Goal: Task Accomplishment & Management: Complete application form

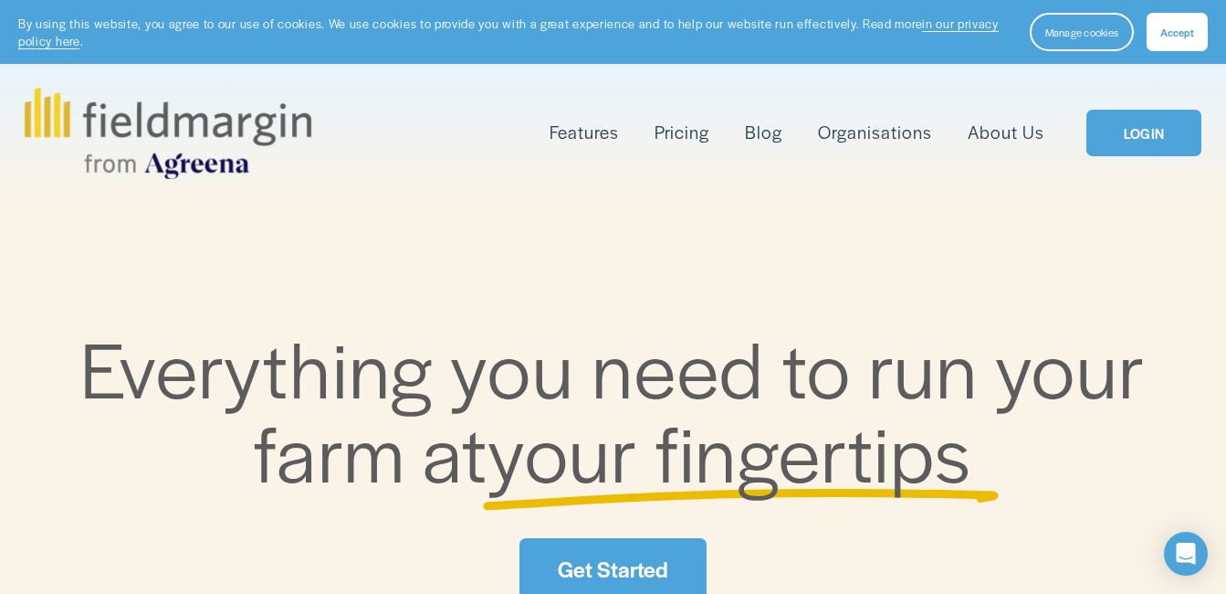
click at [1174, 32] on span "Accept" at bounding box center [1178, 32] width 34 height 15
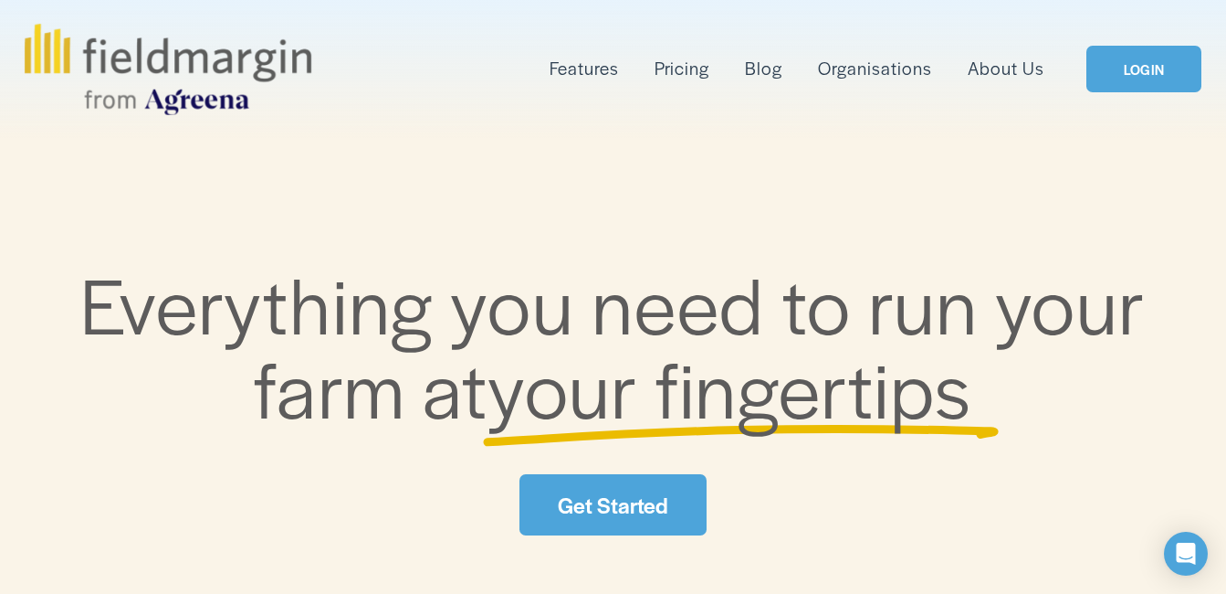
click at [1136, 68] on link "LOGIN" at bounding box center [1144, 69] width 115 height 47
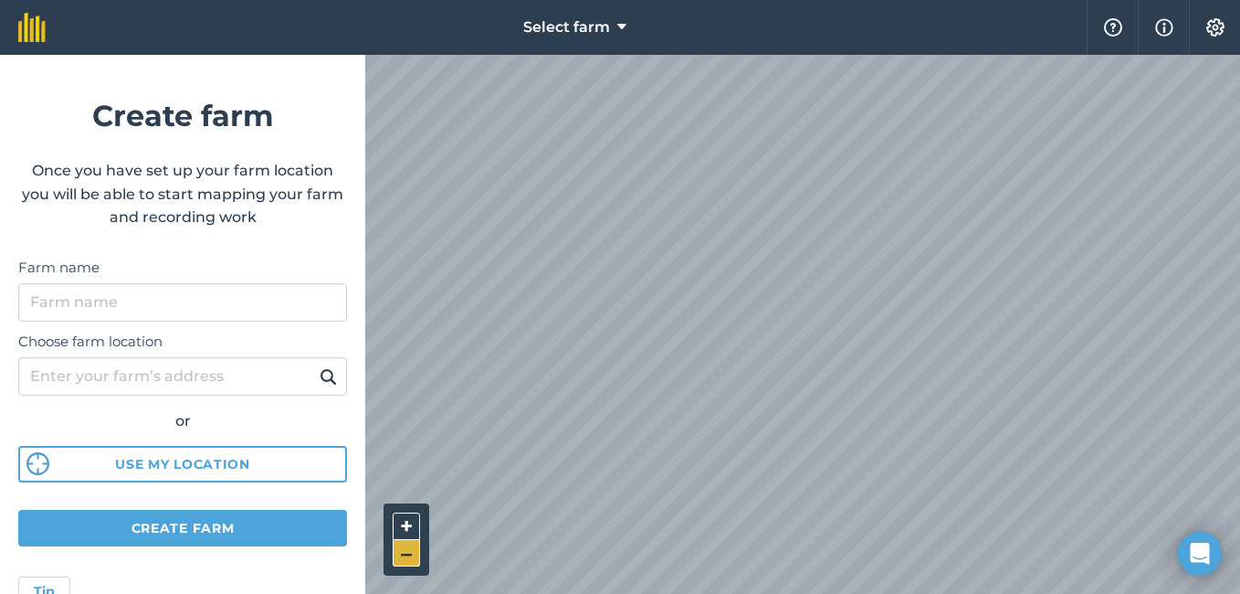
click at [404, 556] on button "–" at bounding box center [406, 553] width 27 height 26
click at [403, 556] on button "–" at bounding box center [406, 553] width 27 height 26
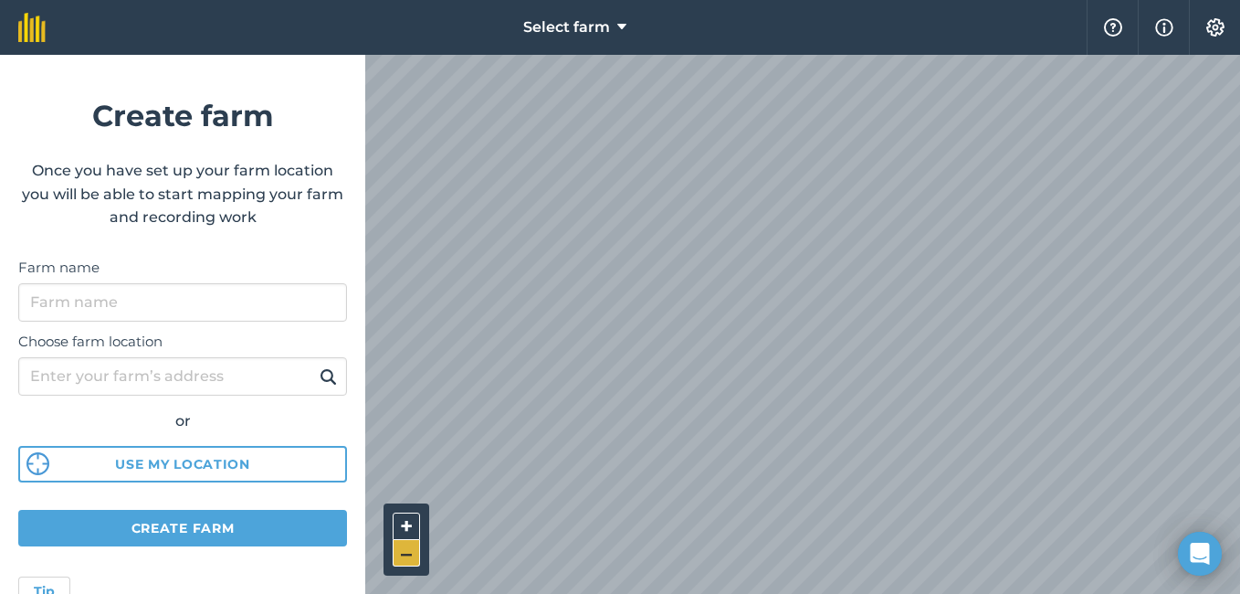
click at [402, 555] on button "–" at bounding box center [406, 553] width 27 height 26
click at [402, 520] on button "+" at bounding box center [406, 525] width 27 height 27
click at [408, 552] on button "–" at bounding box center [406, 553] width 27 height 26
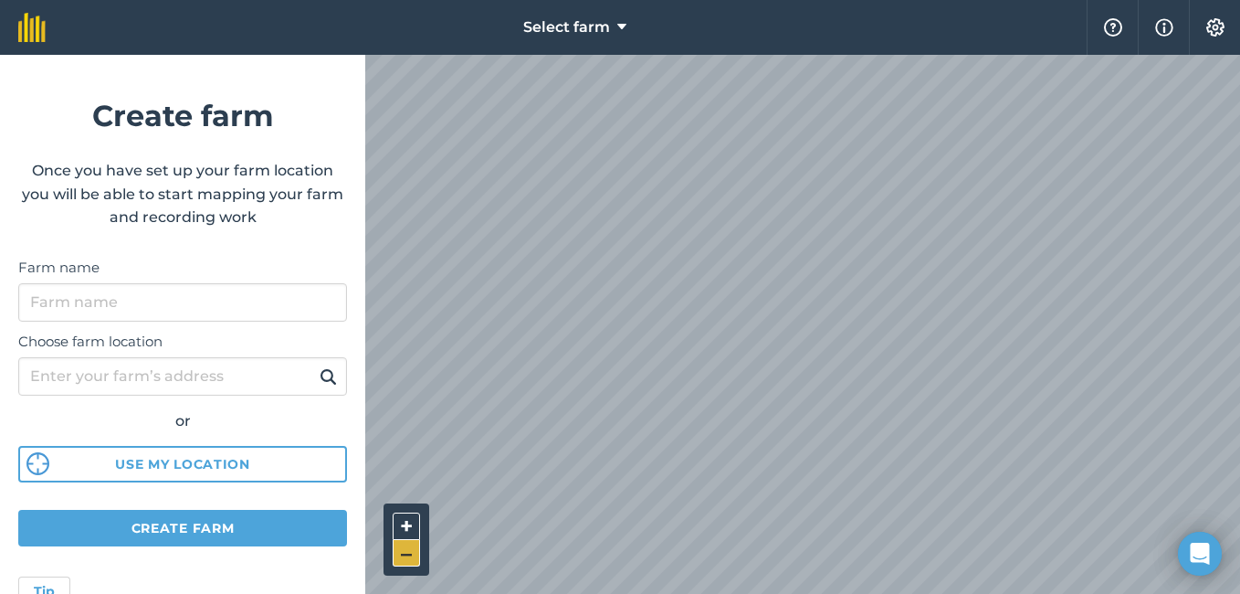
click at [408, 552] on button "–" at bounding box center [406, 553] width 27 height 26
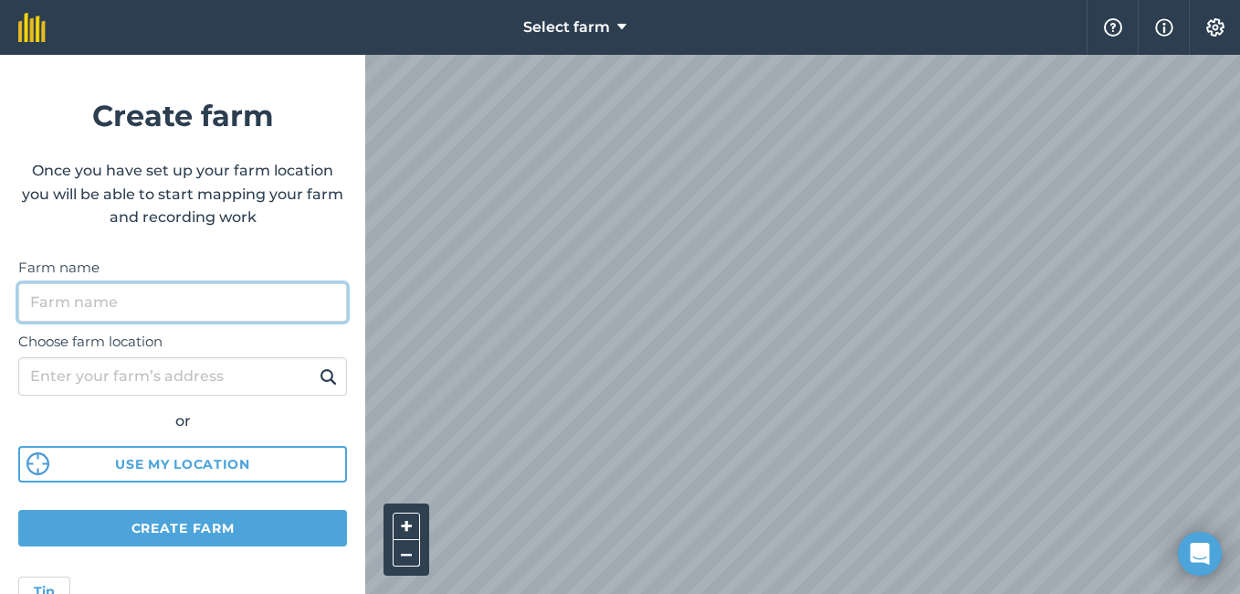
click at [64, 300] on input "Farm name" at bounding box center [182, 302] width 329 height 38
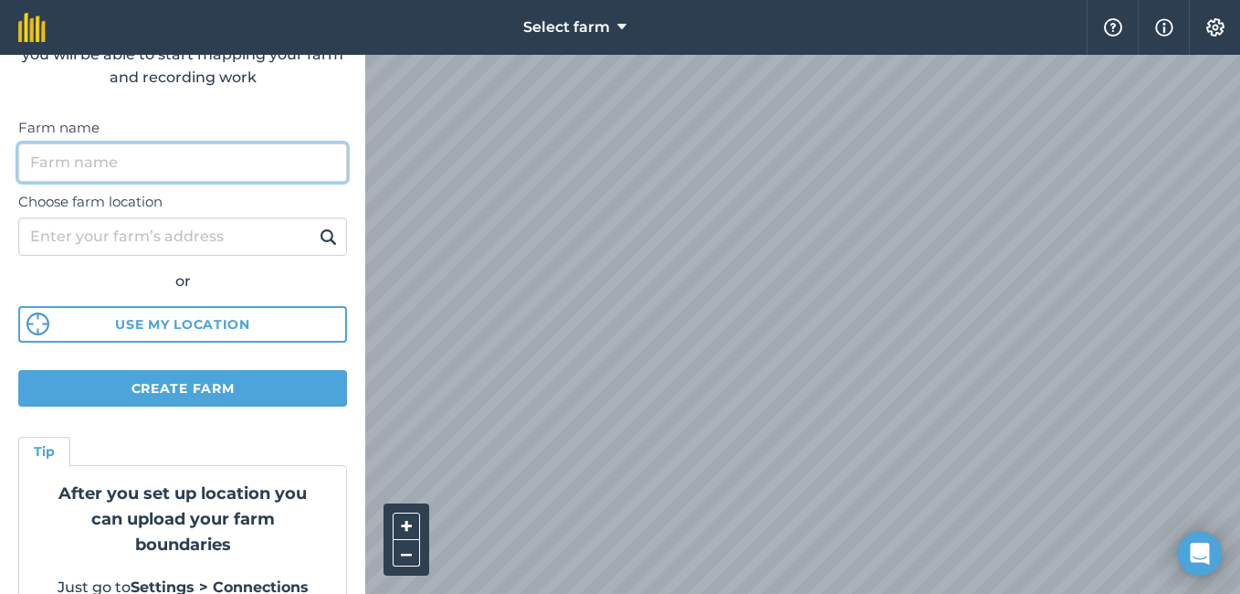
scroll to position [178, 0]
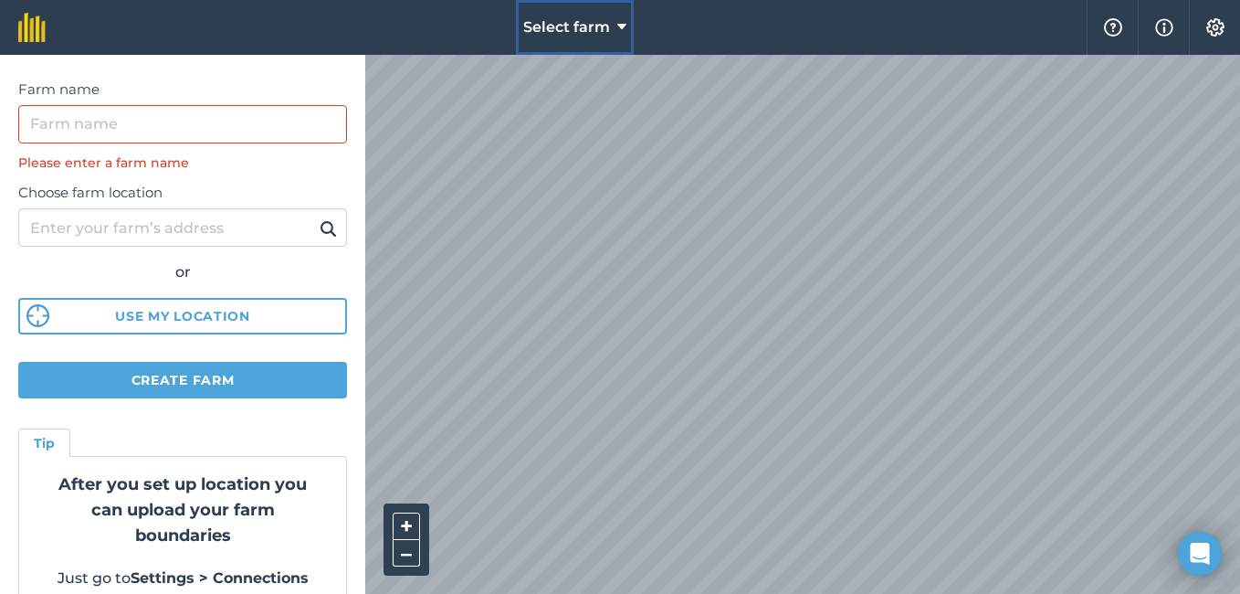
click at [623, 24] on icon at bounding box center [621, 27] width 9 height 22
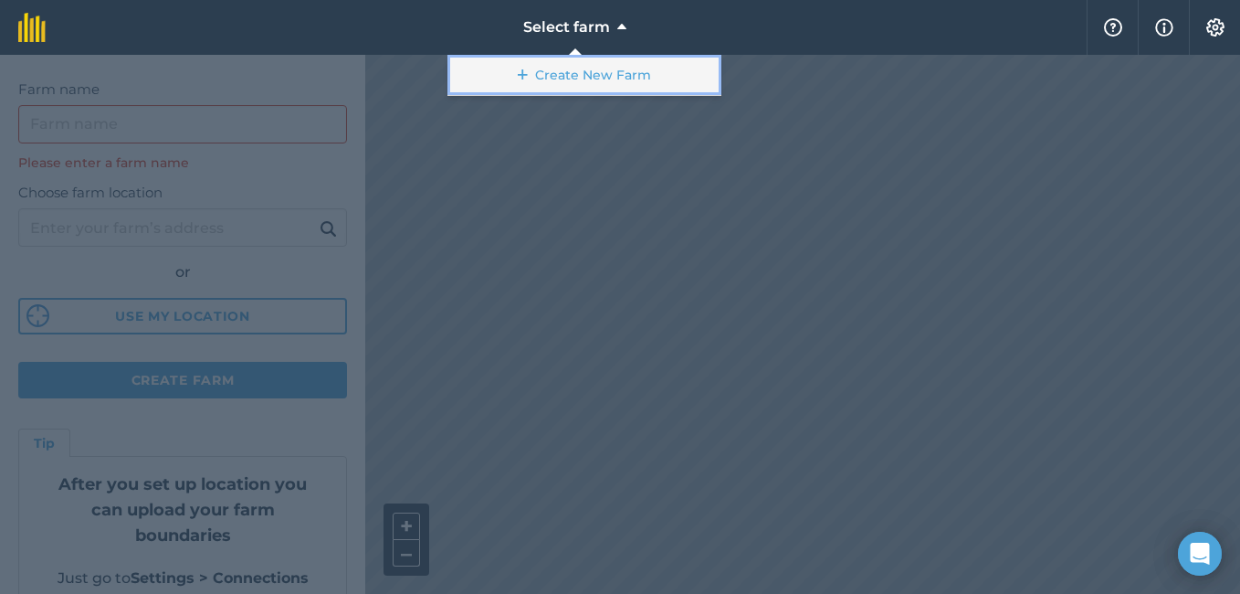
click at [590, 78] on link "Create New Farm" at bounding box center [584, 75] width 274 height 41
click at [614, 73] on link "Create New Farm" at bounding box center [584, 75] width 274 height 41
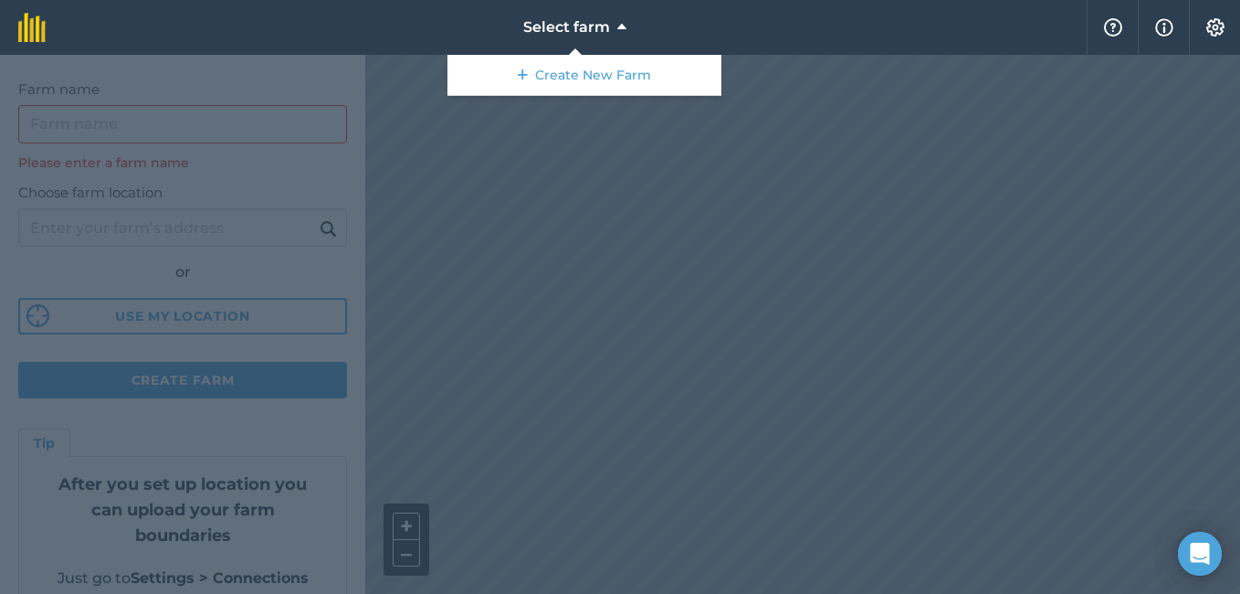
click at [392, 148] on div at bounding box center [620, 324] width 1240 height 539
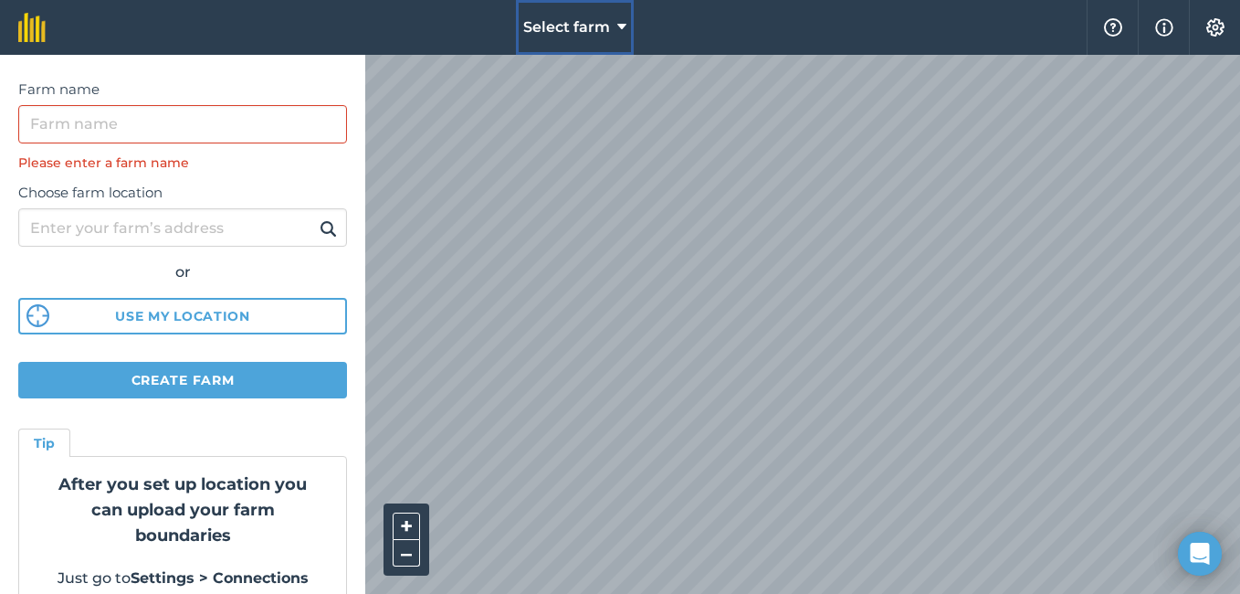
click at [617, 26] on icon at bounding box center [621, 27] width 9 height 22
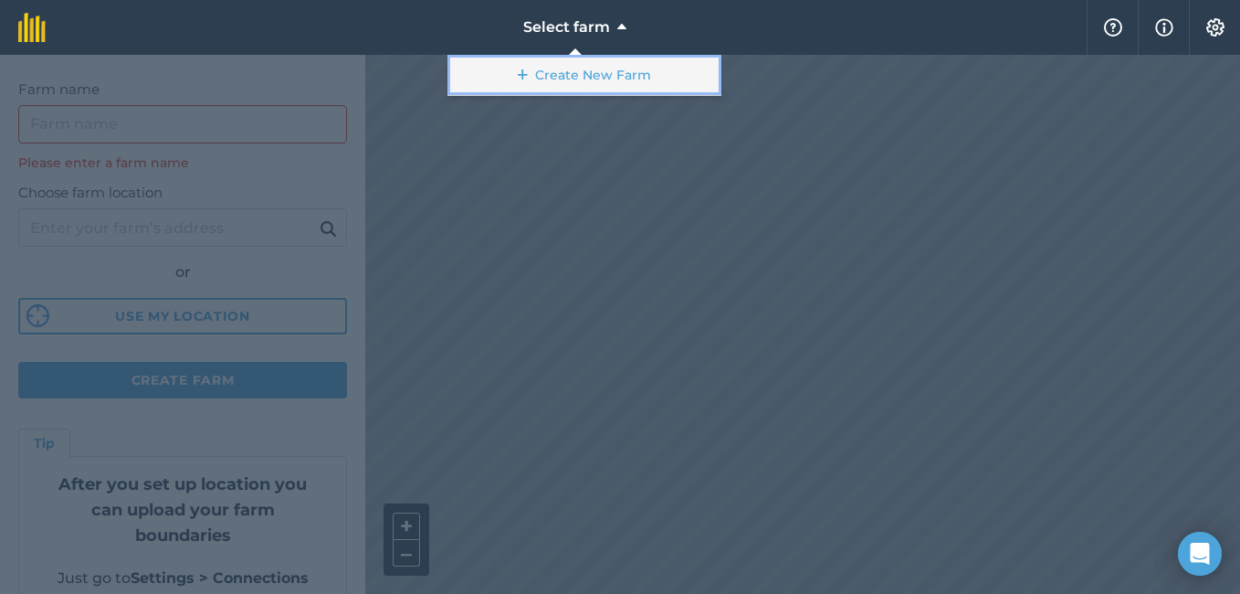
click at [545, 73] on link "Create New Farm" at bounding box center [584, 75] width 274 height 41
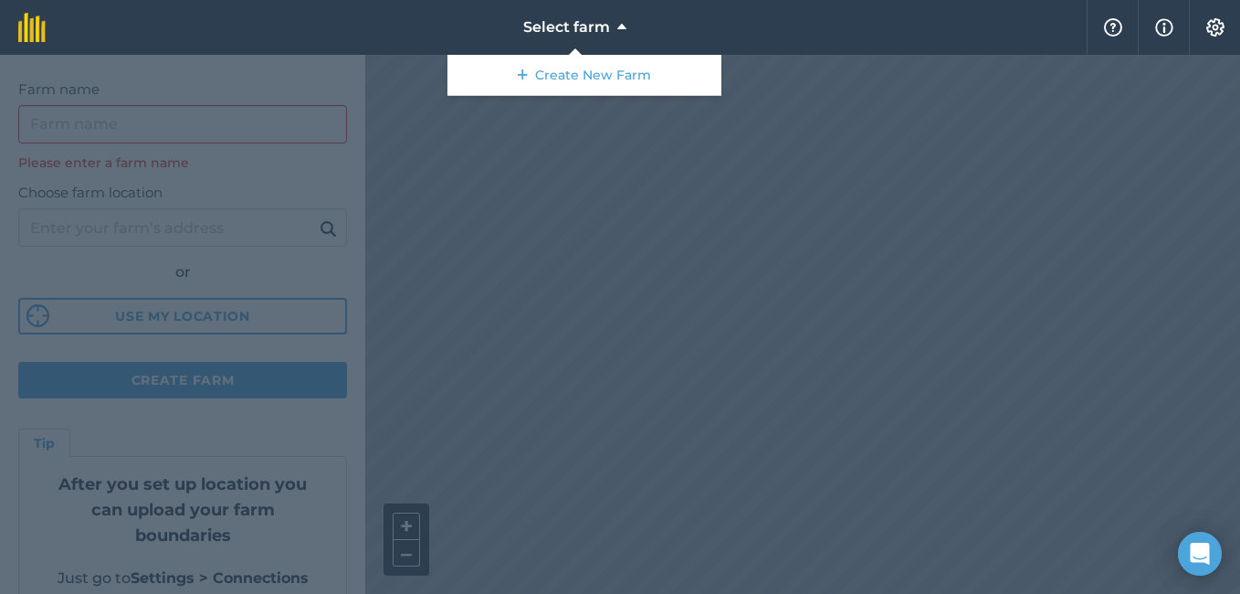
click at [446, 149] on div at bounding box center [620, 324] width 1240 height 539
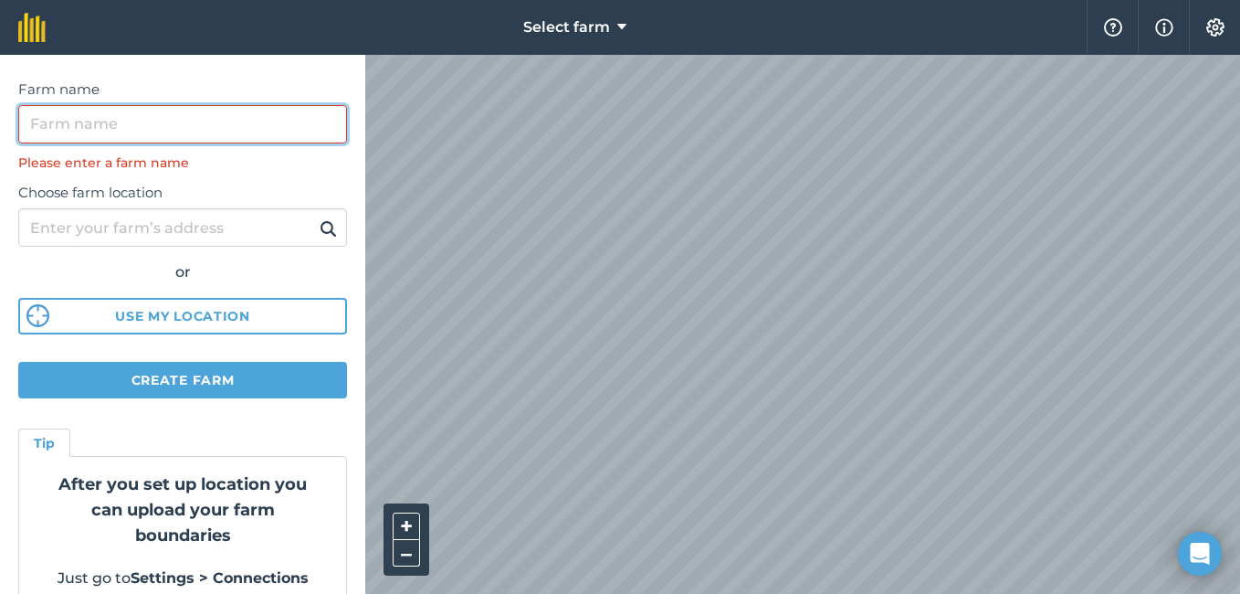
click at [231, 123] on input "Farm name" at bounding box center [182, 124] width 329 height 38
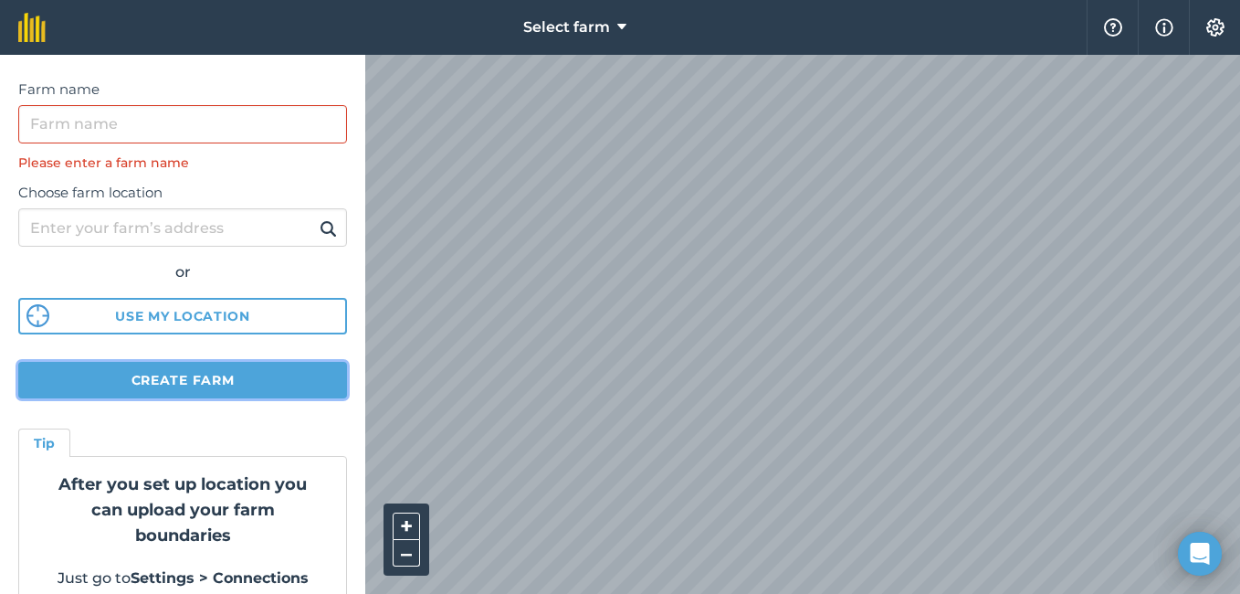
click at [179, 382] on button "Create farm" at bounding box center [182, 380] width 329 height 37
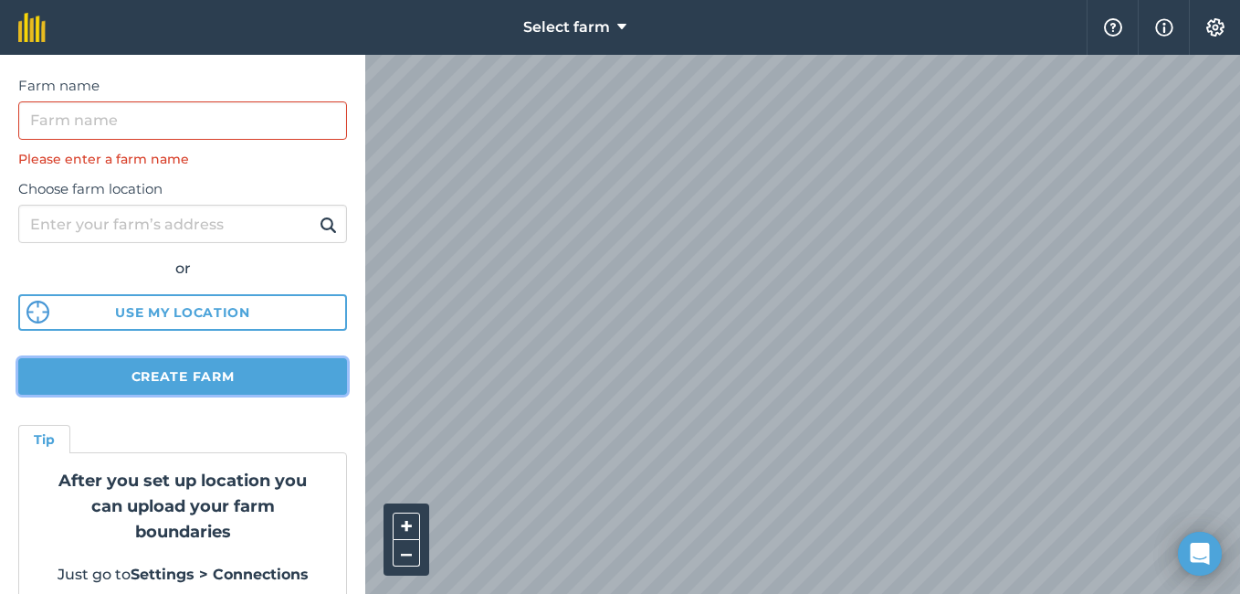
scroll to position [183, 0]
click at [148, 366] on button "Create farm" at bounding box center [182, 375] width 329 height 37
click at [148, 365] on button "Create farm" at bounding box center [182, 375] width 329 height 37
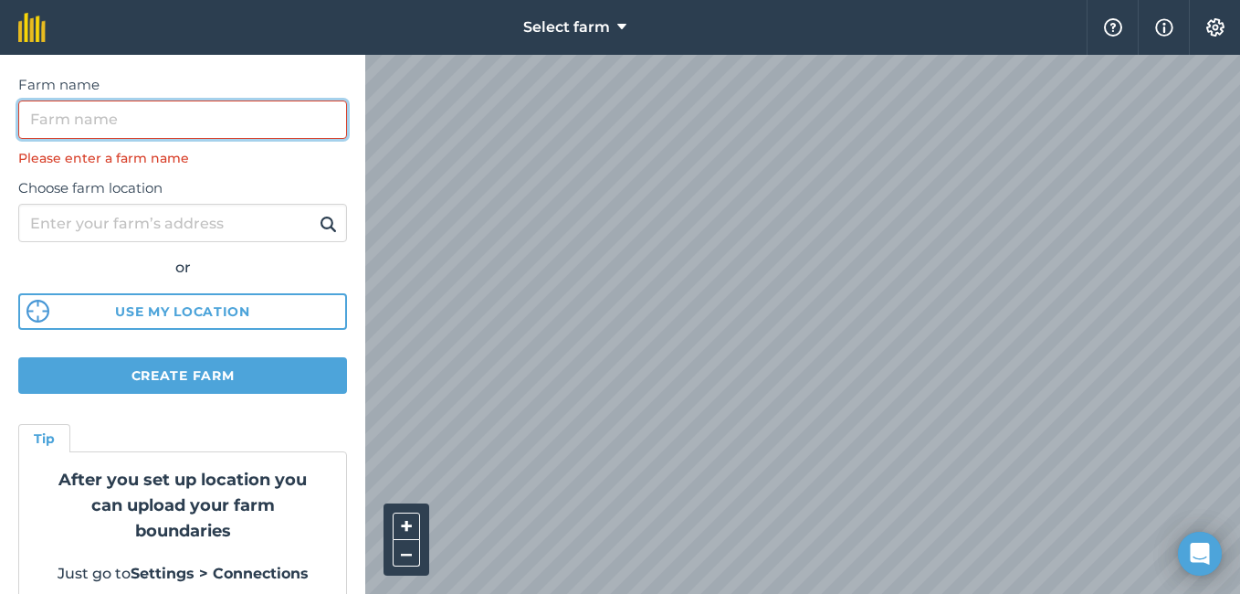
click at [170, 125] on input "Farm name" at bounding box center [182, 119] width 329 height 38
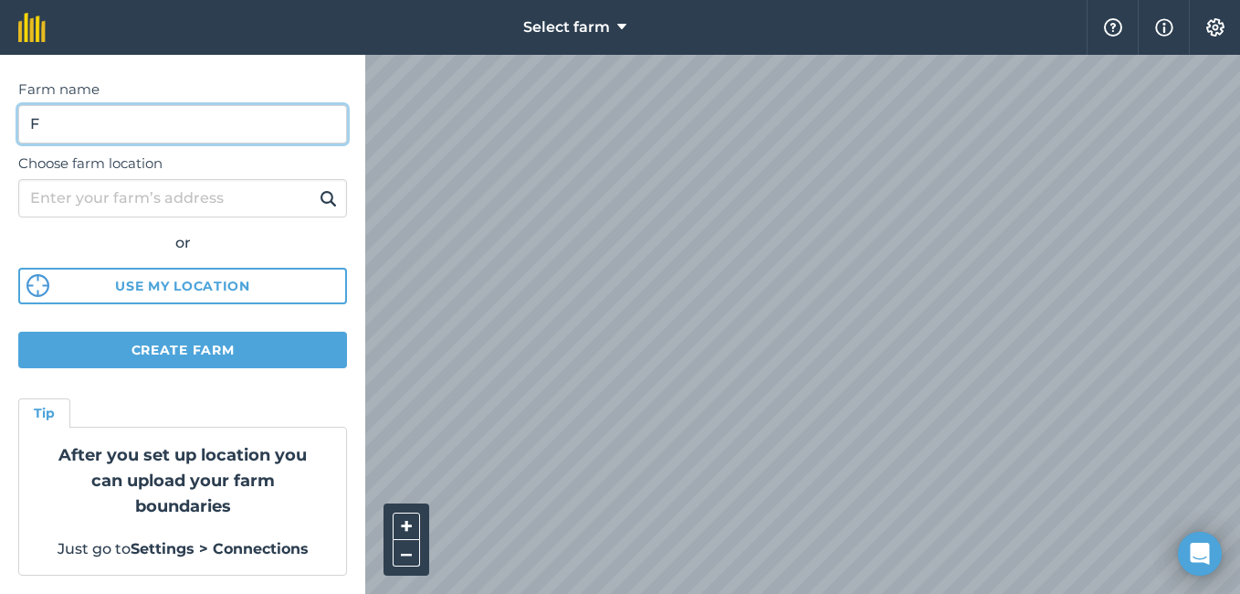
scroll to position [178, 0]
type input "Fiama Farm"
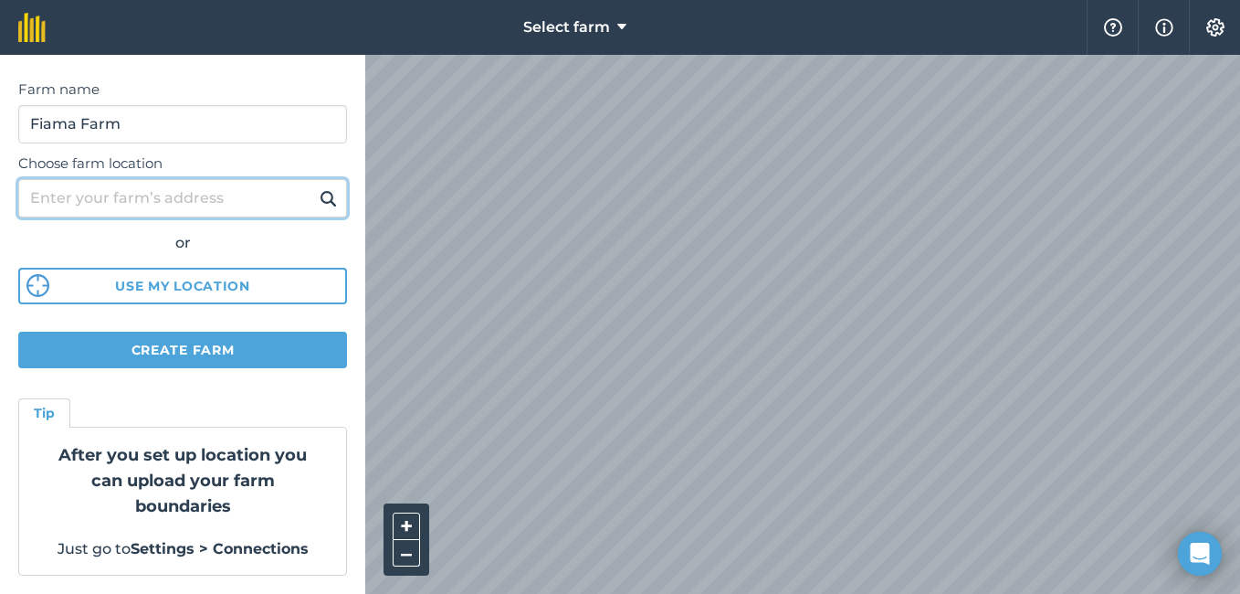
click at [169, 198] on input "Choose farm location" at bounding box center [182, 198] width 329 height 38
click at [79, 201] on input "Yendu illage" at bounding box center [182, 198] width 329 height 38
type input "Yendu Village"
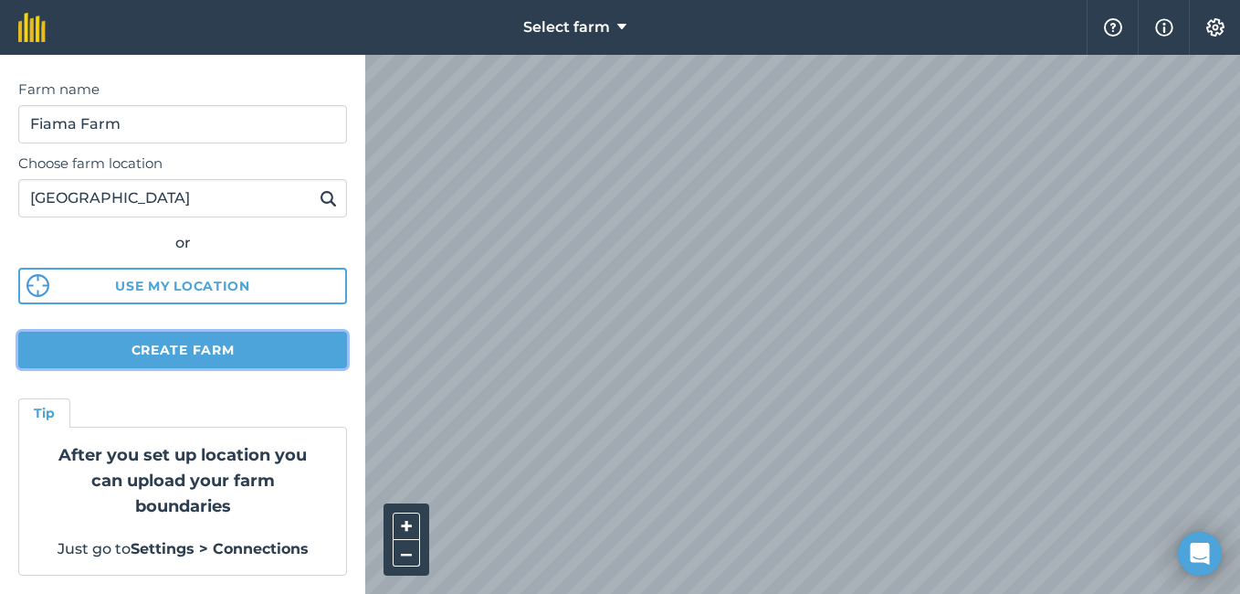
click at [213, 348] on button "Create farm" at bounding box center [182, 349] width 329 height 37
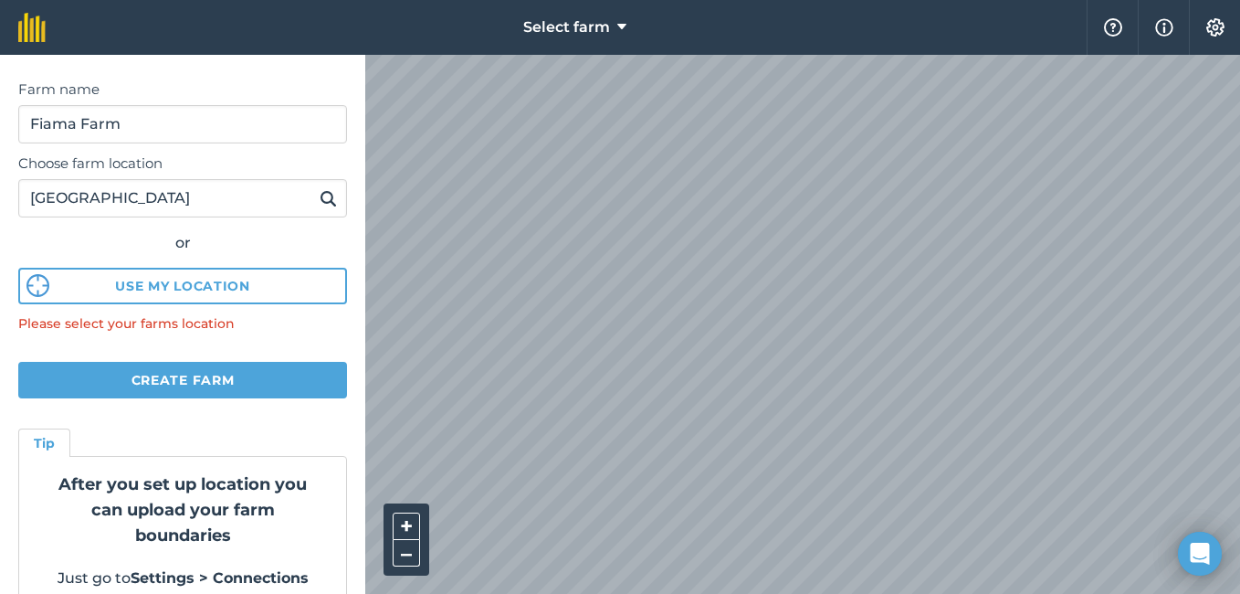
click at [169, 157] on label "Choose farm location" at bounding box center [182, 163] width 329 height 22
click at [169, 179] on input "Yendu Village" at bounding box center [182, 198] width 329 height 38
click at [163, 205] on input "Yendu Village" at bounding box center [182, 198] width 329 height 38
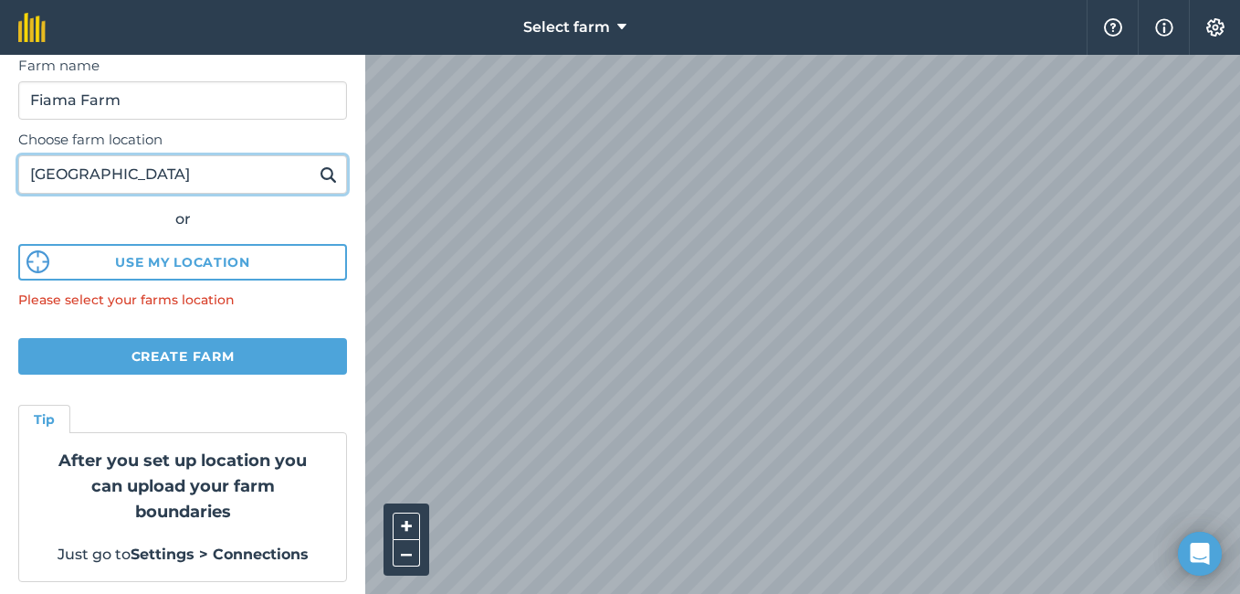
scroll to position [208, 0]
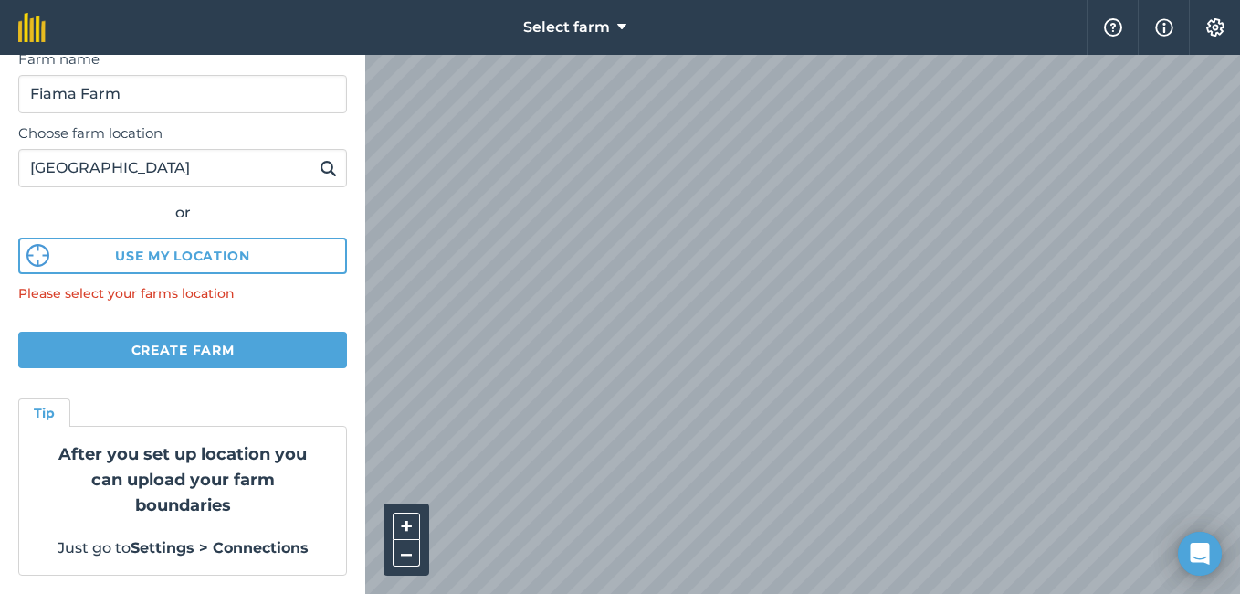
click at [320, 172] on img at bounding box center [328, 168] width 17 height 22
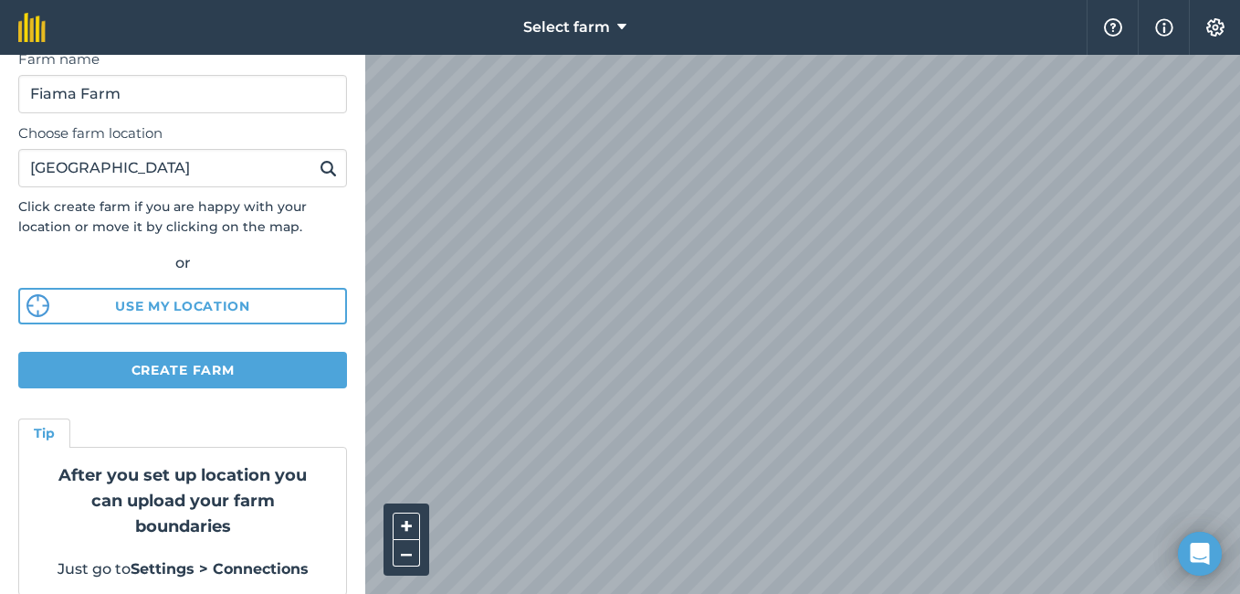
click at [320, 164] on img at bounding box center [328, 168] width 17 height 22
click at [402, 524] on button "+" at bounding box center [406, 525] width 27 height 27
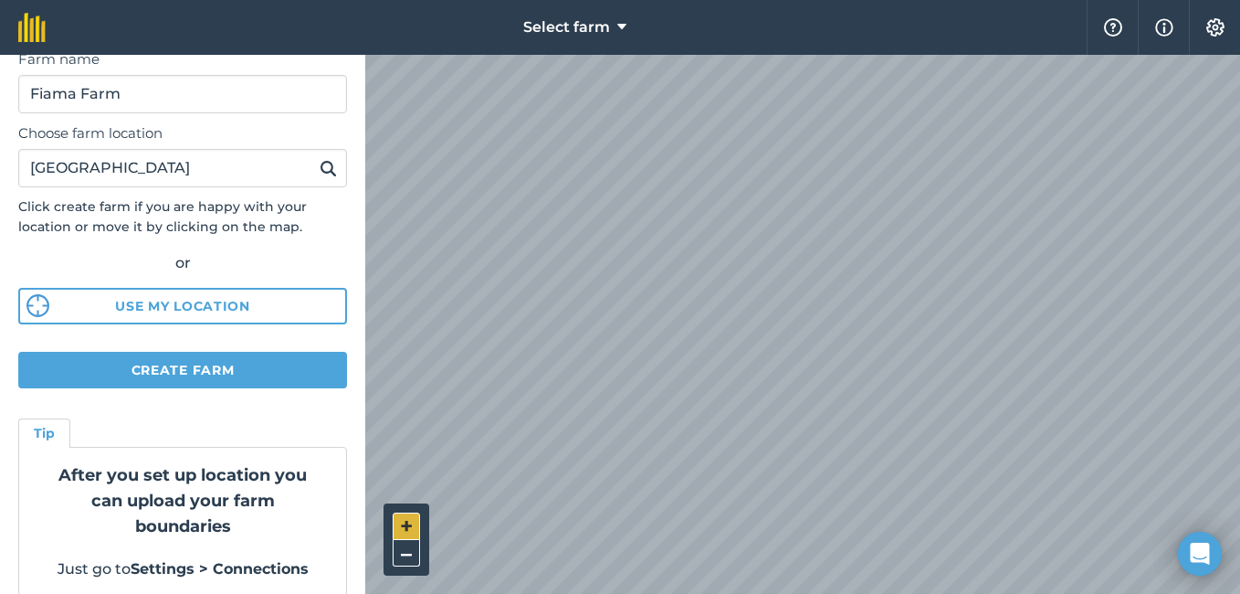
click at [403, 522] on button "+" at bounding box center [406, 525] width 27 height 27
click at [406, 527] on button "+" at bounding box center [406, 525] width 27 height 27
click at [409, 551] on button "–" at bounding box center [406, 553] width 27 height 26
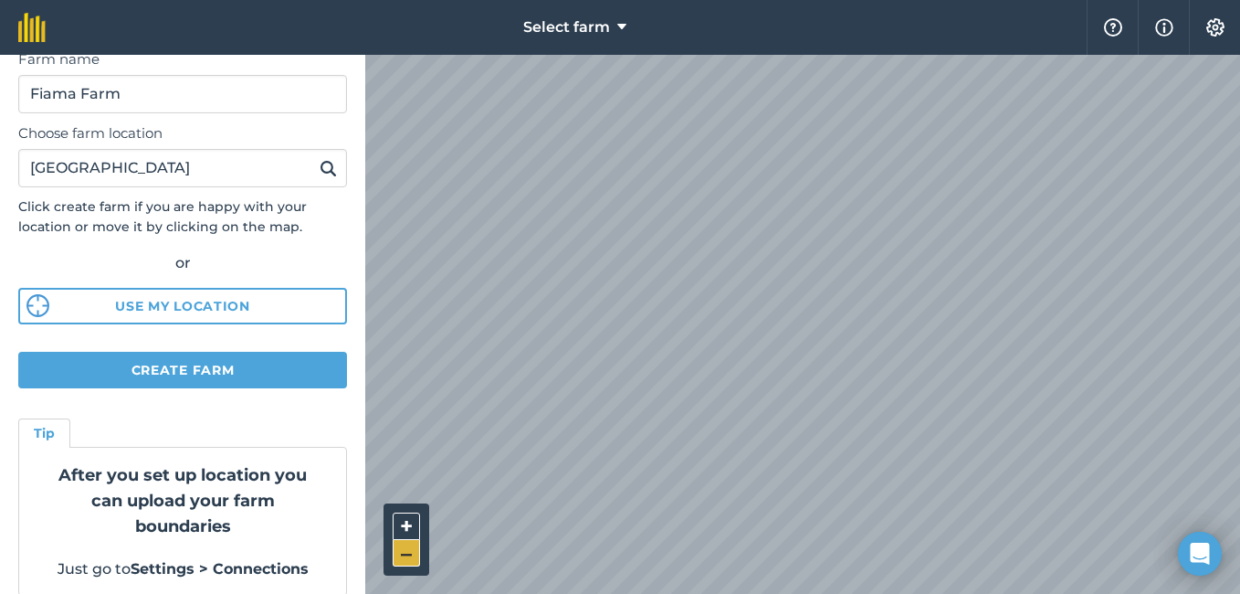
click at [409, 551] on button "–" at bounding box center [406, 553] width 27 height 26
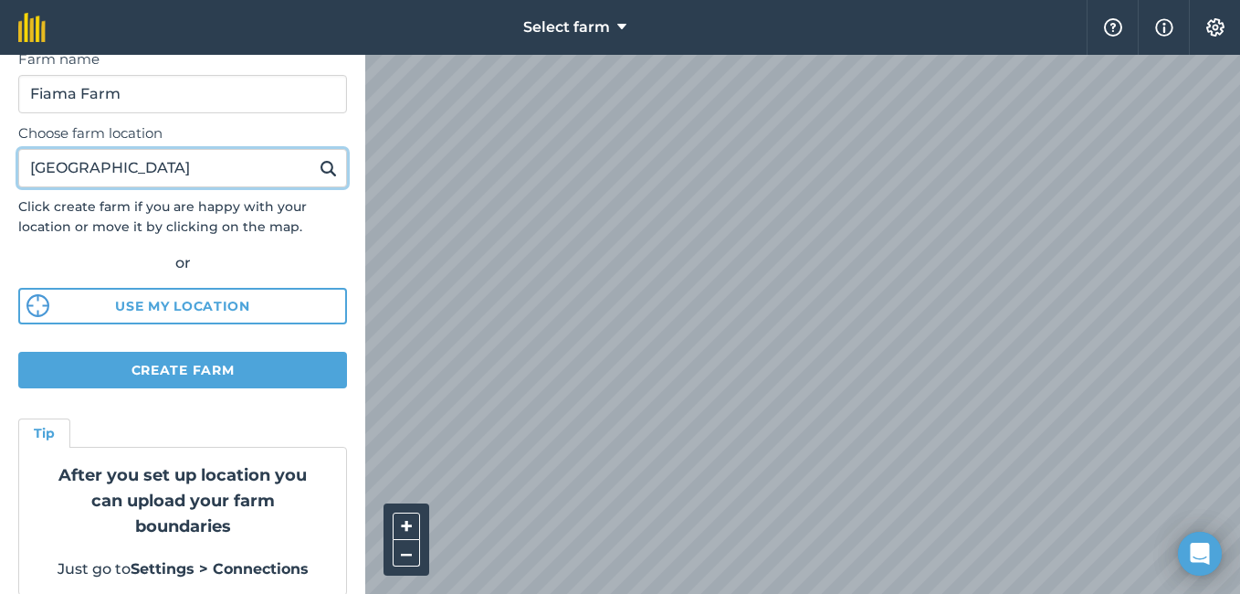
click at [159, 172] on input "Yendu Village" at bounding box center [182, 168] width 329 height 38
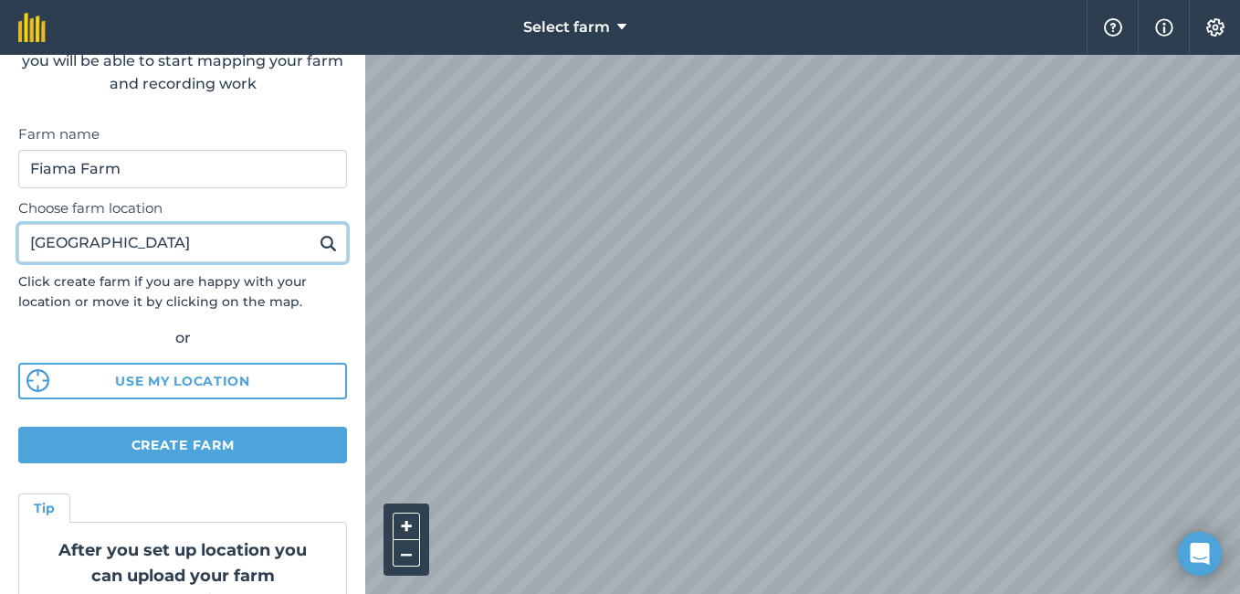
scroll to position [0, 0]
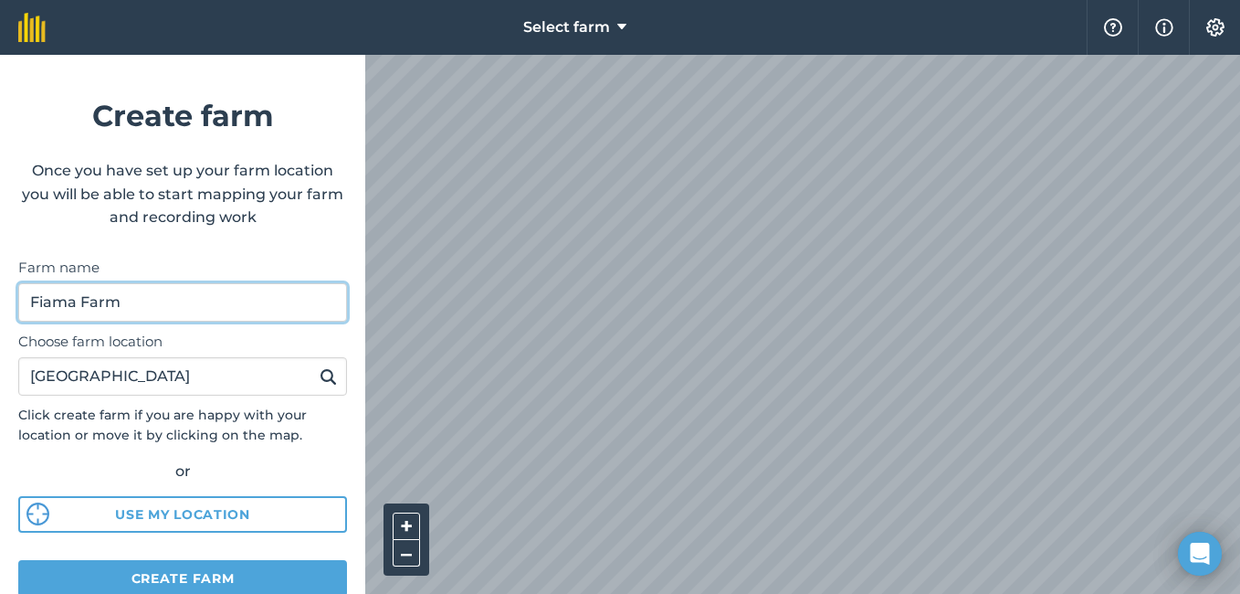
click at [167, 305] on input "Fiama Farm" at bounding box center [182, 302] width 329 height 38
type input "F"
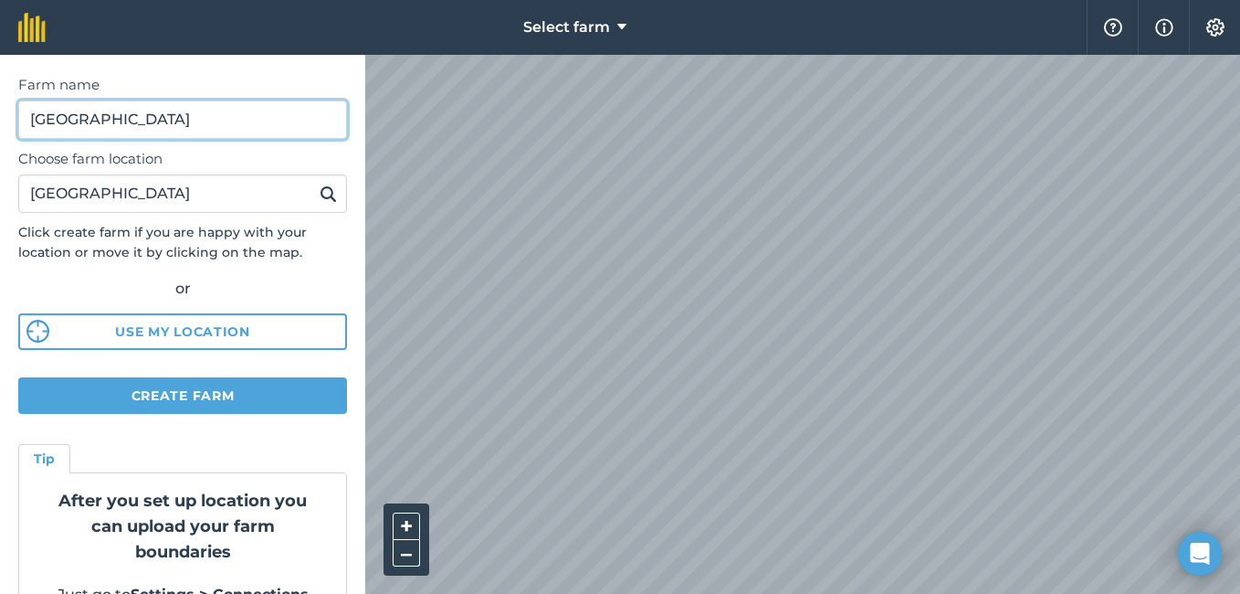
scroll to position [91, 0]
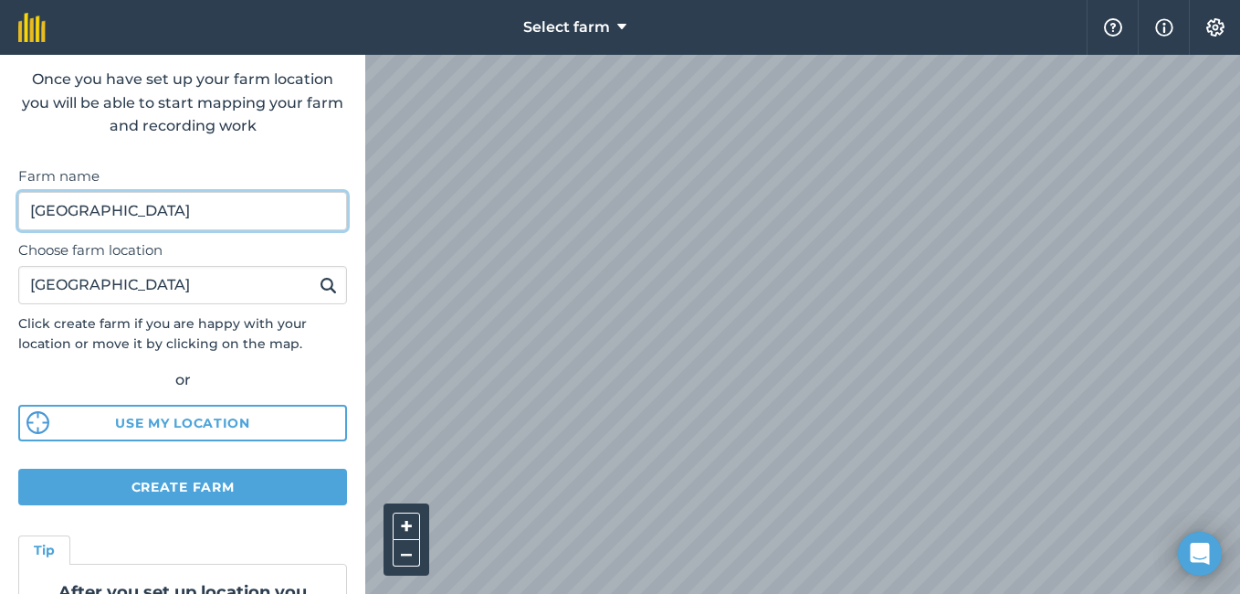
type input "Cocoa Farm"
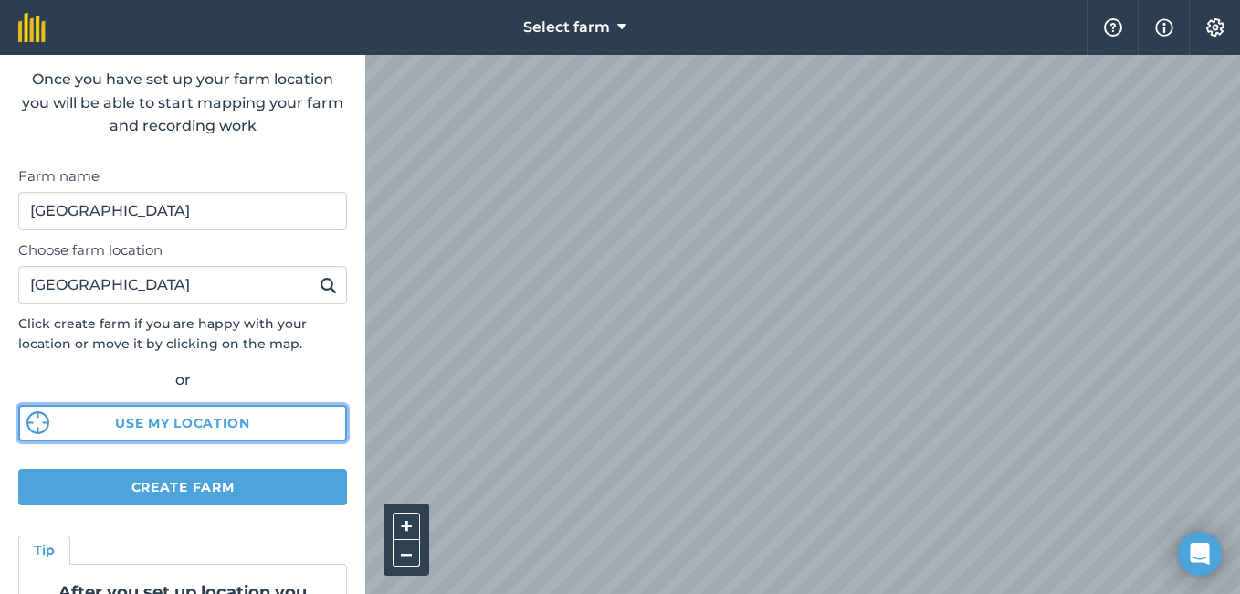
click at [141, 426] on button "Use my location" at bounding box center [182, 423] width 329 height 37
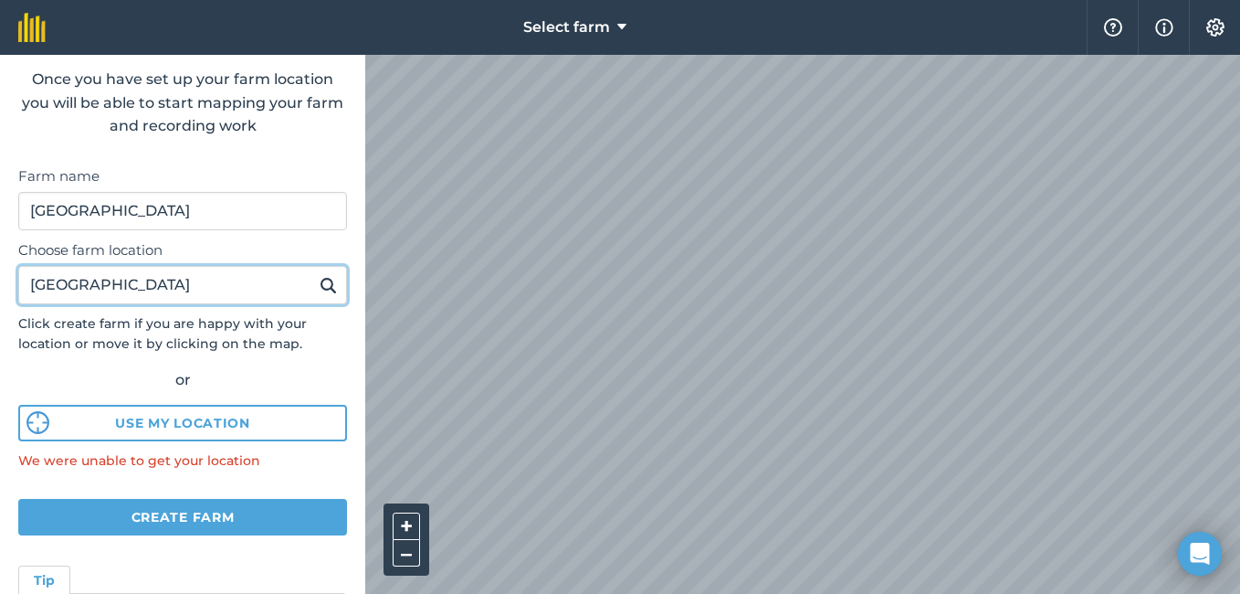
click at [152, 289] on input "Yendu Village" at bounding box center [182, 285] width 329 height 38
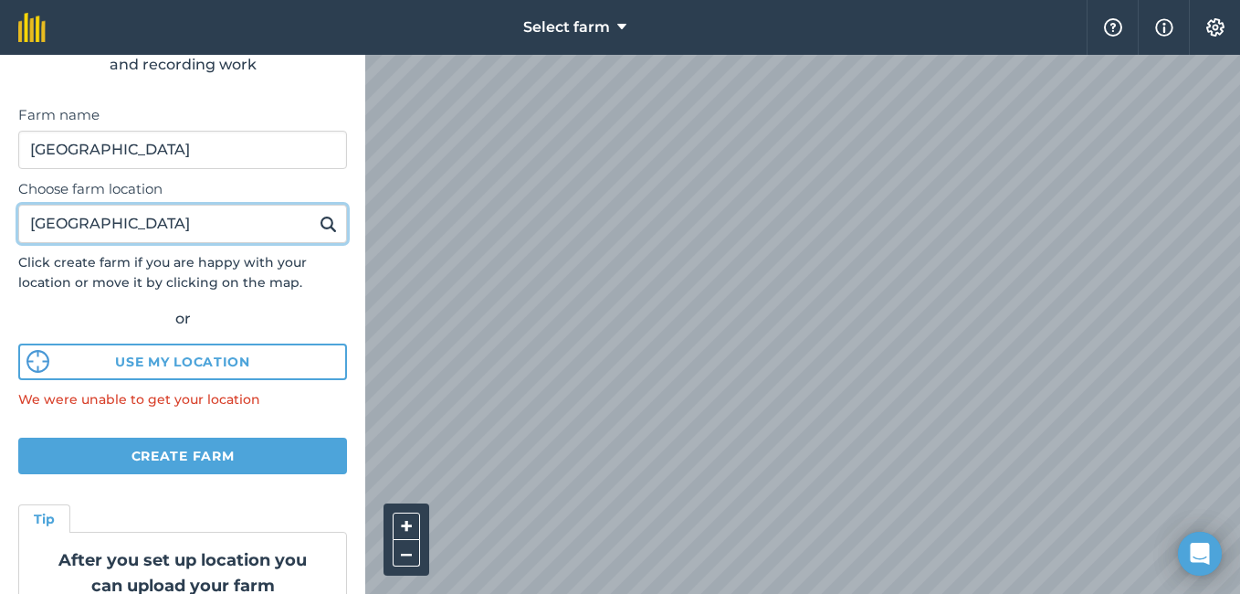
scroll to position [183, 0]
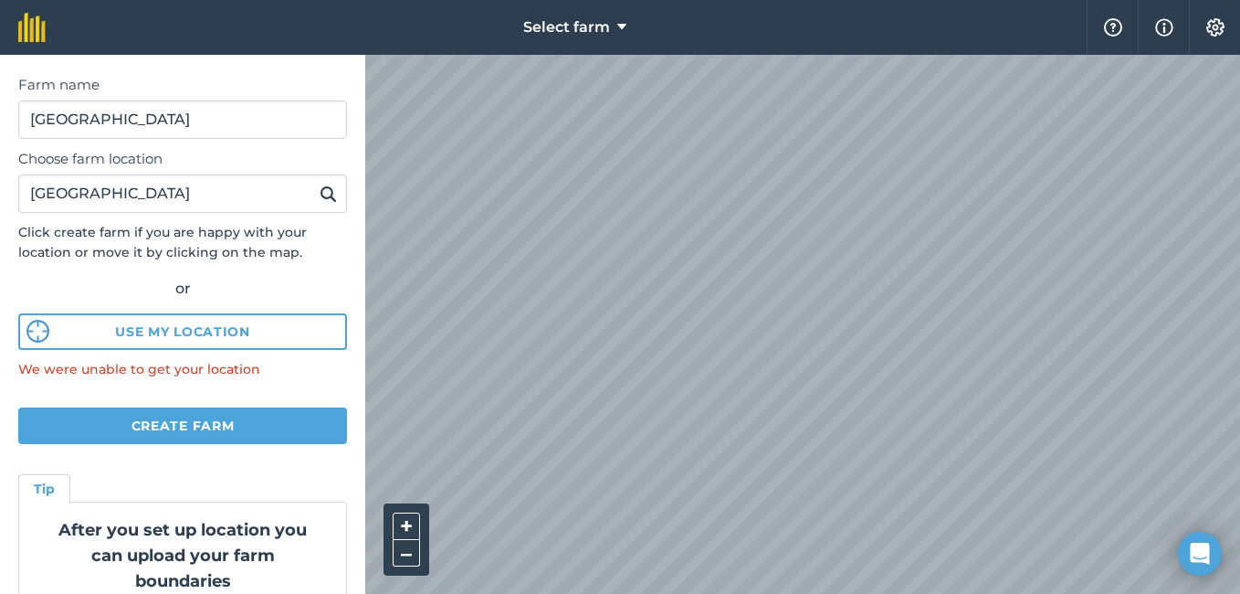
click at [152, 366] on p "We were unable to get your location" at bounding box center [182, 369] width 329 height 20
click at [191, 427] on button "Create farm" at bounding box center [182, 425] width 329 height 37
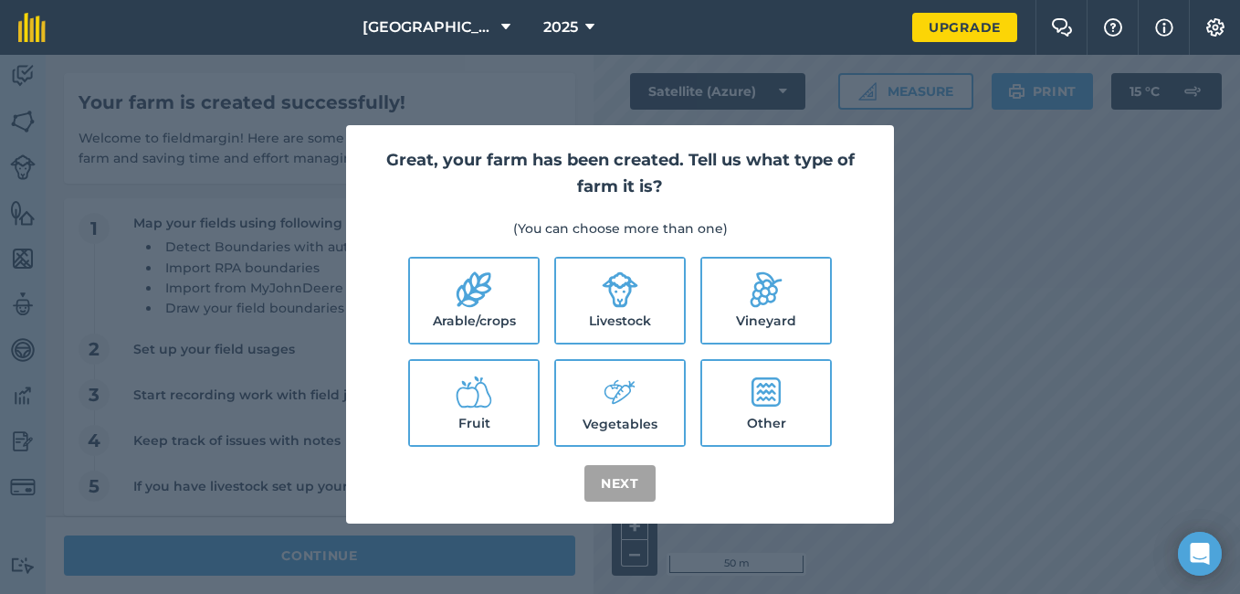
click at [774, 401] on icon at bounding box center [765, 391] width 29 height 29
checkbox input "true"
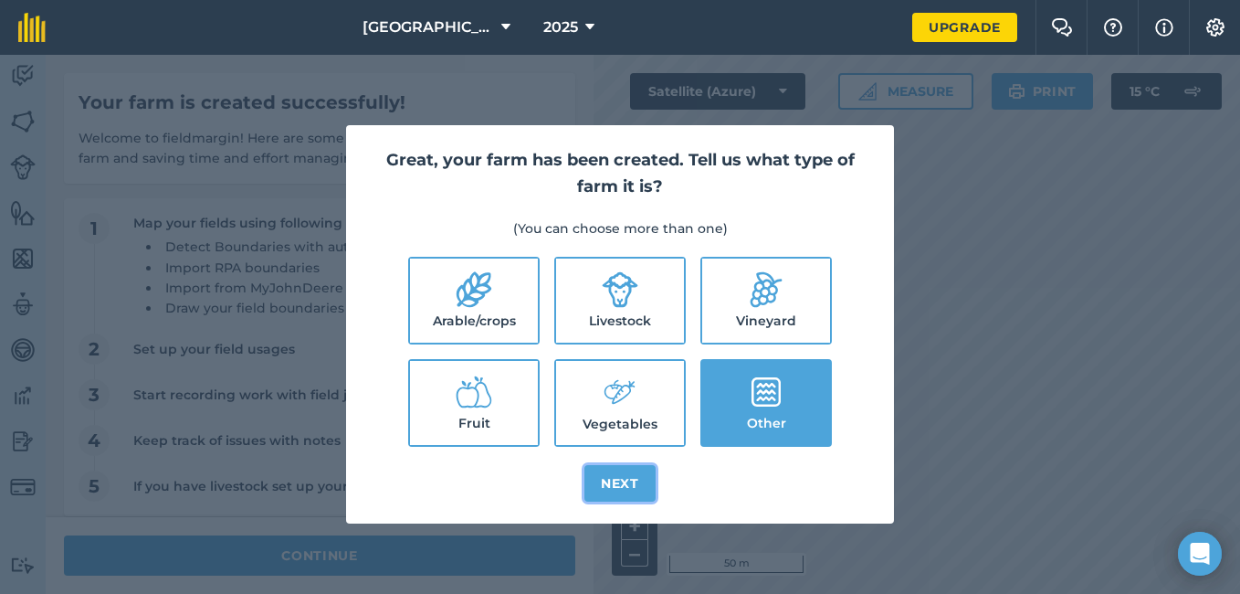
click at [616, 479] on button "Next" at bounding box center [619, 483] width 71 height 37
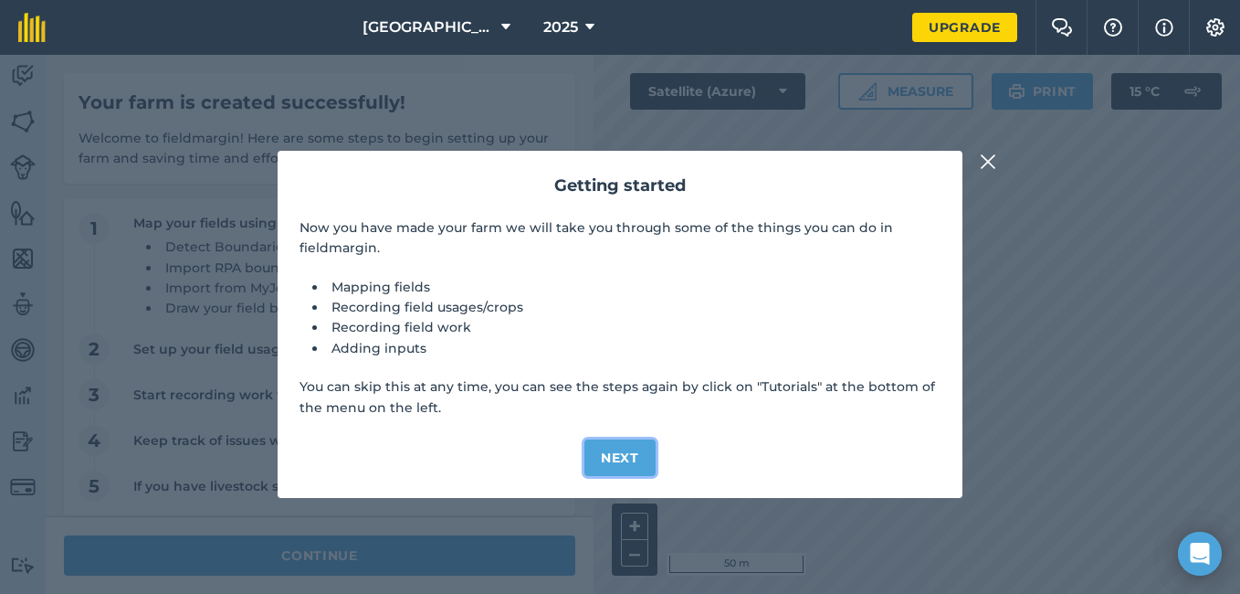
click at [621, 453] on button "Next" at bounding box center [619, 457] width 71 height 37
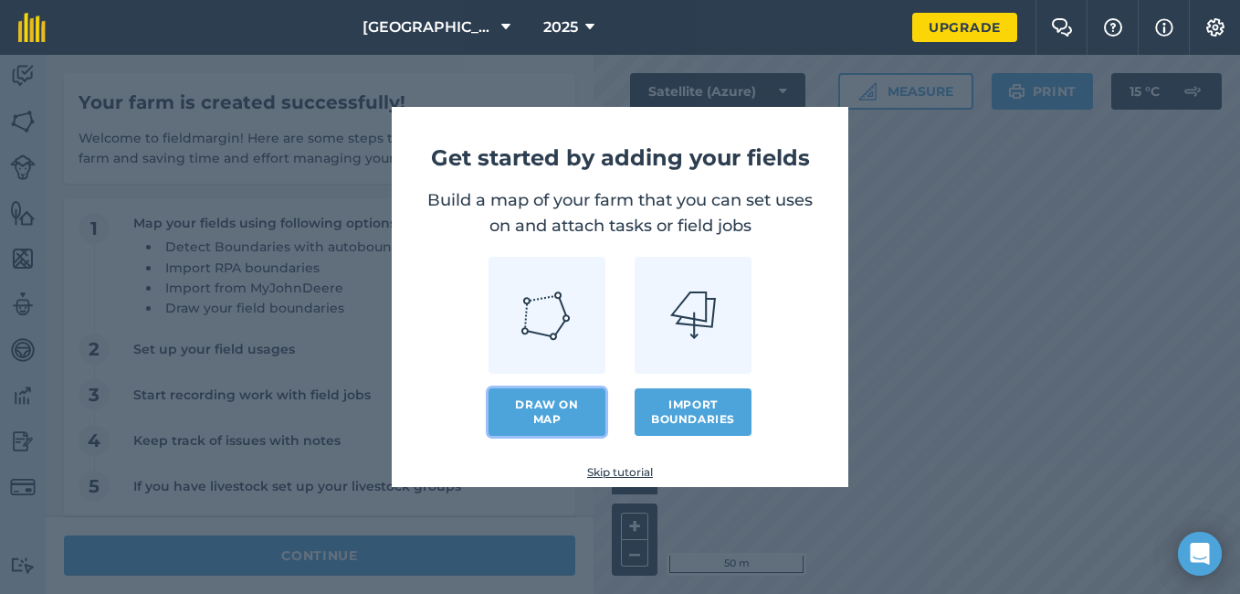
click at [549, 403] on link "Draw on map" at bounding box center [547, 411] width 117 height 47
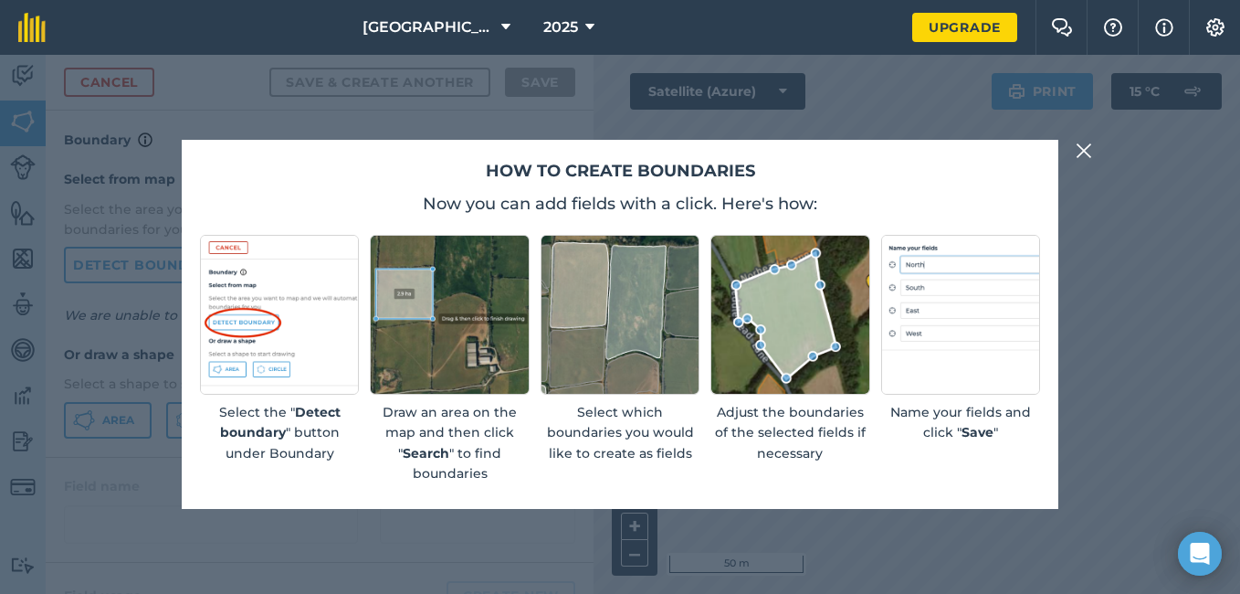
click at [227, 270] on img at bounding box center [279, 314] width 159 height 159
click at [414, 289] on img at bounding box center [449, 314] width 159 height 159
click at [498, 294] on img at bounding box center [449, 314] width 159 height 159
click at [634, 455] on p "Select which boundaries you would like to create as fields" at bounding box center [620, 432] width 159 height 61
drag, startPoint x: 940, startPoint y: 427, endPoint x: 959, endPoint y: 427, distance: 19.2
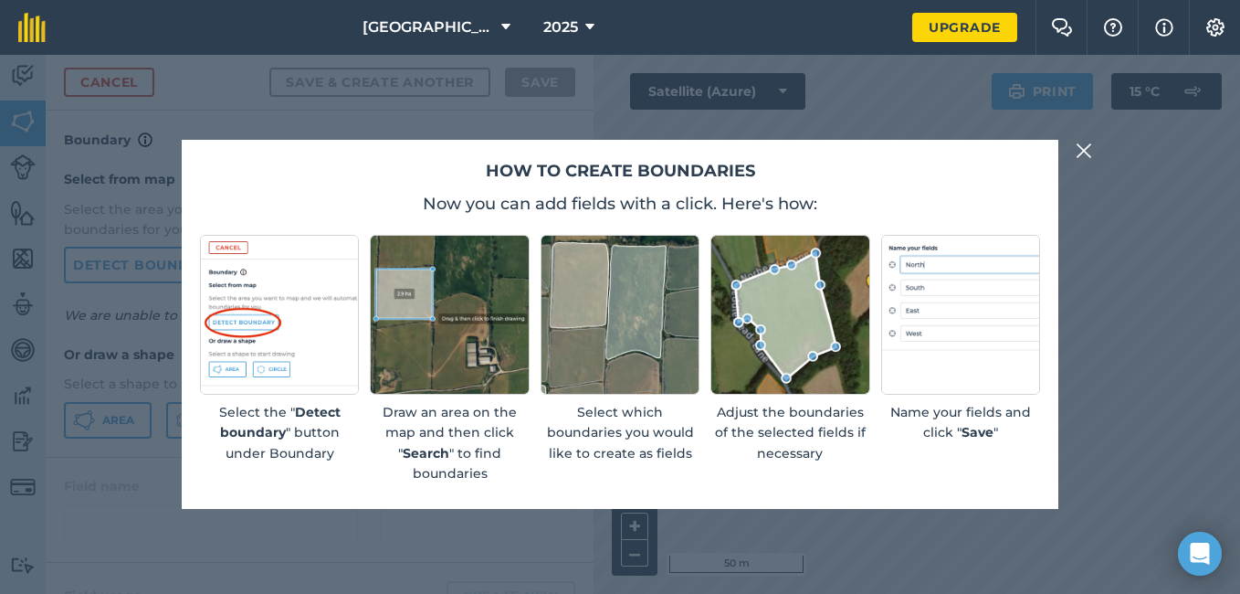
click at [959, 427] on p "Name your fields and click " Save "" at bounding box center [960, 422] width 159 height 41
drag, startPoint x: 959, startPoint y: 427, endPoint x: 946, endPoint y: 434, distance: 14.3
click at [953, 433] on p "Name your fields and click " Save "" at bounding box center [960, 422] width 159 height 41
click at [1085, 152] on img at bounding box center [1084, 151] width 16 height 22
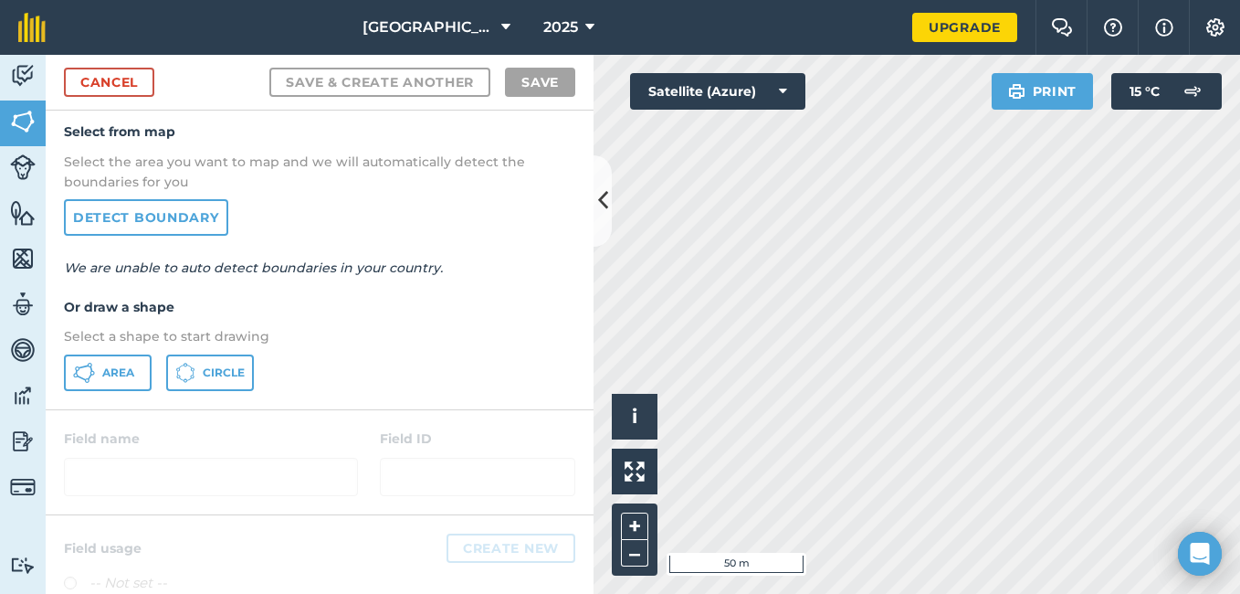
scroll to position [54, 0]
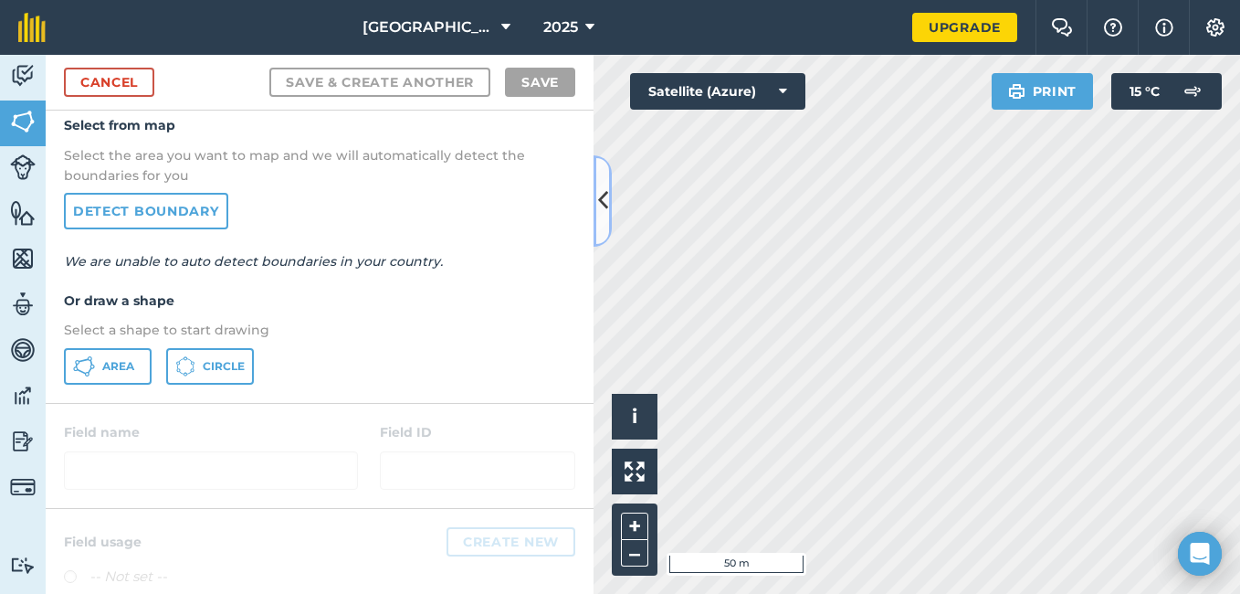
click at [604, 201] on icon at bounding box center [603, 200] width 10 height 32
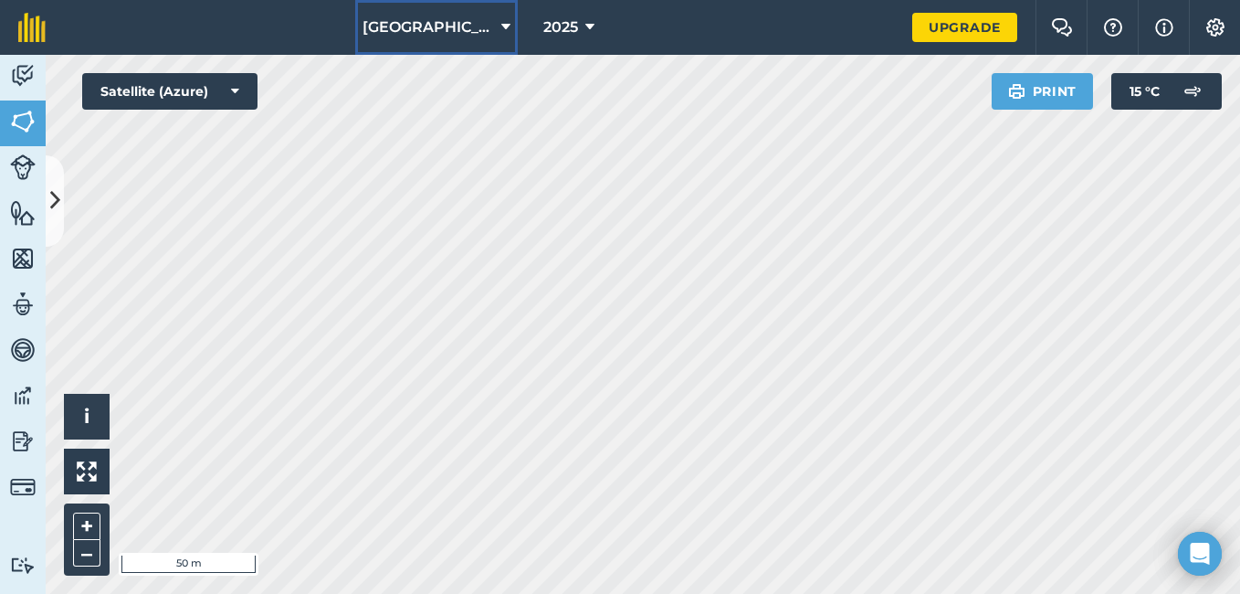
click at [501, 26] on icon at bounding box center [505, 27] width 9 height 22
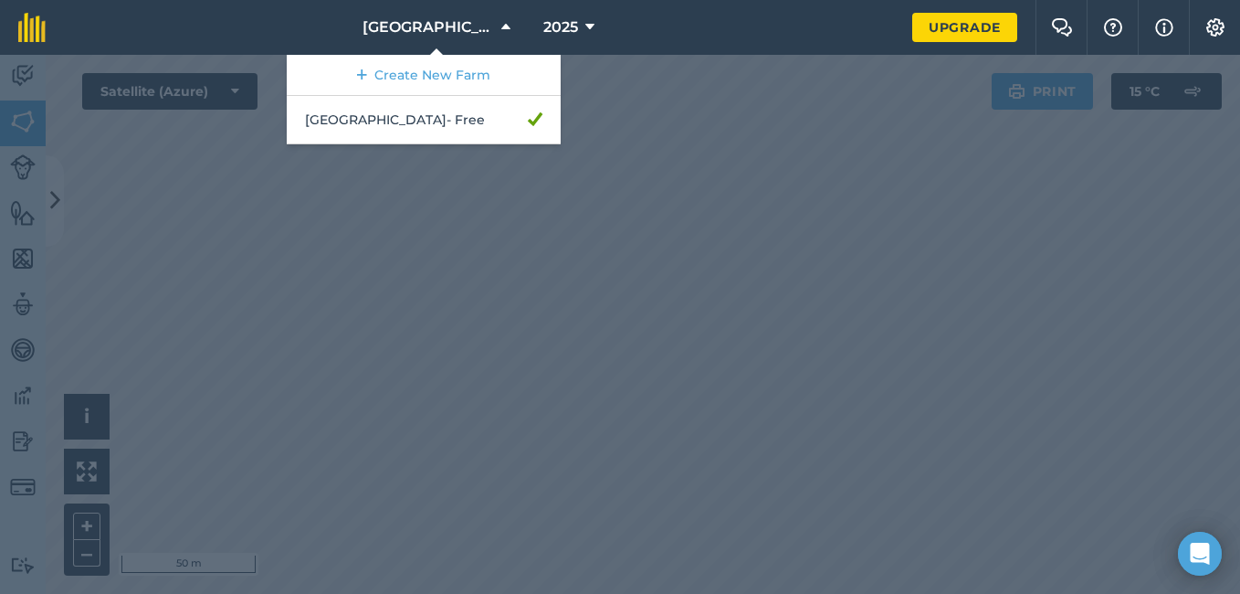
click at [424, 173] on div at bounding box center [620, 324] width 1240 height 539
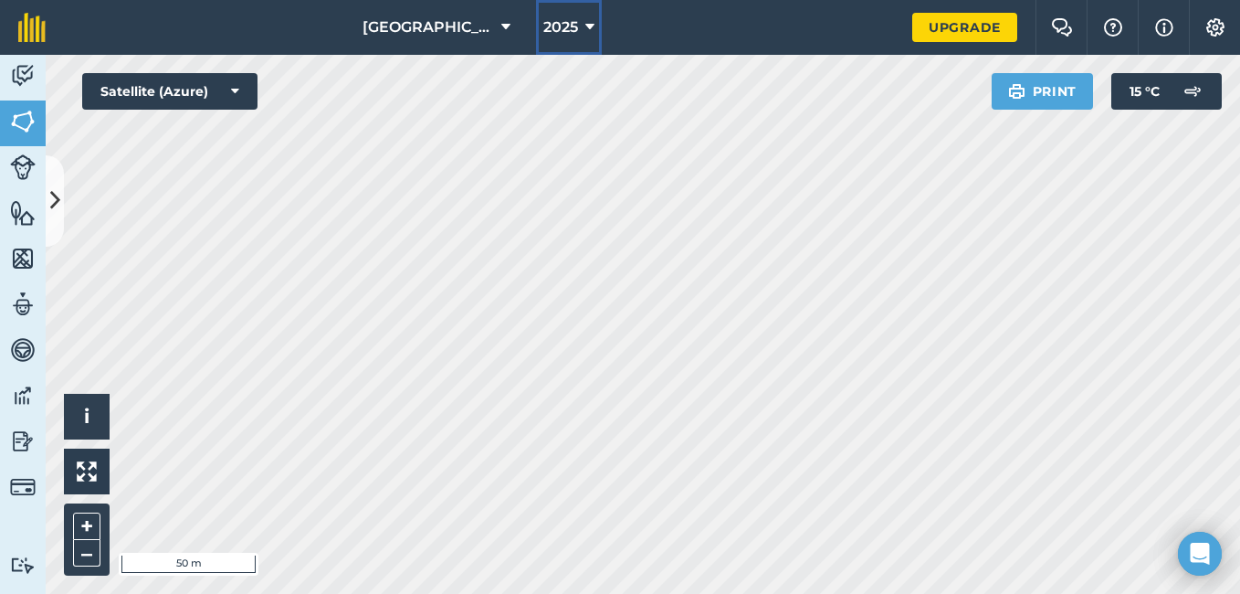
click at [585, 26] on icon at bounding box center [589, 27] width 9 height 22
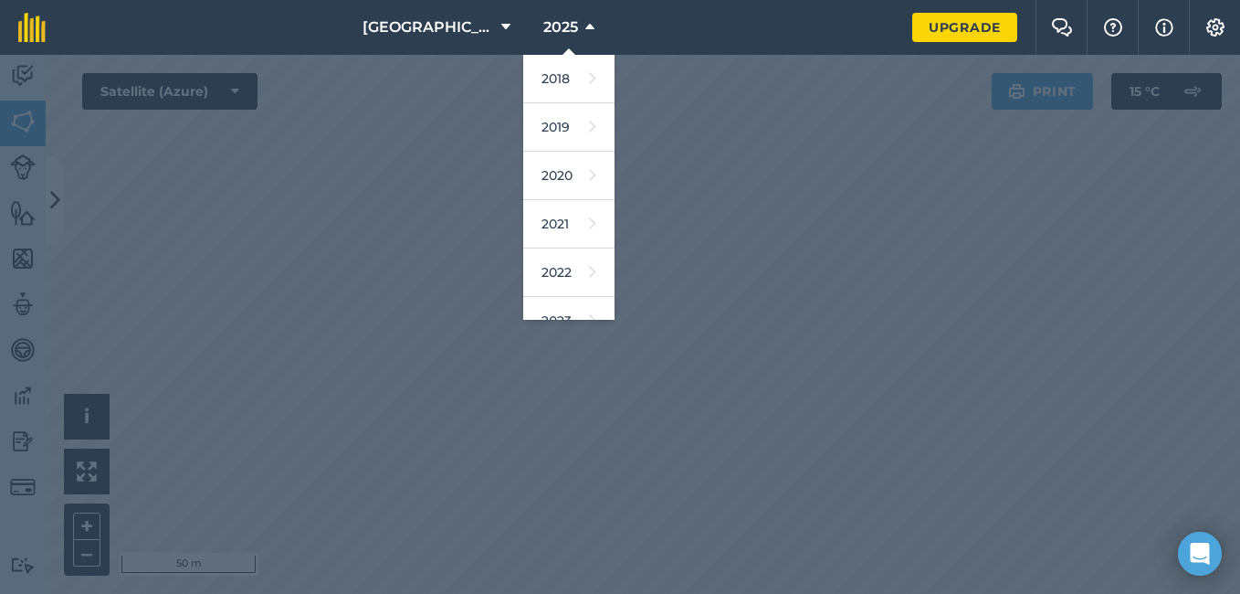
click at [425, 138] on div at bounding box center [620, 324] width 1240 height 539
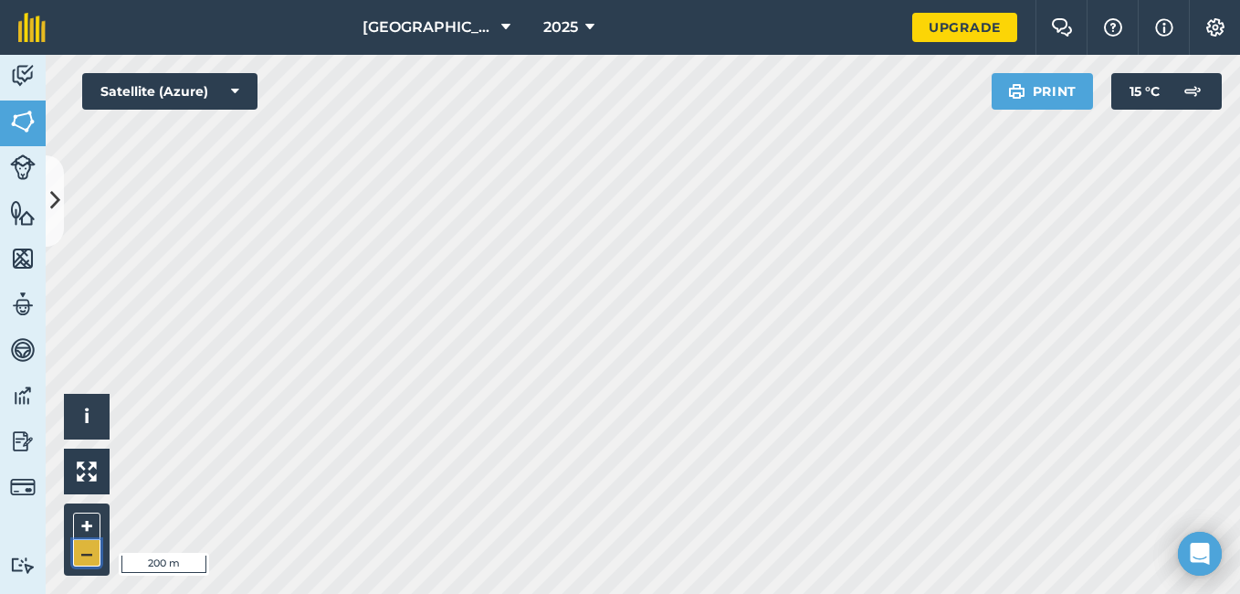
click at [83, 556] on button "–" at bounding box center [86, 553] width 27 height 26
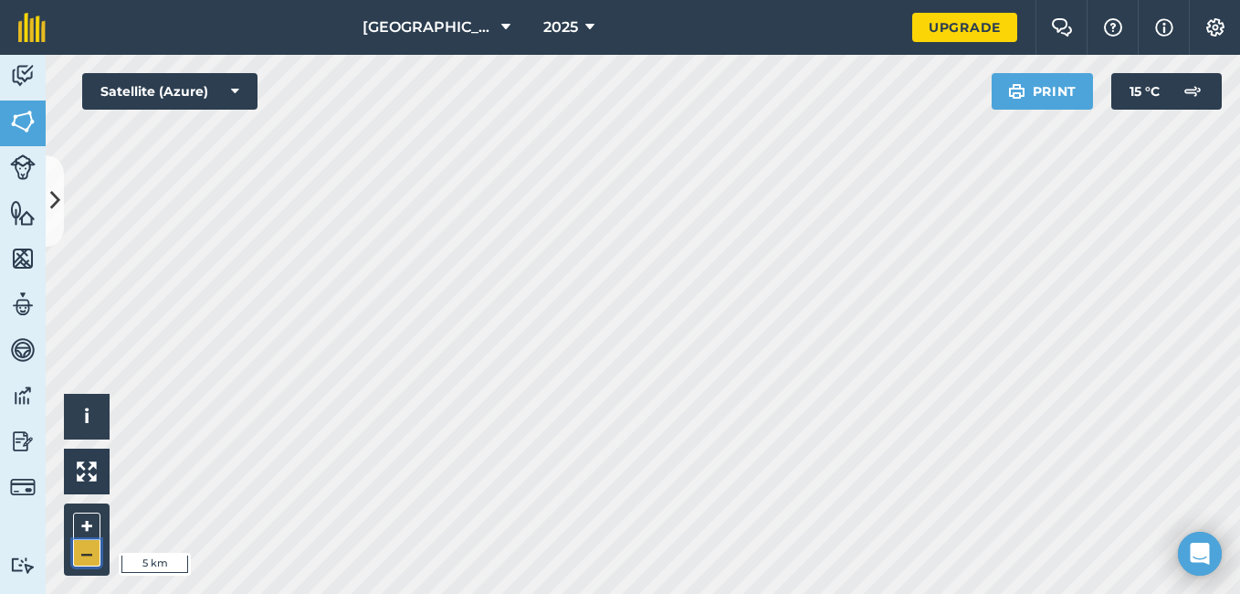
click at [83, 556] on button "–" at bounding box center [86, 553] width 27 height 26
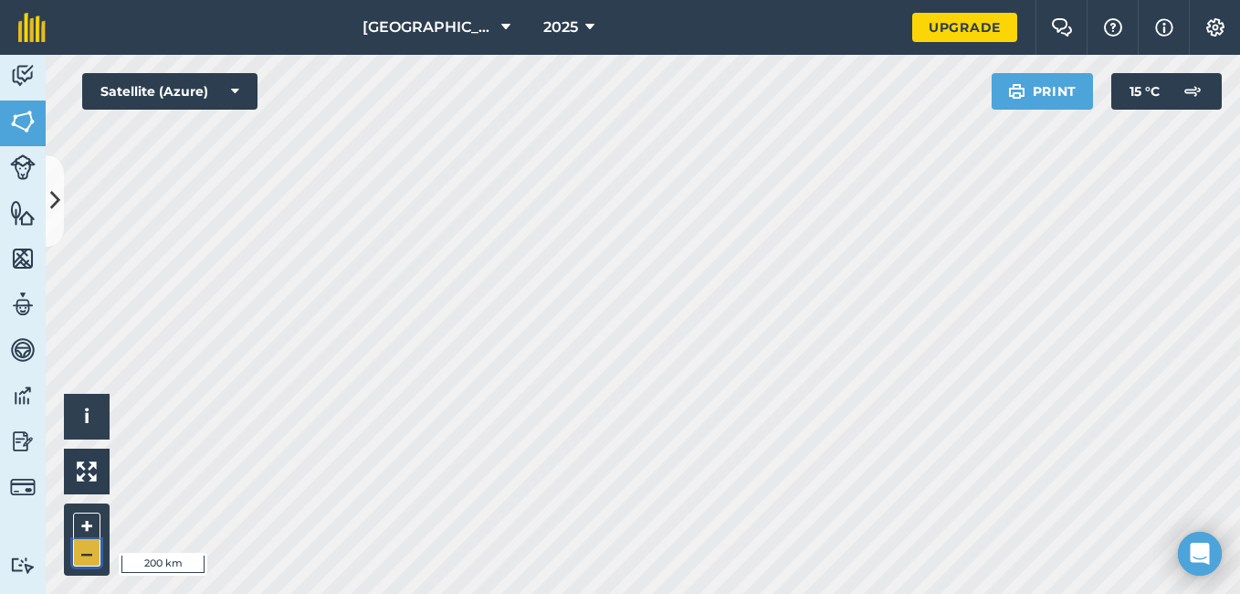
click at [83, 556] on button "–" at bounding box center [86, 553] width 27 height 26
click at [84, 554] on button "–" at bounding box center [86, 553] width 27 height 26
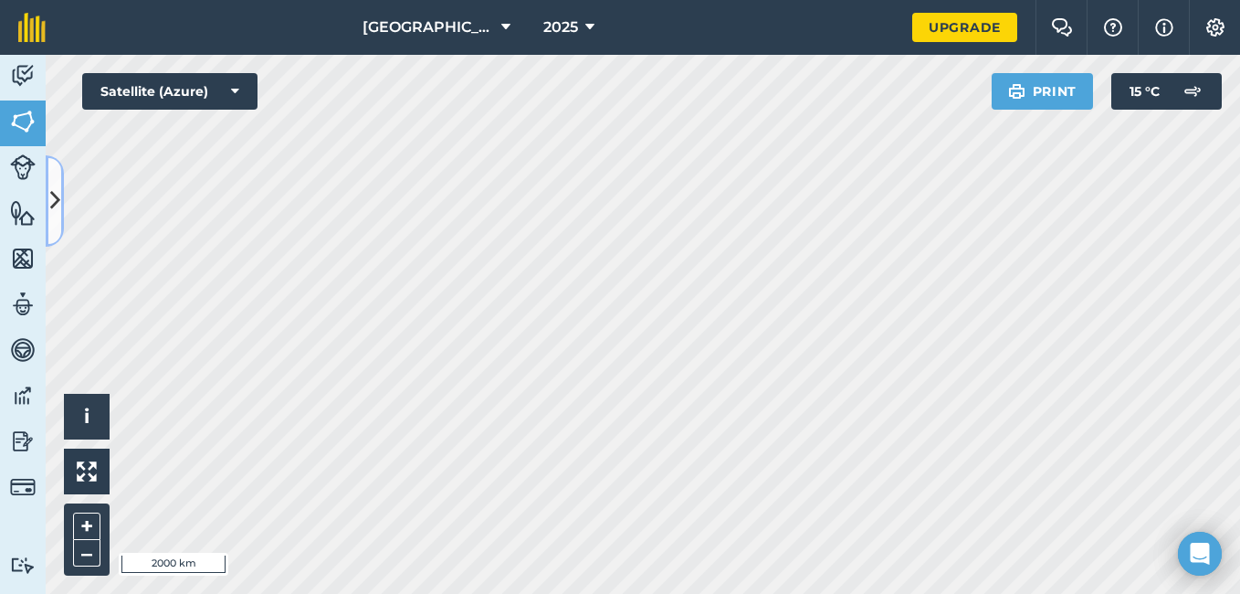
click at [58, 200] on icon at bounding box center [55, 200] width 10 height 32
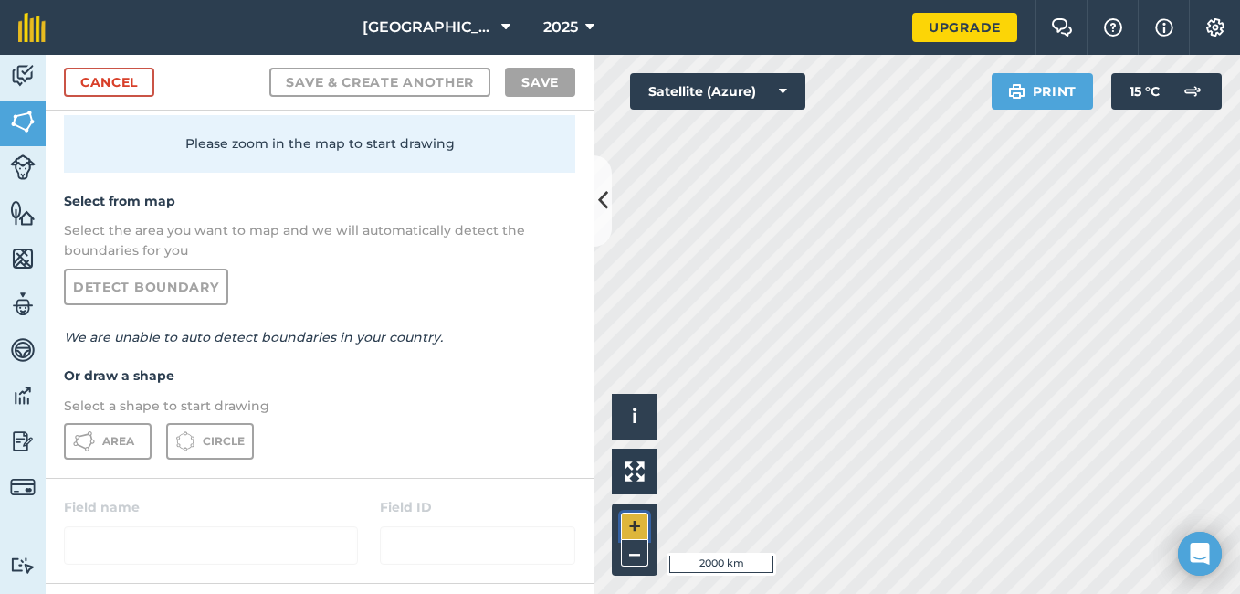
click at [630, 523] on button "+" at bounding box center [634, 525] width 27 height 27
click at [630, 525] on button "+" at bounding box center [634, 525] width 27 height 27
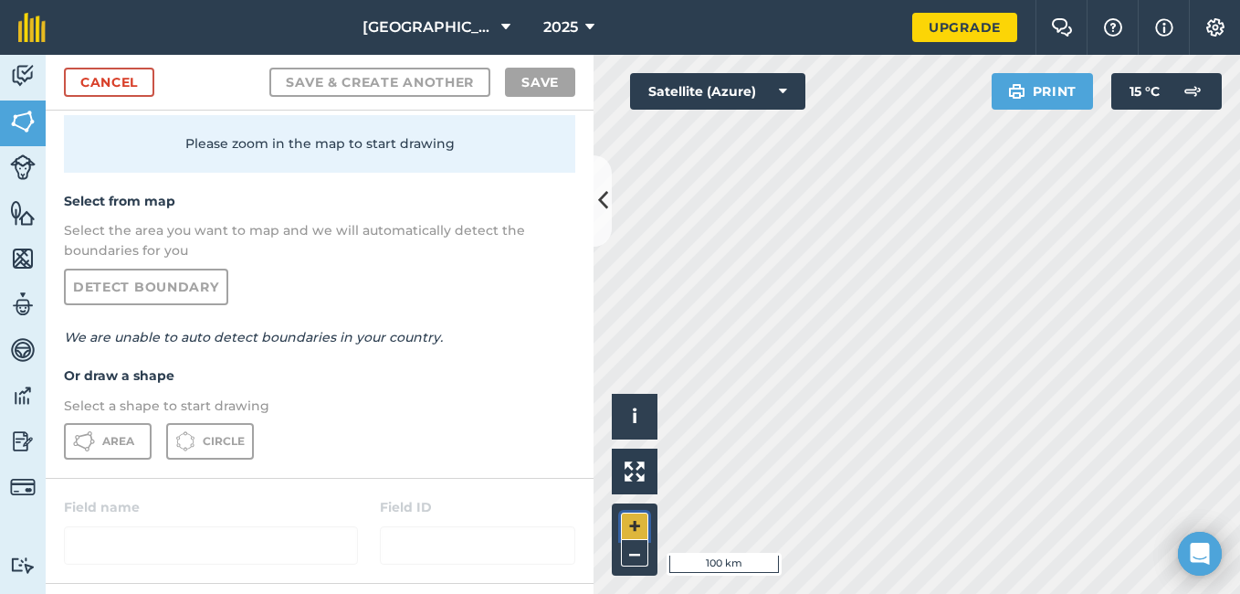
click at [630, 525] on button "+" at bounding box center [634, 525] width 27 height 27
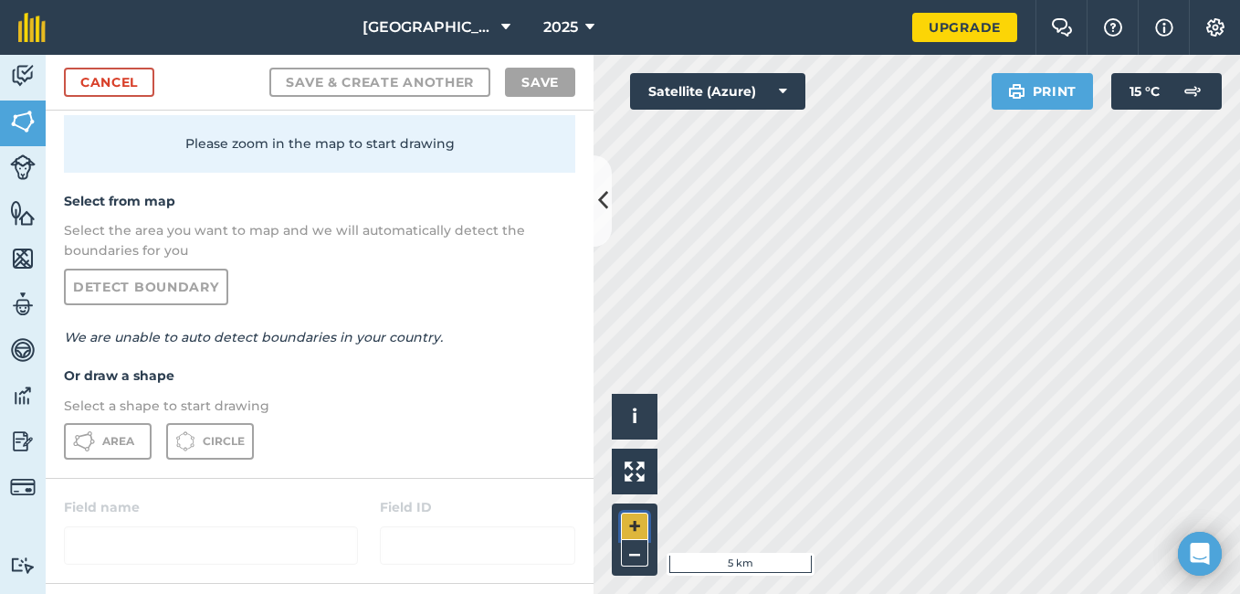
click at [630, 525] on button "+" at bounding box center [634, 525] width 27 height 27
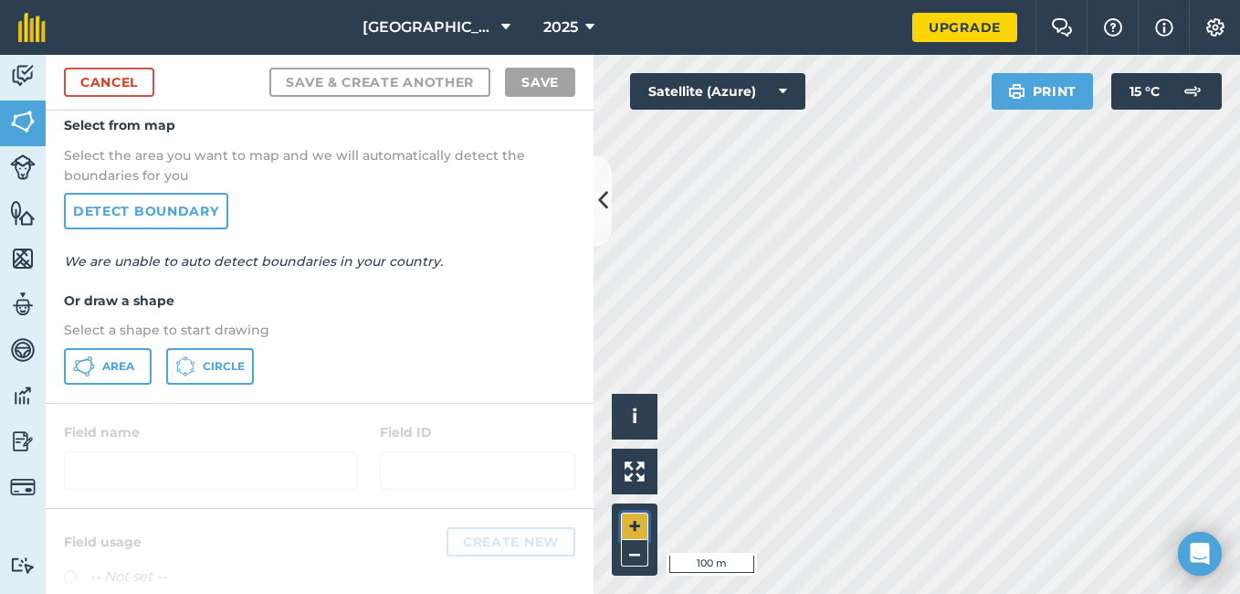
click at [630, 525] on button "+" at bounding box center [634, 525] width 27 height 27
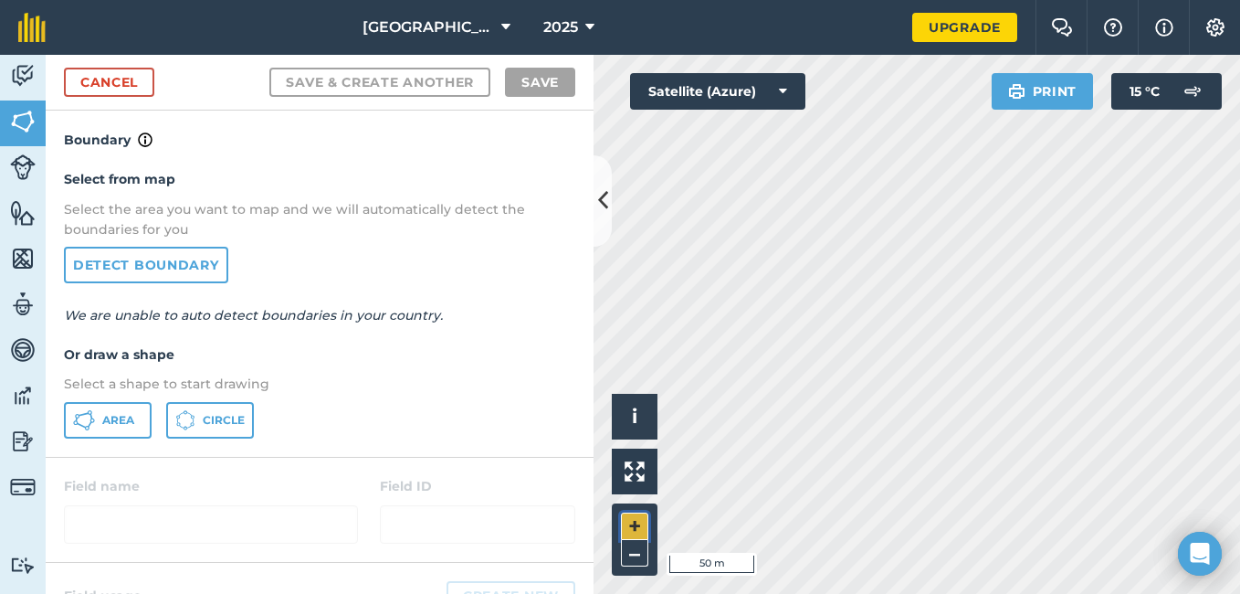
click at [630, 525] on button "+" at bounding box center [634, 525] width 27 height 27
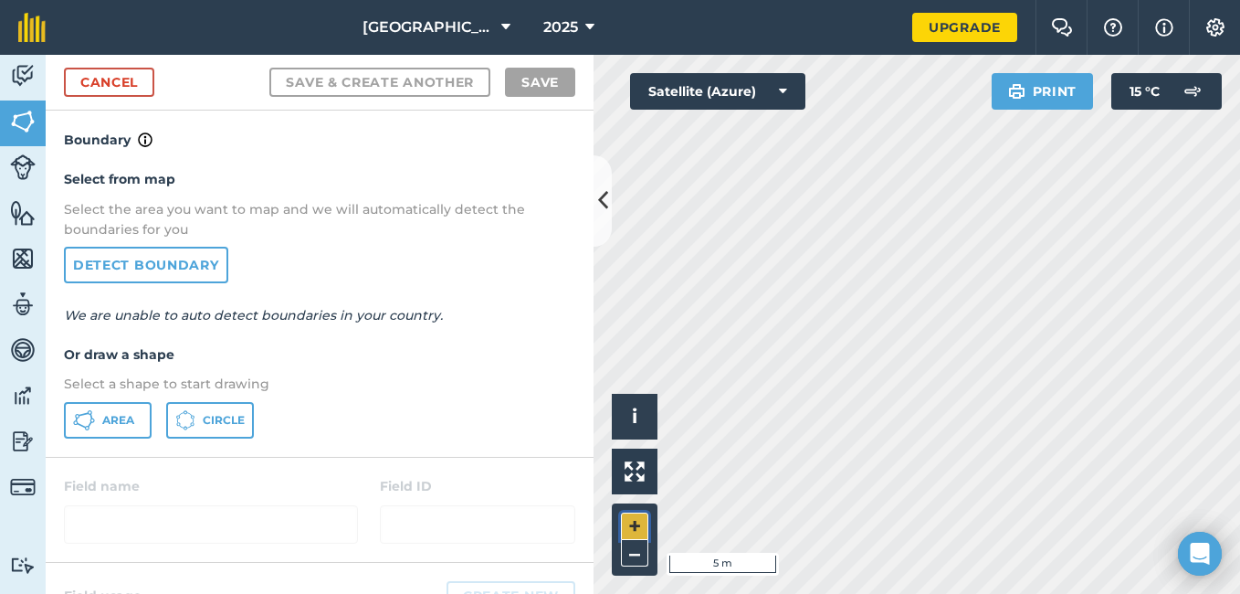
click at [630, 525] on button "+" at bounding box center [634, 525] width 27 height 27
click at [604, 194] on icon at bounding box center [603, 200] width 10 height 32
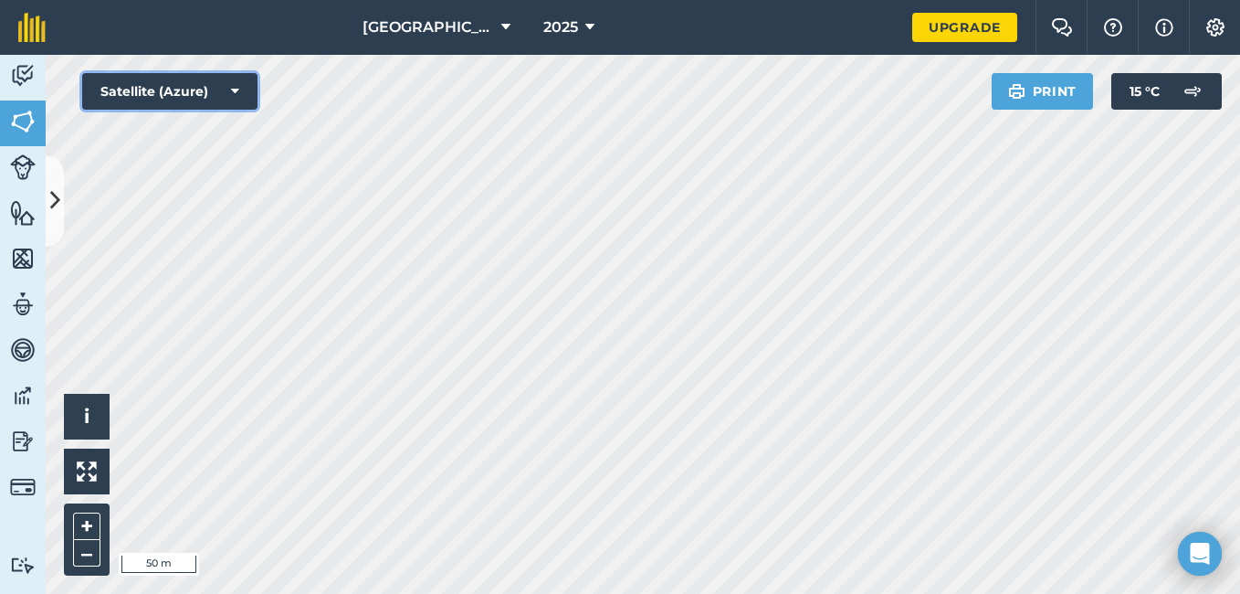
click at [234, 93] on icon at bounding box center [235, 91] width 8 height 18
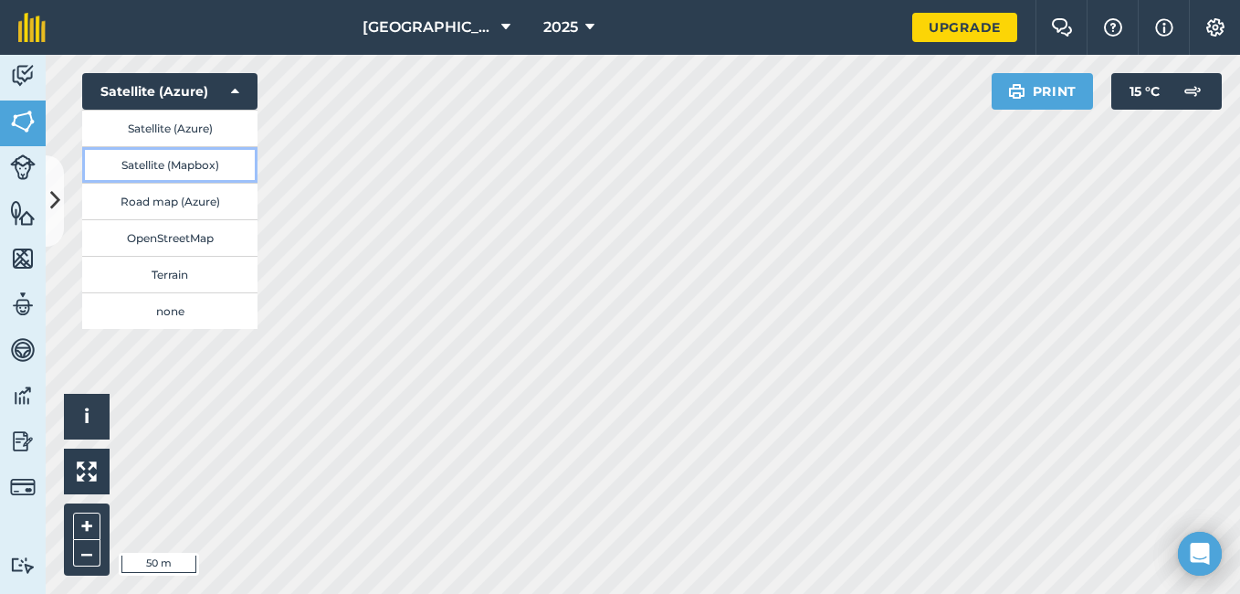
click at [199, 163] on button "Satellite (Mapbox)" at bounding box center [169, 164] width 175 height 37
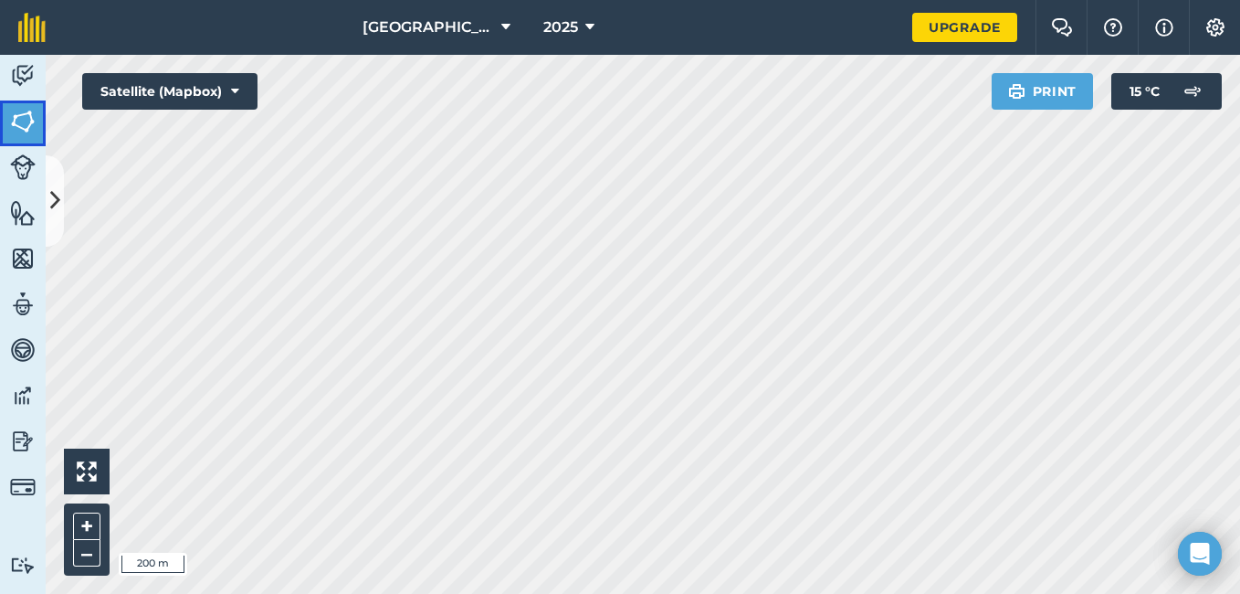
click at [16, 120] on img at bounding box center [23, 121] width 26 height 27
click at [25, 168] on img at bounding box center [23, 167] width 26 height 26
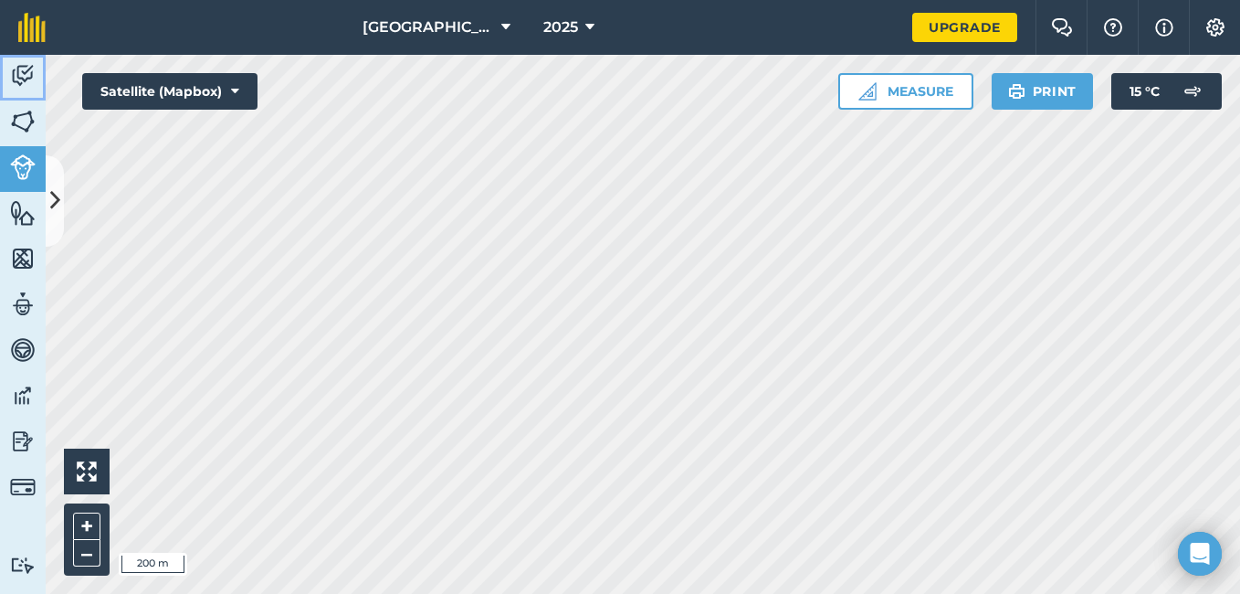
click at [21, 68] on img at bounding box center [23, 75] width 26 height 27
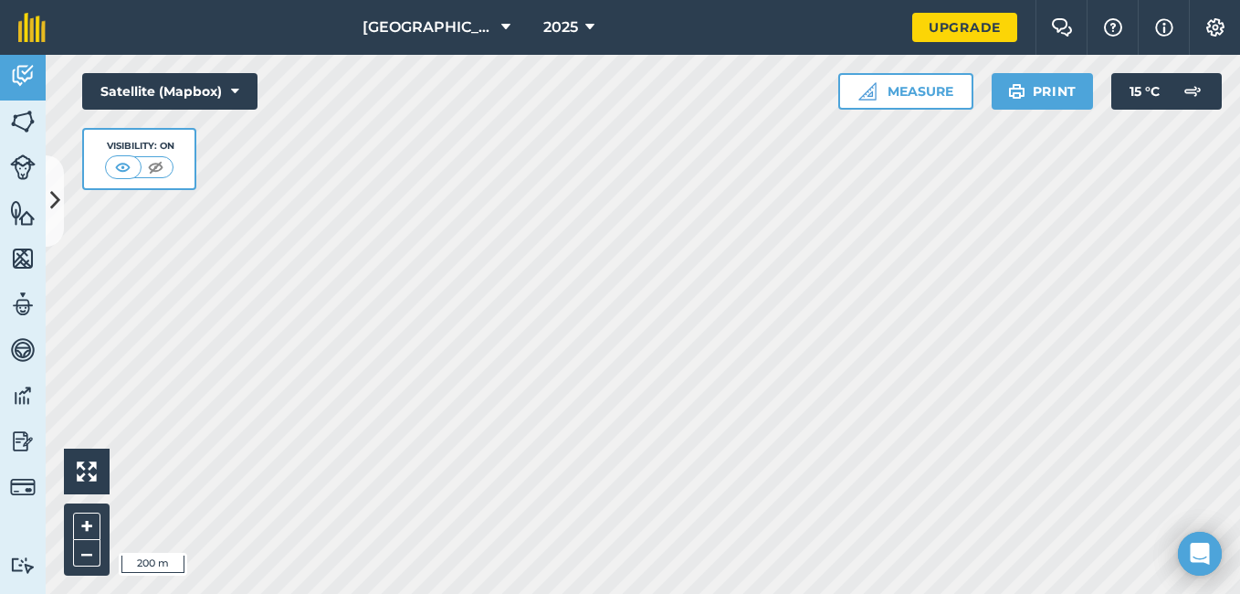
click at [146, 593] on html "Cocoa Farm 2025 Upgrade Farm Chat Help Info Settings Map printing is not availa…" at bounding box center [620, 297] width 1240 height 594
click at [912, 90] on button "Measure" at bounding box center [905, 91] width 135 height 37
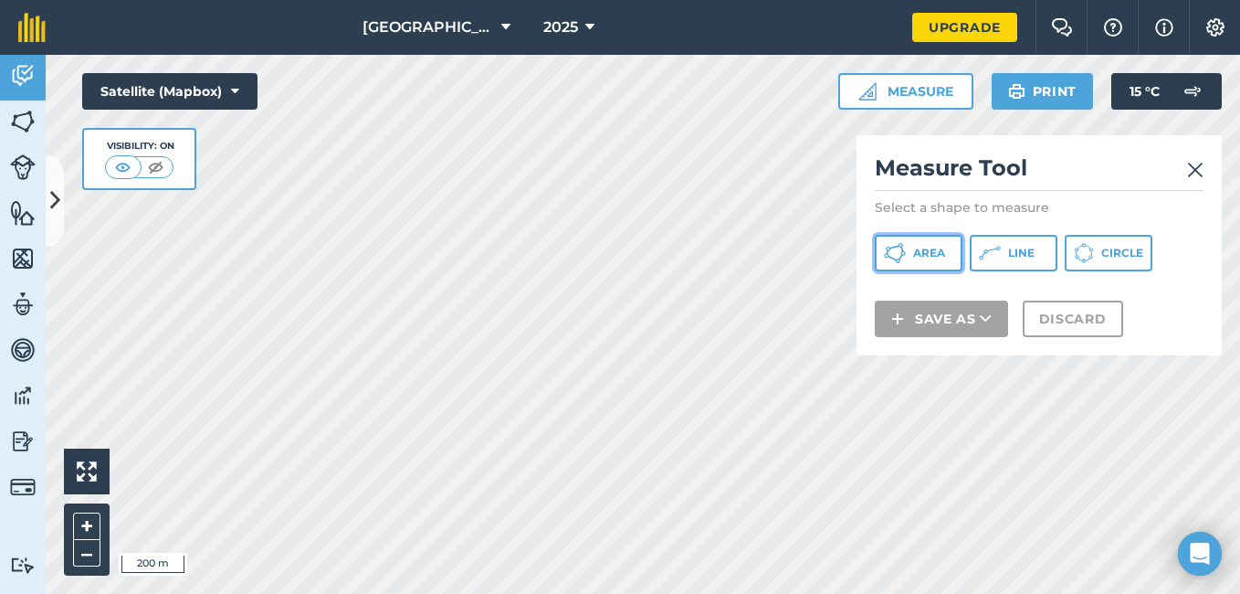
click at [917, 250] on span "Area" at bounding box center [929, 253] width 32 height 15
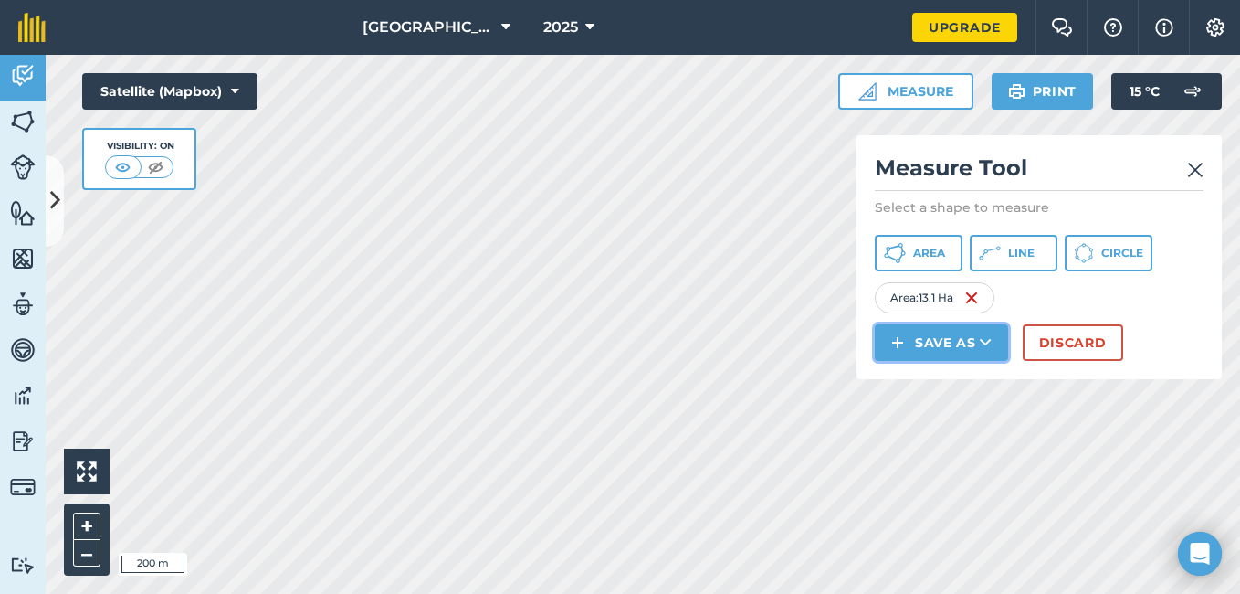
click at [983, 339] on icon at bounding box center [986, 342] width 12 height 18
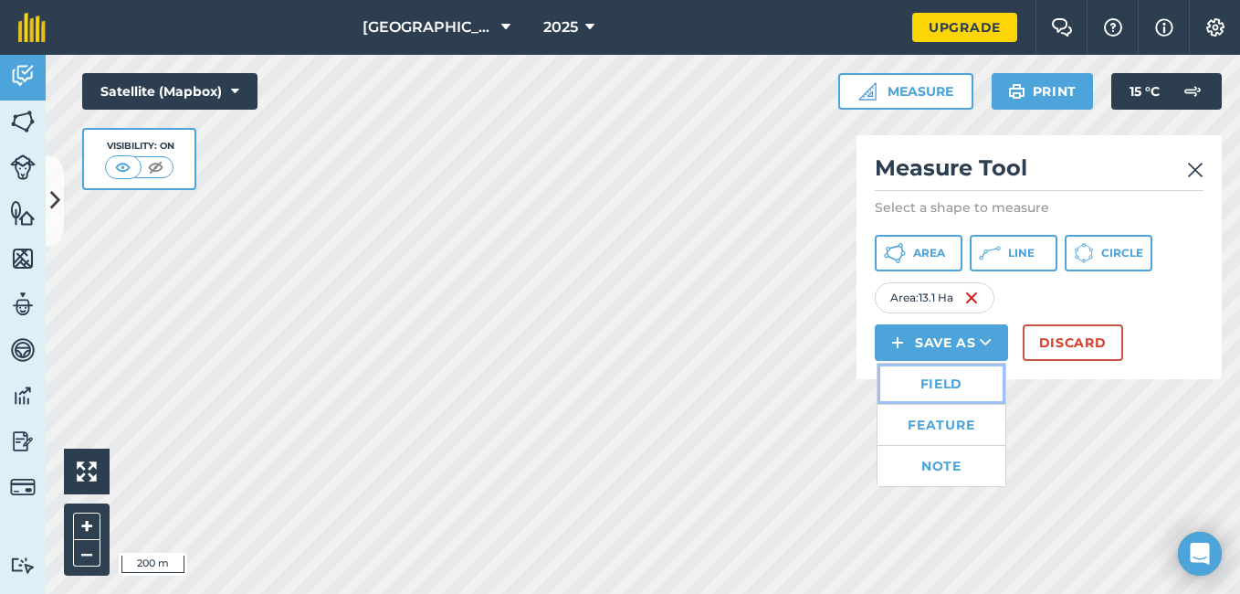
click at [957, 384] on link "Field" at bounding box center [941, 383] width 128 height 40
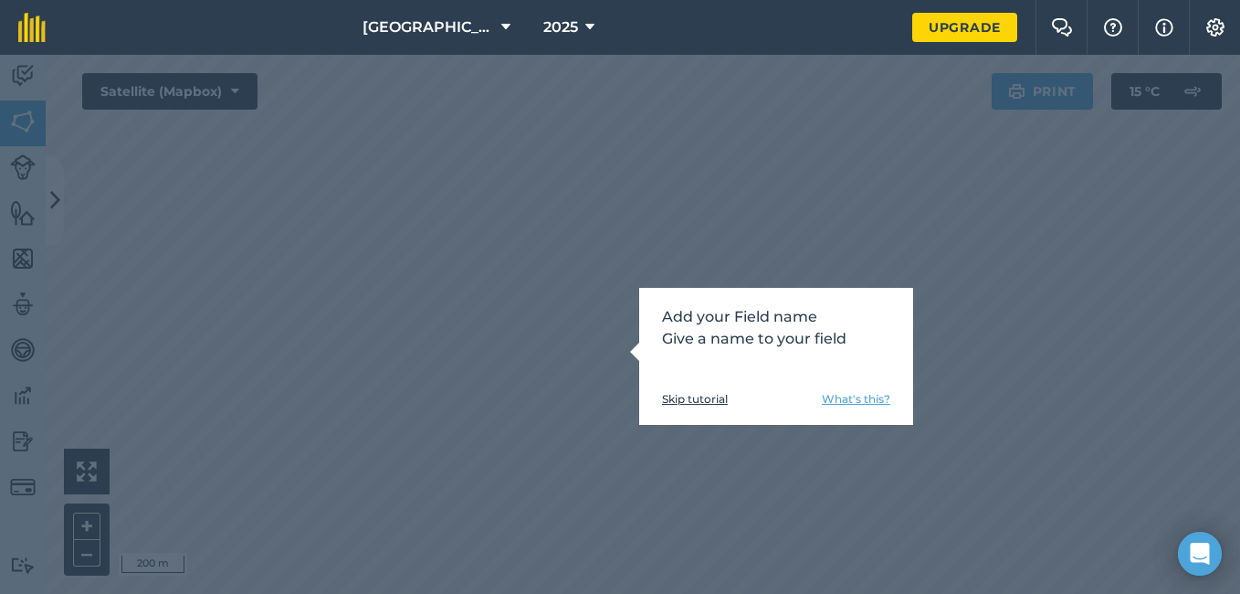
click at [720, 320] on p "Add your Field name Give a name to your field" at bounding box center [776, 328] width 228 height 44
drag, startPoint x: 675, startPoint y: 311, endPoint x: 834, endPoint y: 359, distance: 165.8
click at [834, 359] on div "Add your Field name Give a name to your field Skip tutorial What's this?" at bounding box center [776, 356] width 274 height 137
drag, startPoint x: 834, startPoint y: 359, endPoint x: 782, endPoint y: 342, distance: 54.6
click at [782, 342] on p "Add your Field name Give a name to your field" at bounding box center [776, 328] width 228 height 44
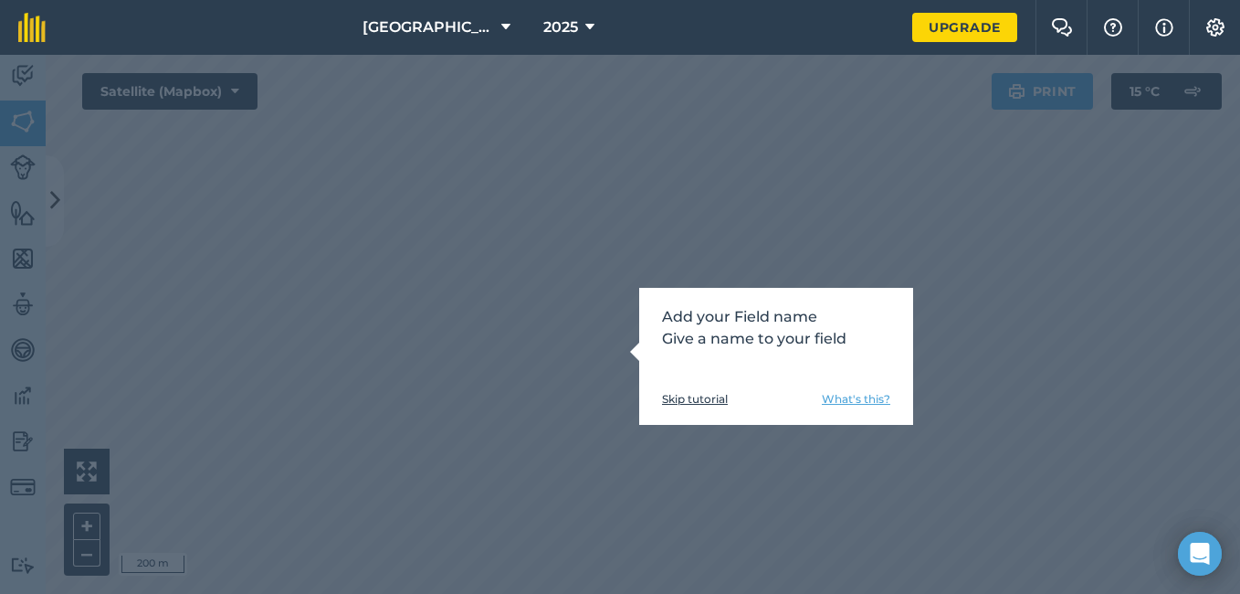
click at [660, 317] on div "Add your Field name Give a name to your field Skip tutorial What's this?" at bounding box center [776, 356] width 274 height 137
click at [943, 281] on div "Add your Field name Give a name to your field Skip tutorial What's this?" at bounding box center [620, 324] width 1240 height 539
click at [688, 401] on link "Skip tutorial" at bounding box center [695, 399] width 66 height 15
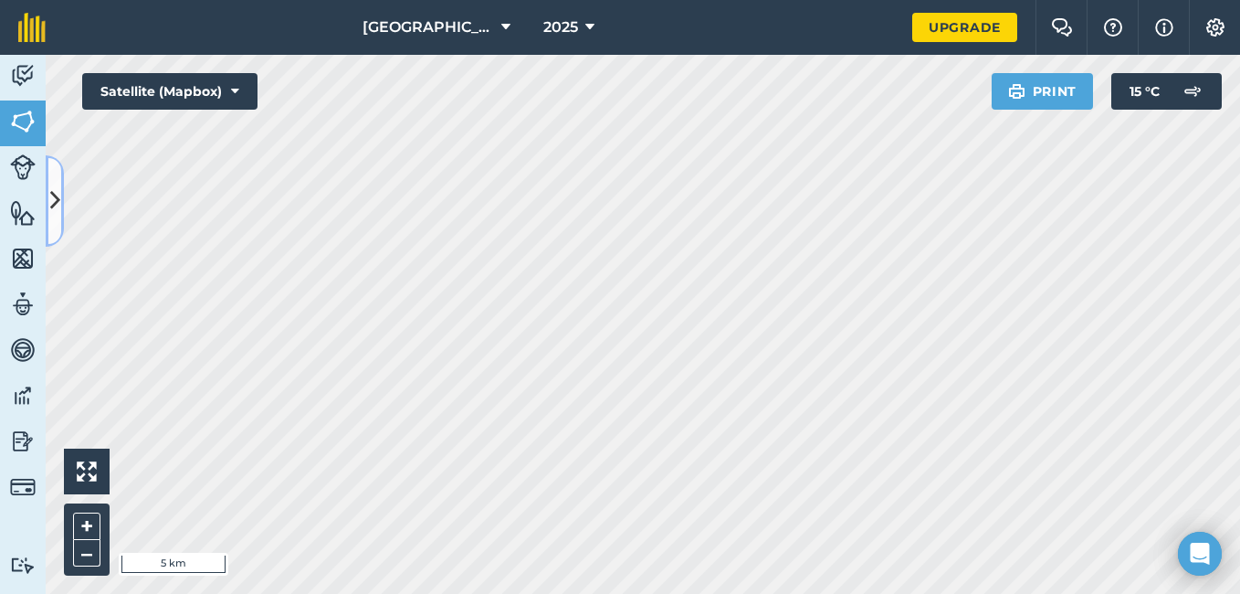
click at [53, 200] on icon at bounding box center [55, 200] width 10 height 32
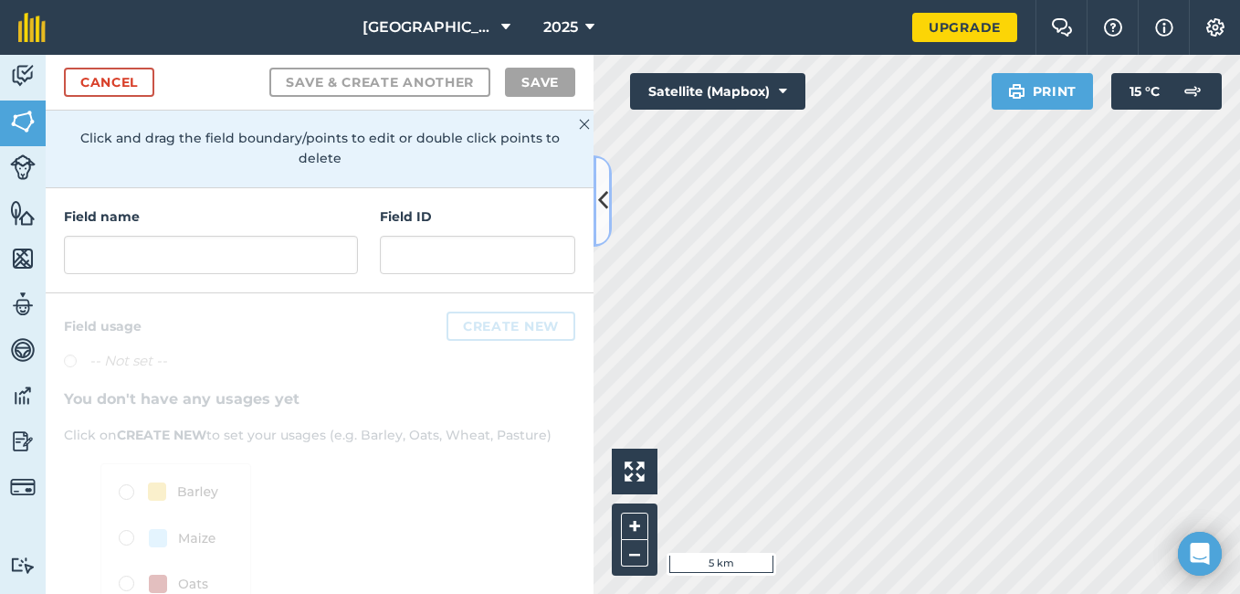
scroll to position [183, 0]
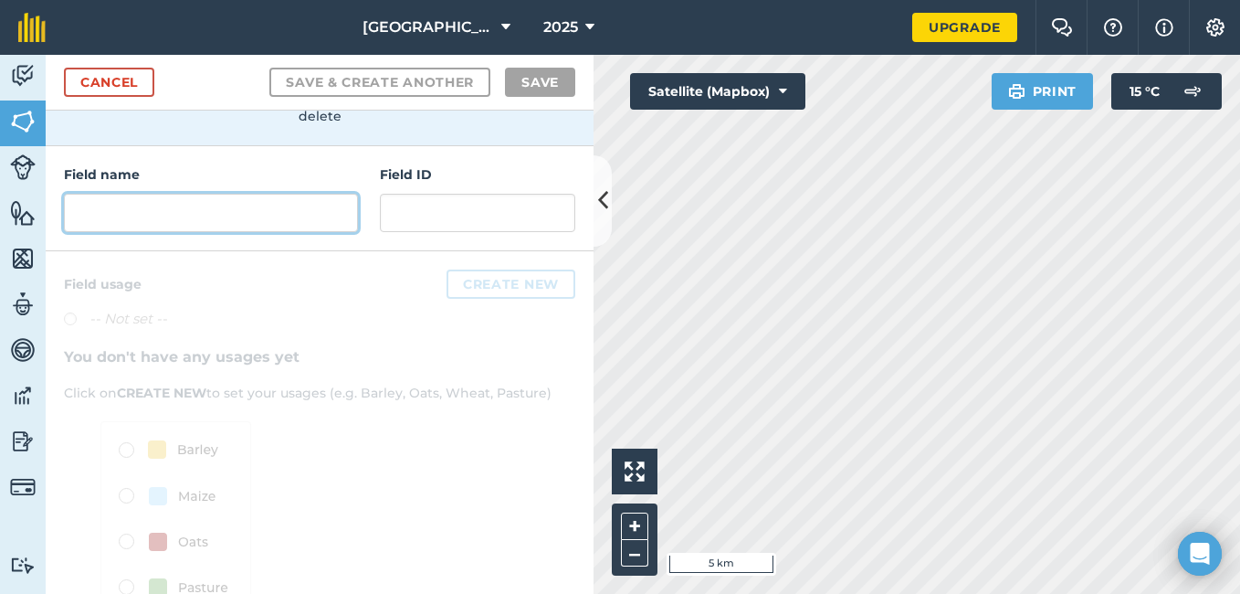
click at [157, 219] on input "text" at bounding box center [211, 213] width 294 height 38
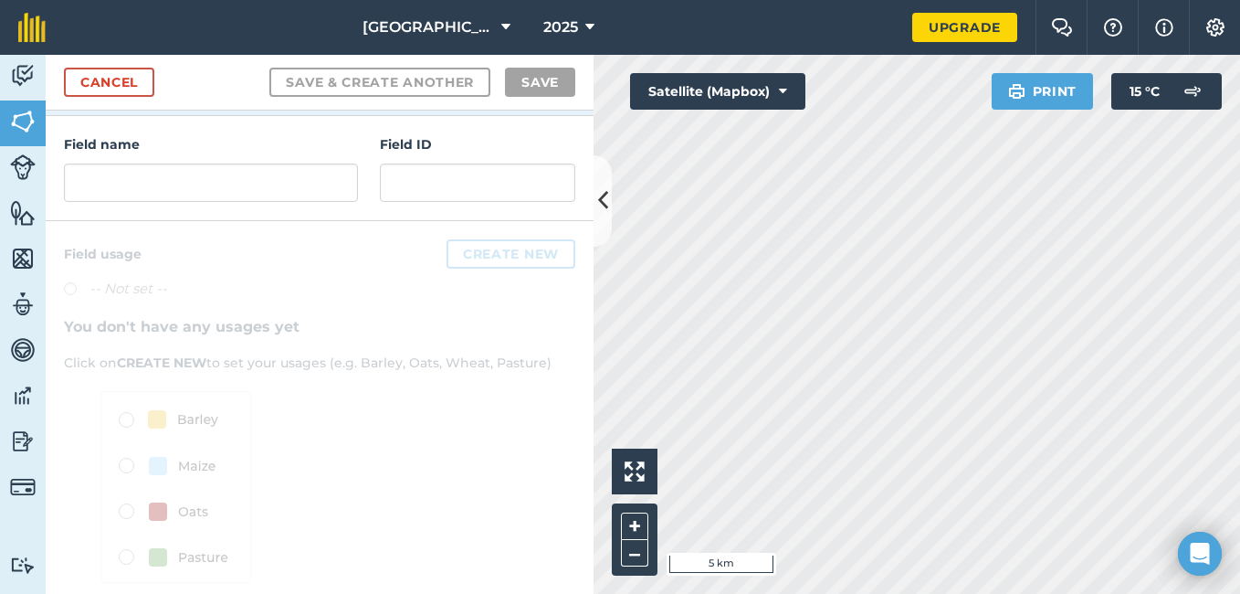
scroll to position [236, 0]
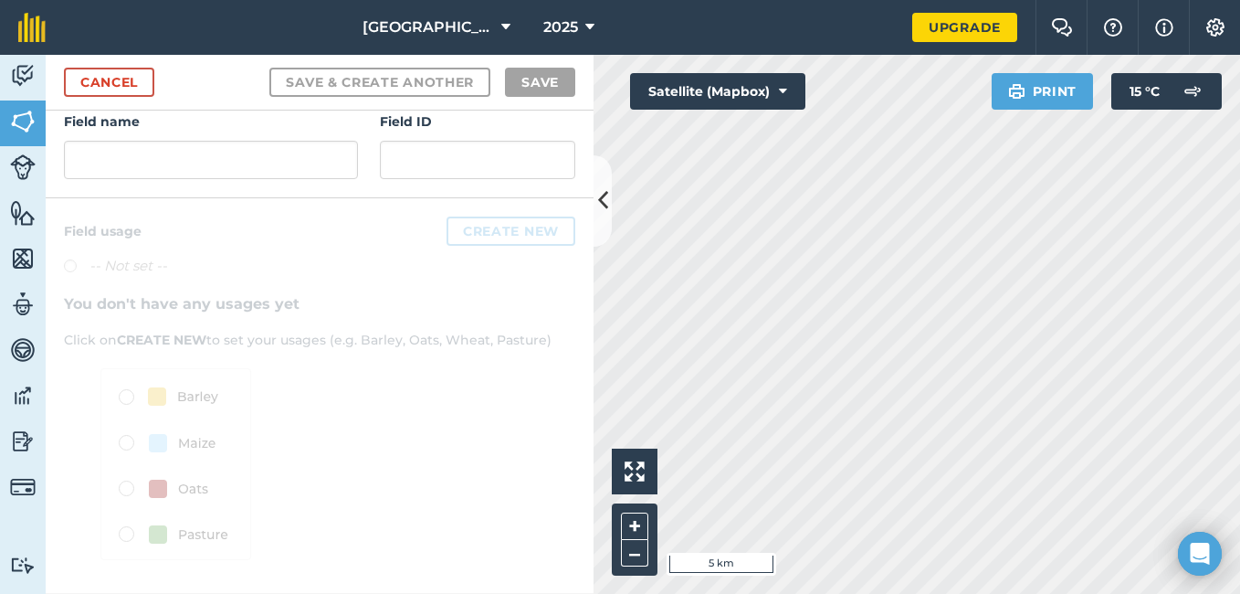
click at [128, 398] on div at bounding box center [320, 395] width 548 height 395
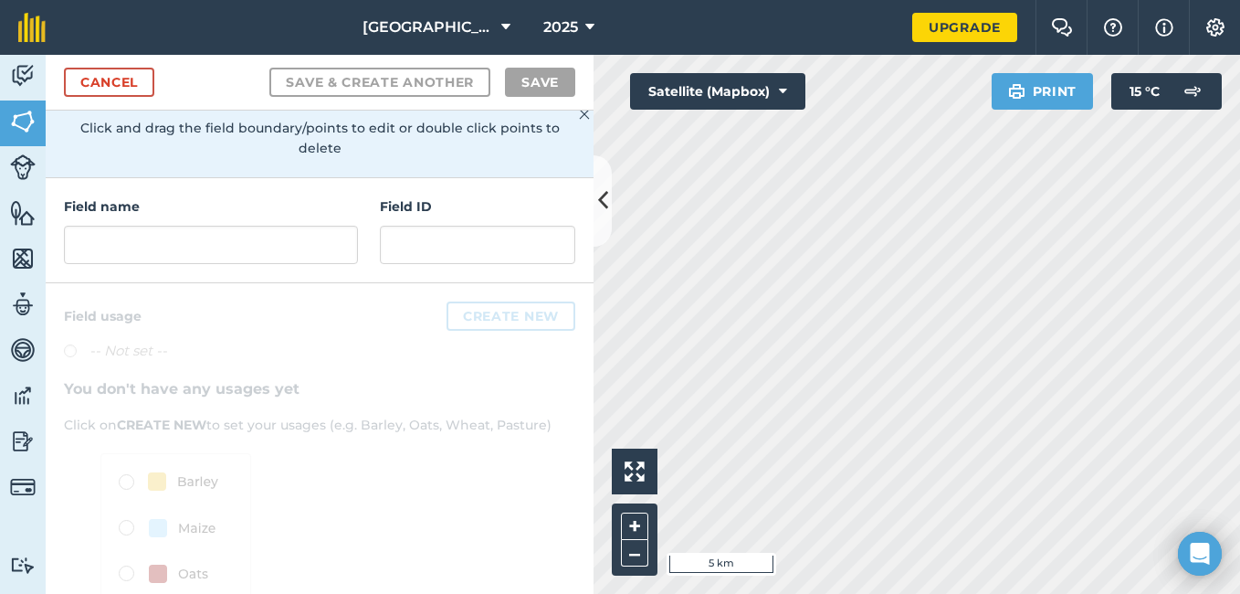
scroll to position [0, 0]
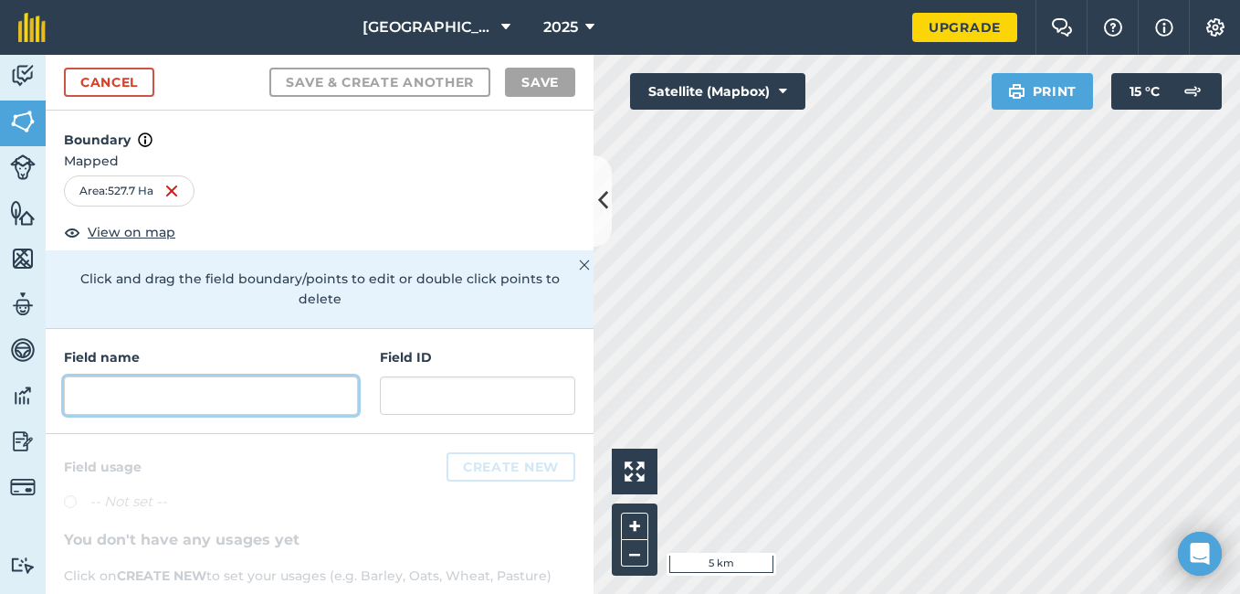
click at [160, 405] on input "text" at bounding box center [211, 395] width 294 height 38
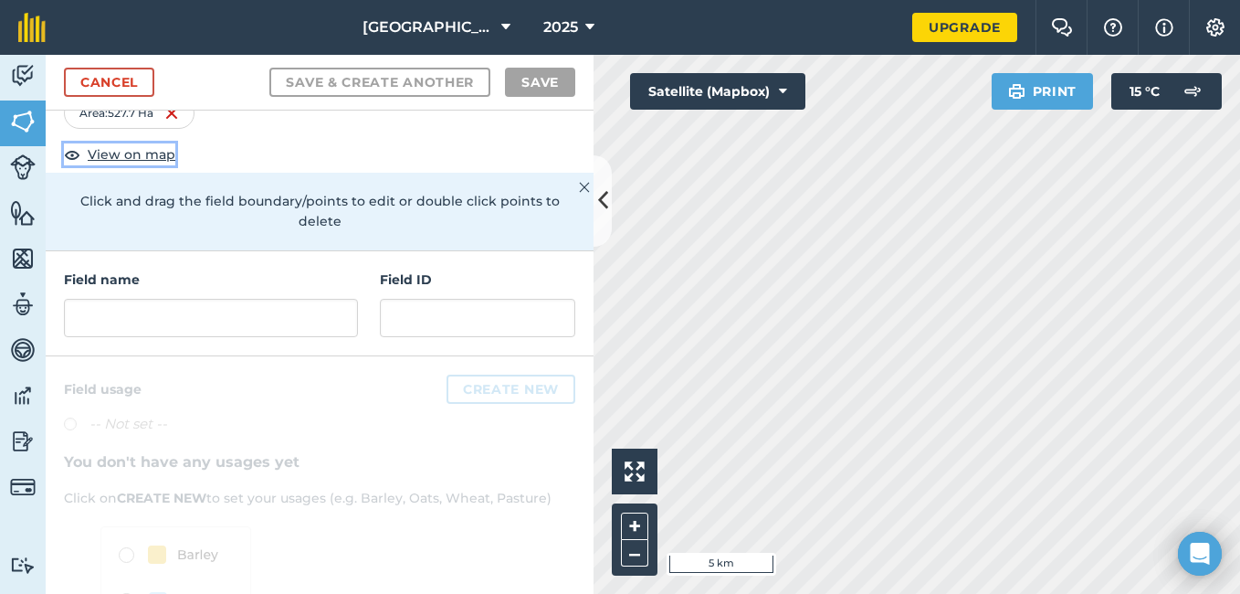
click at [140, 154] on span "View on map" at bounding box center [132, 154] width 88 height 20
click at [121, 157] on span "View on map" at bounding box center [132, 154] width 88 height 20
click at [634, 551] on button "–" at bounding box center [634, 553] width 27 height 26
click at [632, 528] on button "+" at bounding box center [634, 525] width 27 height 27
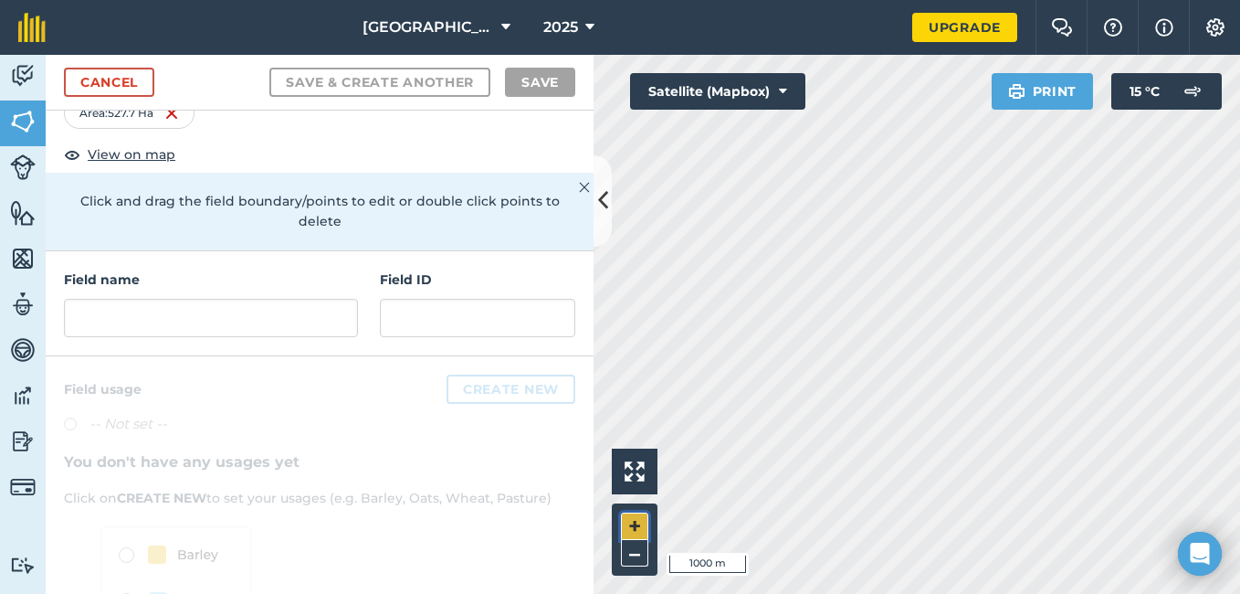
click at [632, 528] on button "+" at bounding box center [634, 525] width 27 height 27
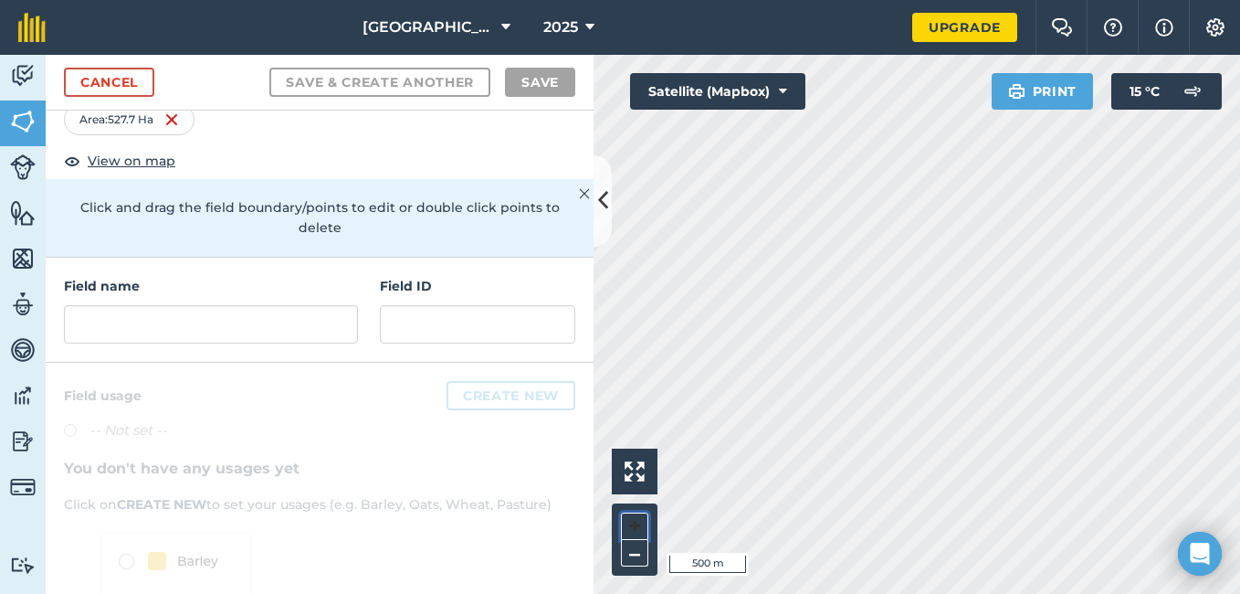
scroll to position [49, 0]
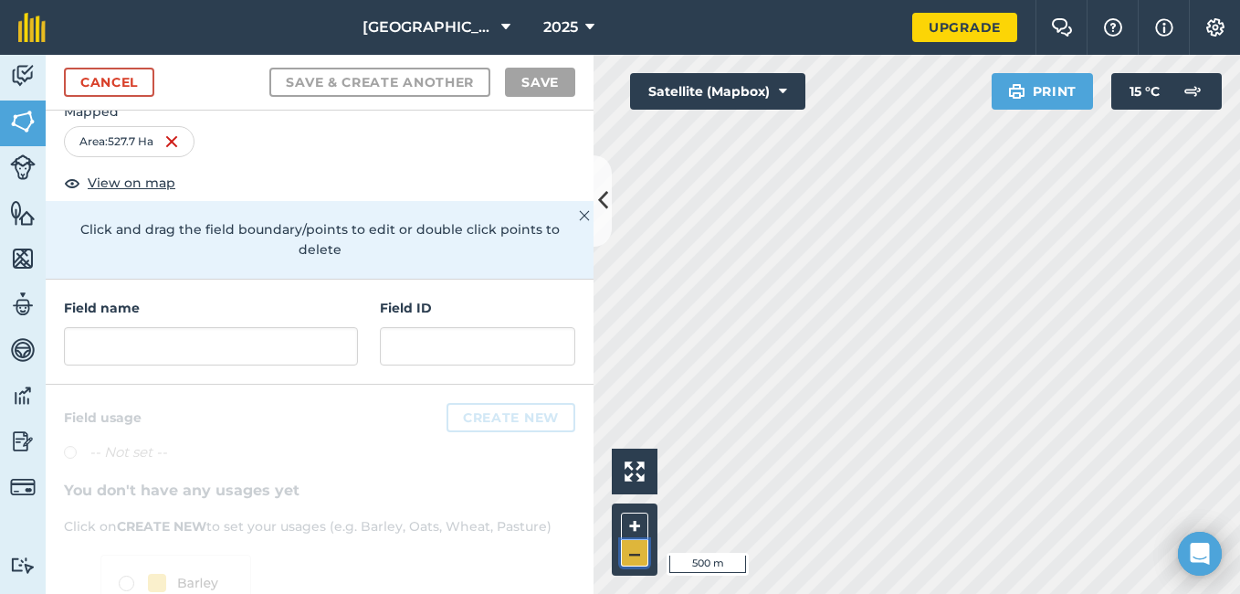
click at [637, 549] on button "–" at bounding box center [634, 553] width 27 height 26
click at [636, 549] on button "–" at bounding box center [634, 553] width 27 height 26
click at [783, 88] on icon at bounding box center [783, 91] width 8 height 18
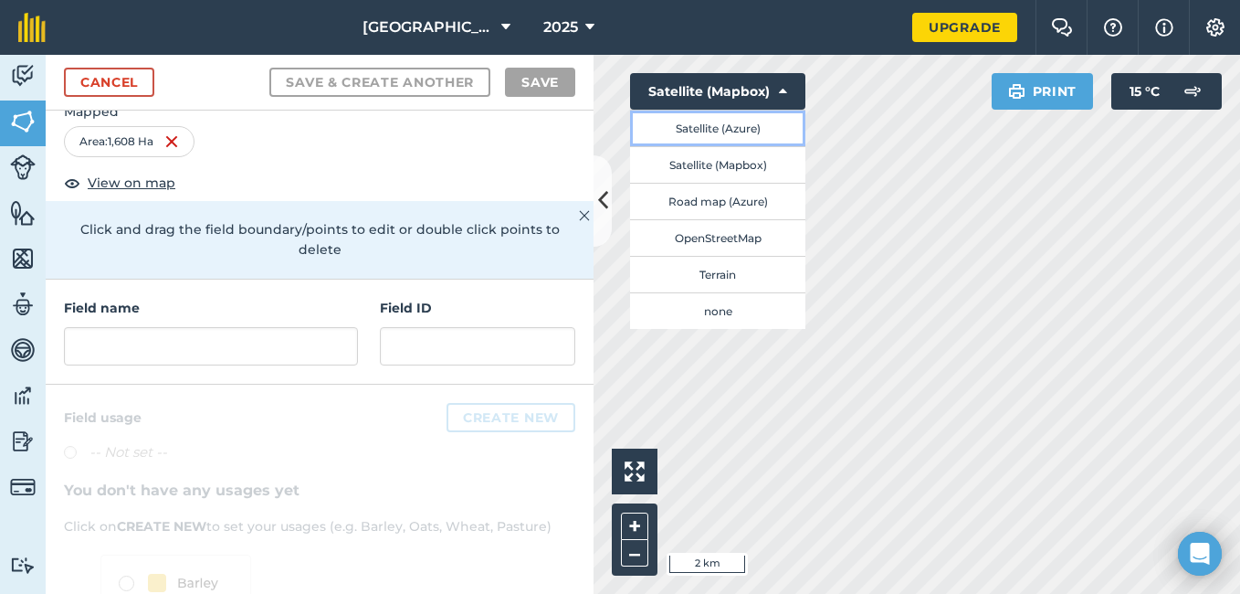
click at [718, 126] on button "Satellite (Azure)" at bounding box center [717, 128] width 175 height 37
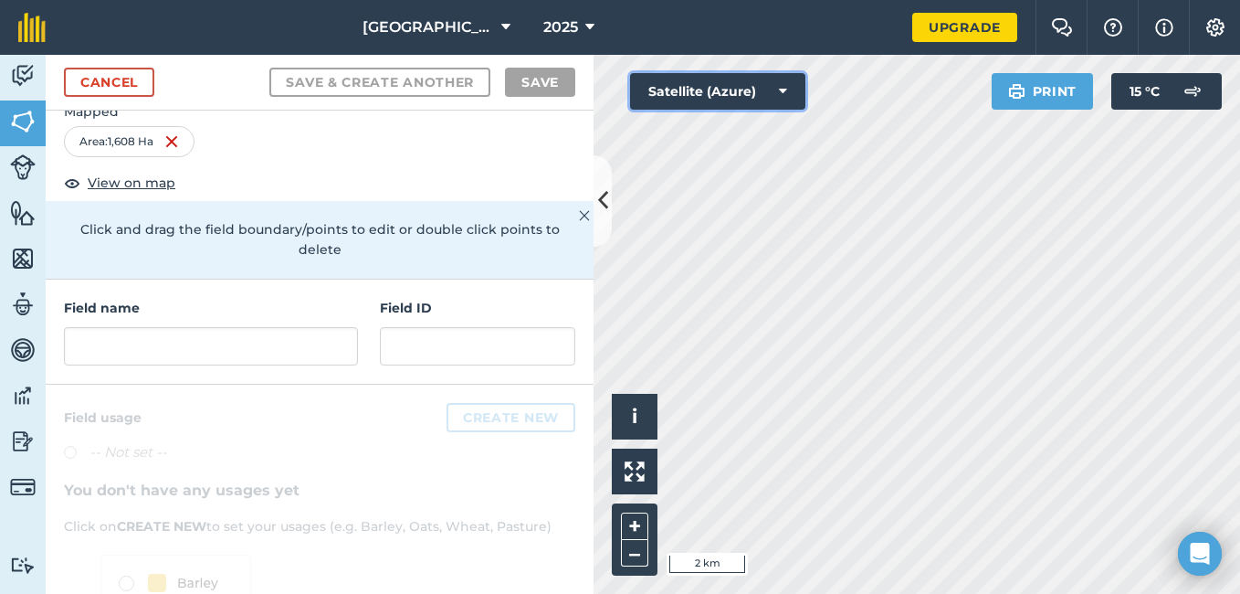
click at [783, 90] on icon at bounding box center [783, 91] width 8 height 18
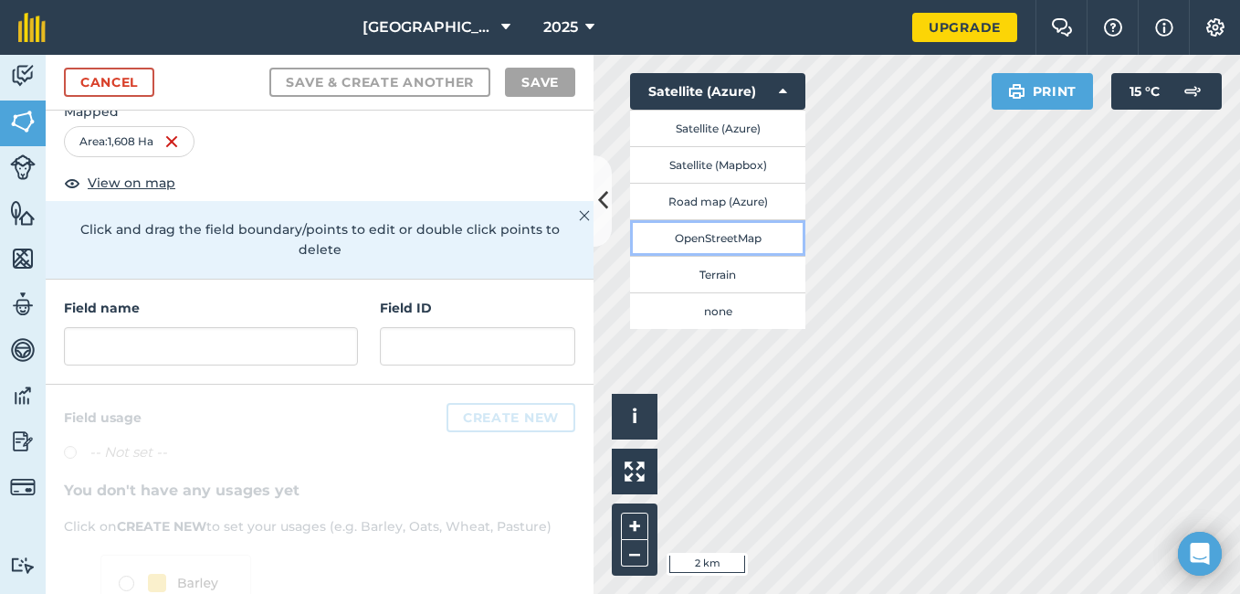
click at [721, 236] on button "OpenStreetMap" at bounding box center [717, 237] width 175 height 37
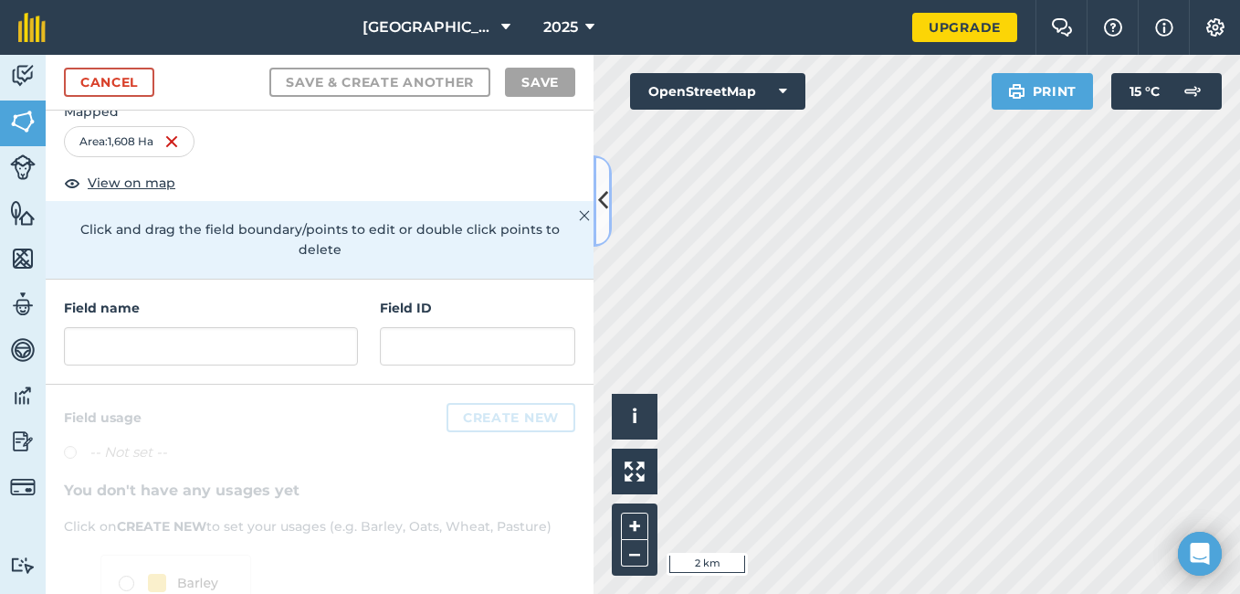
click at [605, 199] on icon at bounding box center [603, 200] width 10 height 32
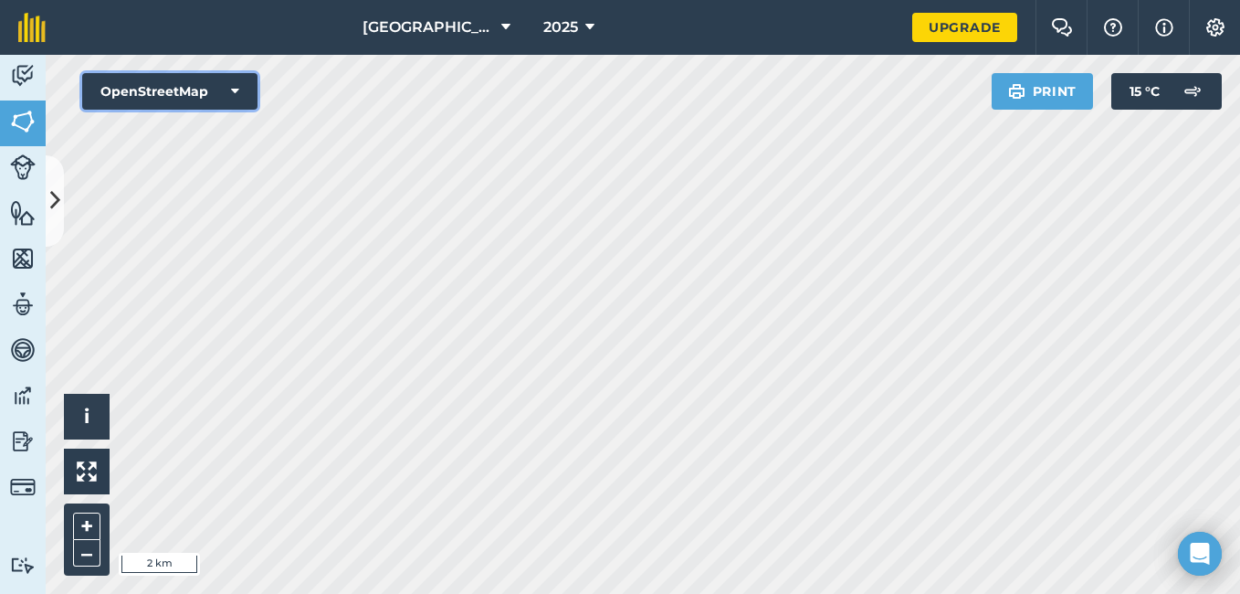
click at [237, 92] on icon at bounding box center [235, 91] width 8 height 18
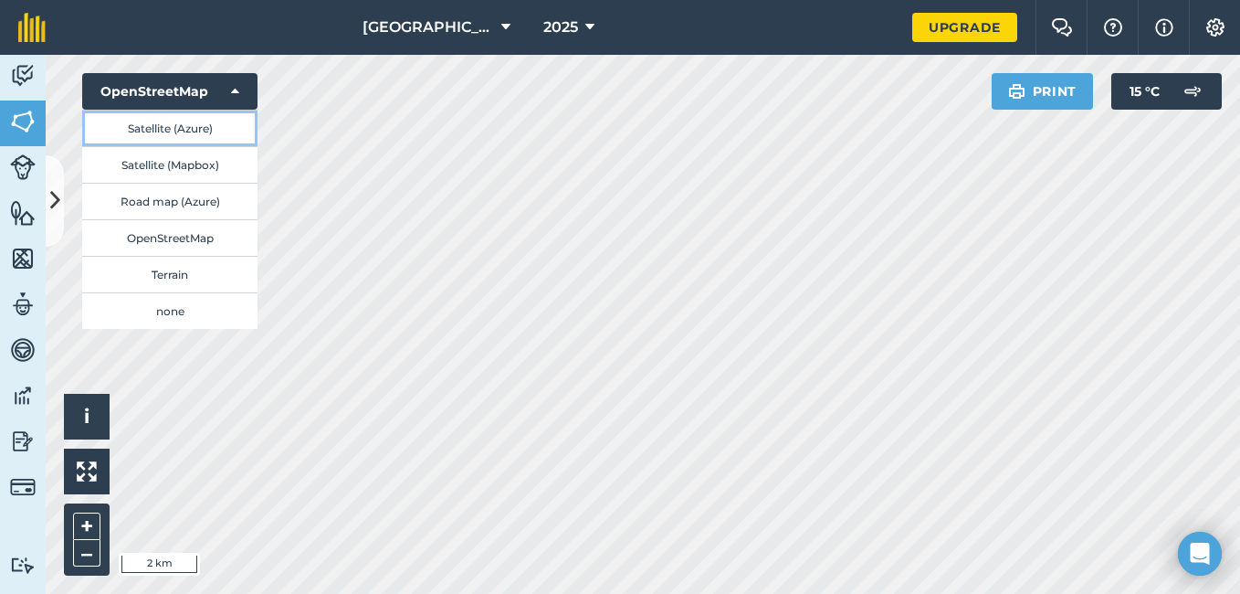
click at [199, 129] on button "Satellite (Azure)" at bounding box center [169, 128] width 175 height 37
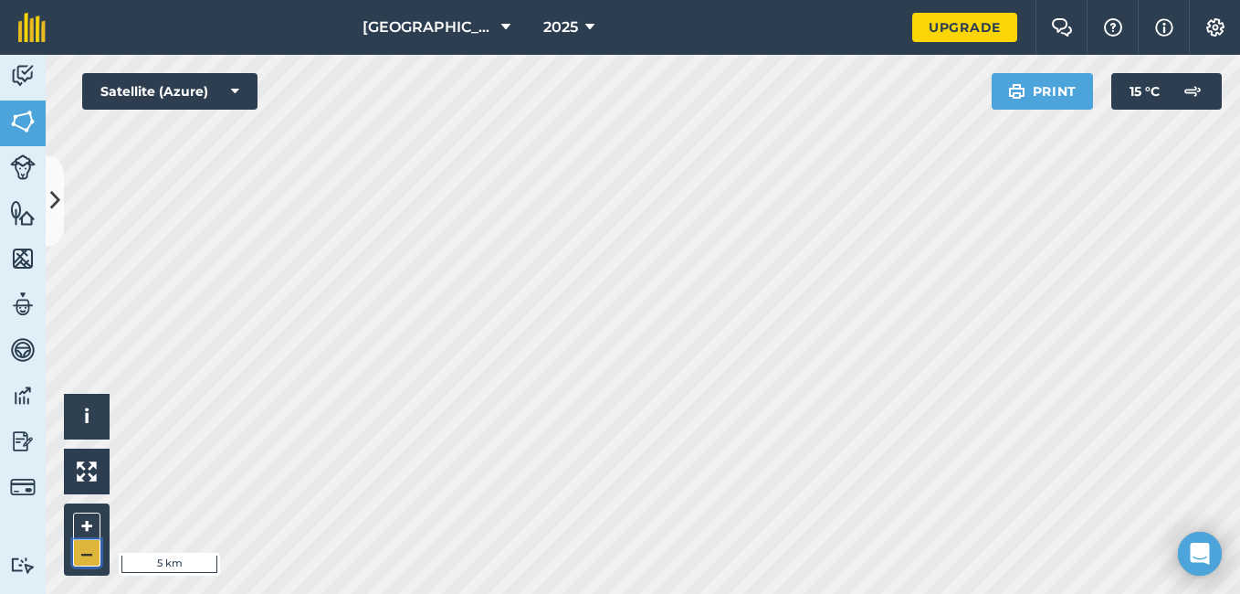
click at [82, 552] on button "–" at bounding box center [86, 553] width 27 height 26
click at [87, 470] on img at bounding box center [87, 471] width 20 height 20
click at [84, 471] on img at bounding box center [87, 471] width 20 height 20
click at [87, 468] on img at bounding box center [87, 471] width 20 height 20
click at [82, 468] on img at bounding box center [87, 471] width 20 height 20
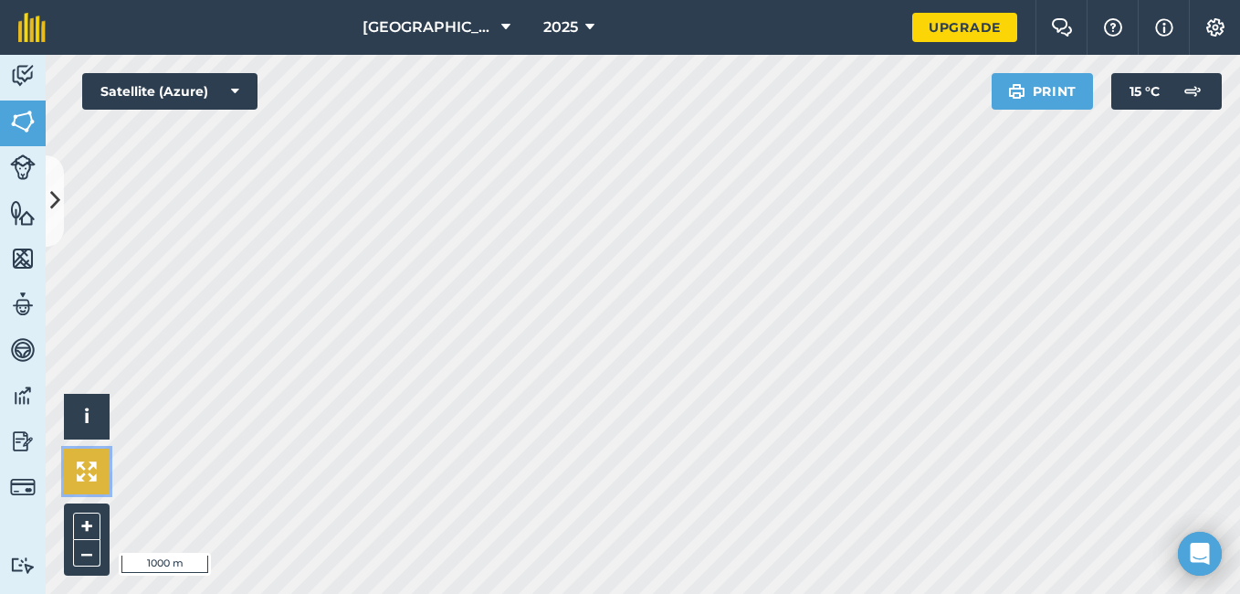
click at [92, 465] on img at bounding box center [87, 471] width 20 height 20
click at [90, 415] on button "i" at bounding box center [87, 417] width 46 height 46
click at [89, 415] on span "›" at bounding box center [87, 416] width 6 height 23
click at [87, 414] on span "i" at bounding box center [86, 416] width 5 height 23
click at [85, 417] on span "›" at bounding box center [87, 416] width 6 height 23
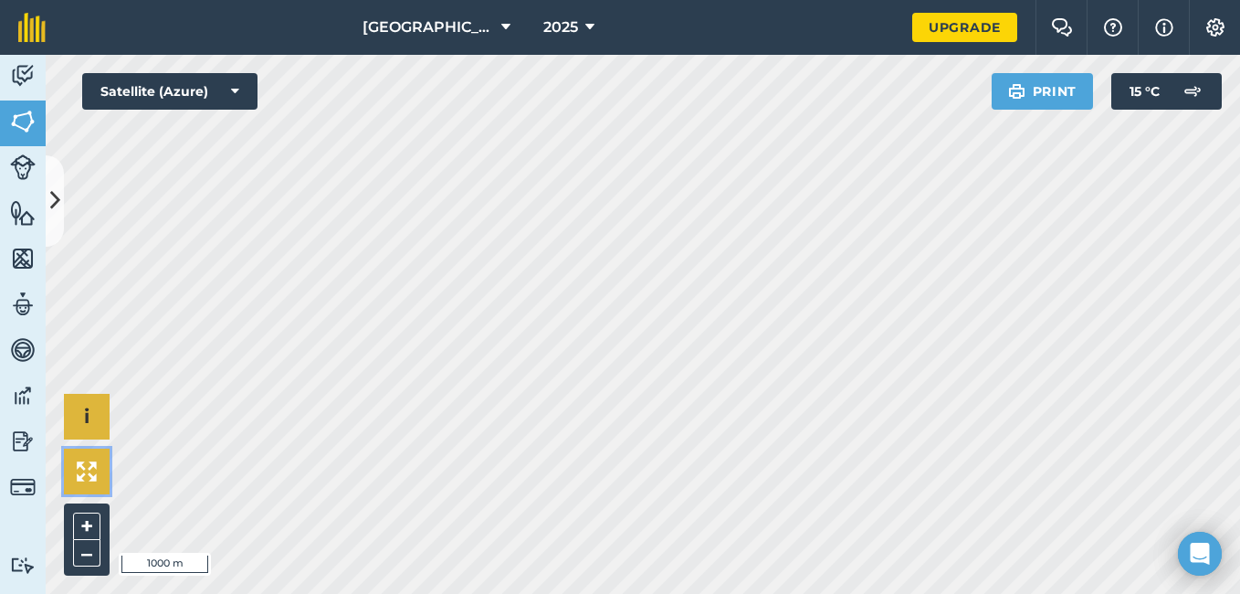
click at [87, 471] on img at bounding box center [87, 471] width 20 height 20
click at [85, 548] on button "–" at bounding box center [86, 553] width 27 height 26
click at [84, 550] on button "–" at bounding box center [86, 553] width 27 height 26
click at [53, 194] on icon at bounding box center [55, 200] width 10 height 32
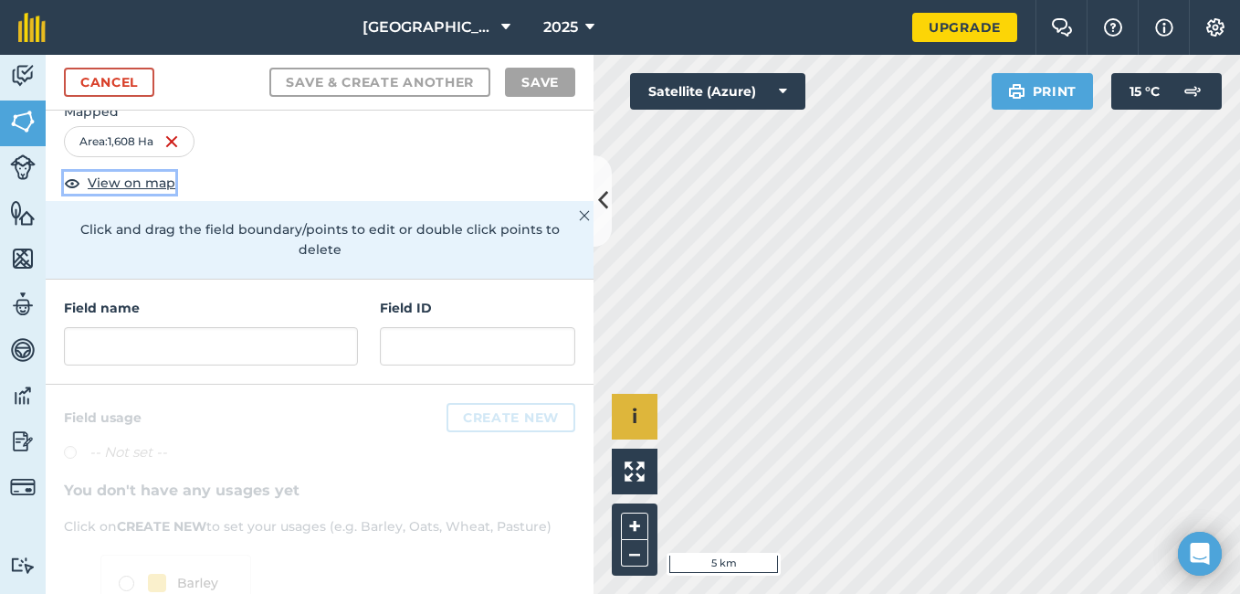
click at [132, 184] on span "View on map" at bounding box center [132, 183] width 88 height 20
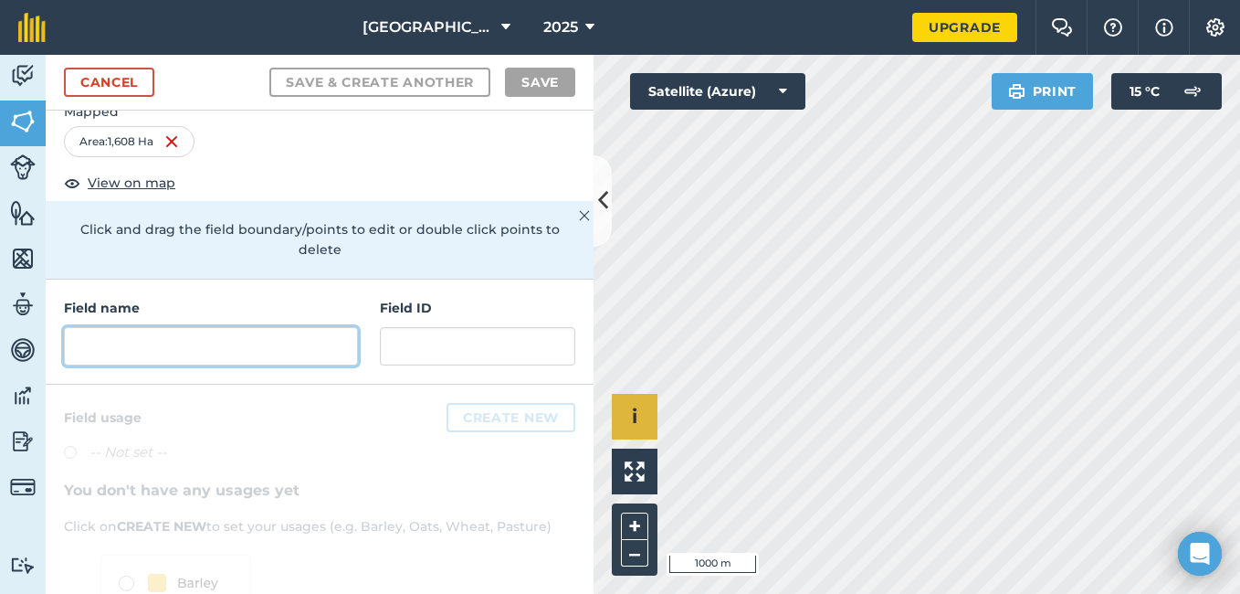
click at [137, 338] on input "text" at bounding box center [211, 346] width 294 height 38
type input "t"
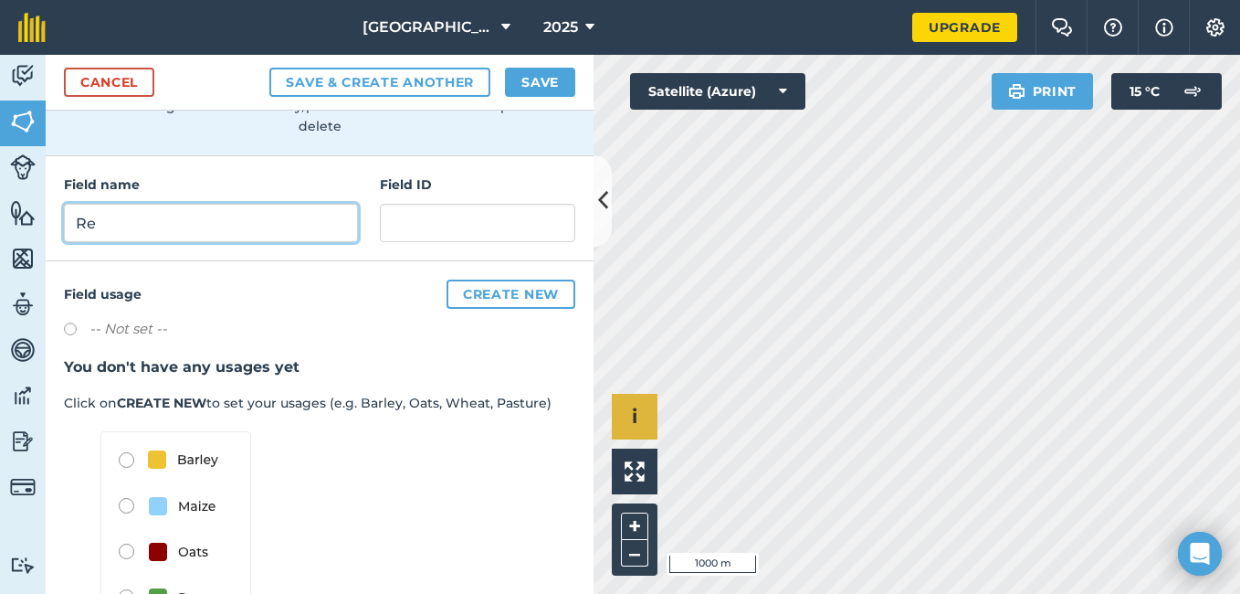
scroll to position [141, 0]
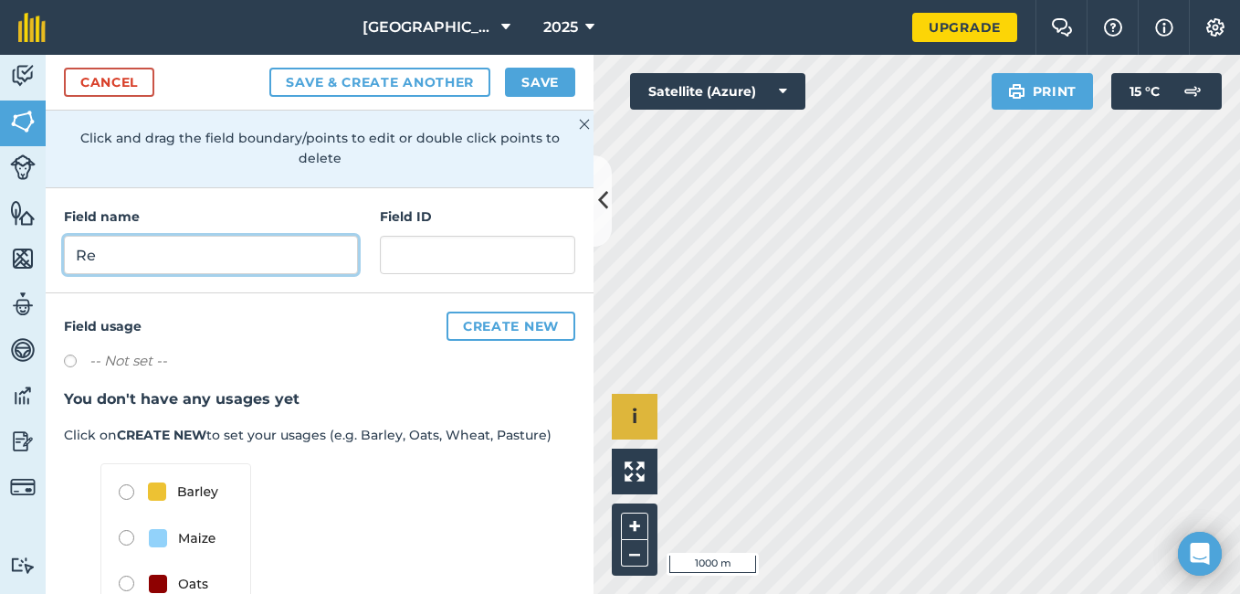
type input "Re"
click at [71, 359] on label at bounding box center [77, 363] width 26 height 18
radio input "true"
click at [67, 355] on label at bounding box center [77, 363] width 26 height 18
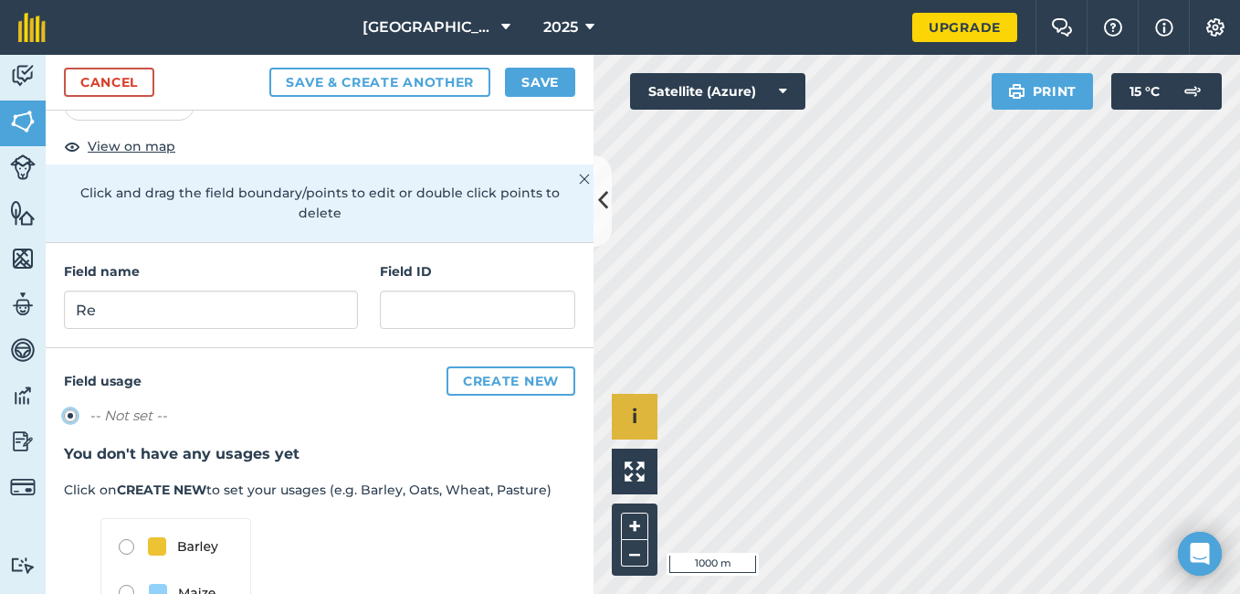
scroll to position [53, 0]
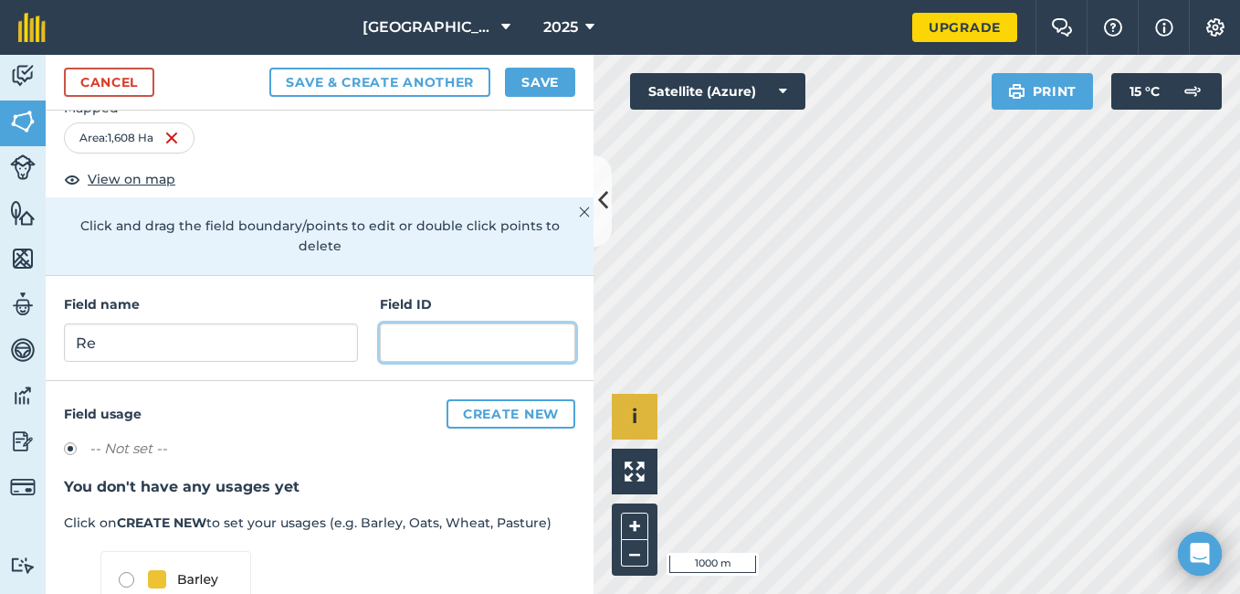
click at [402, 342] on input "text" at bounding box center [477, 342] width 195 height 38
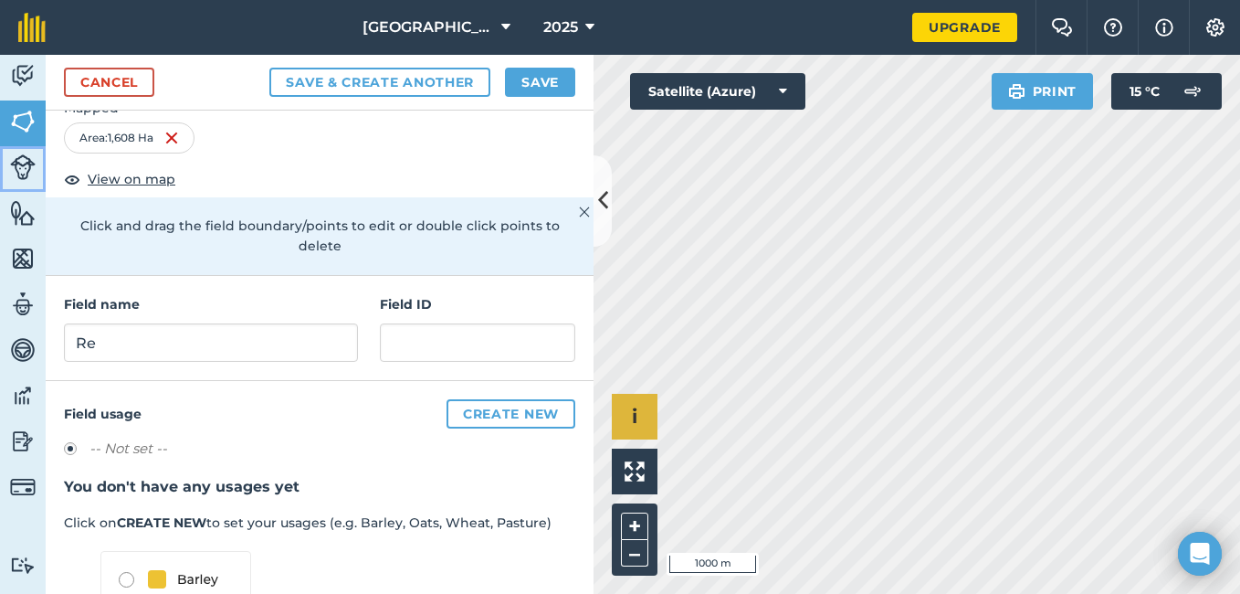
click at [18, 174] on img at bounding box center [23, 167] width 26 height 26
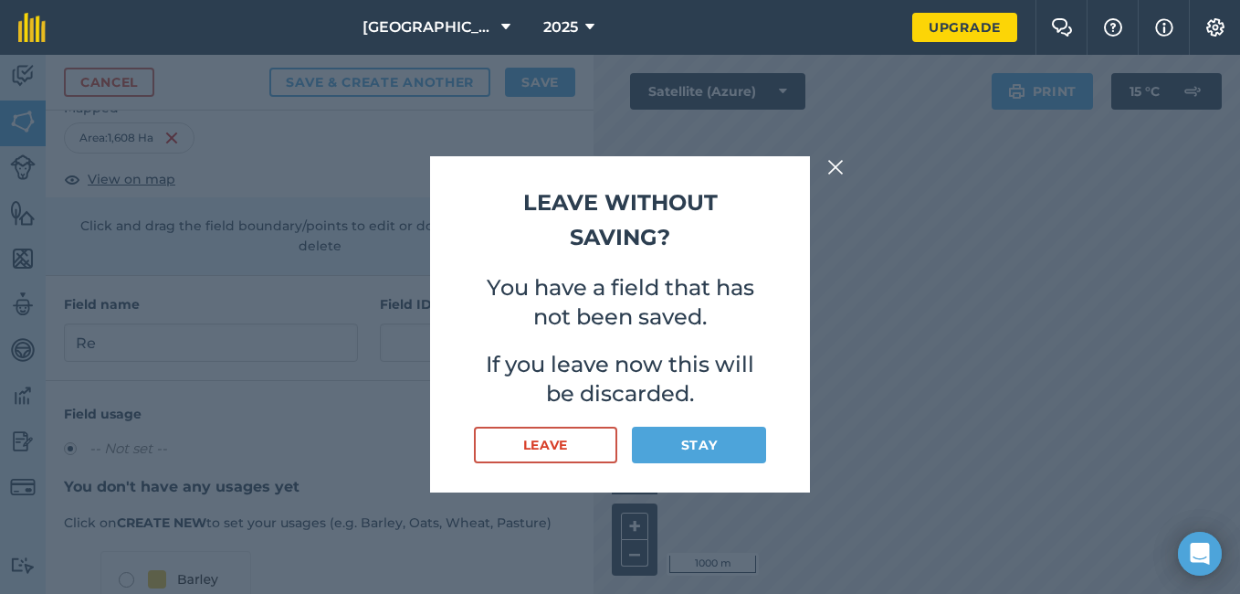
click at [835, 167] on img at bounding box center [835, 167] width 16 height 22
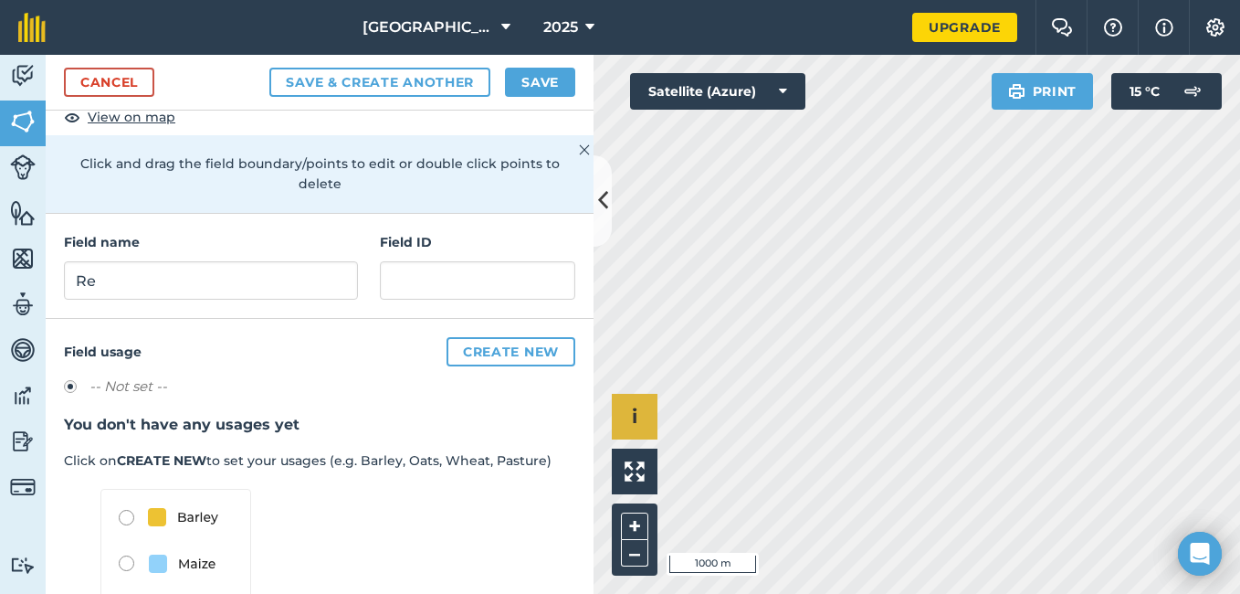
scroll to position [144, 0]
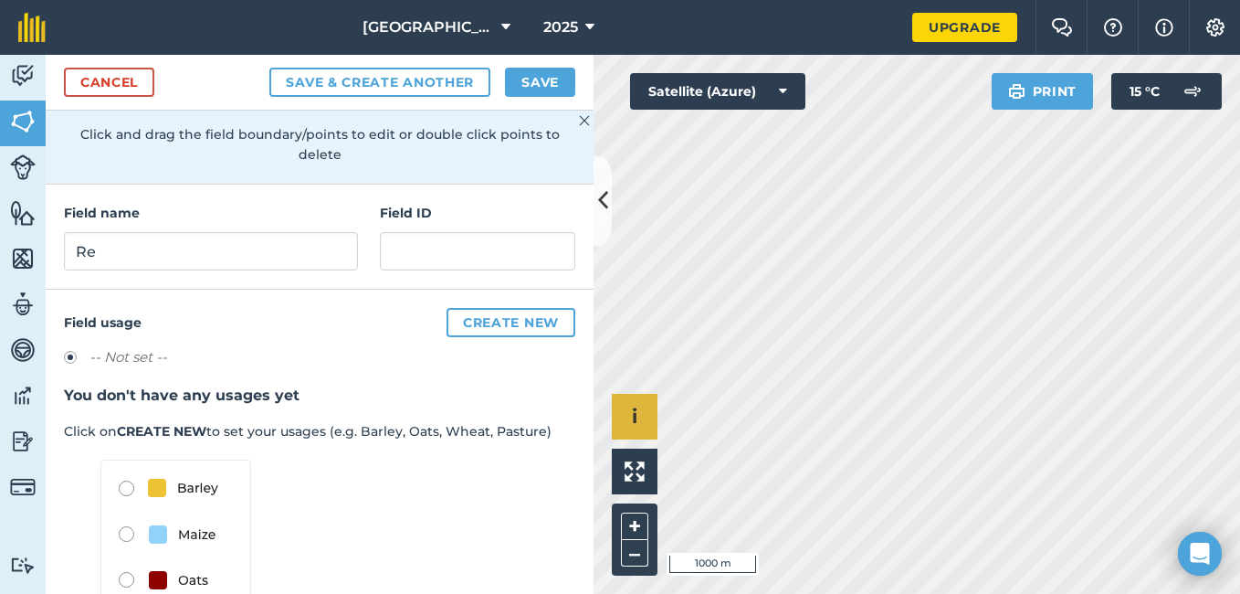
click at [579, 117] on img at bounding box center [584, 121] width 11 height 22
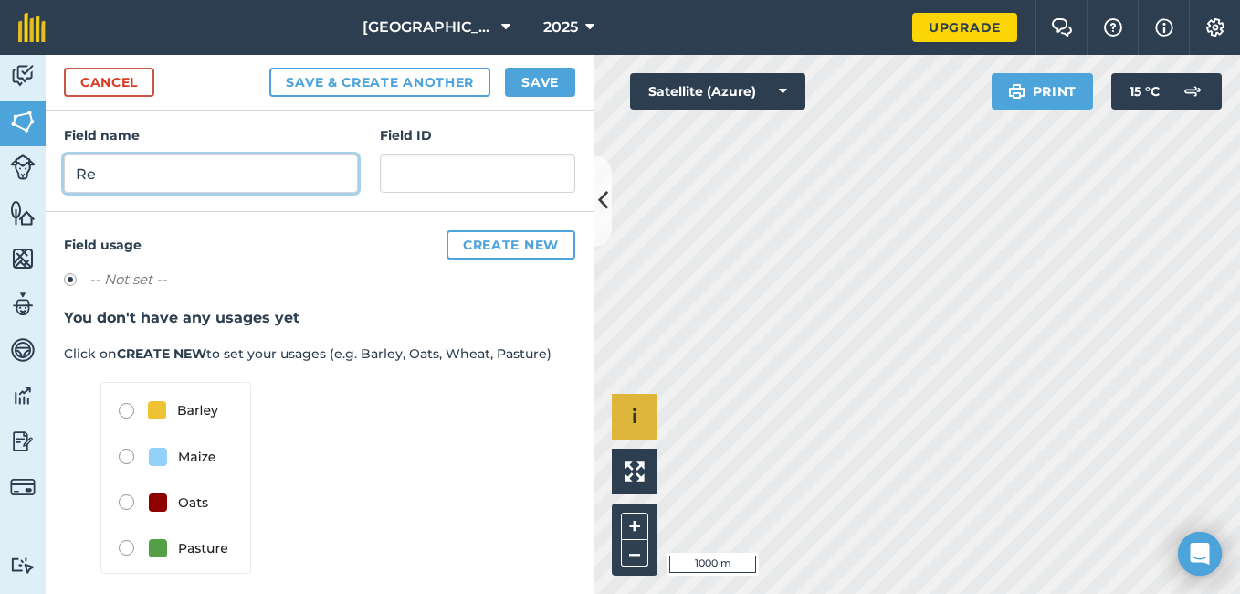
click at [151, 171] on input "Re" at bounding box center [211, 173] width 294 height 38
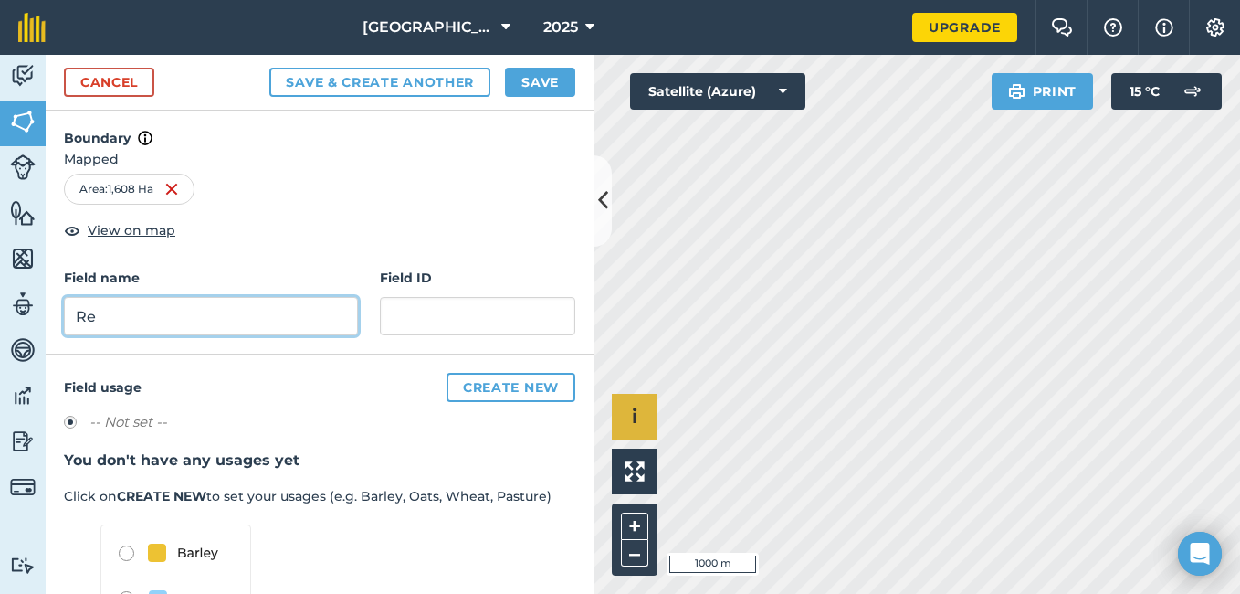
scroll to position [0, 0]
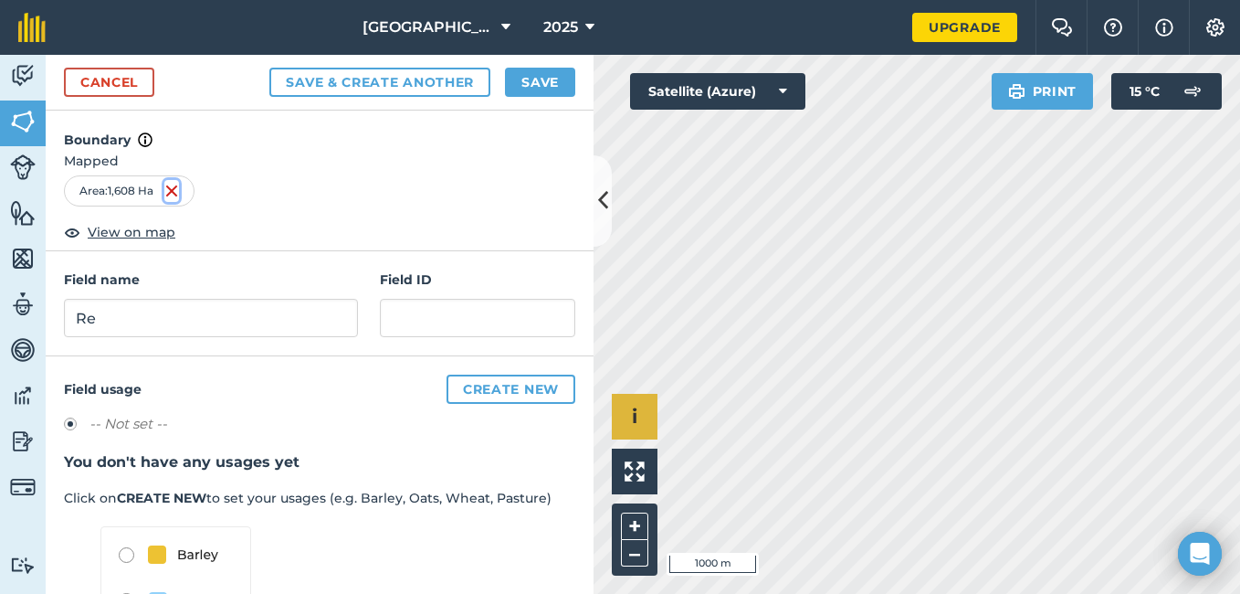
click at [173, 193] on img at bounding box center [171, 191] width 15 height 22
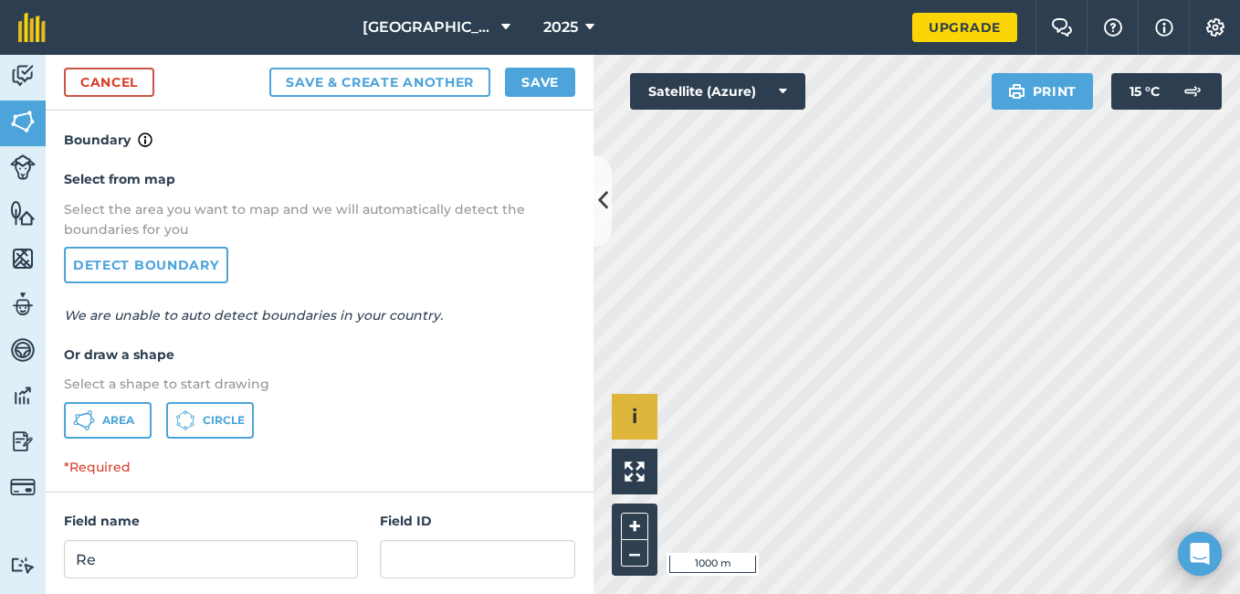
click at [155, 181] on h4 "Select from map" at bounding box center [319, 179] width 511 height 20
click at [149, 264] on link "Detect boundary" at bounding box center [146, 265] width 164 height 37
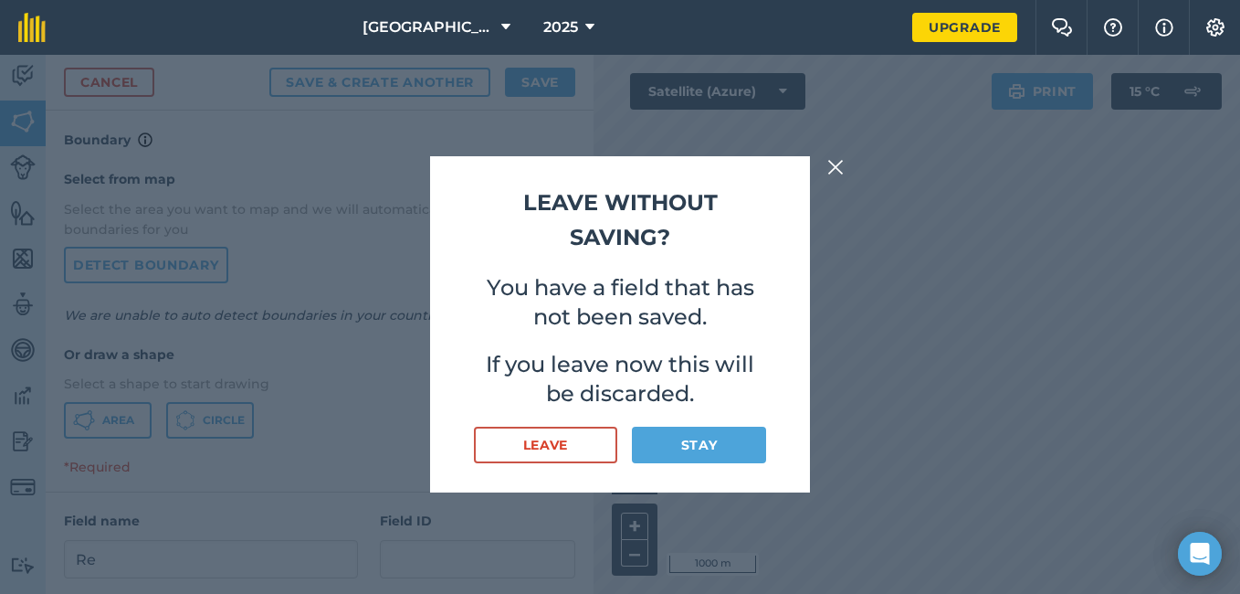
click at [828, 167] on img at bounding box center [835, 167] width 16 height 22
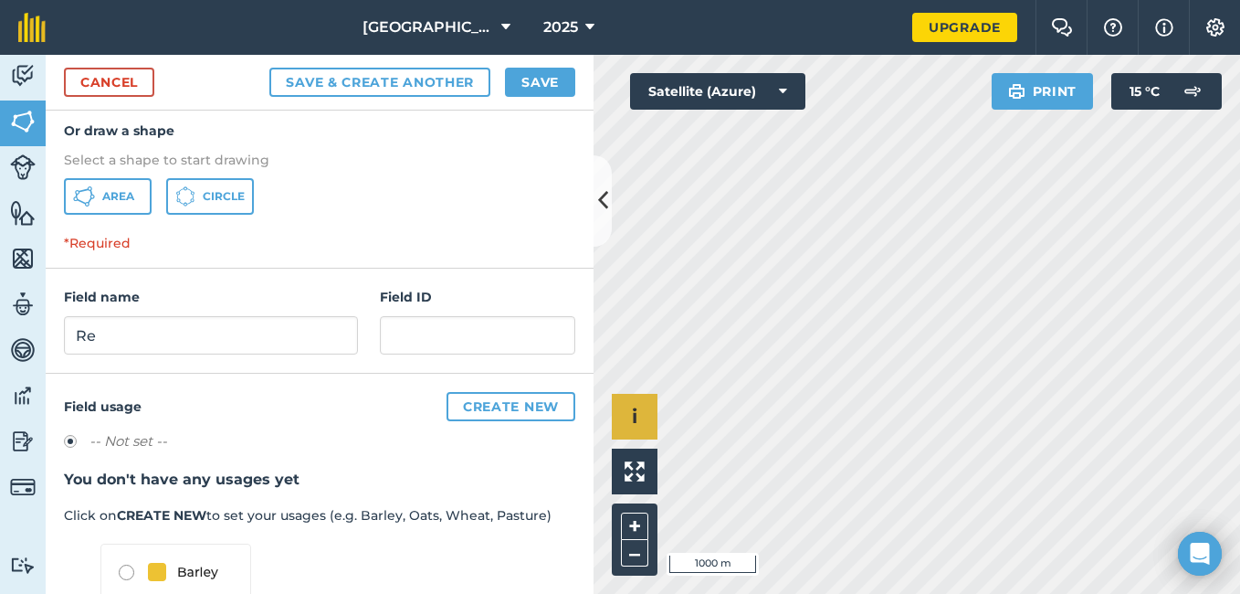
scroll to position [183, 0]
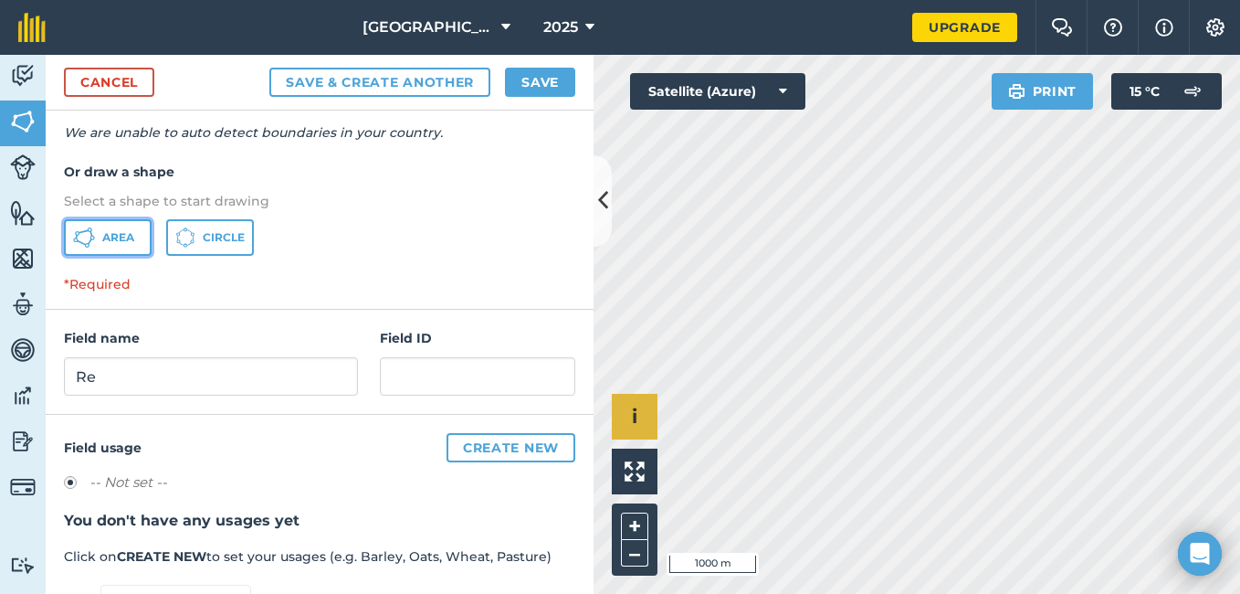
click at [122, 240] on span "Area" at bounding box center [118, 237] width 32 height 15
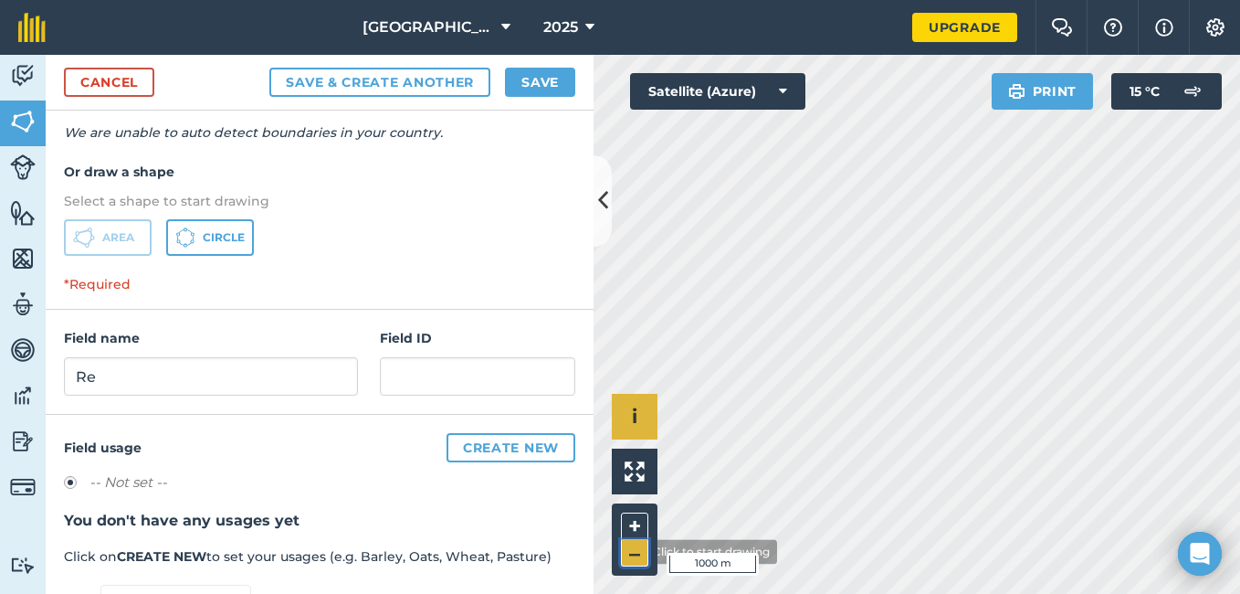
click at [632, 552] on button "–" at bounding box center [634, 553] width 27 height 26
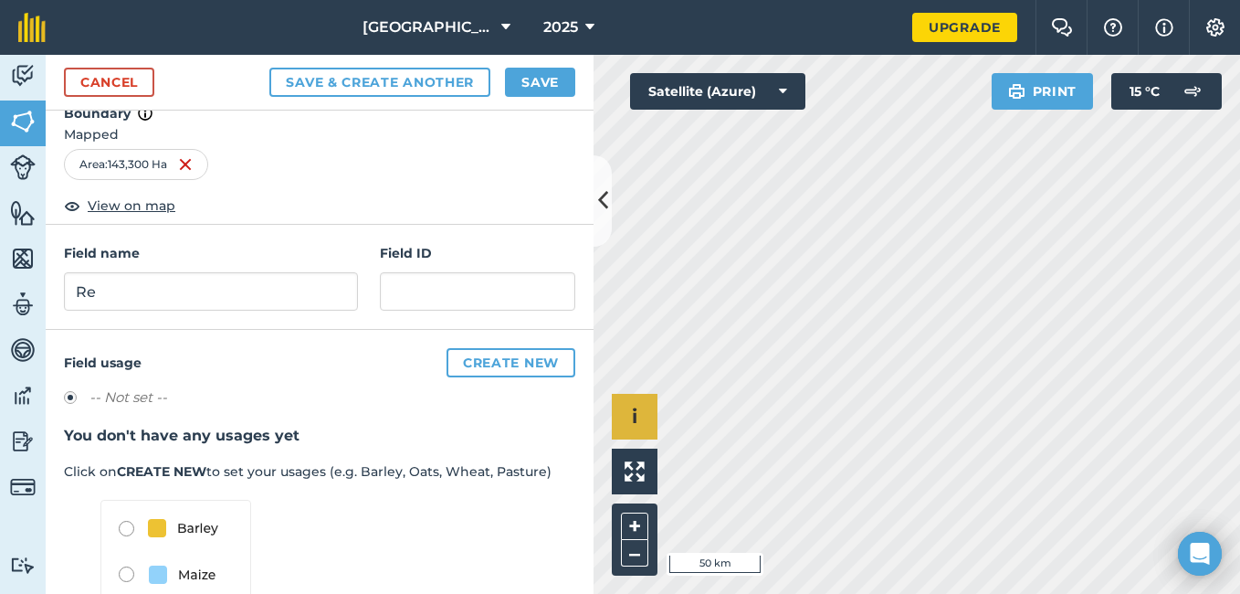
scroll to position [0, 0]
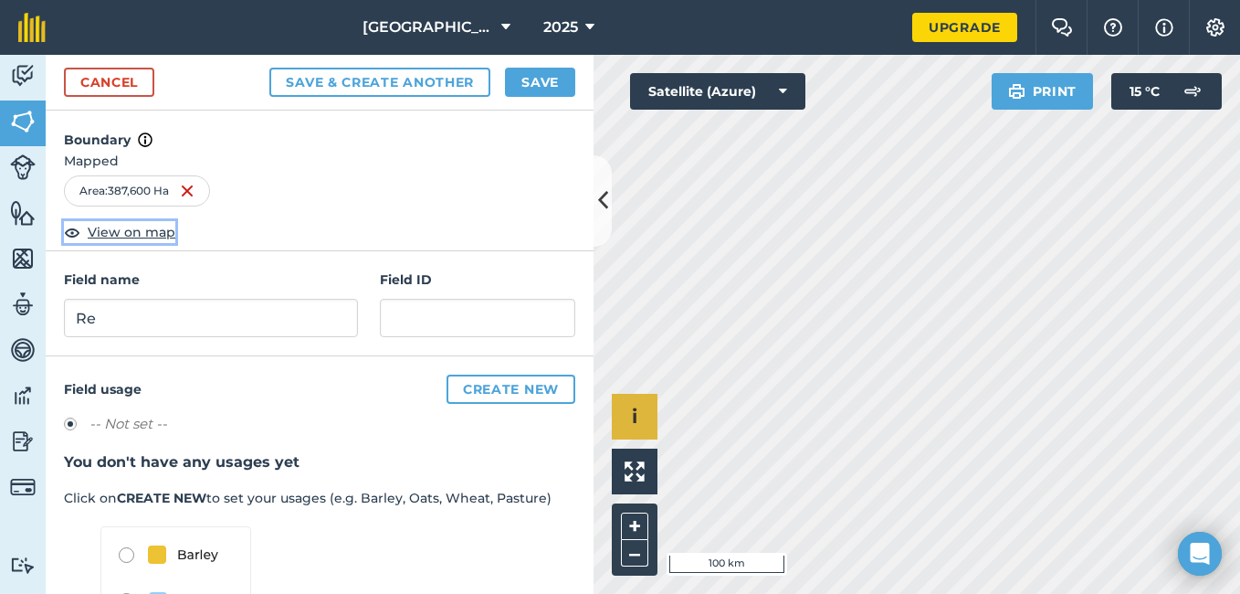
click at [147, 227] on span "View on map" at bounding box center [132, 232] width 88 height 20
click at [188, 191] on img at bounding box center [185, 191] width 15 height 22
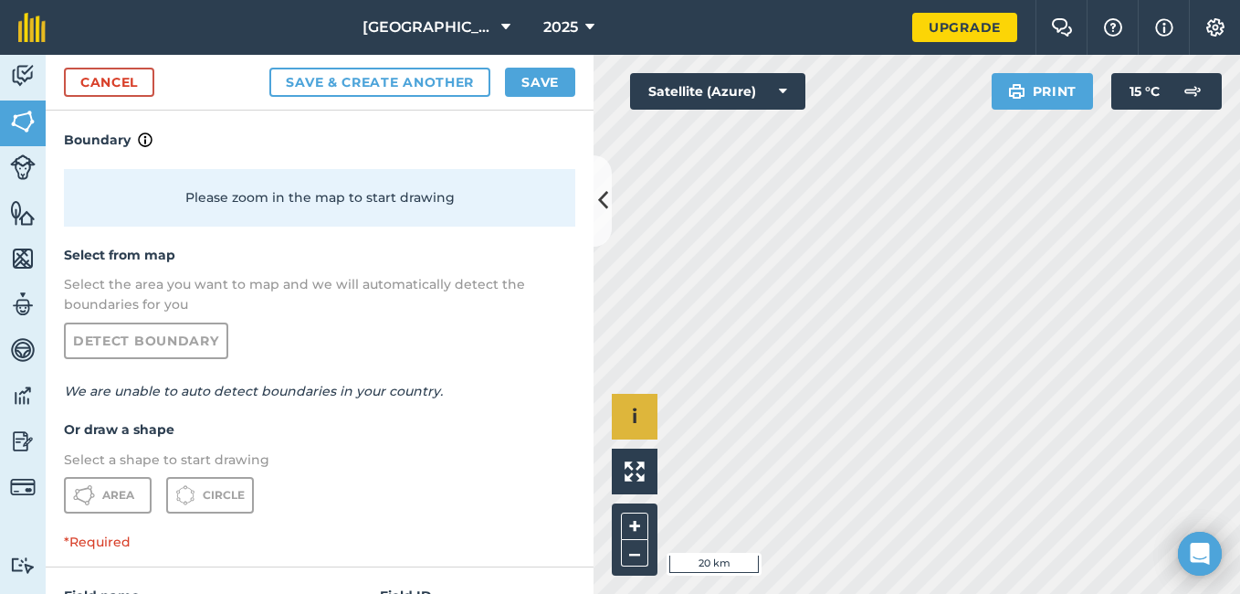
click at [261, 196] on div "Please zoom in the map to start drawing" at bounding box center [319, 197] width 511 height 57
click at [160, 189] on div "Please zoom in the map to start drawing" at bounding box center [319, 197] width 511 height 57
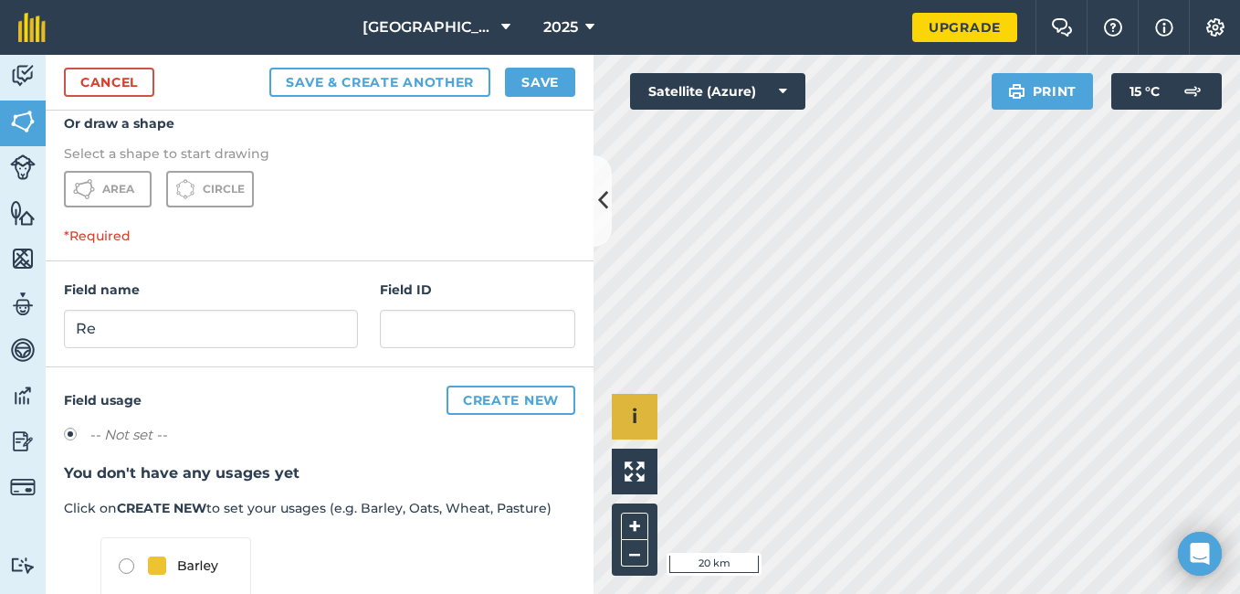
scroll to position [274, 0]
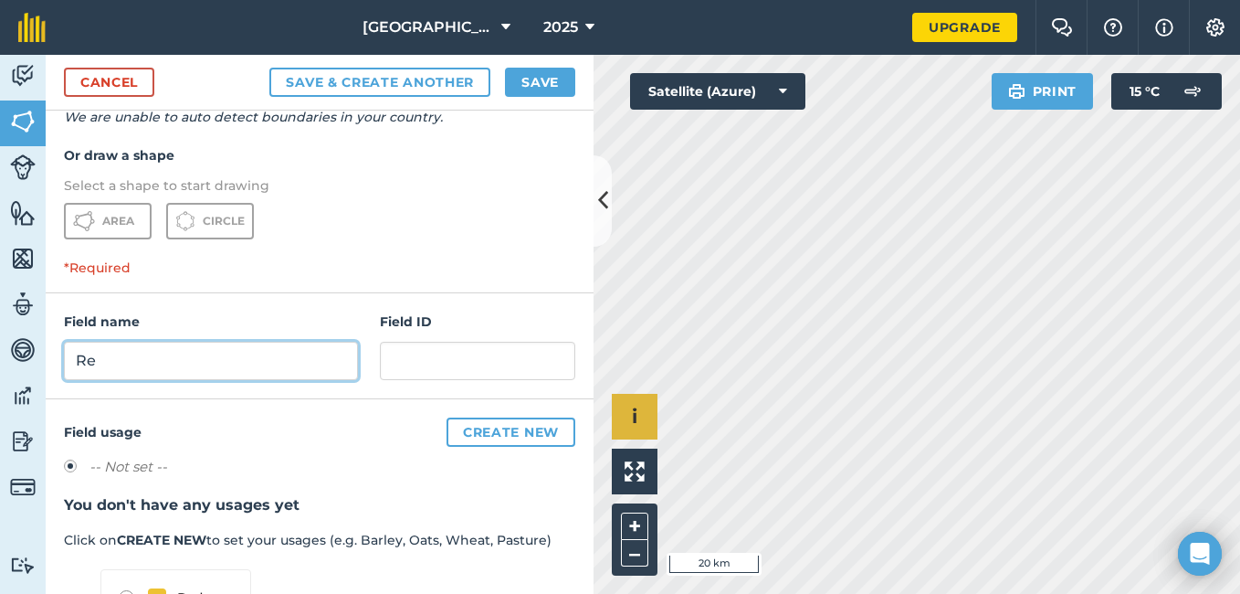
click at [123, 362] on input "Re" at bounding box center [211, 361] width 294 height 38
type input "R"
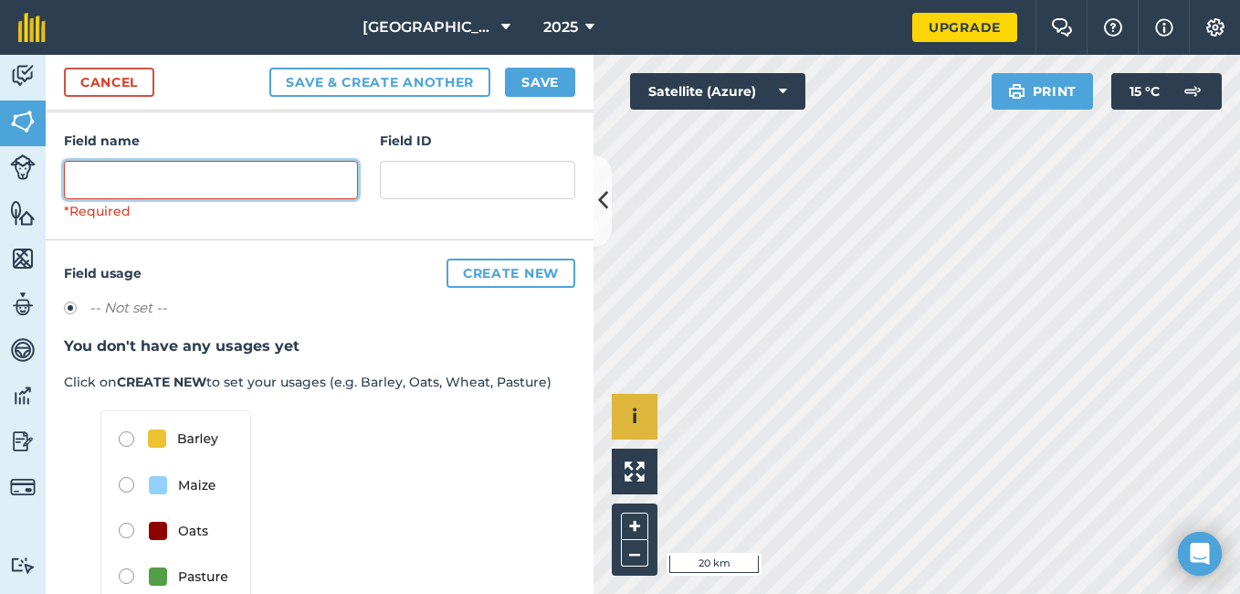
scroll to position [457, 0]
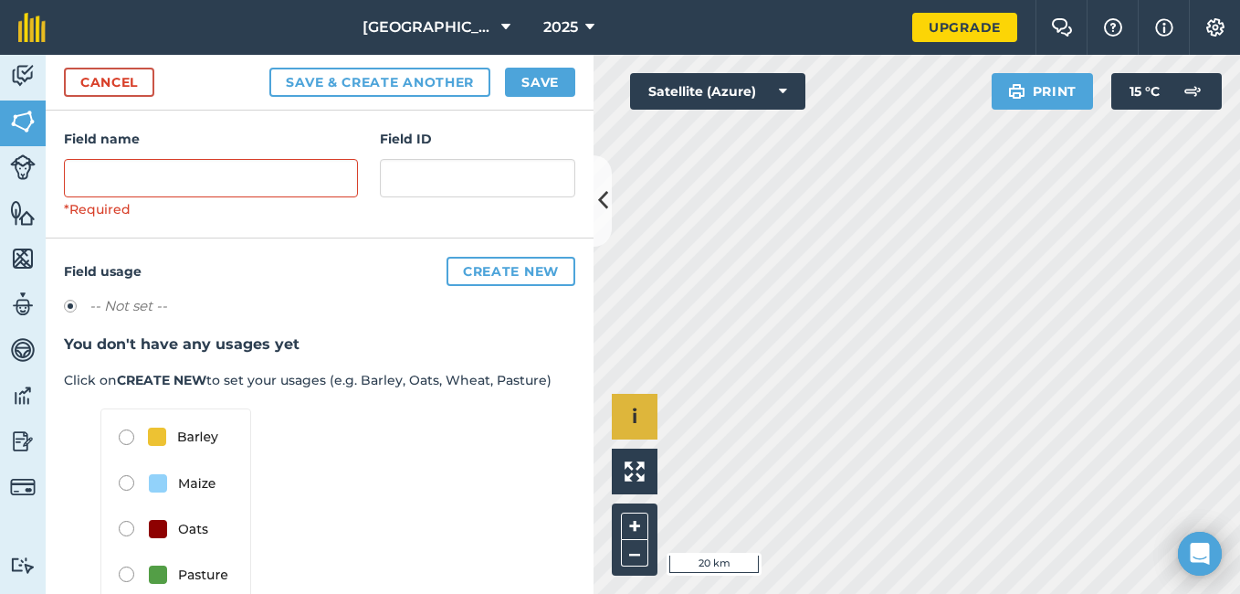
click at [106, 244] on div "Field usage Create new -- Not set -- You don't have any usages yet Click on CRE…" at bounding box center [320, 435] width 548 height 395
click at [99, 175] on input "text" at bounding box center [211, 178] width 294 height 38
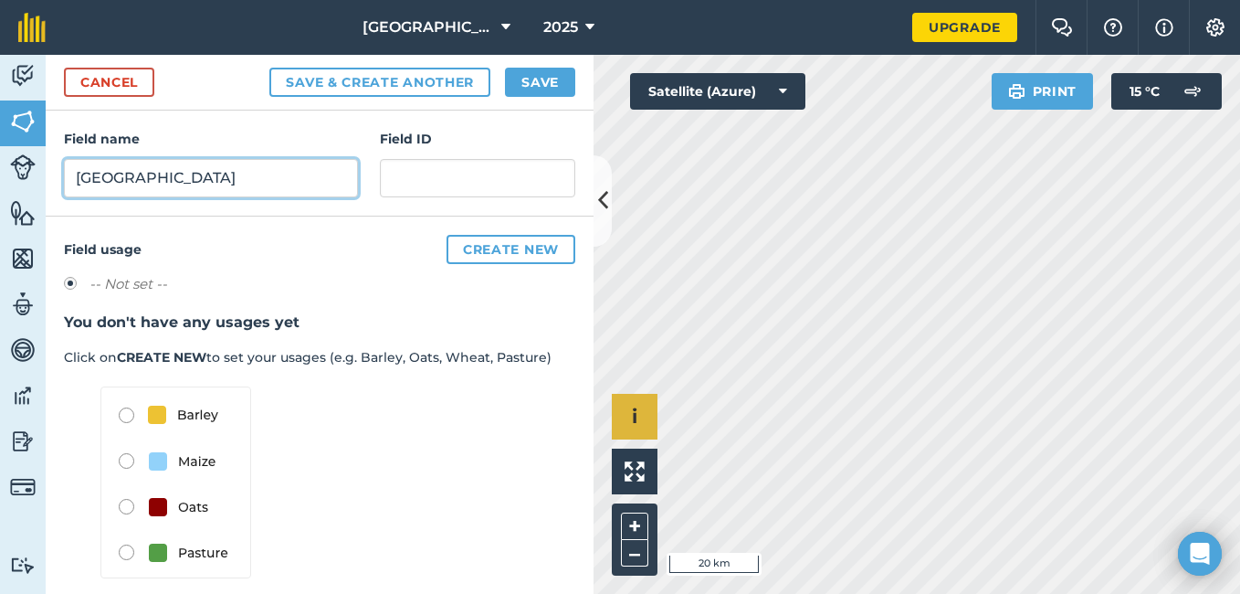
type input "Yendu Town"
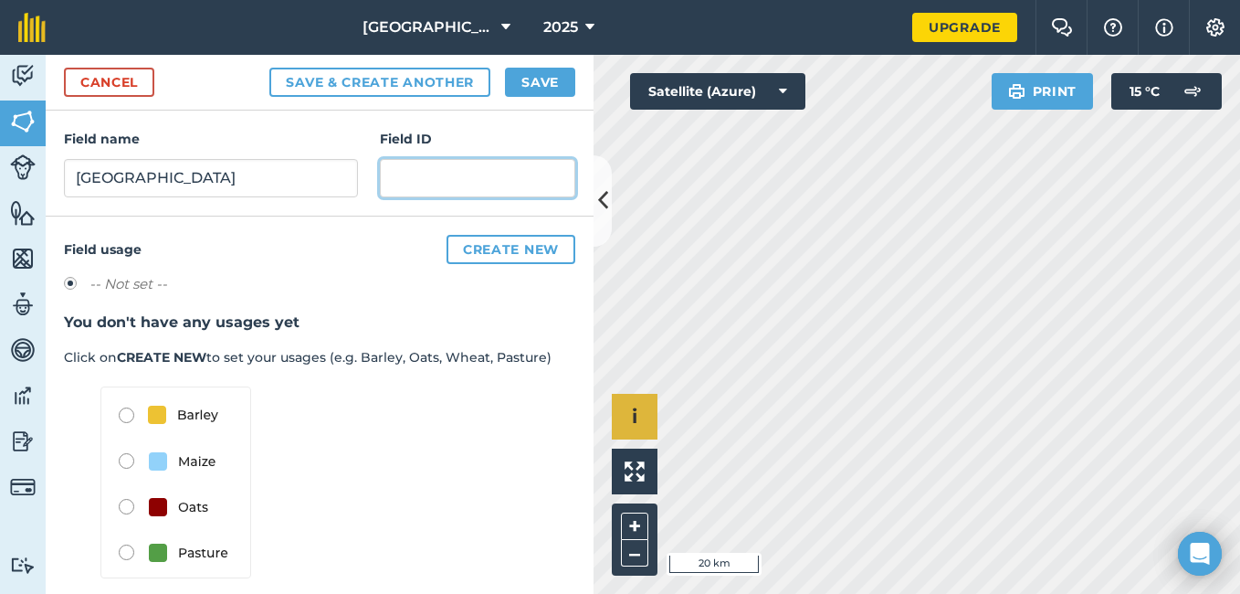
click at [422, 167] on input "text" at bounding box center [477, 178] width 195 height 38
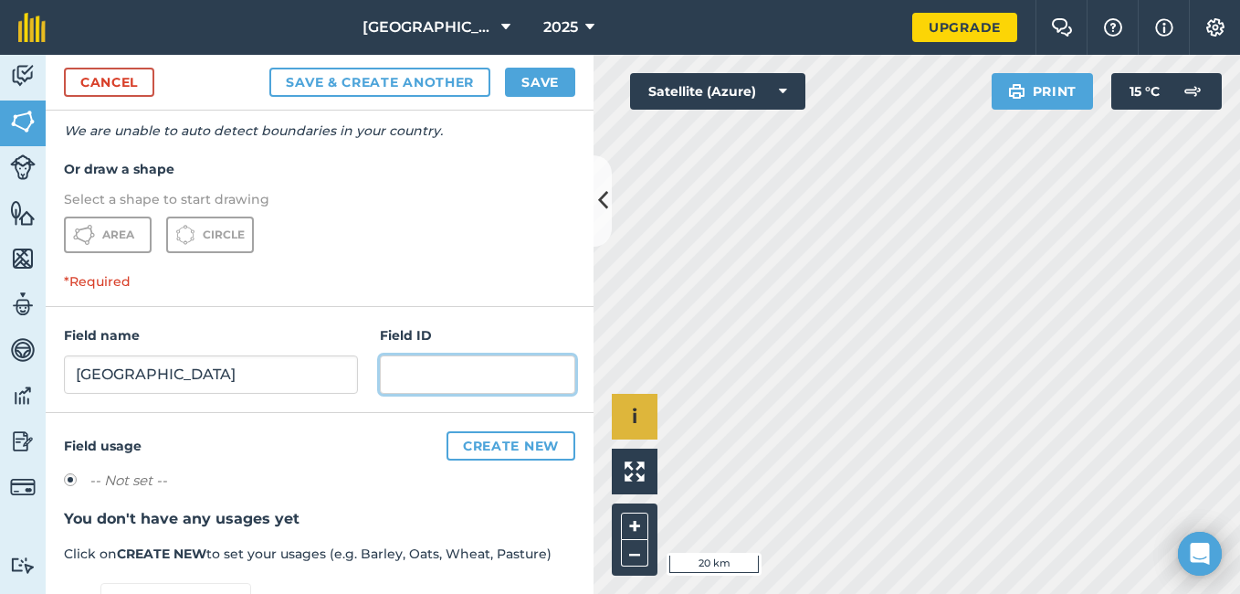
scroll to position [274, 0]
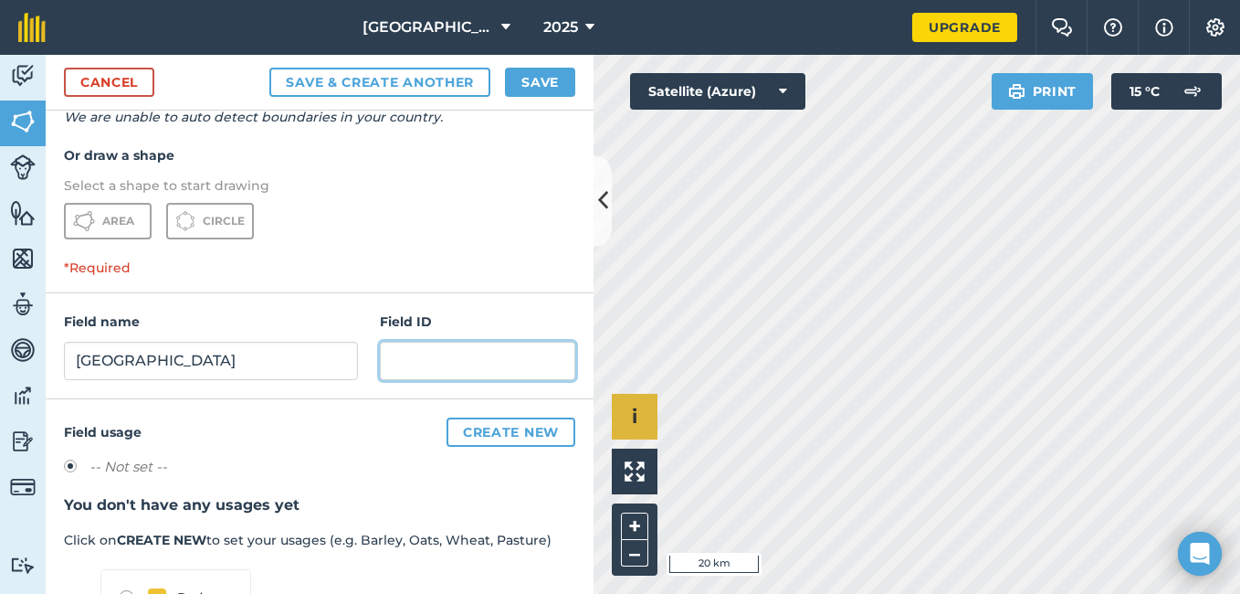
type input "0"
type input "109"
click at [500, 278] on p "*Required" at bounding box center [320, 274] width 548 height 35
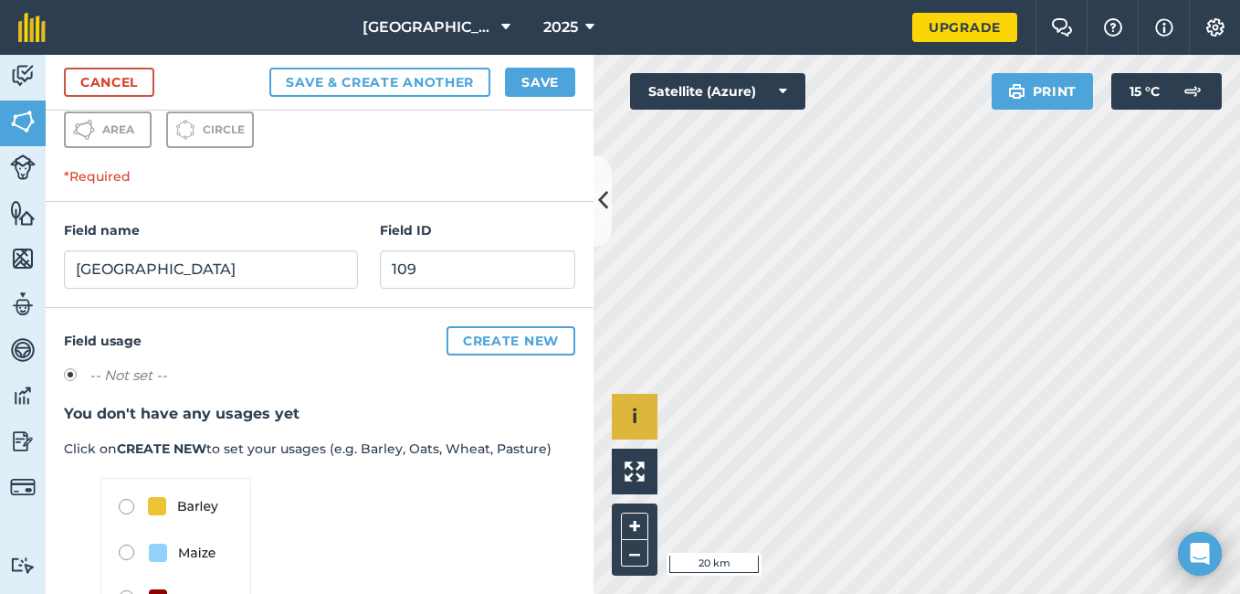
scroll to position [457, 0]
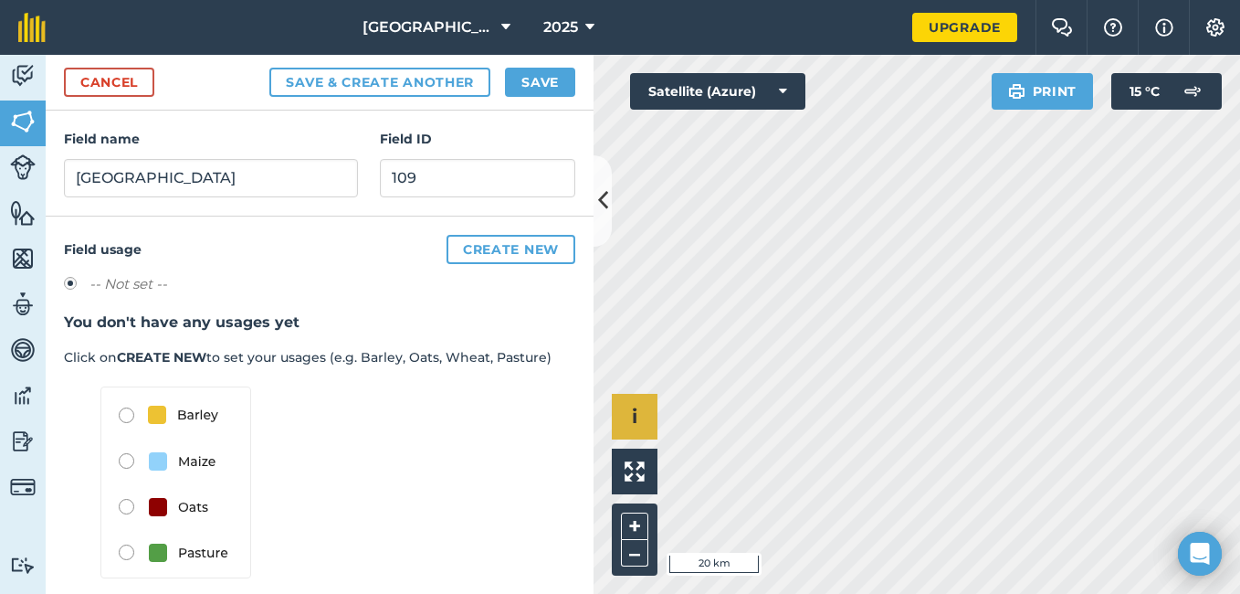
click at [107, 357] on p "Click on CREATE NEW to set your usages (e.g. Barley, Oats, Wheat, Pasture)" at bounding box center [319, 357] width 511 height 20
click at [124, 416] on img at bounding box center [175, 482] width 151 height 192
click at [125, 414] on img at bounding box center [175, 482] width 151 height 192
click at [125, 455] on img at bounding box center [175, 482] width 151 height 192
click at [166, 459] on img at bounding box center [175, 482] width 151 height 192
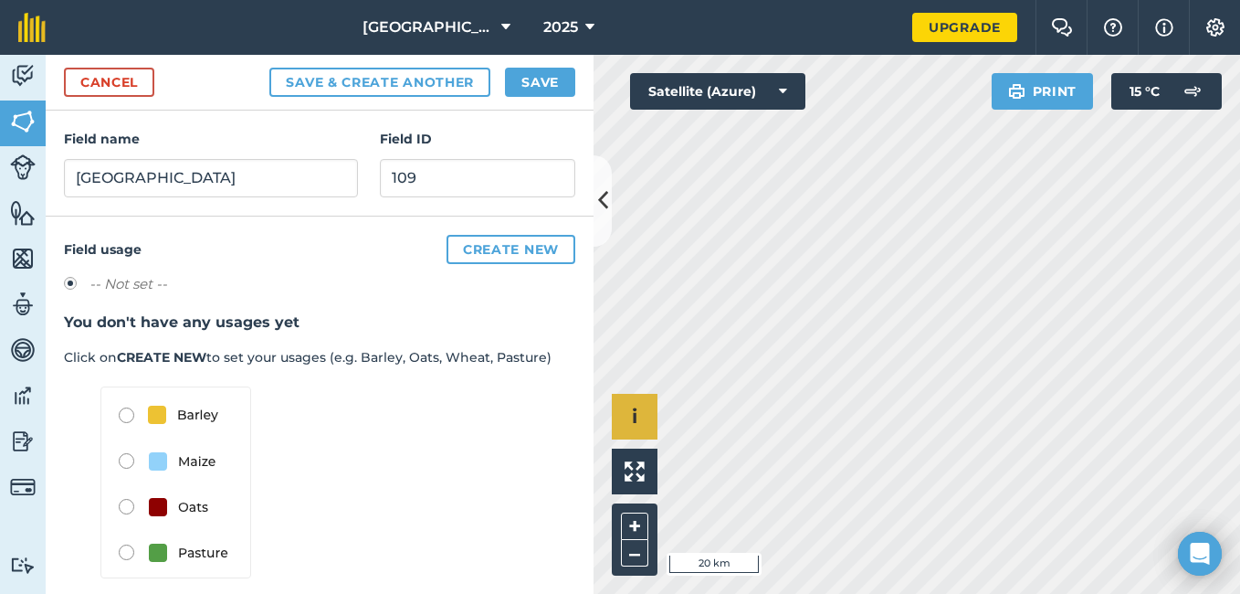
click at [163, 415] on img at bounding box center [175, 482] width 151 height 192
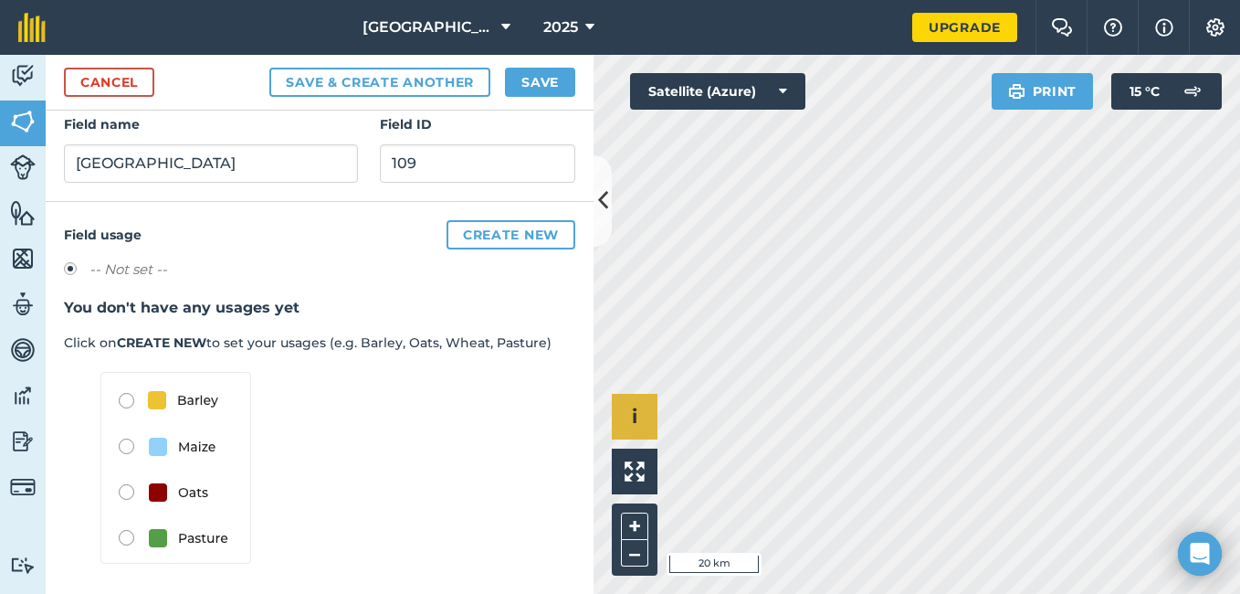
scroll to position [475, 0]
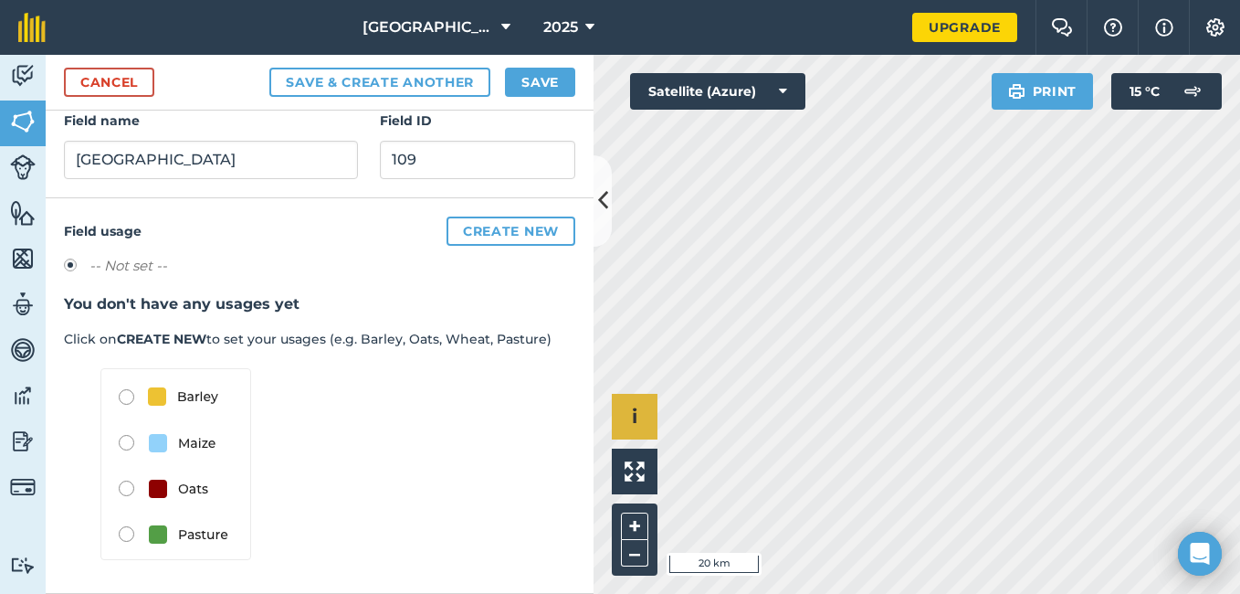
click at [159, 530] on img at bounding box center [175, 464] width 151 height 192
click at [157, 484] on img at bounding box center [175, 464] width 151 height 192
click at [156, 432] on img at bounding box center [175, 464] width 151 height 192
click at [154, 386] on img at bounding box center [175, 464] width 151 height 192
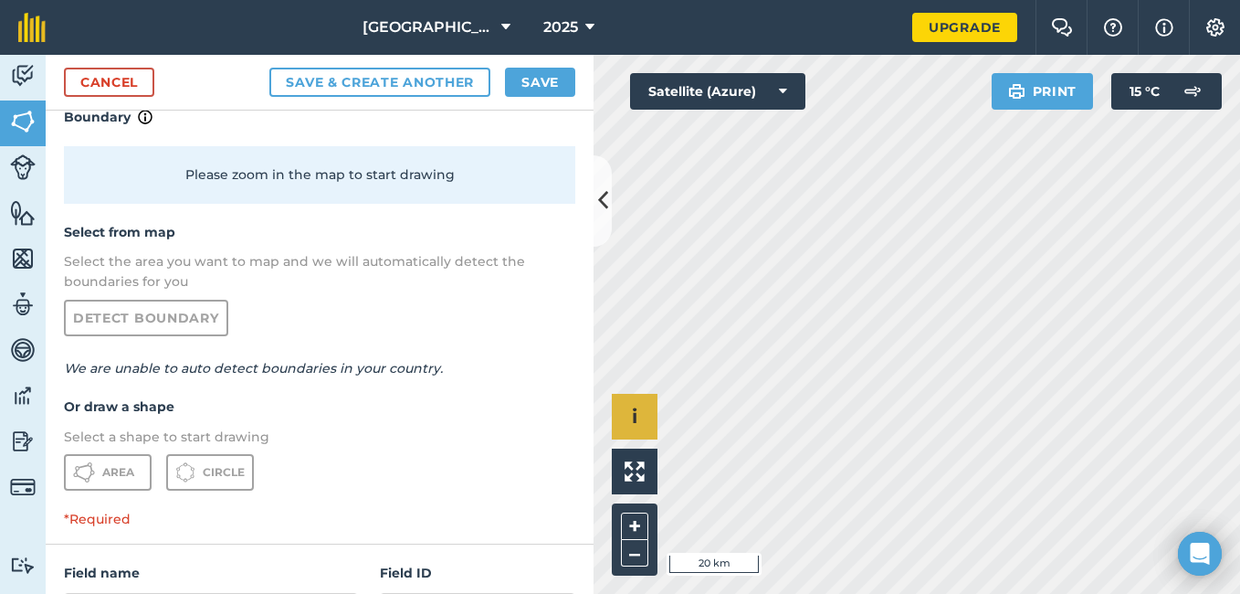
scroll to position [91, 0]
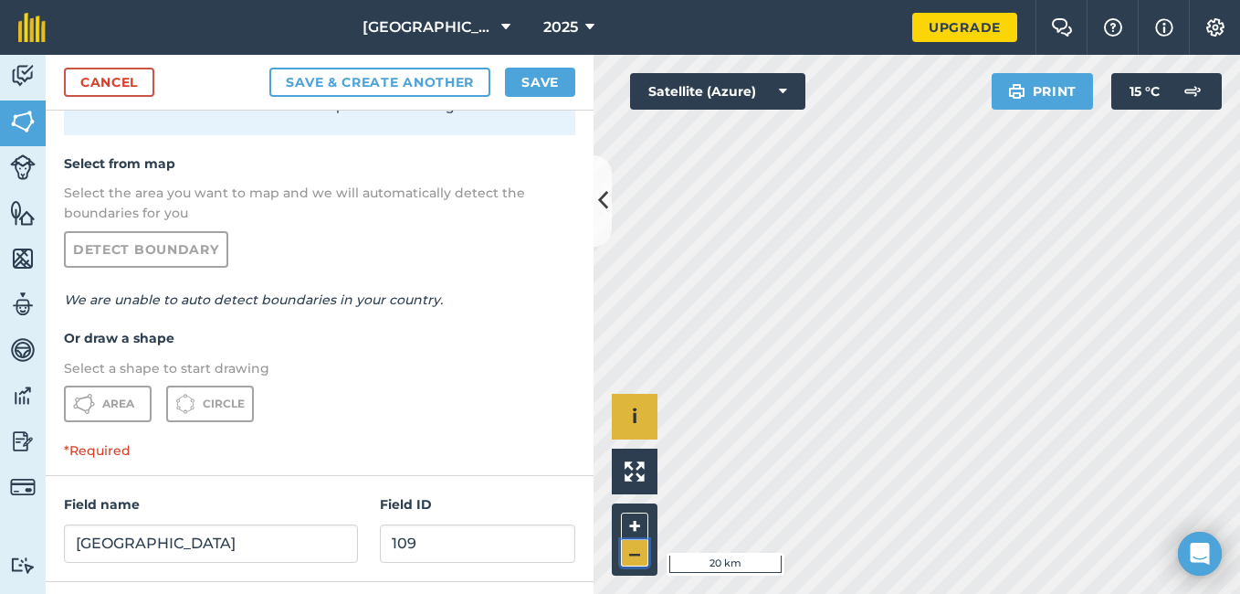
click at [631, 552] on button "–" at bounding box center [634, 553] width 27 height 26
click at [783, 95] on icon at bounding box center [783, 91] width 8 height 18
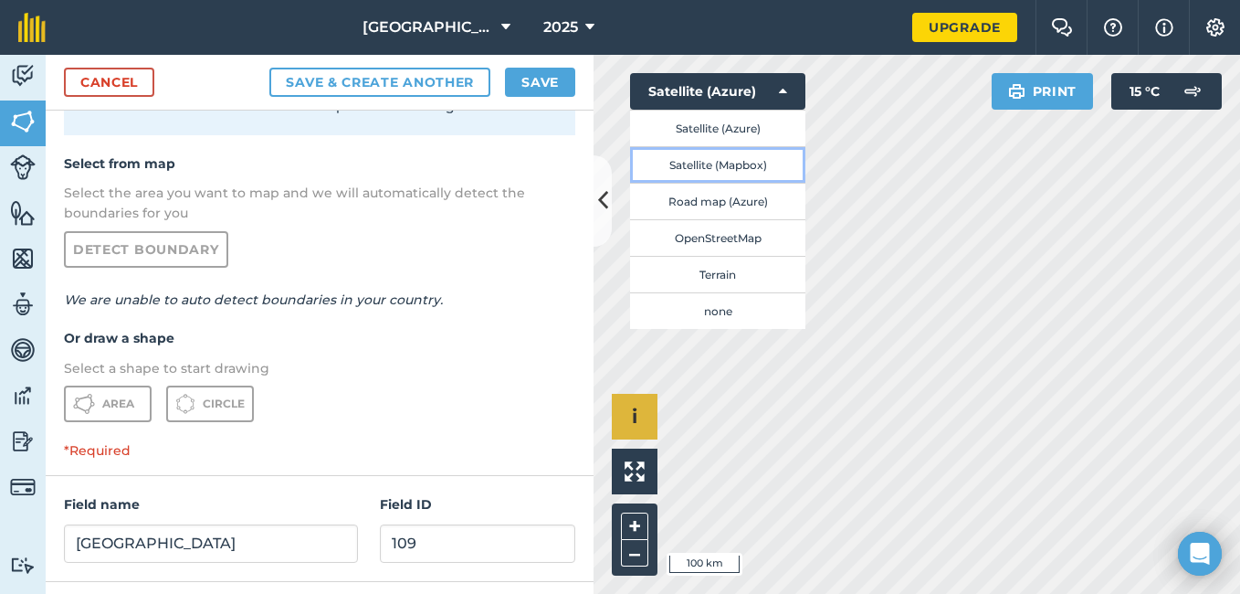
click at [730, 165] on button "Satellite (Mapbox)" at bounding box center [717, 164] width 175 height 37
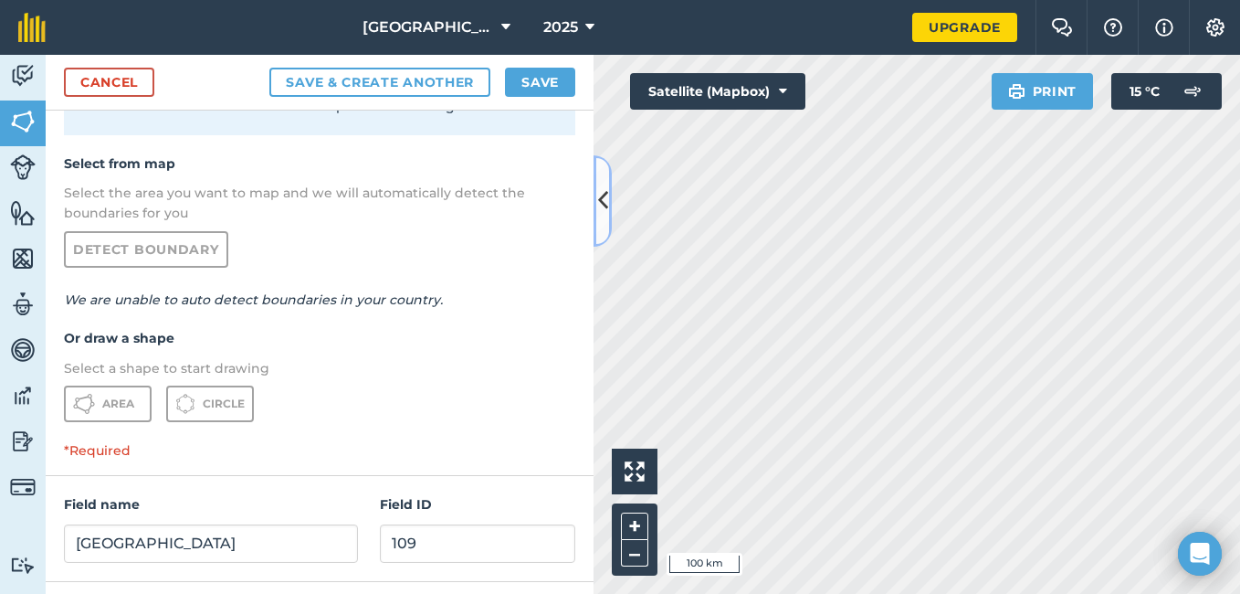
click at [605, 196] on icon at bounding box center [603, 200] width 10 height 32
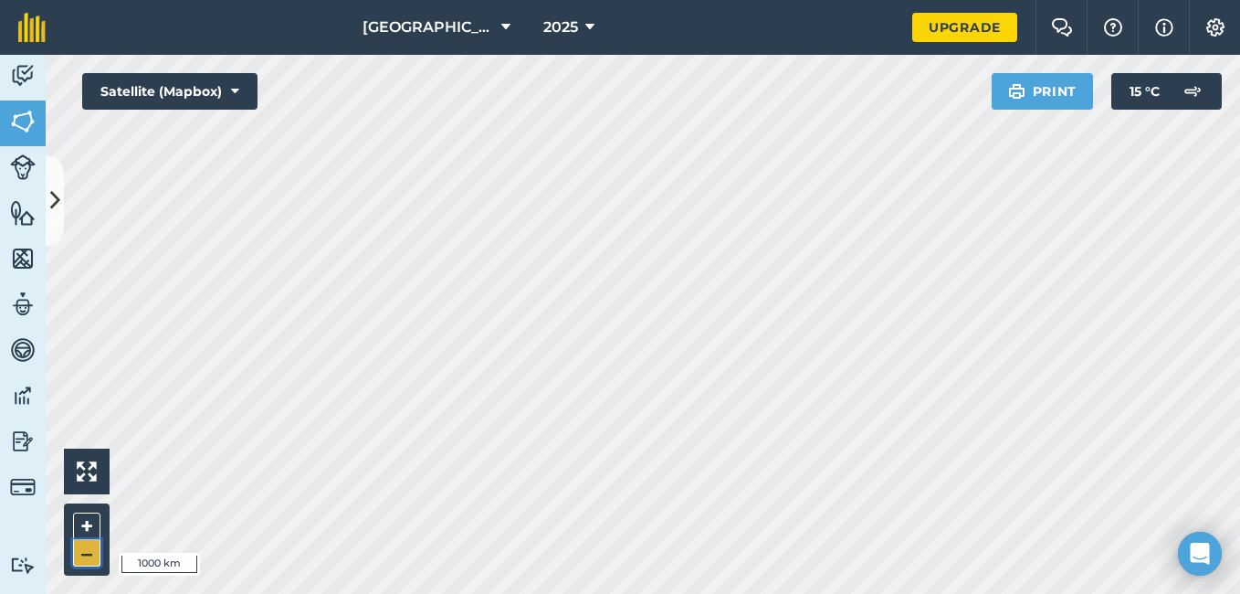
click at [87, 556] on button "–" at bounding box center [86, 553] width 27 height 26
click at [87, 553] on button "–" at bounding box center [86, 553] width 27 height 26
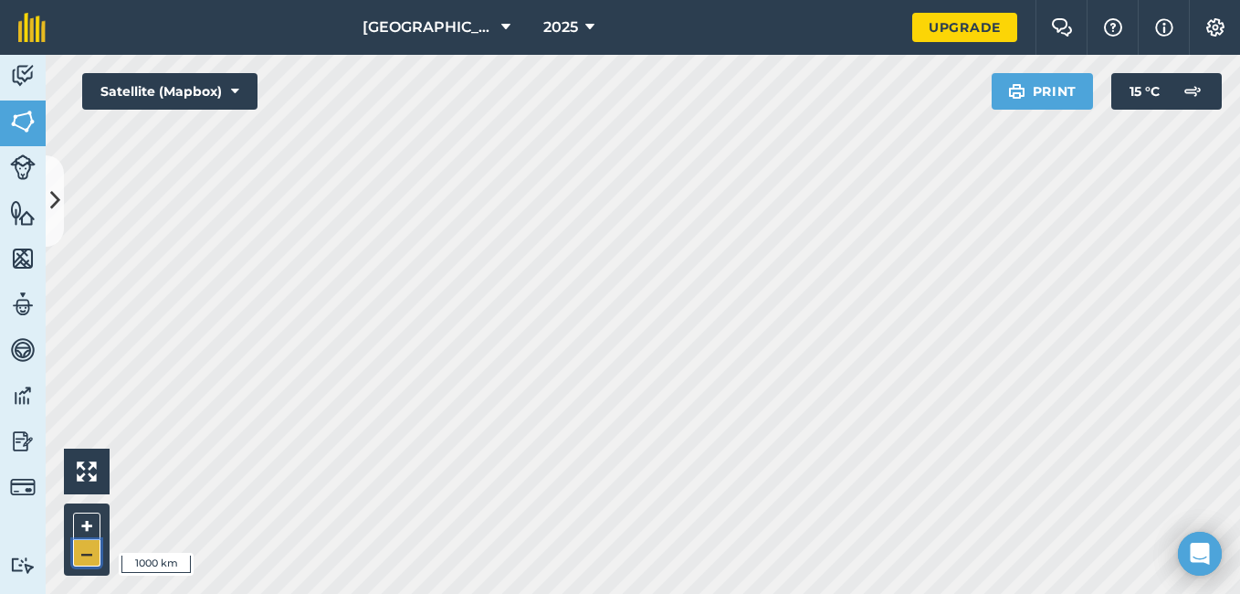
click at [86, 550] on button "–" at bounding box center [86, 553] width 27 height 26
click at [80, 520] on button "+" at bounding box center [86, 525] width 27 height 27
click at [83, 521] on button "+" at bounding box center [86, 525] width 27 height 27
click at [84, 521] on button "+" at bounding box center [86, 525] width 27 height 27
click at [87, 524] on button "+" at bounding box center [86, 525] width 27 height 27
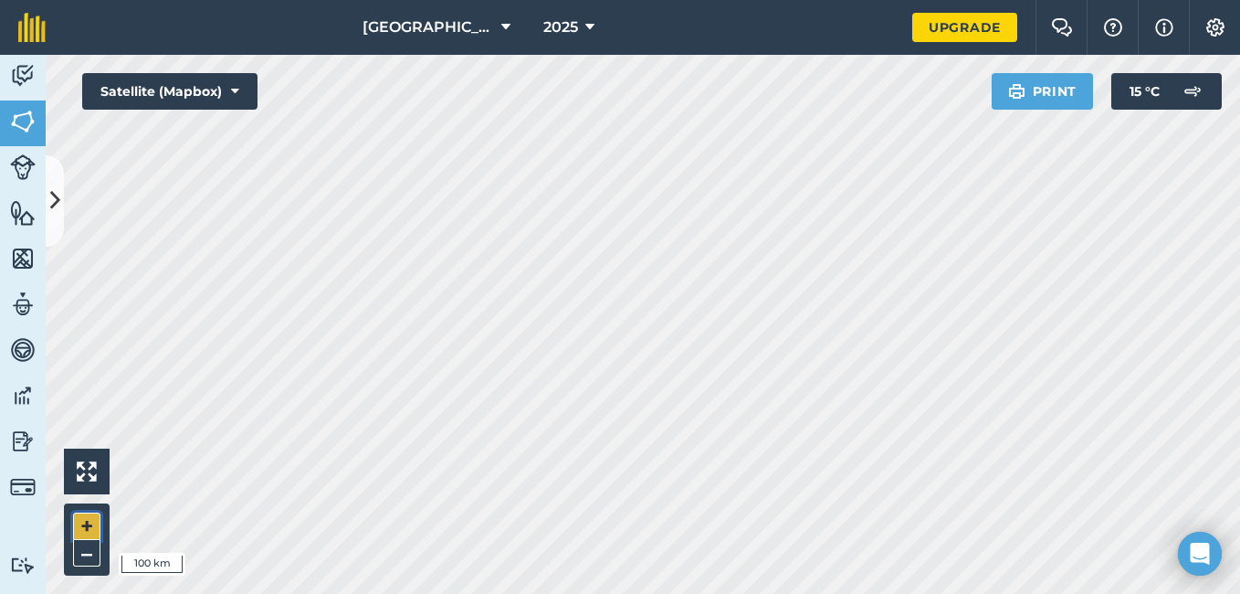
click at [87, 524] on button "+" at bounding box center [86, 525] width 27 height 27
click at [86, 515] on button "+" at bounding box center [86, 525] width 27 height 27
click at [84, 526] on button "+" at bounding box center [86, 525] width 27 height 27
click at [81, 520] on button "+" at bounding box center [86, 525] width 27 height 27
click at [83, 522] on button "+" at bounding box center [86, 525] width 27 height 27
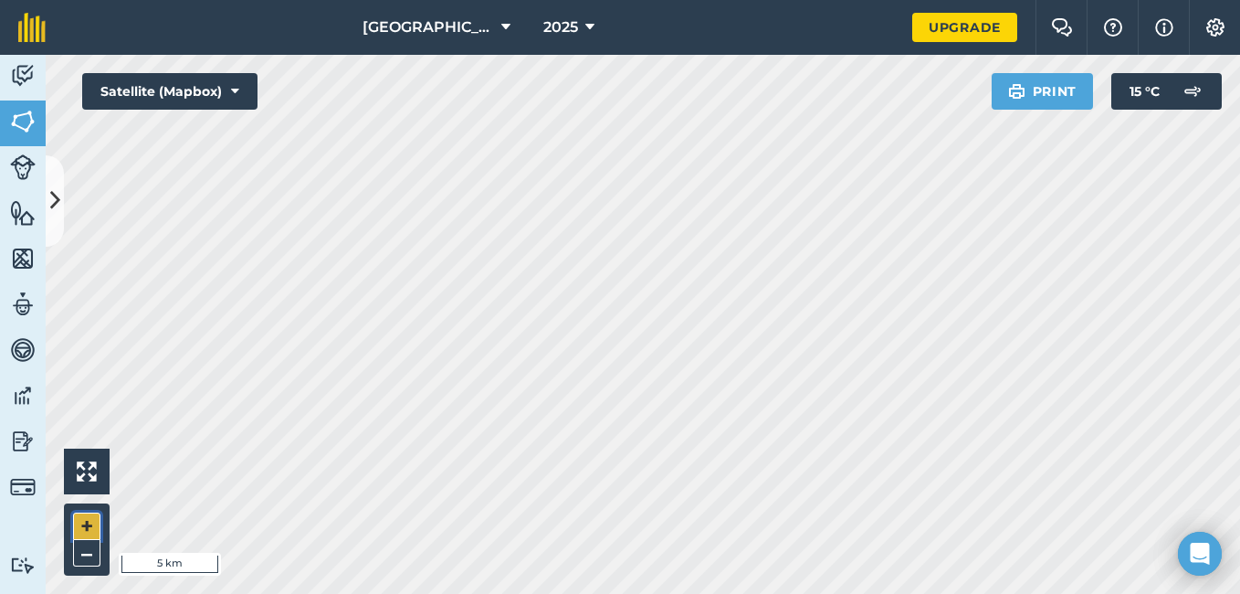
click at [86, 524] on button "+" at bounding box center [86, 525] width 27 height 27
click at [86, 522] on button "+" at bounding box center [86, 525] width 27 height 27
click at [89, 551] on button "–" at bounding box center [86, 553] width 27 height 26
click at [87, 552] on button "–" at bounding box center [86, 553] width 27 height 26
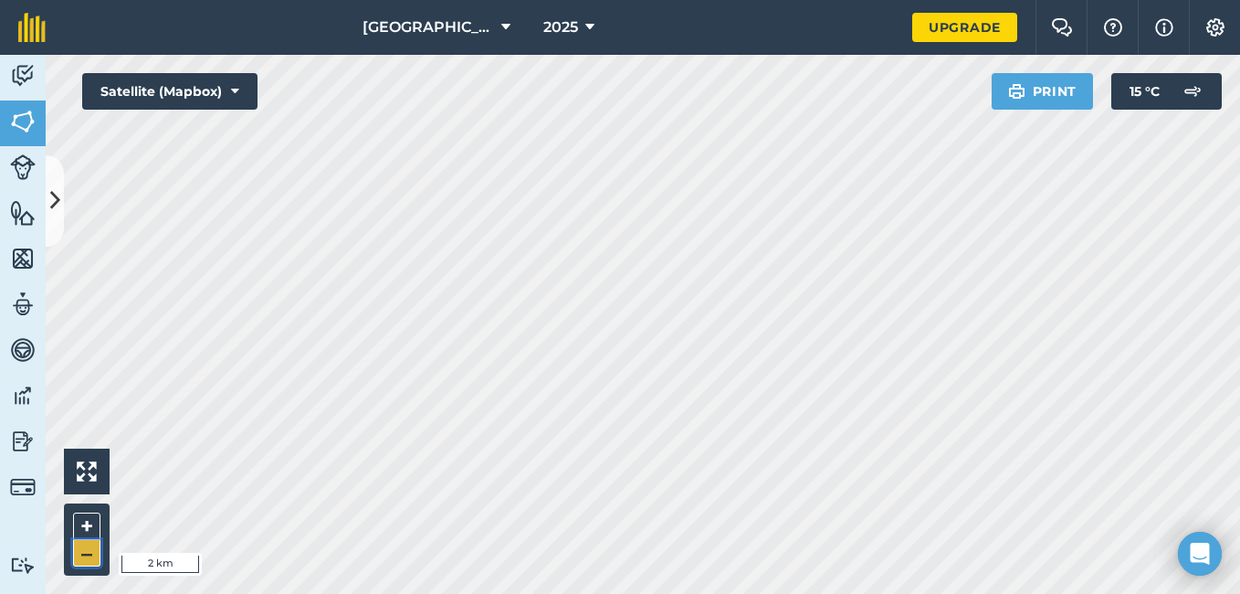
click at [84, 553] on button "–" at bounding box center [86, 553] width 27 height 26
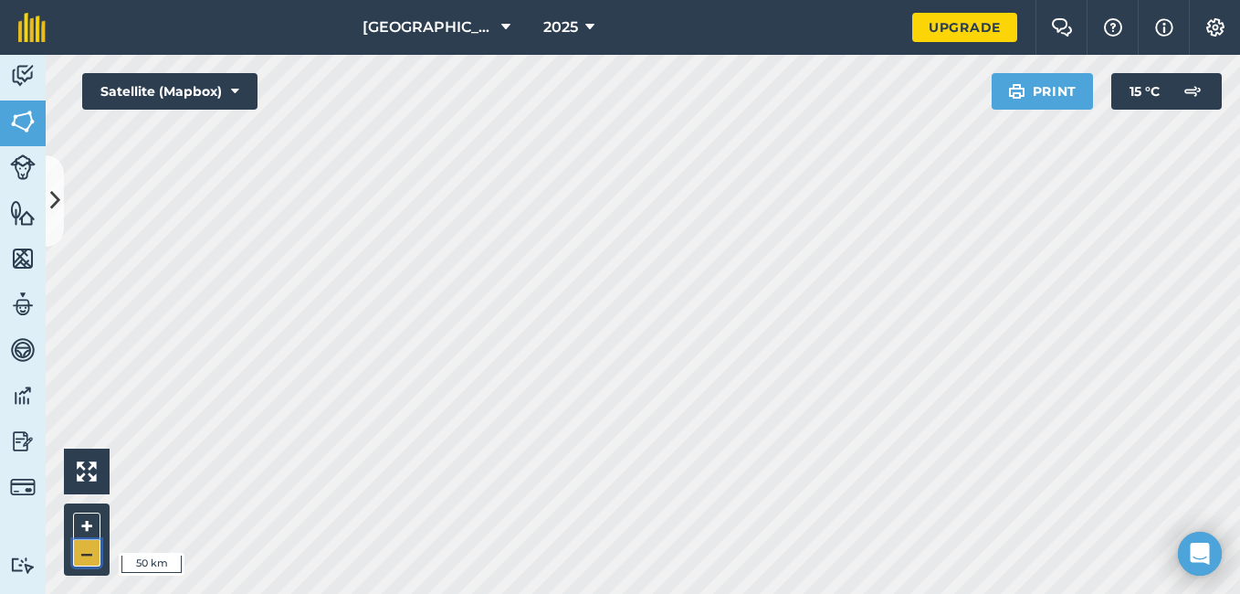
click at [84, 553] on button "–" at bounding box center [86, 553] width 27 height 26
click at [84, 552] on button "–" at bounding box center [86, 553] width 27 height 26
click at [84, 546] on button "–" at bounding box center [86, 553] width 27 height 26
click at [84, 545] on button "–" at bounding box center [86, 553] width 27 height 26
click at [54, 204] on icon at bounding box center [55, 200] width 10 height 32
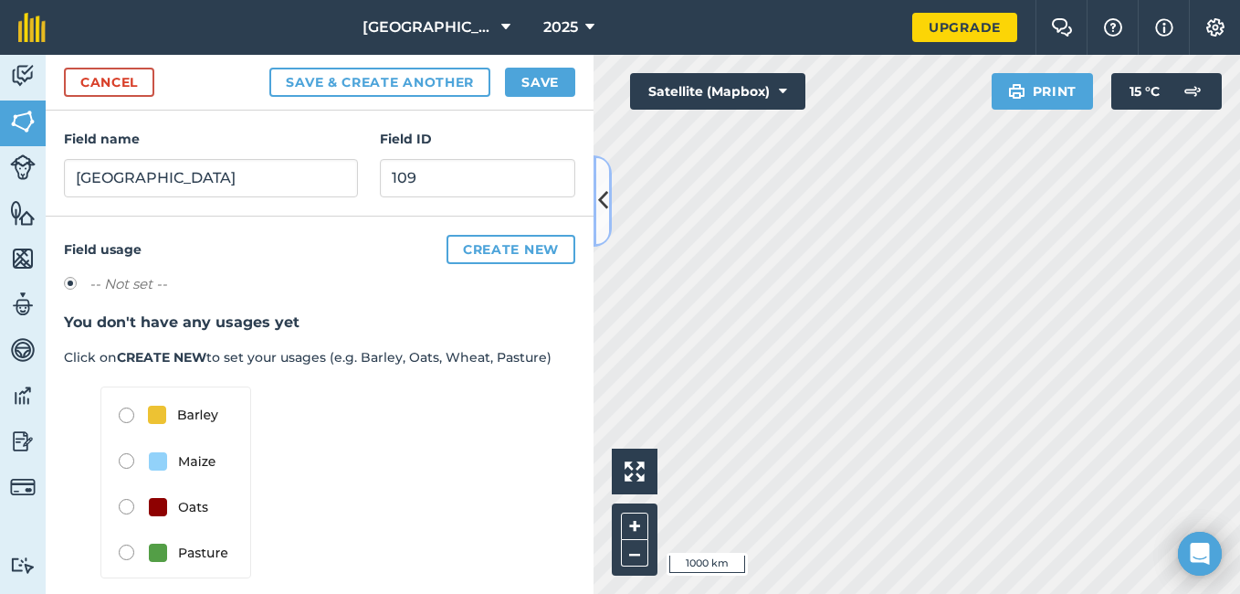
scroll to position [365, 0]
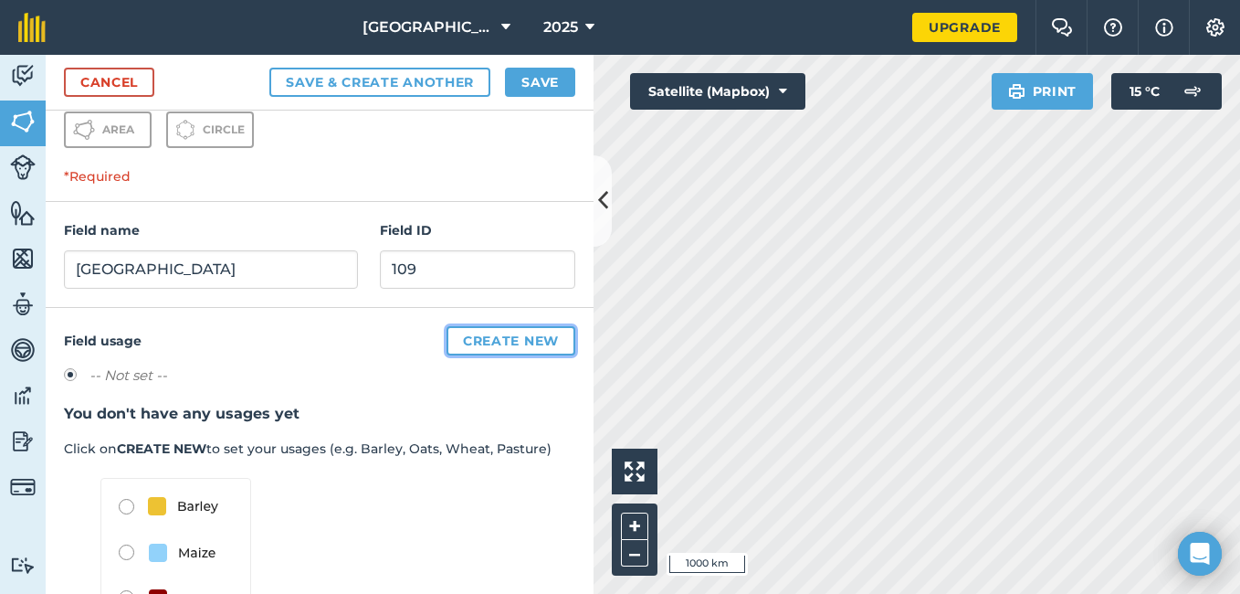
click at [474, 343] on button "Create new" at bounding box center [511, 340] width 129 height 29
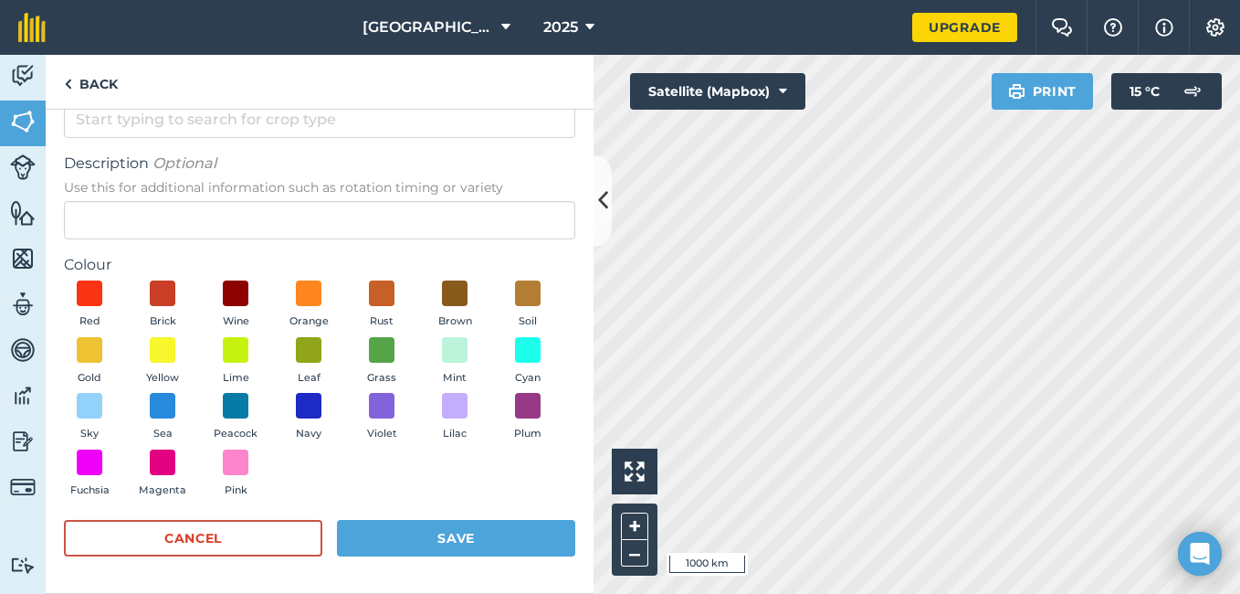
scroll to position [0, 0]
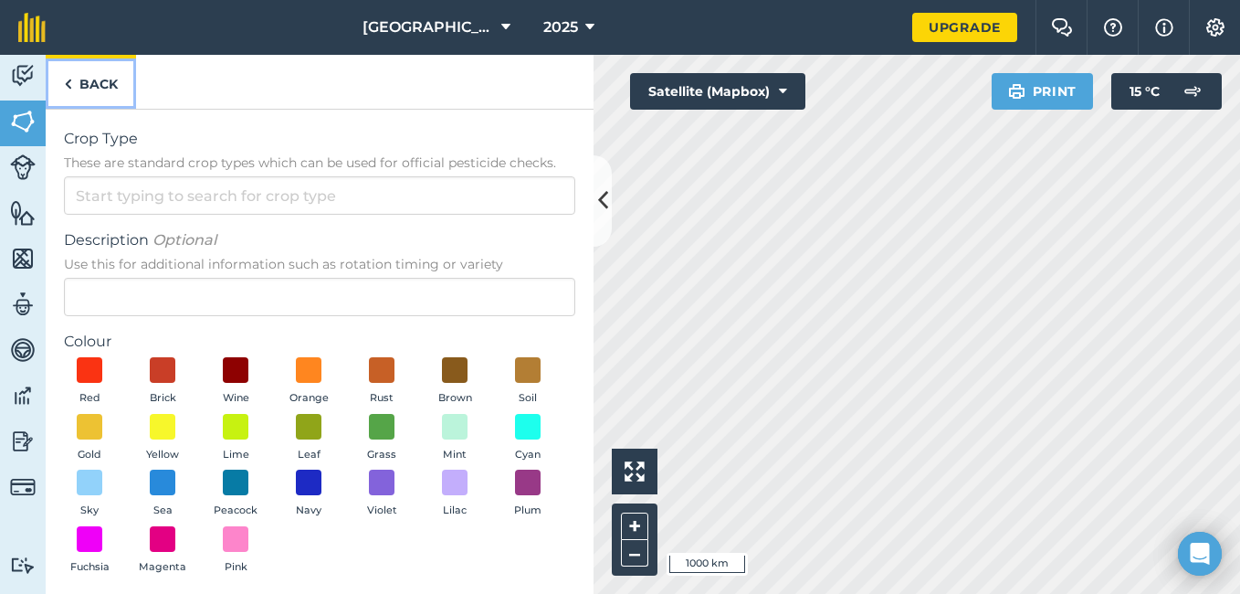
click at [64, 84] on img at bounding box center [68, 84] width 8 height 22
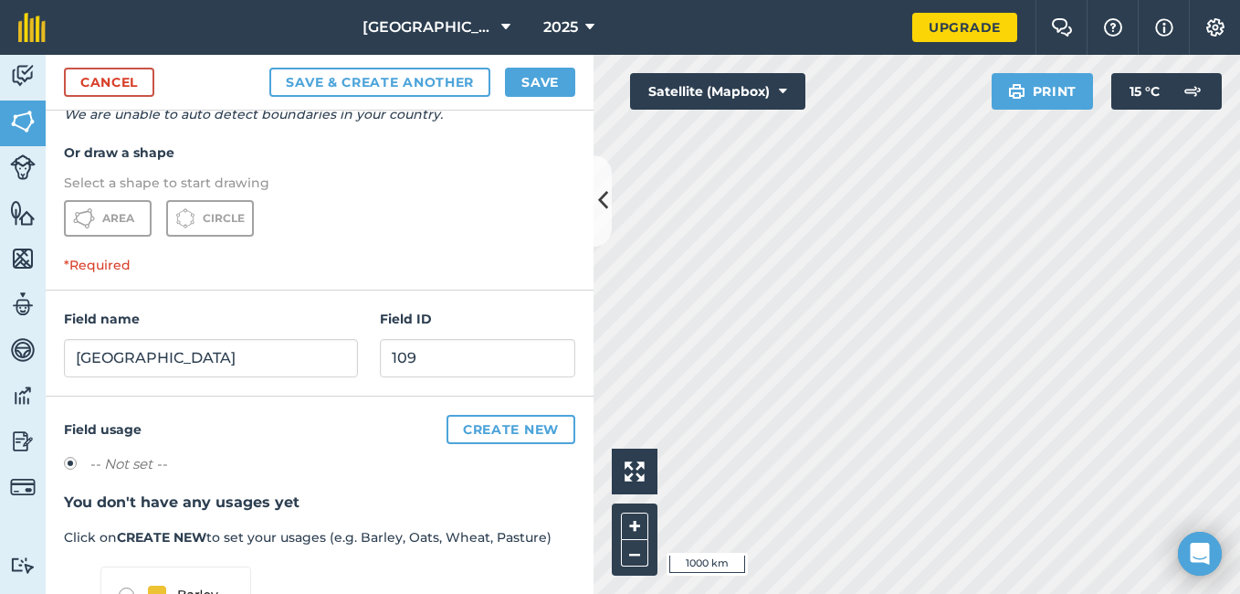
scroll to position [91, 0]
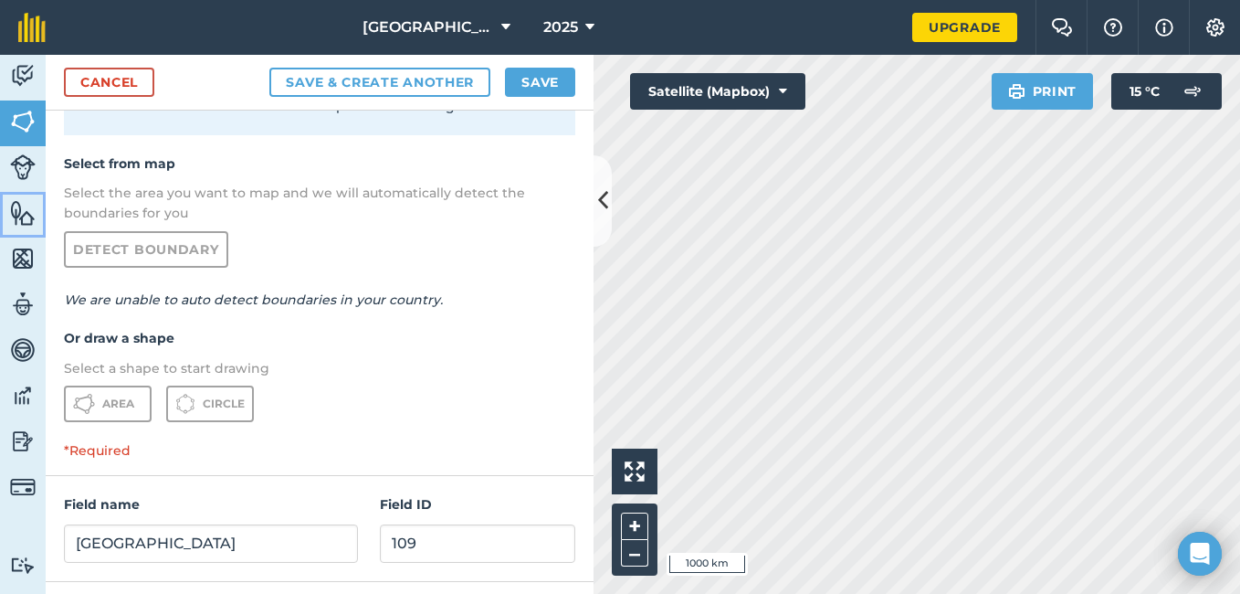
click at [22, 218] on img at bounding box center [23, 212] width 26 height 27
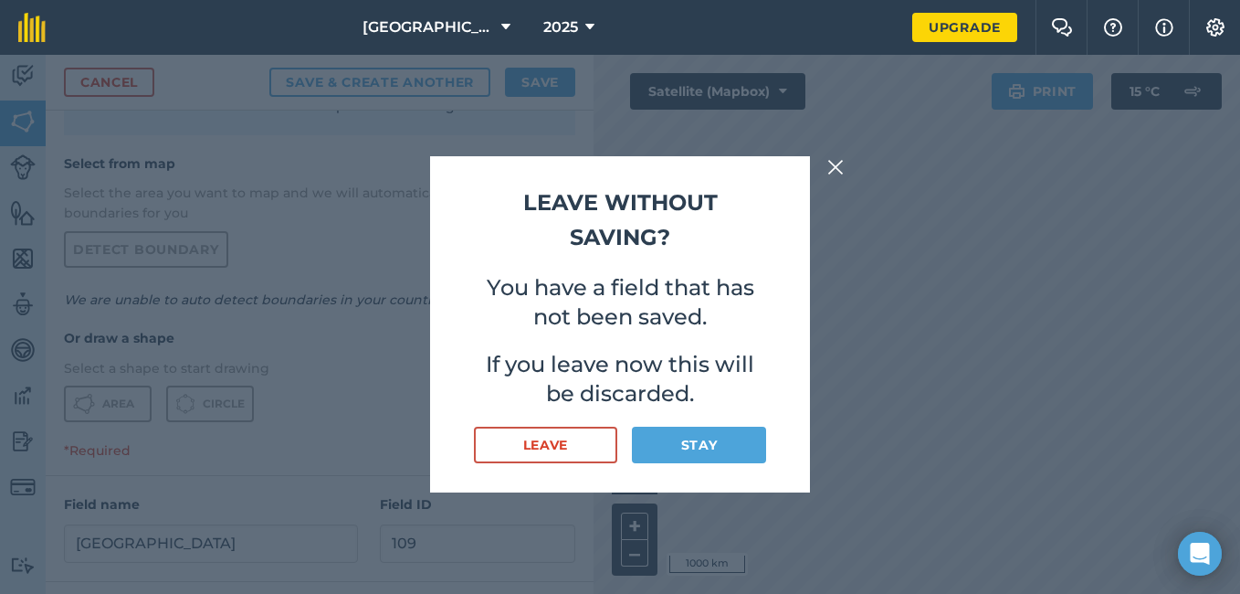
click at [832, 165] on img at bounding box center [835, 167] width 16 height 22
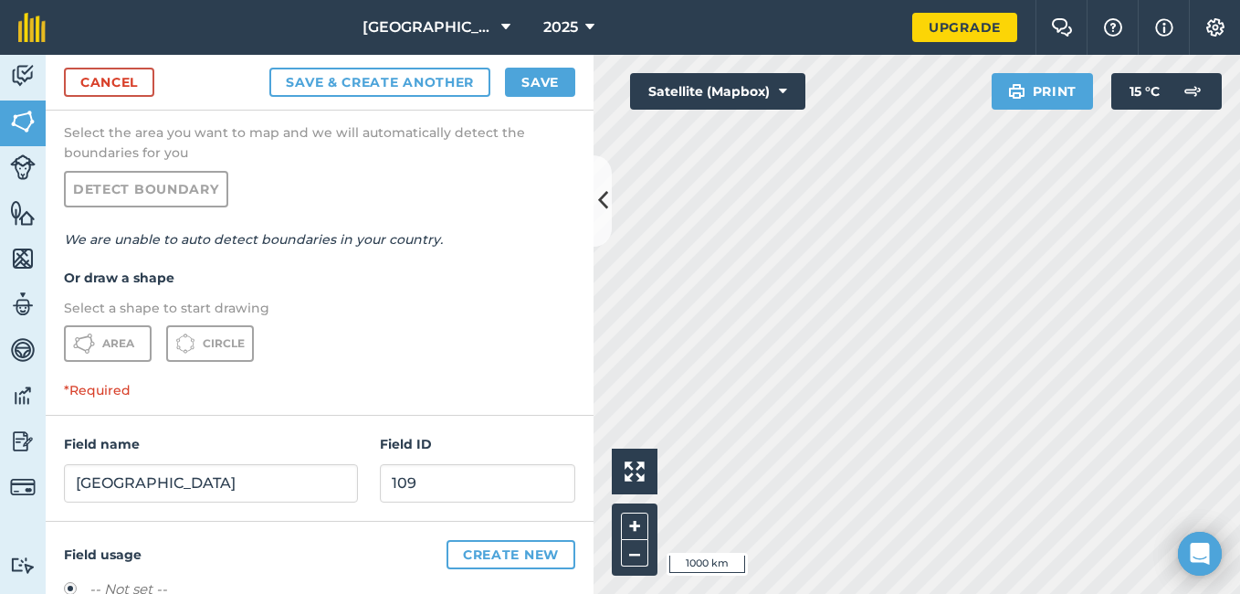
scroll to position [183, 0]
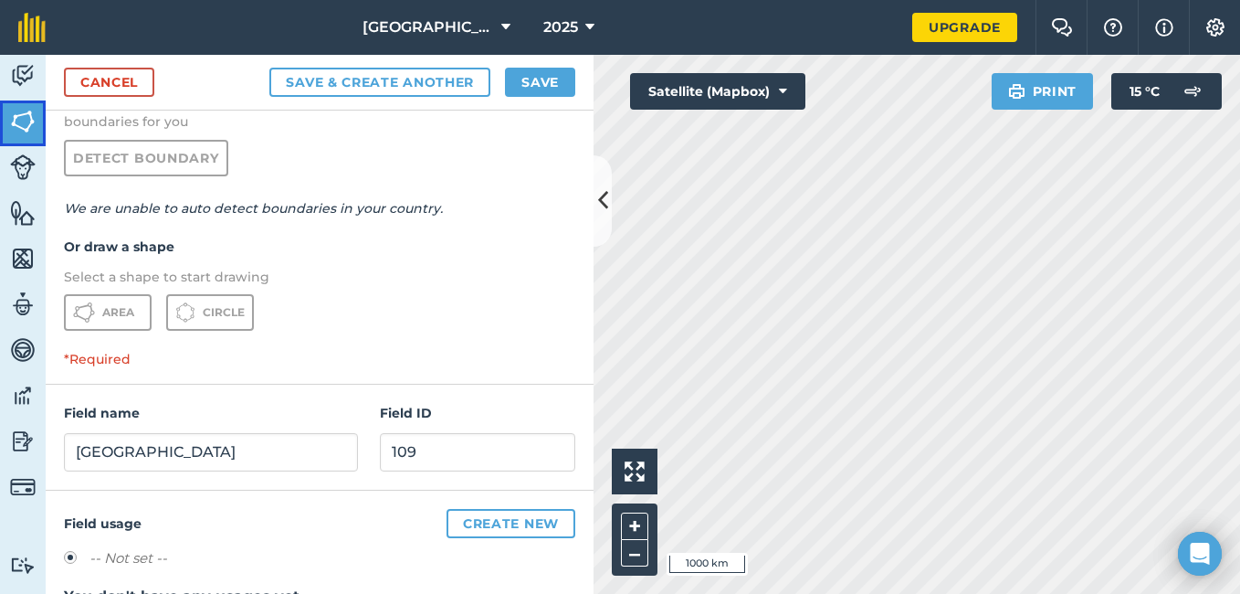
click at [21, 108] on img at bounding box center [23, 121] width 26 height 27
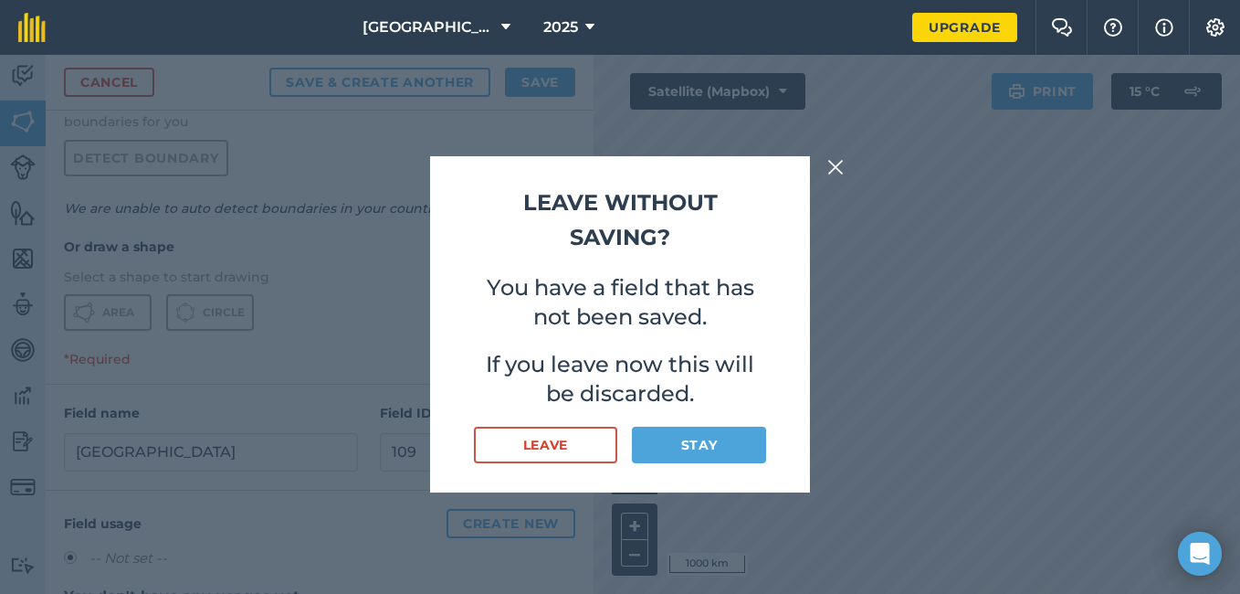
click at [831, 164] on img at bounding box center [835, 167] width 16 height 22
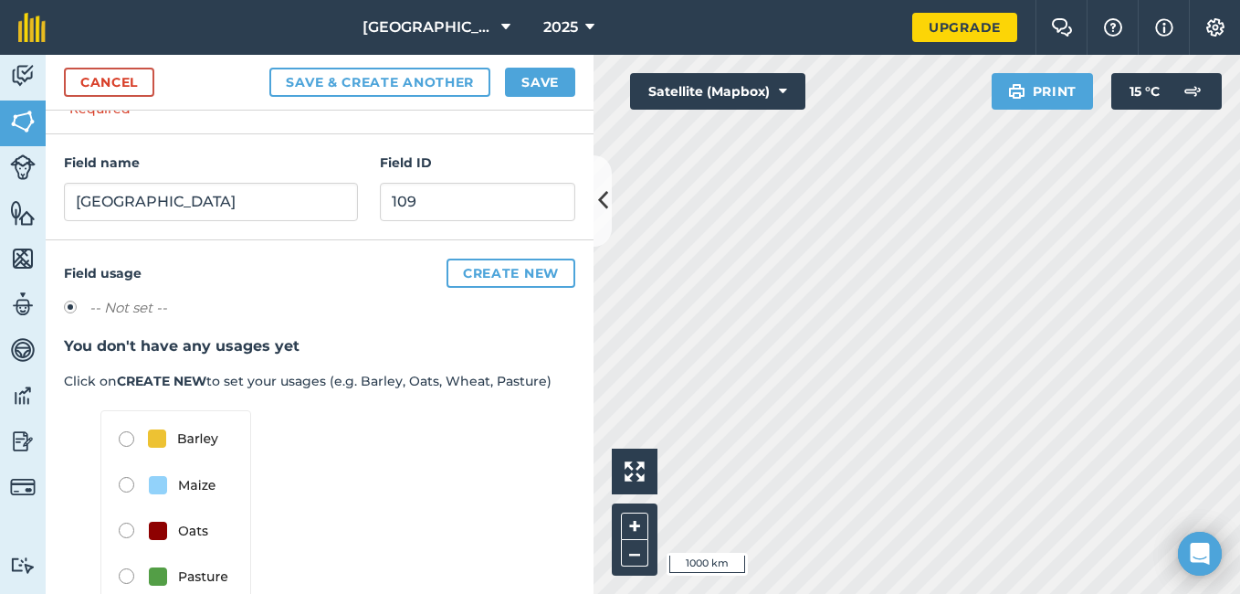
scroll to position [443, 0]
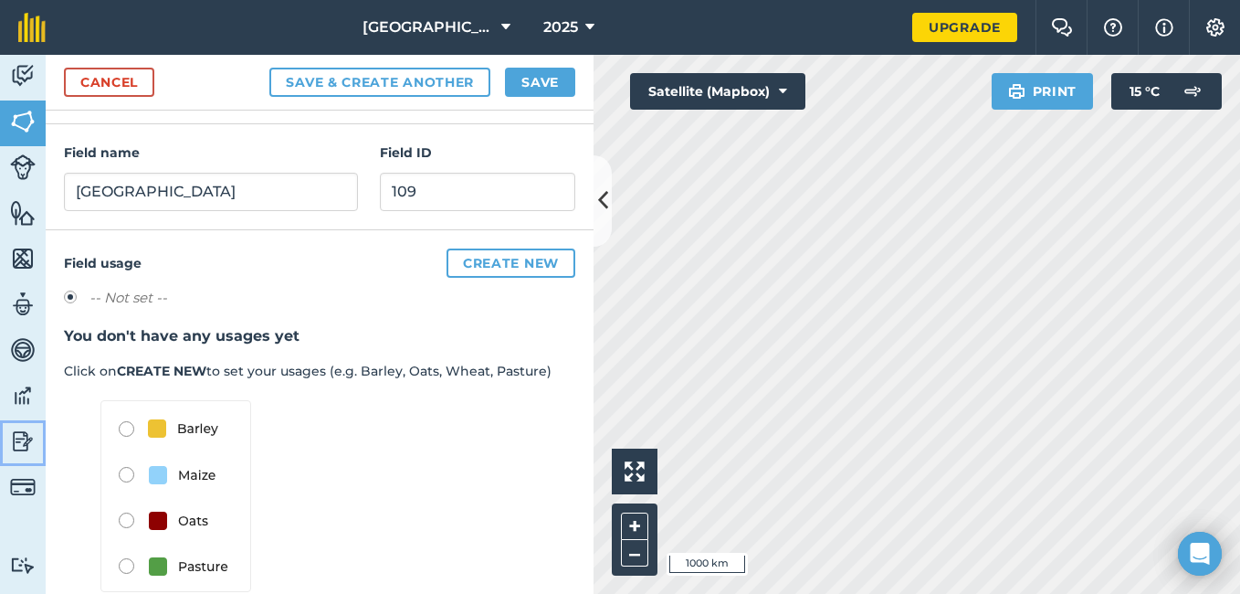
click at [19, 441] on img at bounding box center [23, 440] width 26 height 27
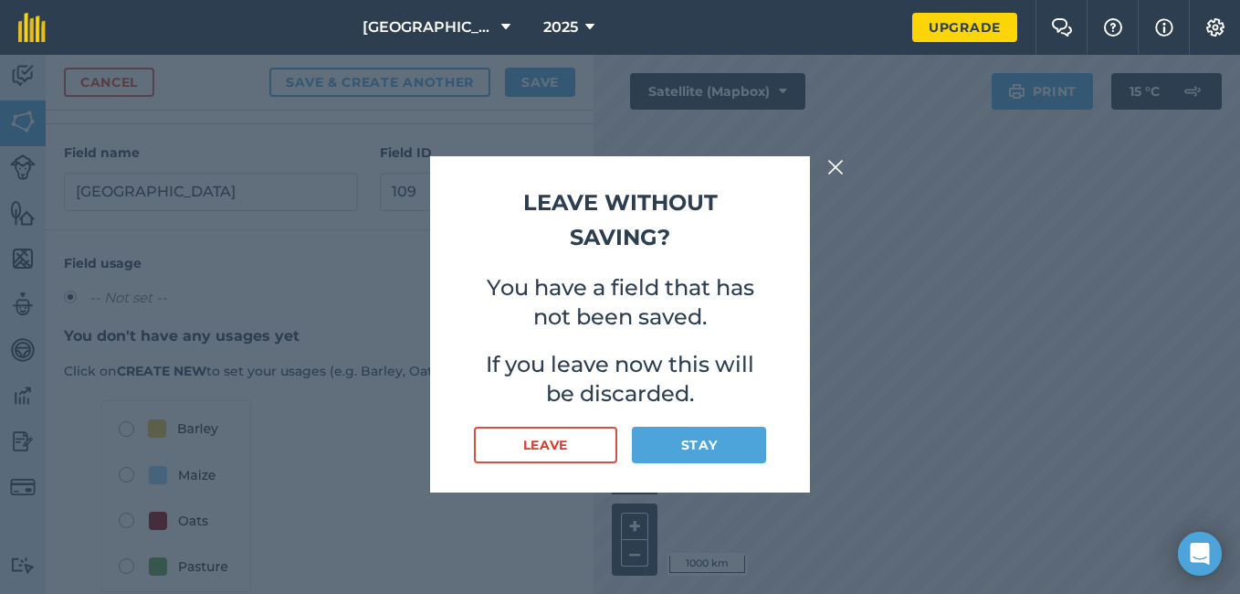
click at [834, 166] on img at bounding box center [835, 167] width 16 height 22
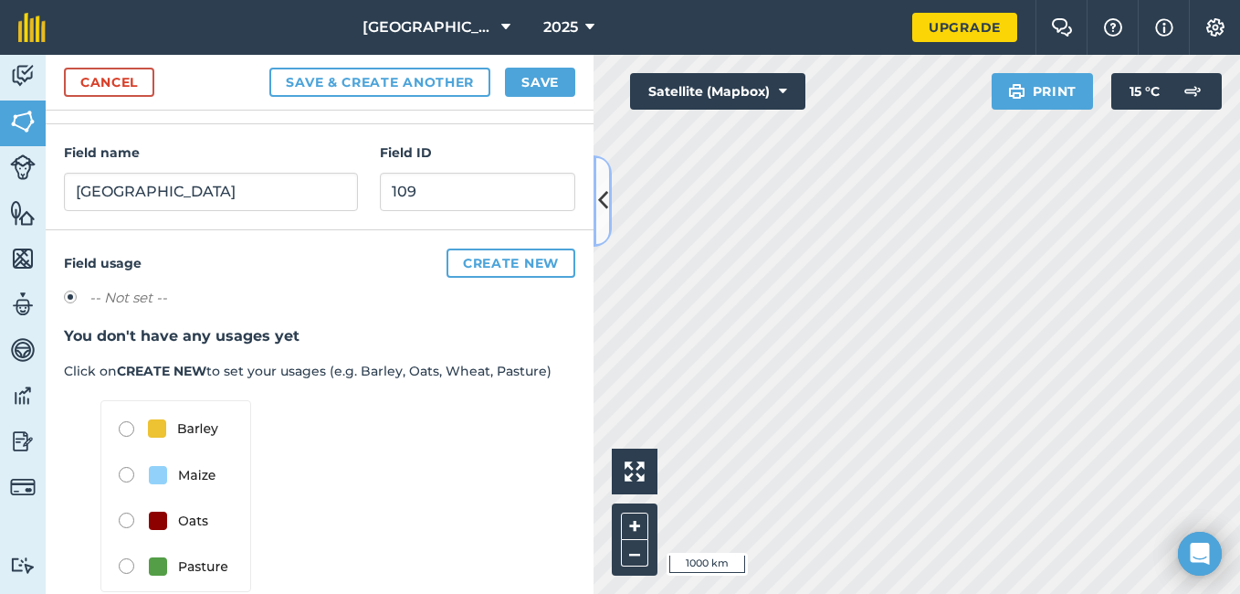
click at [604, 199] on icon at bounding box center [603, 200] width 10 height 32
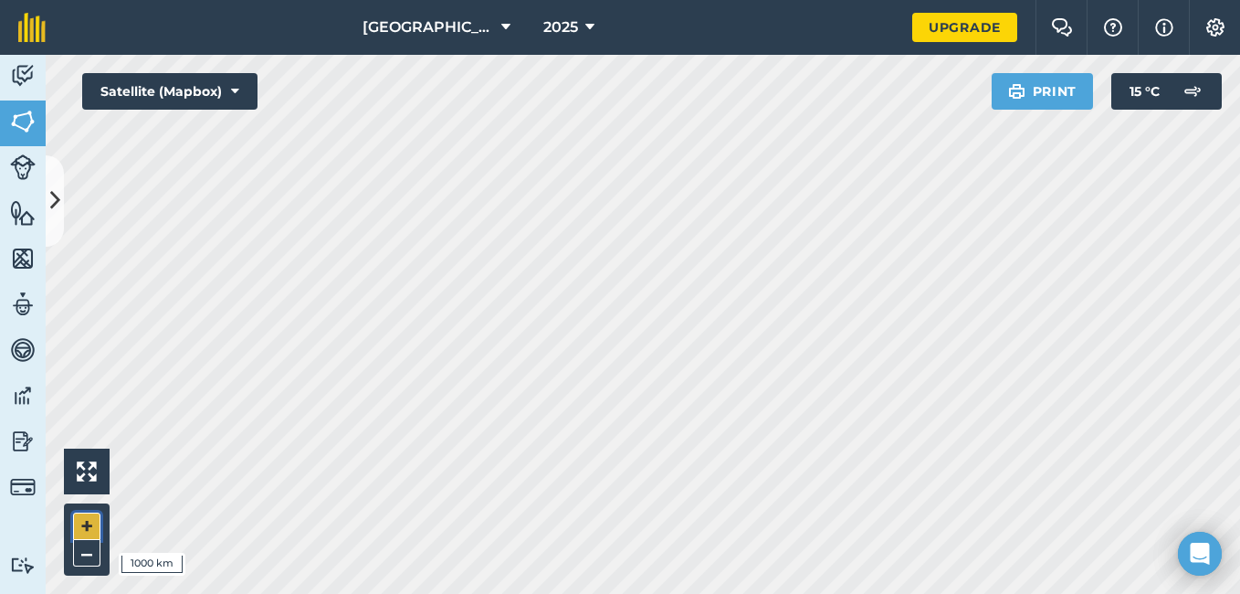
click at [87, 522] on button "+" at bounding box center [86, 525] width 27 height 27
click at [90, 559] on button "–" at bounding box center [86, 553] width 27 height 26
click at [87, 527] on button "+" at bounding box center [86, 525] width 27 height 27
click at [92, 554] on button "–" at bounding box center [86, 553] width 27 height 26
click at [86, 529] on button "+" at bounding box center [86, 525] width 27 height 27
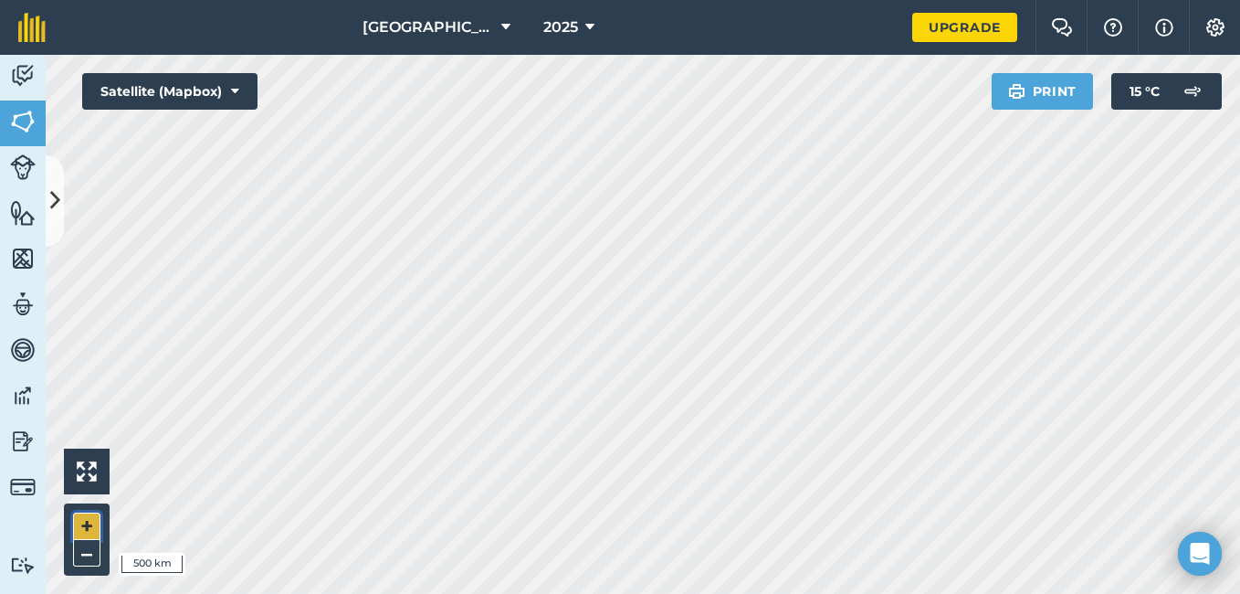
click at [87, 527] on button "+" at bounding box center [86, 525] width 27 height 27
click at [79, 549] on button "–" at bounding box center [86, 553] width 27 height 26
click at [310, 593] on html "Cocoa Farm 2025 Upgrade Farm Chat Help Info Settings Map printing is not availa…" at bounding box center [620, 297] width 1240 height 594
click at [681, 593] on html "Cocoa Farm 2025 Upgrade Farm Chat Help Info Settings Map printing is not availa…" at bounding box center [620, 297] width 1240 height 594
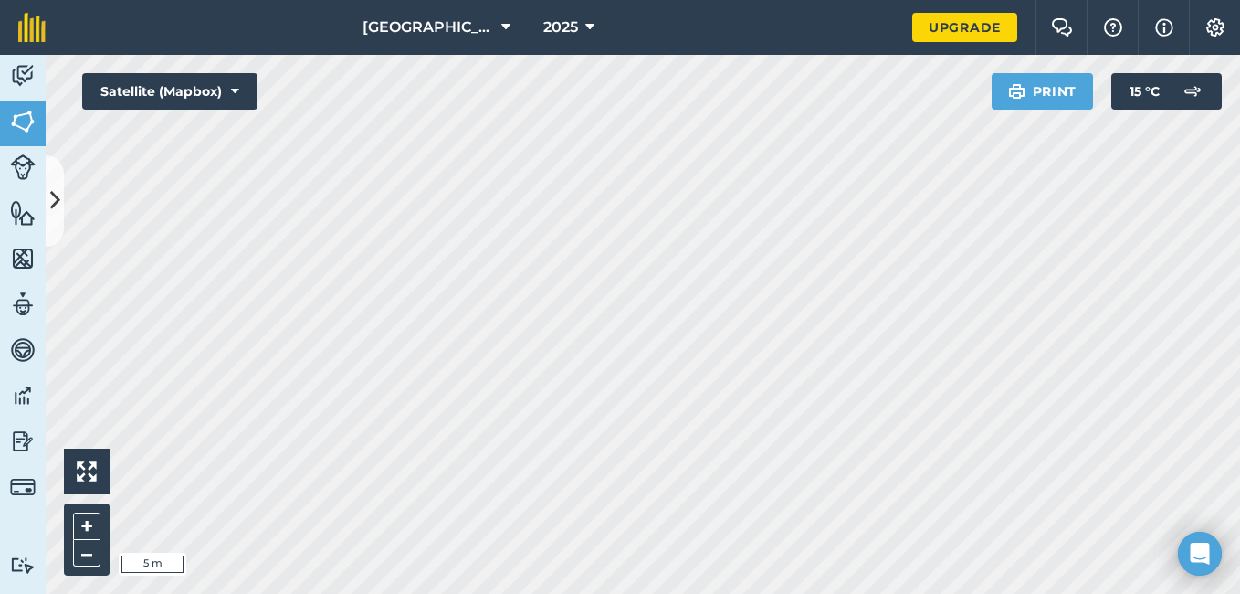
click at [1186, 593] on html "Cocoa Farm 2025 Upgrade Farm Chat Help Info Settings Map printing is not availa…" at bounding box center [620, 297] width 1240 height 594
click at [698, 593] on html "Cocoa Farm 2025 Upgrade Farm Chat Help Info Settings Map printing is not availa…" at bounding box center [620, 297] width 1240 height 594
click at [1237, 593] on html "Cocoa Farm 2025 Upgrade Farm Chat Help Info Settings Map printing is not availa…" at bounding box center [620, 297] width 1240 height 594
click at [86, 522] on button "+" at bounding box center [86, 525] width 27 height 27
click at [81, 554] on button "–" at bounding box center [86, 553] width 27 height 26
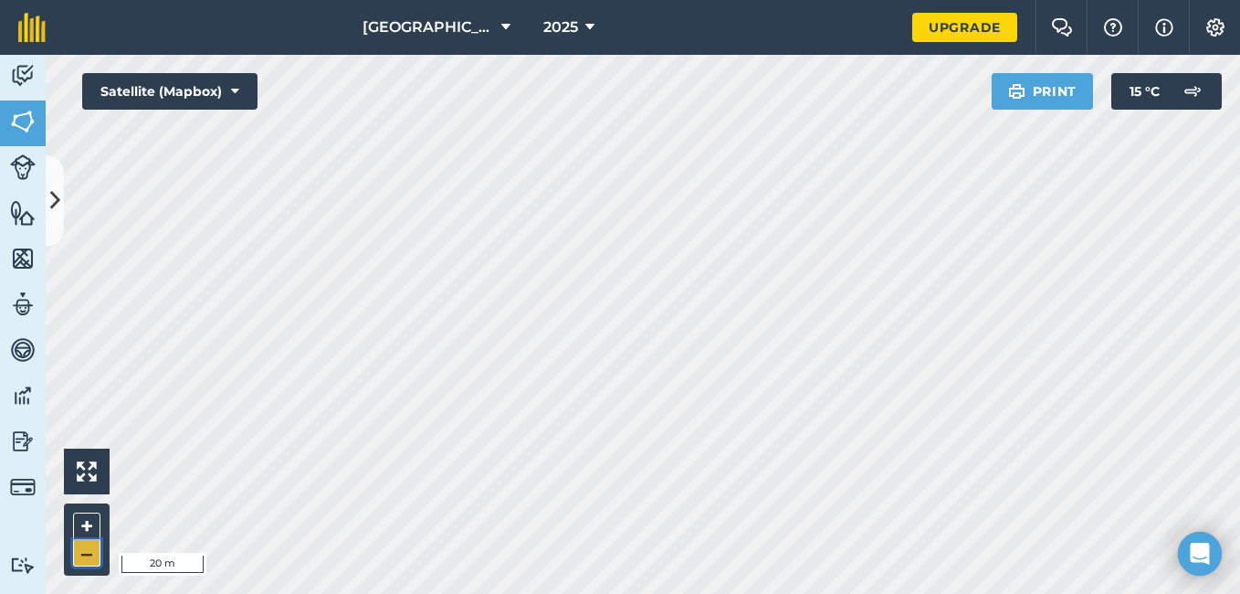
click at [81, 554] on button "–" at bounding box center [86, 553] width 27 height 26
click at [81, 553] on button "–" at bounding box center [86, 553] width 27 height 26
click at [564, 593] on html "Cocoa Farm 2025 Upgrade Farm Chat Help Info Settings Map printing is not availa…" at bounding box center [620, 297] width 1240 height 594
click at [990, 0] on html "Cocoa Farm 2025 Upgrade Farm Chat Help Info Settings Map printing is not availa…" at bounding box center [620, 297] width 1240 height 594
click at [89, 559] on button "–" at bounding box center [86, 553] width 27 height 26
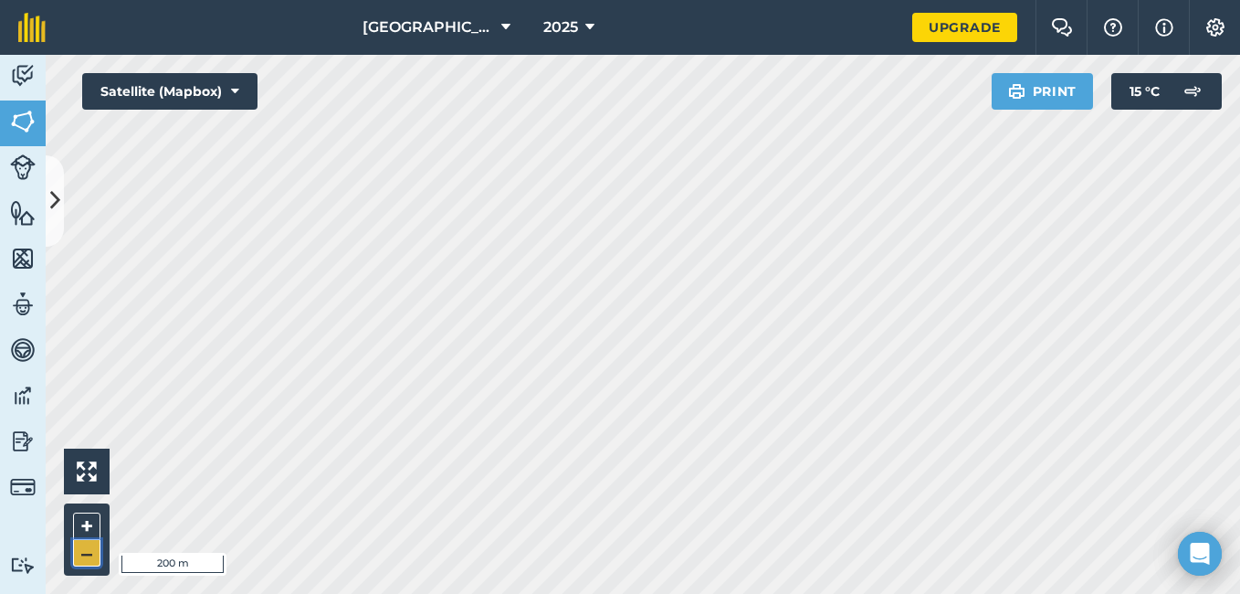
click at [89, 559] on button "–" at bounding box center [86, 553] width 27 height 26
click at [90, 552] on button "–" at bounding box center [86, 553] width 27 height 26
click at [88, 552] on button "–" at bounding box center [86, 553] width 27 height 26
click at [84, 553] on button "–" at bounding box center [86, 553] width 27 height 26
click at [79, 552] on button "–" at bounding box center [86, 553] width 27 height 26
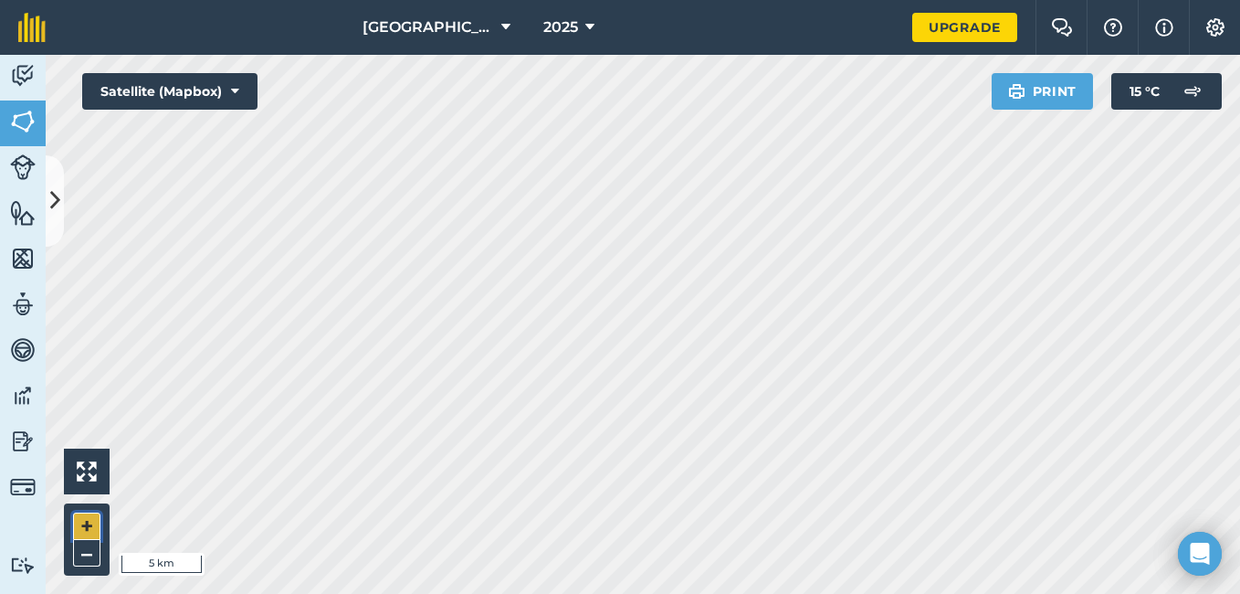
click at [86, 519] on button "+" at bounding box center [86, 525] width 27 height 27
click at [85, 523] on button "+" at bounding box center [86, 525] width 27 height 27
click at [83, 520] on button "+" at bounding box center [86, 525] width 27 height 27
click at [81, 520] on button "+" at bounding box center [86, 525] width 27 height 27
click at [80, 525] on button "+" at bounding box center [86, 525] width 27 height 27
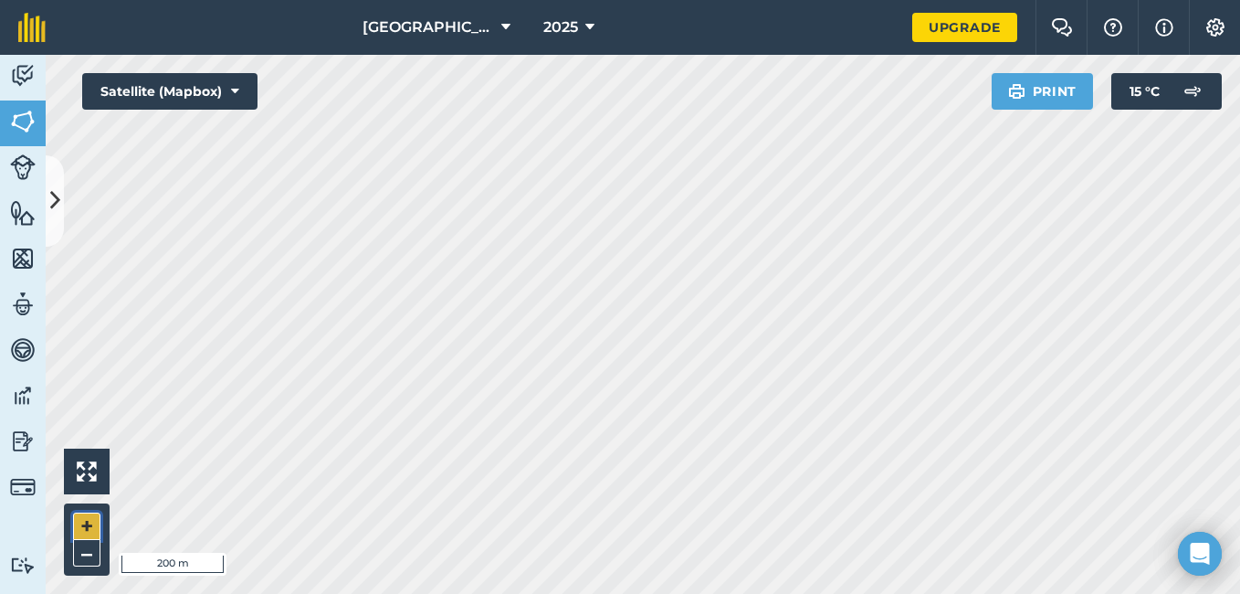
click at [82, 526] on button "+" at bounding box center [86, 525] width 27 height 27
click at [82, 525] on button "+" at bounding box center [86, 525] width 27 height 27
click at [720, 593] on html "Cocoa Farm 2025 Upgrade Farm Chat Help Info Settings Map printing is not availa…" at bounding box center [620, 297] width 1240 height 594
click at [569, 593] on html "Cocoa Farm 2025 Upgrade Farm Chat Help Info Settings Map printing is not availa…" at bounding box center [620, 297] width 1240 height 594
click at [548, 593] on html "Cocoa Farm 2025 Upgrade Farm Chat Help Info Settings Map printing is not availa…" at bounding box center [620, 297] width 1240 height 594
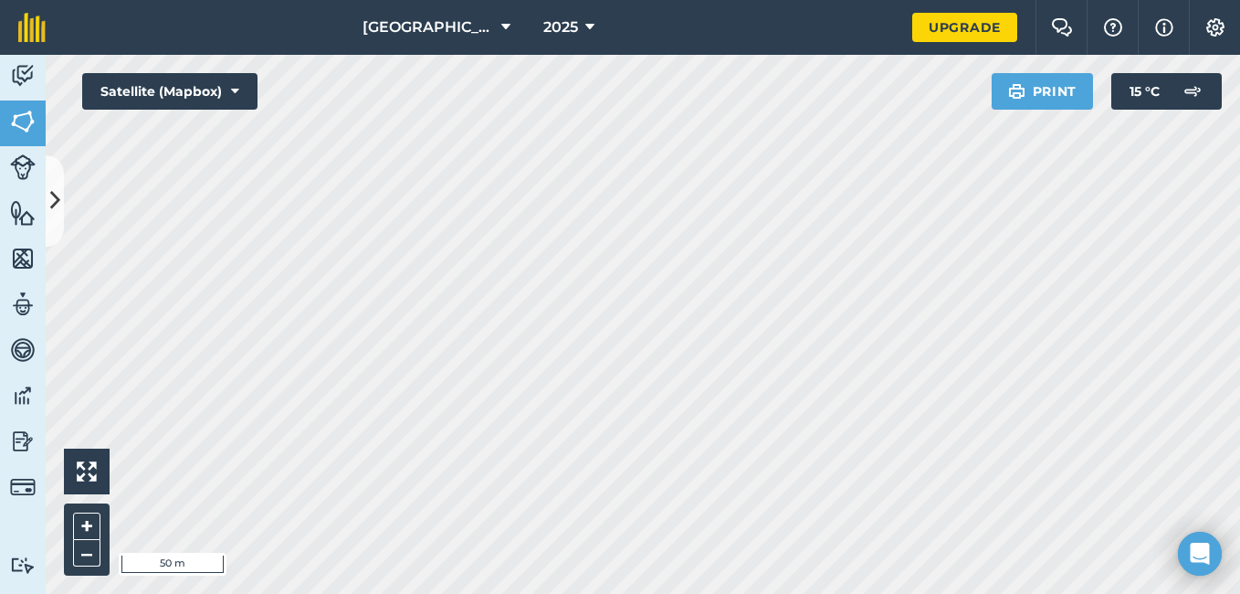
click at [450, 0] on html "Cocoa Farm 2025 Upgrade Farm Chat Help Info Settings Map printing is not availa…" at bounding box center [620, 297] width 1240 height 594
click at [521, 35] on div "Cocoa Farm 2025 Upgrade Farm Chat Help Info Settings Map printing is not availa…" at bounding box center [620, 297] width 1240 height 594
click at [336, 26] on div "Cocoa Farm 2025 Upgrade Farm Chat Help Info Settings Map printing is not availa…" at bounding box center [620, 297] width 1240 height 594
click at [84, 553] on button "–" at bounding box center [86, 553] width 27 height 26
click at [84, 552] on button "–" at bounding box center [86, 553] width 27 height 26
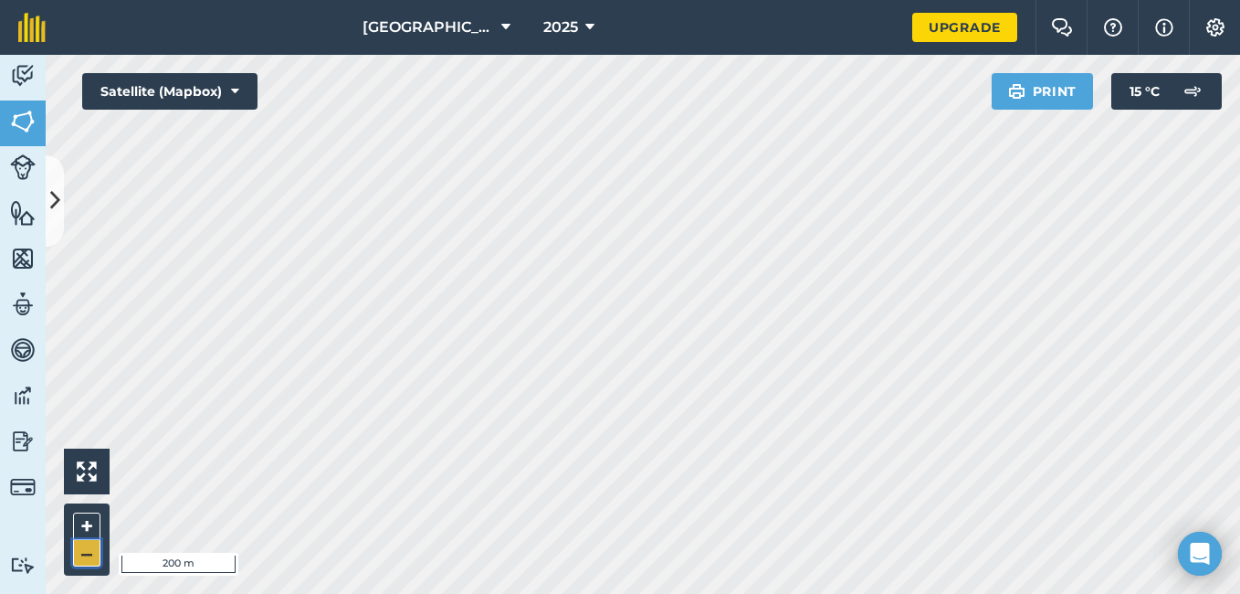
click at [84, 552] on button "–" at bounding box center [86, 553] width 27 height 26
click at [84, 548] on button "–" at bounding box center [86, 553] width 27 height 26
click at [88, 547] on button "–" at bounding box center [86, 553] width 27 height 26
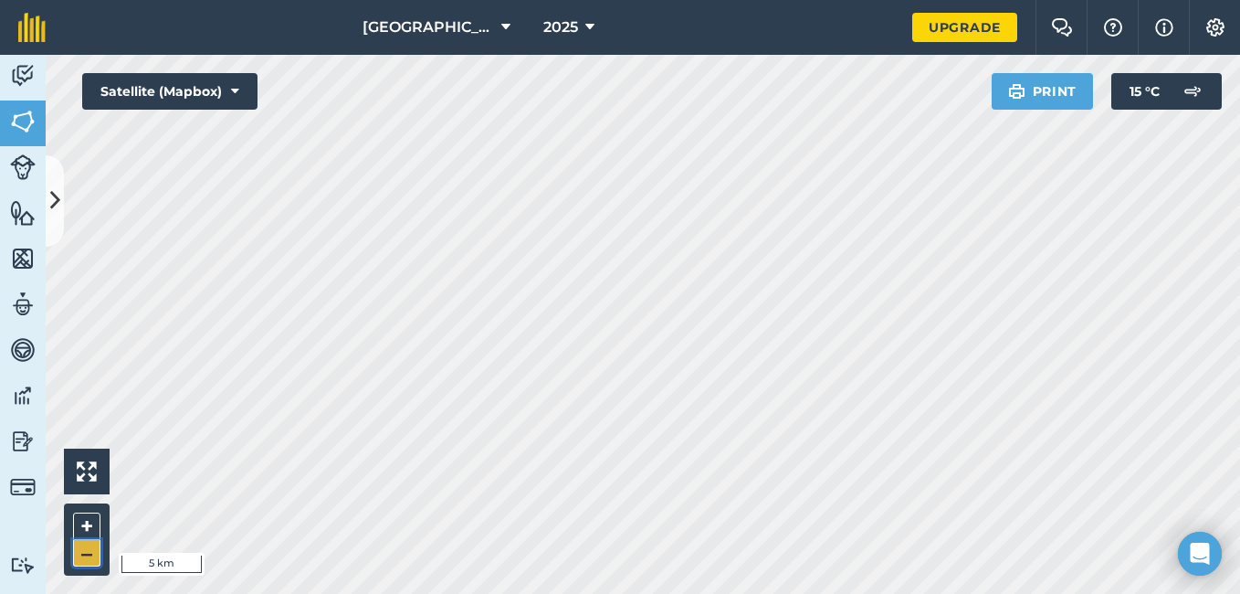
click at [88, 541] on button "–" at bounding box center [86, 553] width 27 height 26
click at [89, 537] on button "+" at bounding box center [86, 525] width 27 height 27
click at [234, 91] on icon at bounding box center [235, 91] width 8 height 18
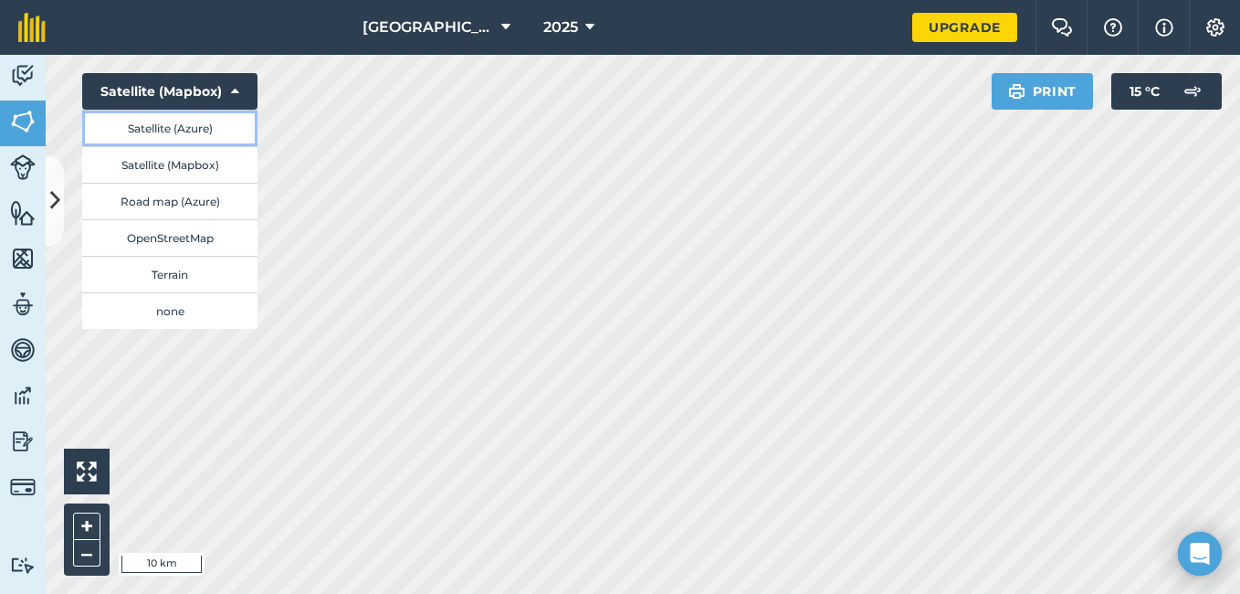
click at [188, 126] on button "Satellite (Azure)" at bounding box center [169, 128] width 175 height 37
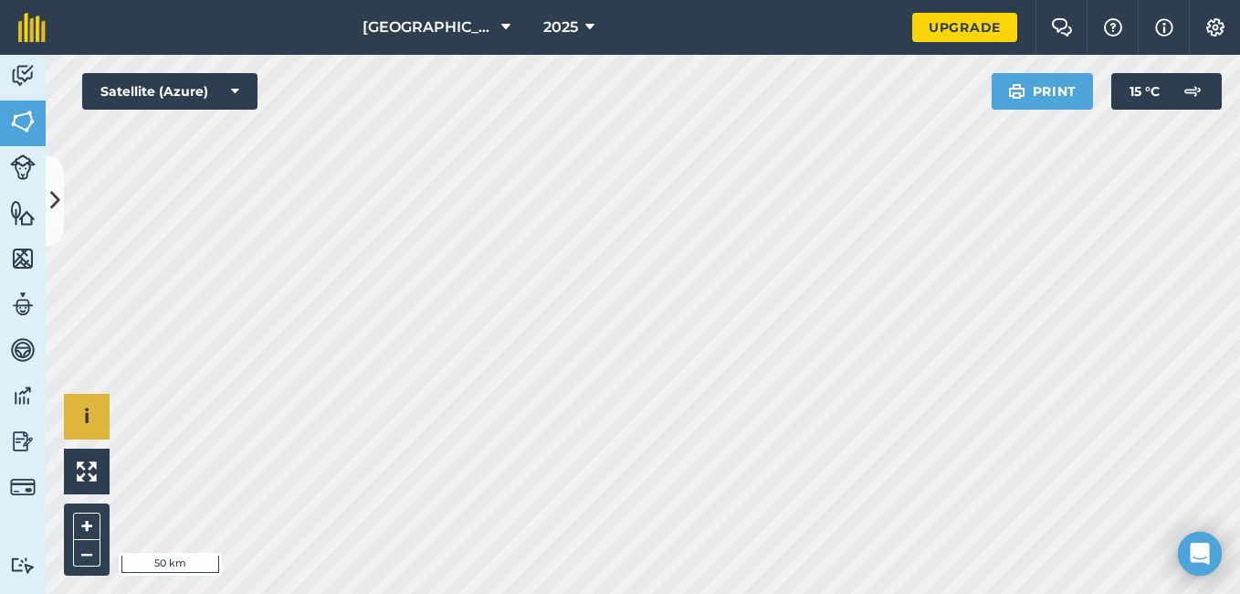
click at [554, 593] on html "Cocoa Farm 2025 Upgrade Farm Chat Help Info Settings Map printing is not availa…" at bounding box center [620, 297] width 1240 height 594
click at [234, 87] on icon at bounding box center [235, 91] width 8 height 18
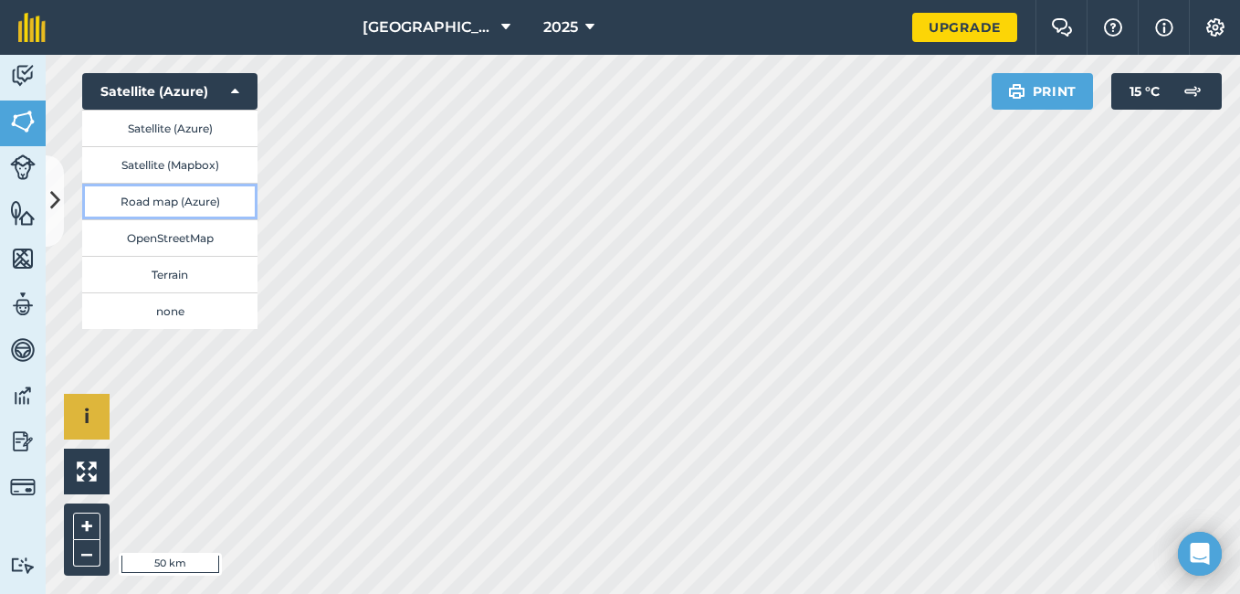
click at [204, 204] on button "Road map (Azure)" at bounding box center [169, 201] width 175 height 37
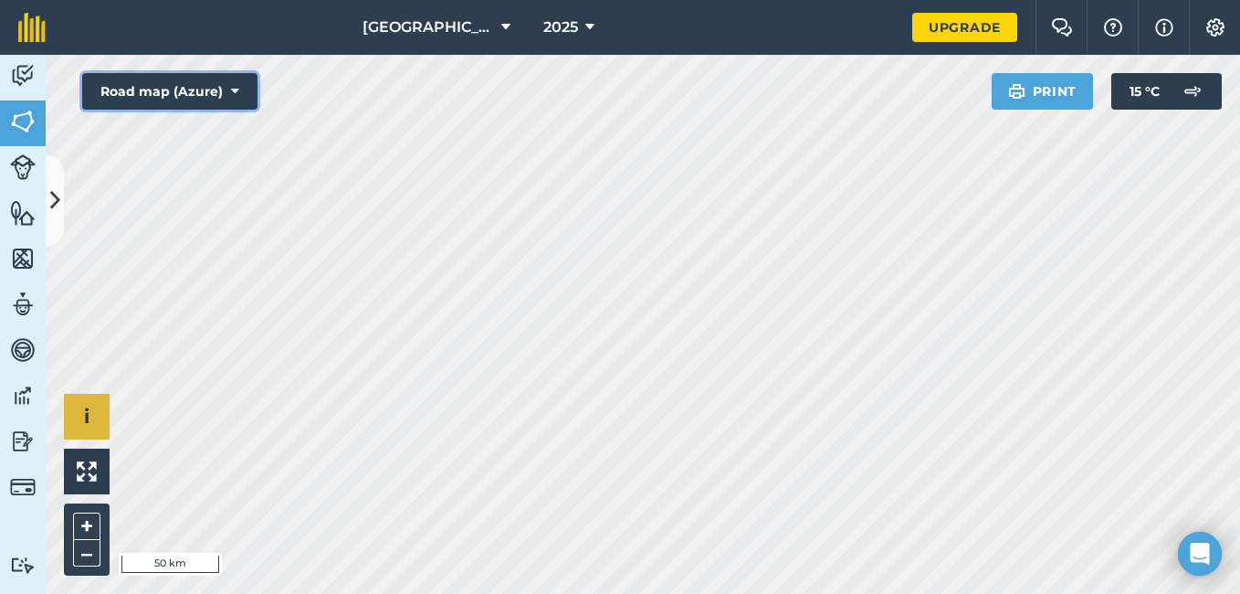
click at [236, 87] on icon at bounding box center [235, 91] width 8 height 18
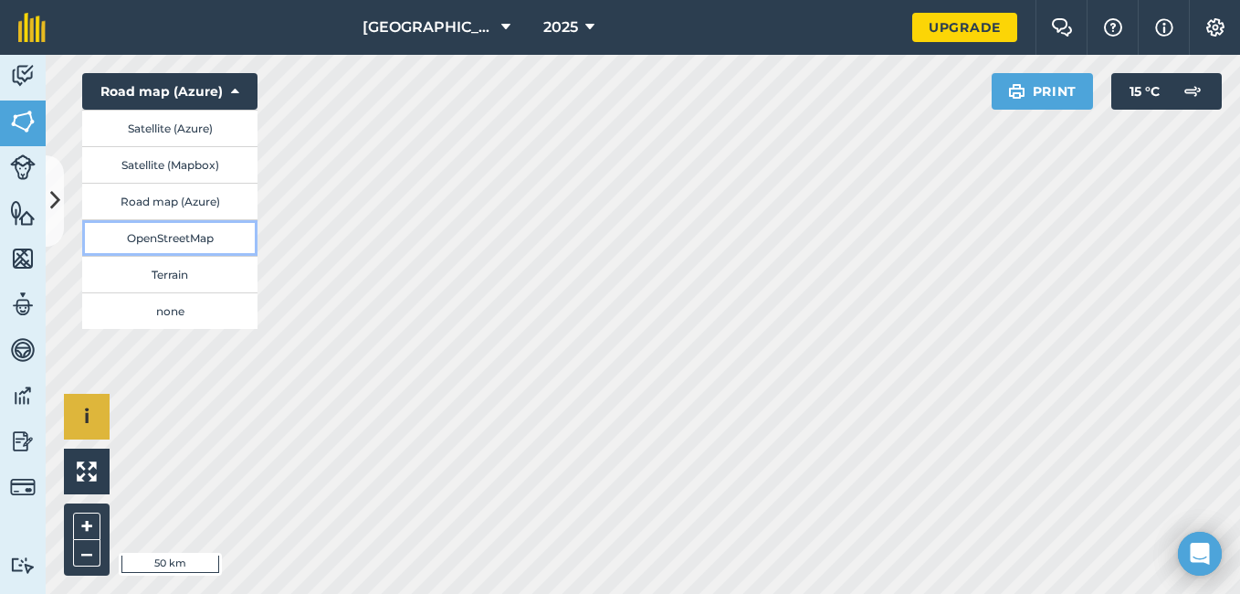
click at [189, 239] on button "OpenStreetMap" at bounding box center [169, 237] width 175 height 37
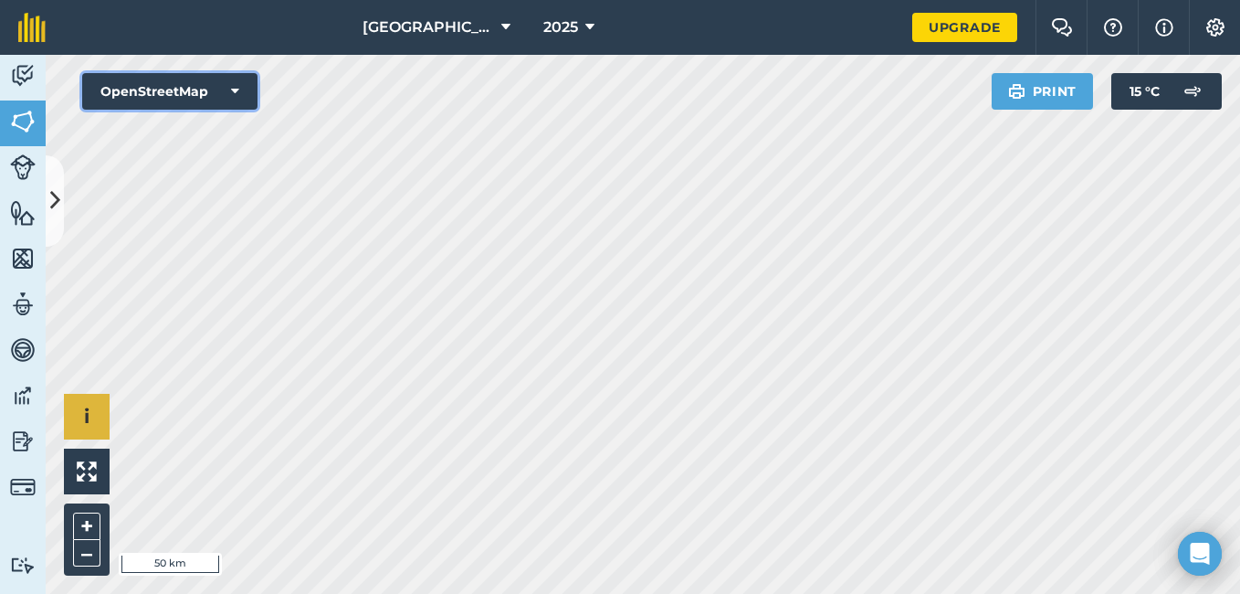
click at [239, 93] on button "OpenStreetMap" at bounding box center [169, 91] width 175 height 37
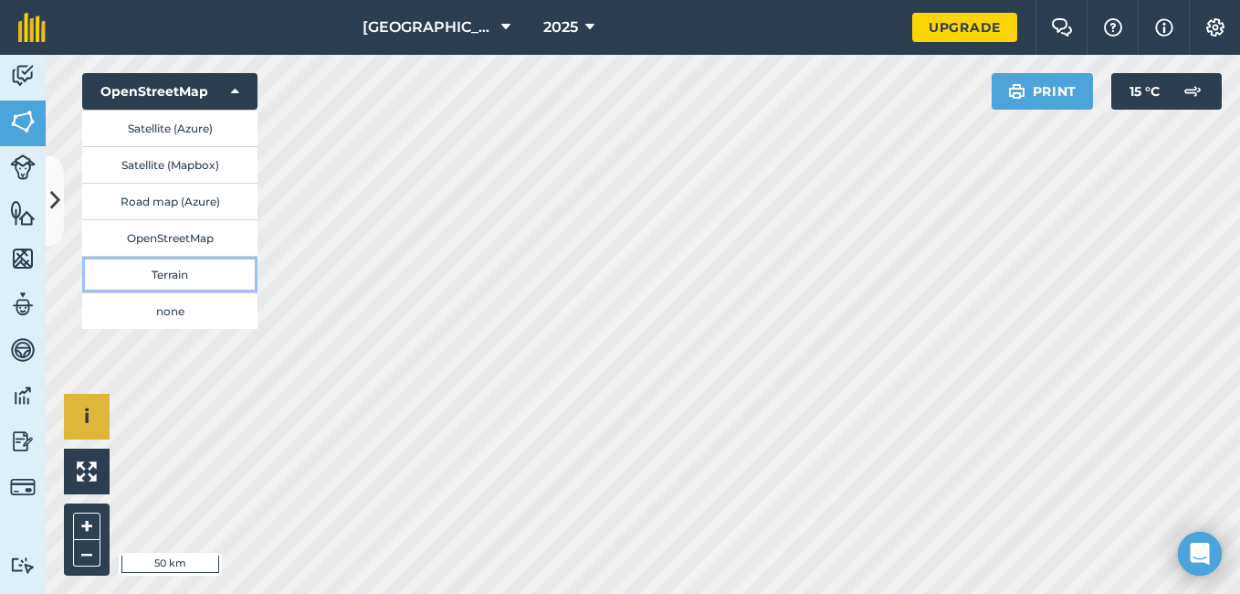
click at [194, 276] on button "Terrain" at bounding box center [169, 274] width 175 height 37
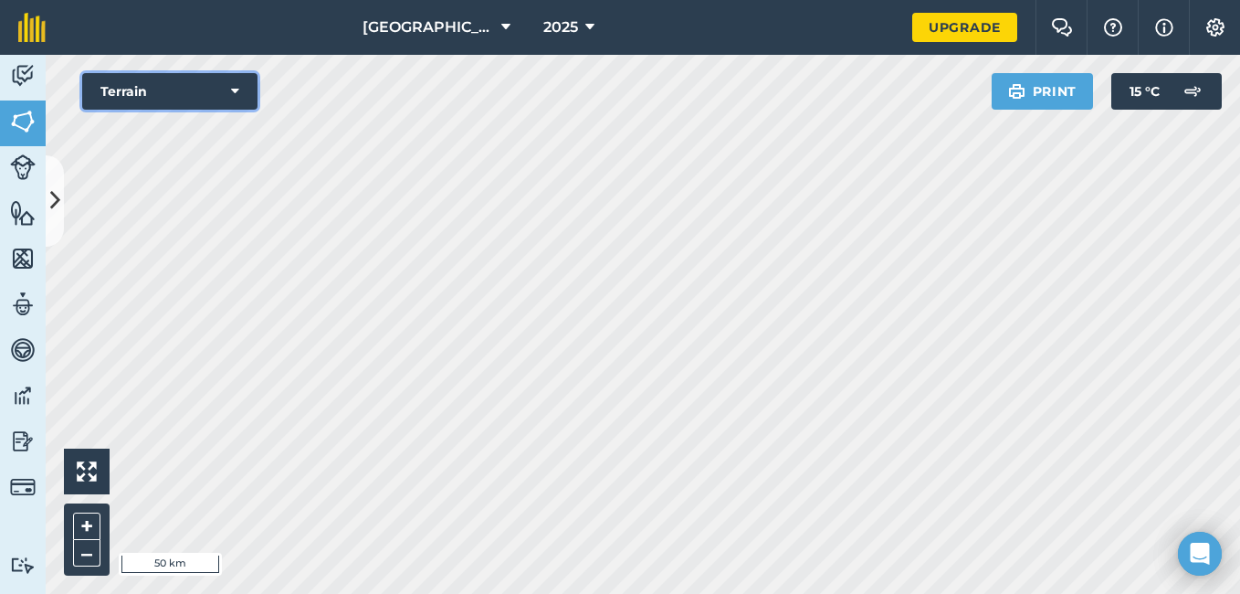
click at [235, 91] on icon at bounding box center [235, 91] width 8 height 18
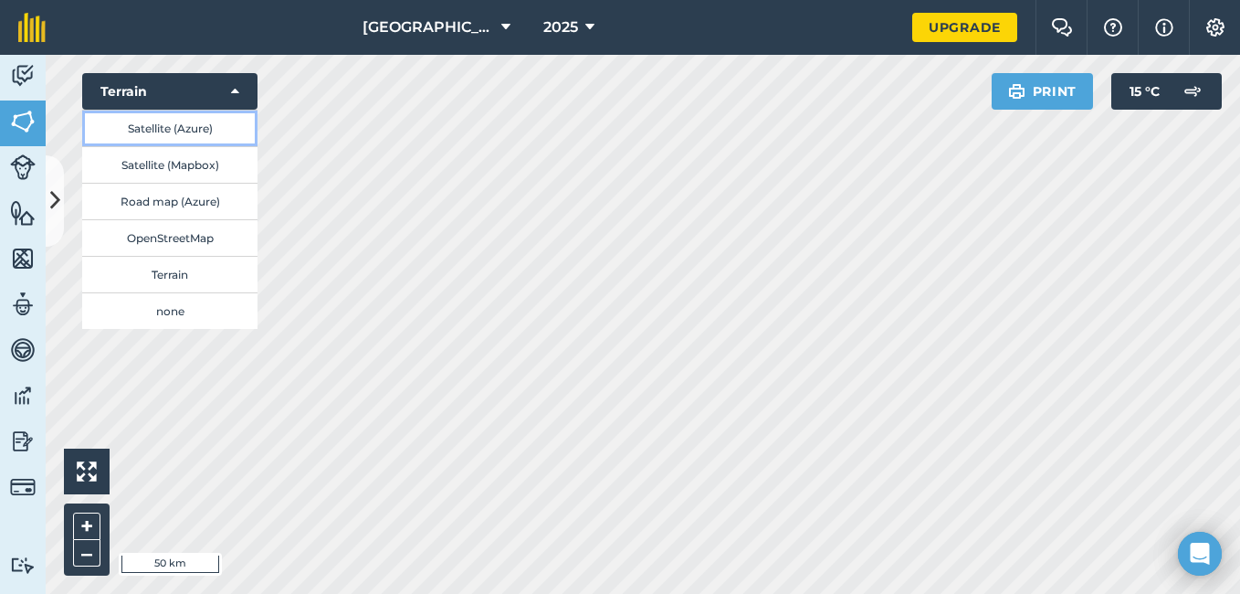
click at [163, 128] on button "Satellite (Azure)" at bounding box center [169, 128] width 175 height 37
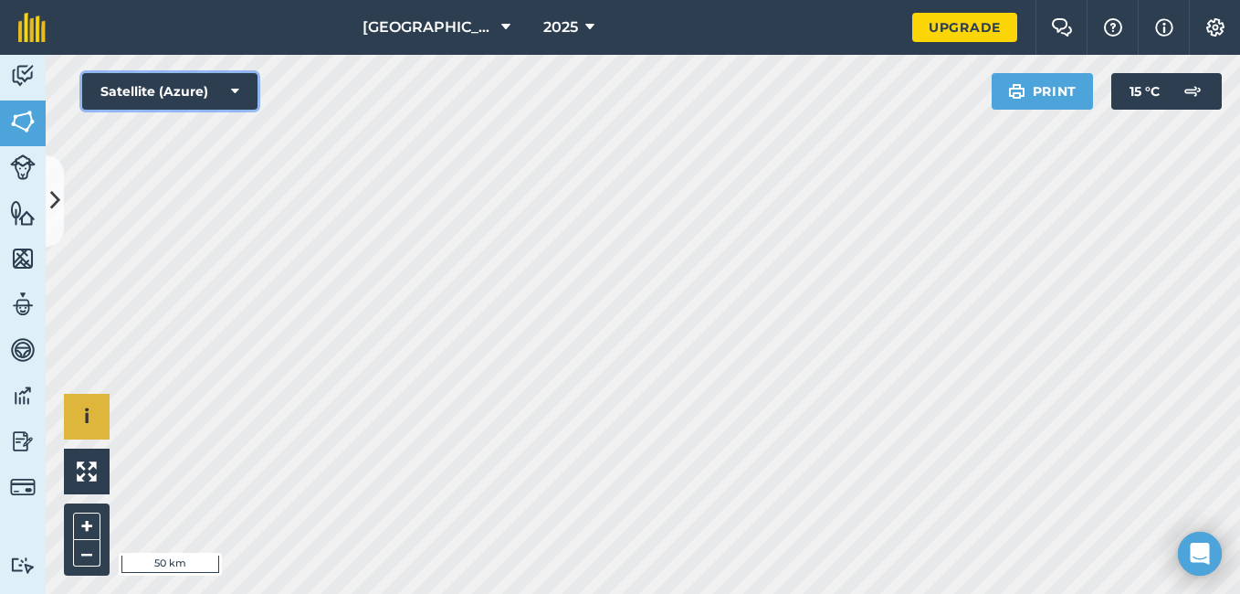
click at [233, 84] on icon at bounding box center [235, 91] width 8 height 18
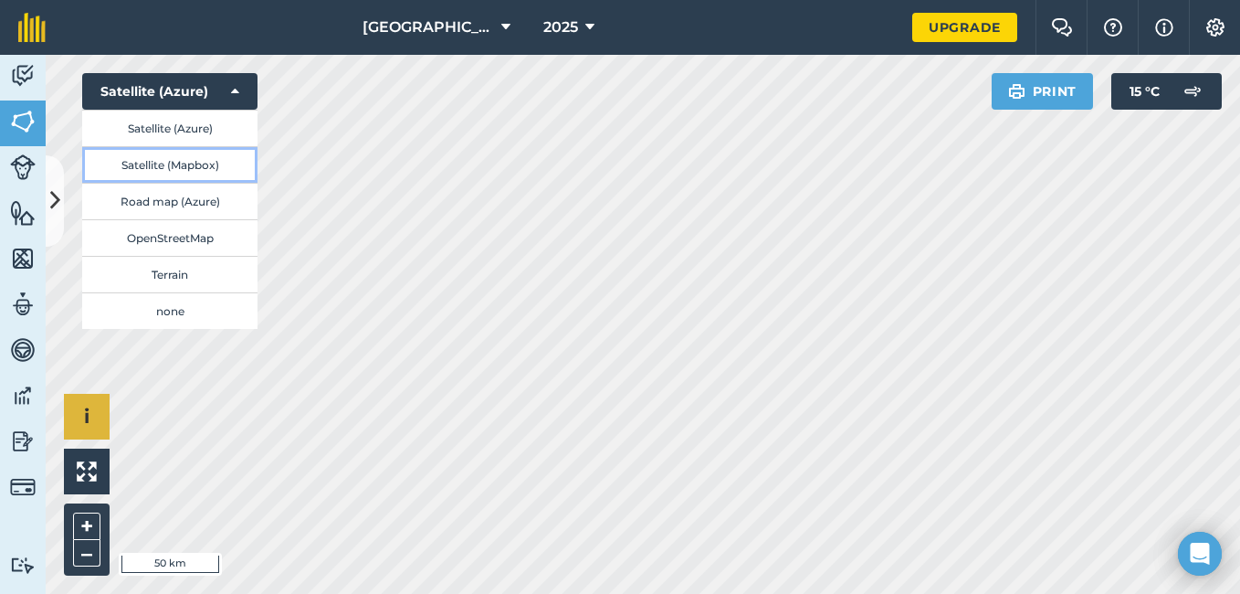
click at [169, 161] on button "Satellite (Mapbox)" at bounding box center [169, 164] width 175 height 37
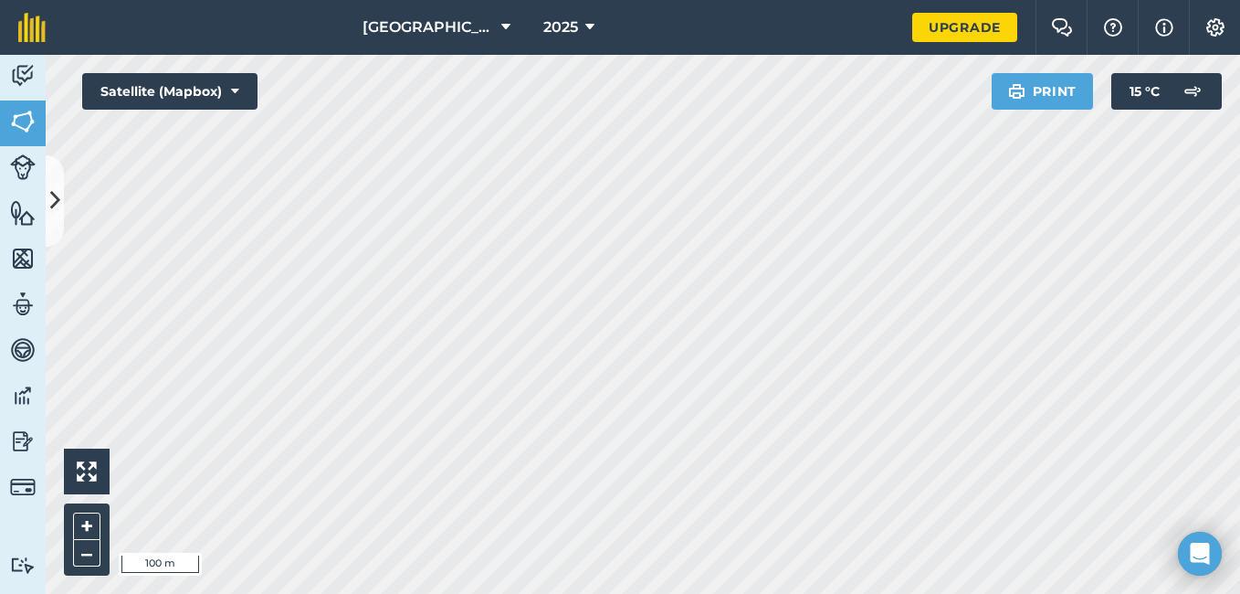
click at [562, 593] on html "Cocoa Farm 2025 Upgrade Farm Chat Help Info Settings Map printing is not availa…" at bounding box center [620, 297] width 1240 height 594
click at [238, 89] on icon at bounding box center [235, 91] width 8 height 18
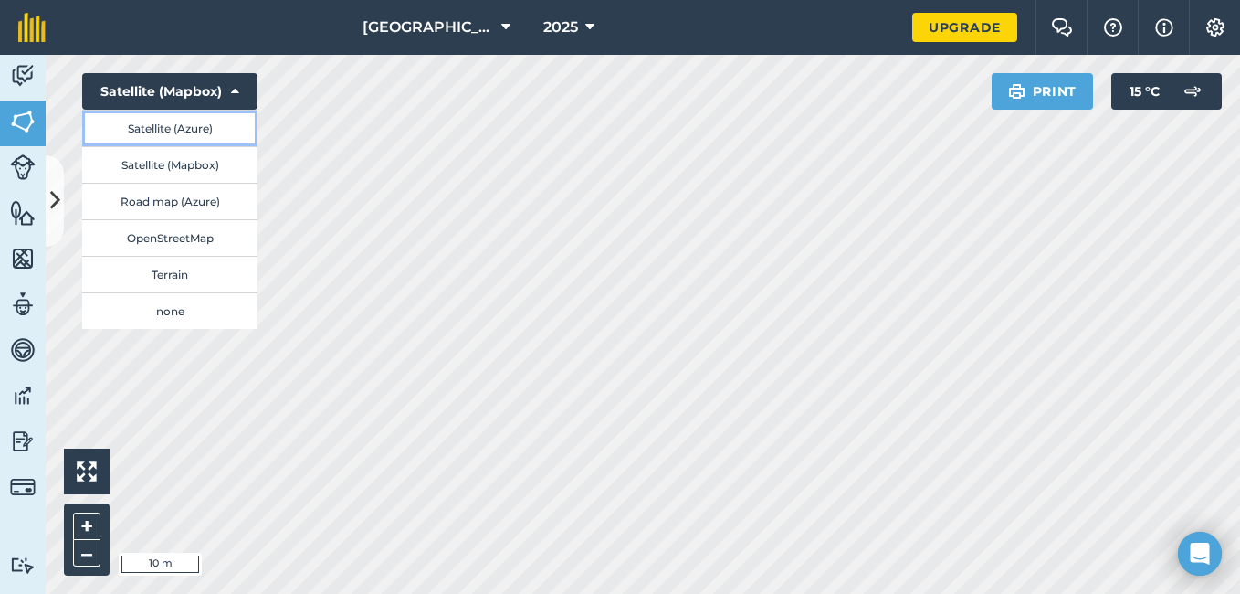
click at [184, 128] on button "Satellite (Azure)" at bounding box center [169, 128] width 175 height 37
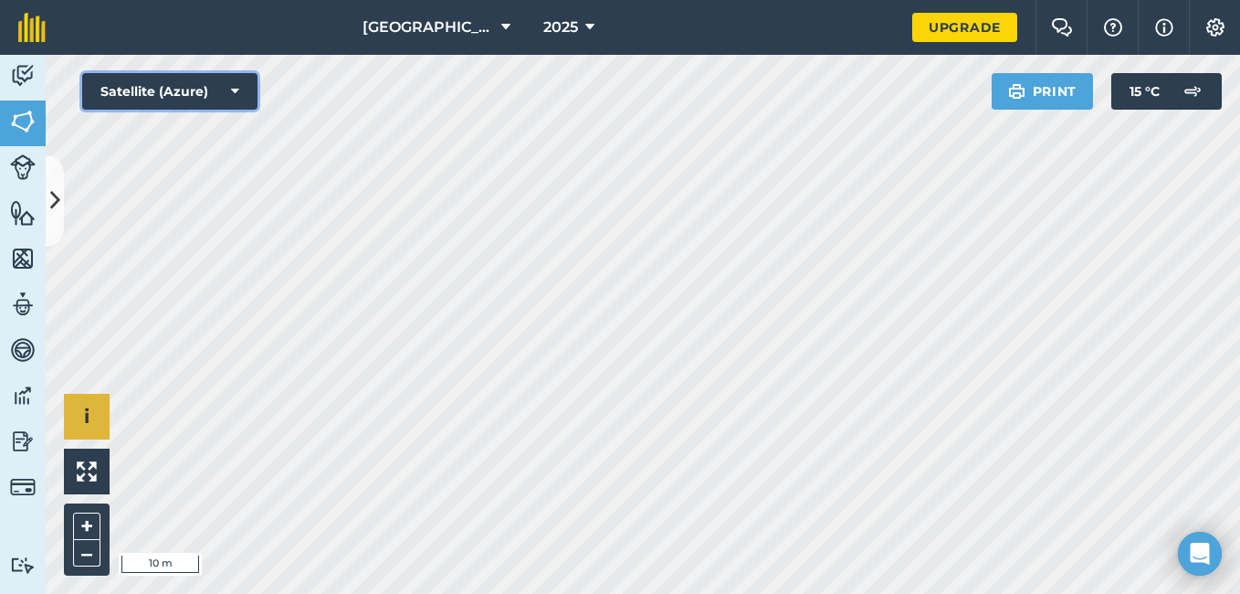
click at [229, 91] on button "Satellite (Azure)" at bounding box center [169, 91] width 175 height 37
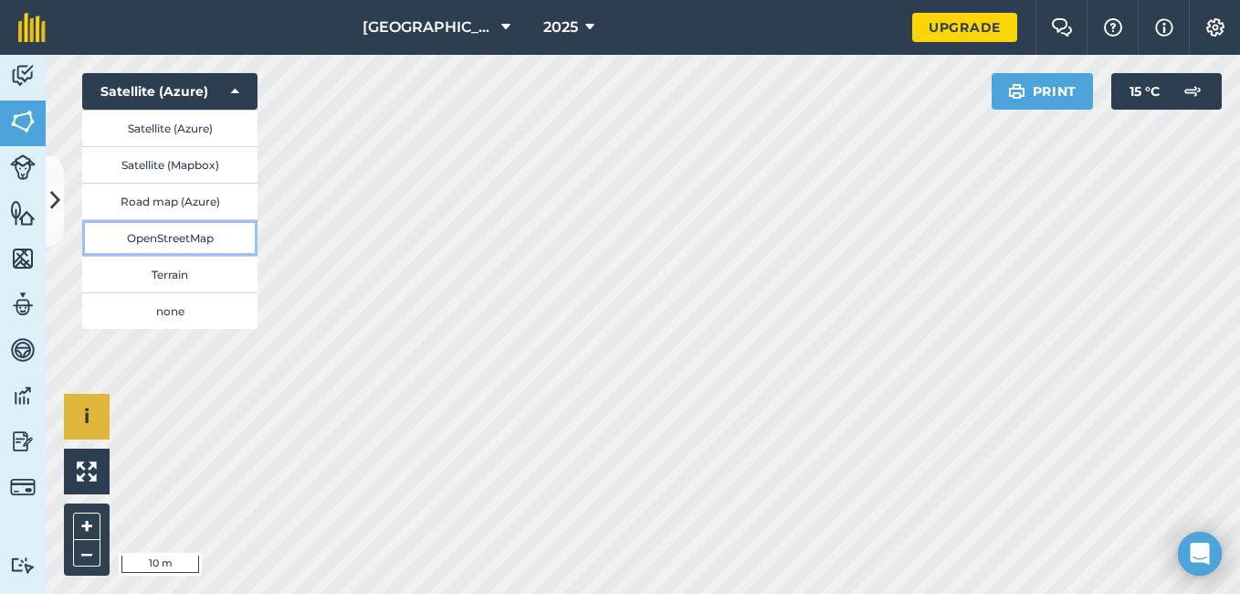
click at [174, 236] on button "OpenStreetMap" at bounding box center [169, 237] width 175 height 37
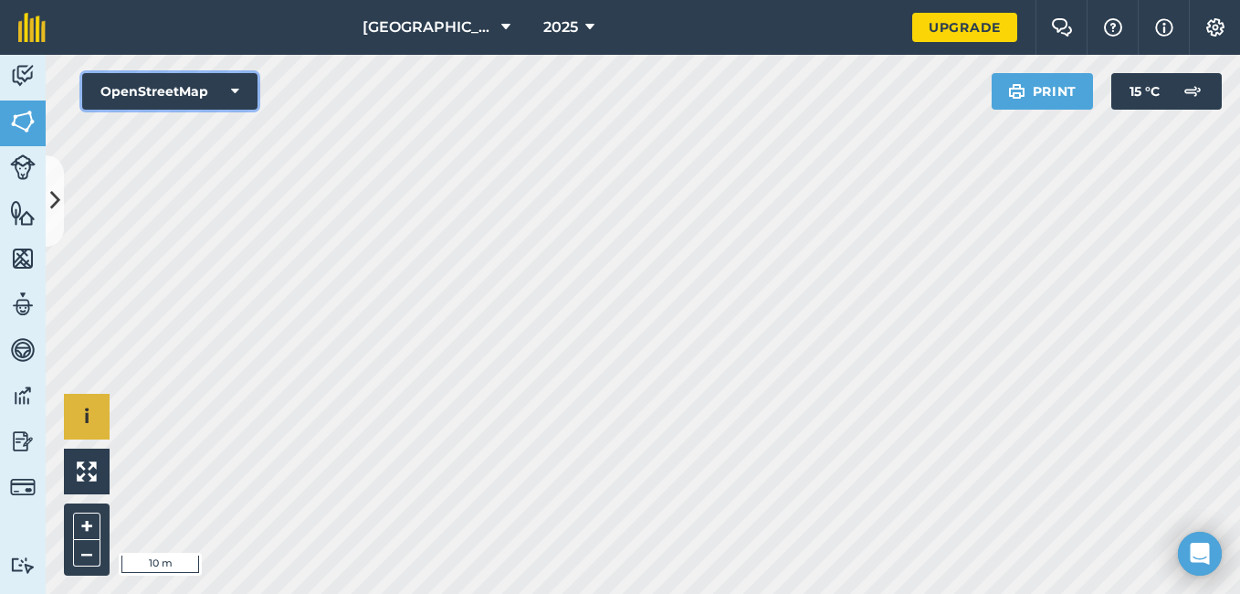
click at [233, 85] on icon at bounding box center [235, 91] width 8 height 18
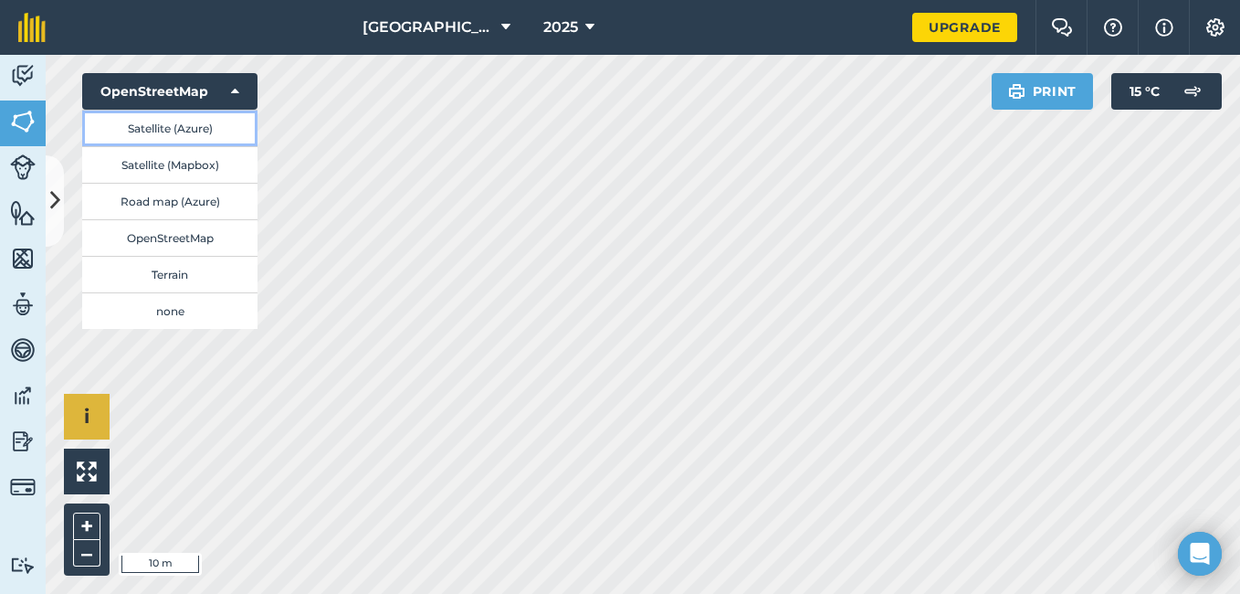
click at [177, 130] on button "Satellite (Azure)" at bounding box center [169, 128] width 175 height 37
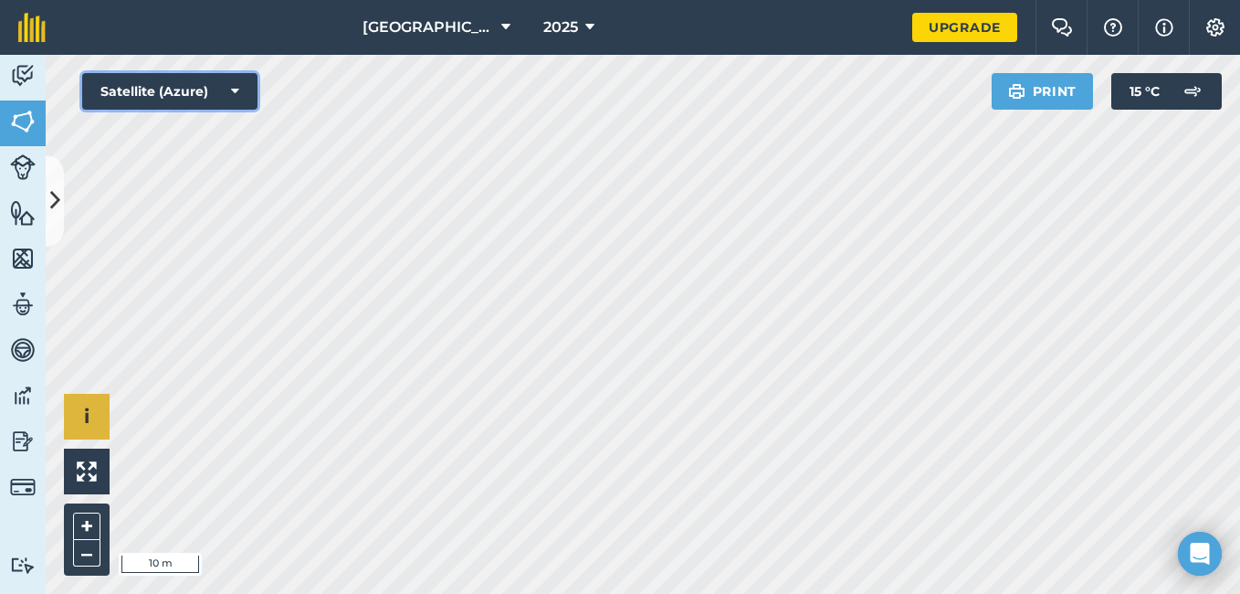
click at [236, 92] on icon at bounding box center [235, 91] width 8 height 18
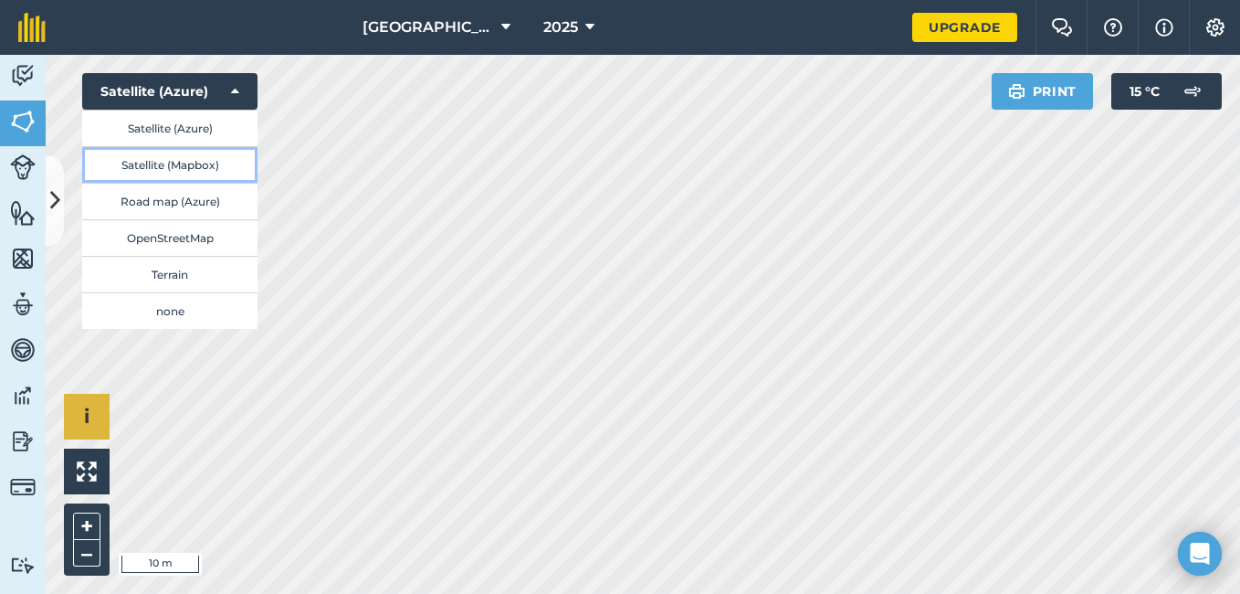
click at [179, 163] on button "Satellite (Mapbox)" at bounding box center [169, 164] width 175 height 37
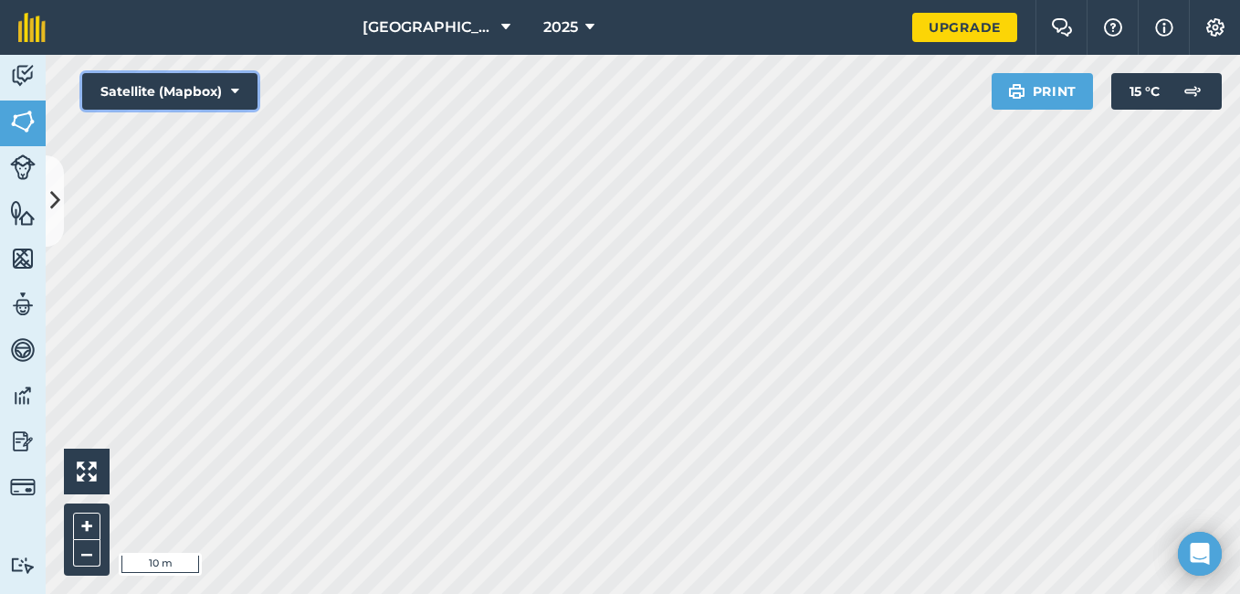
click at [236, 90] on icon at bounding box center [235, 91] width 8 height 18
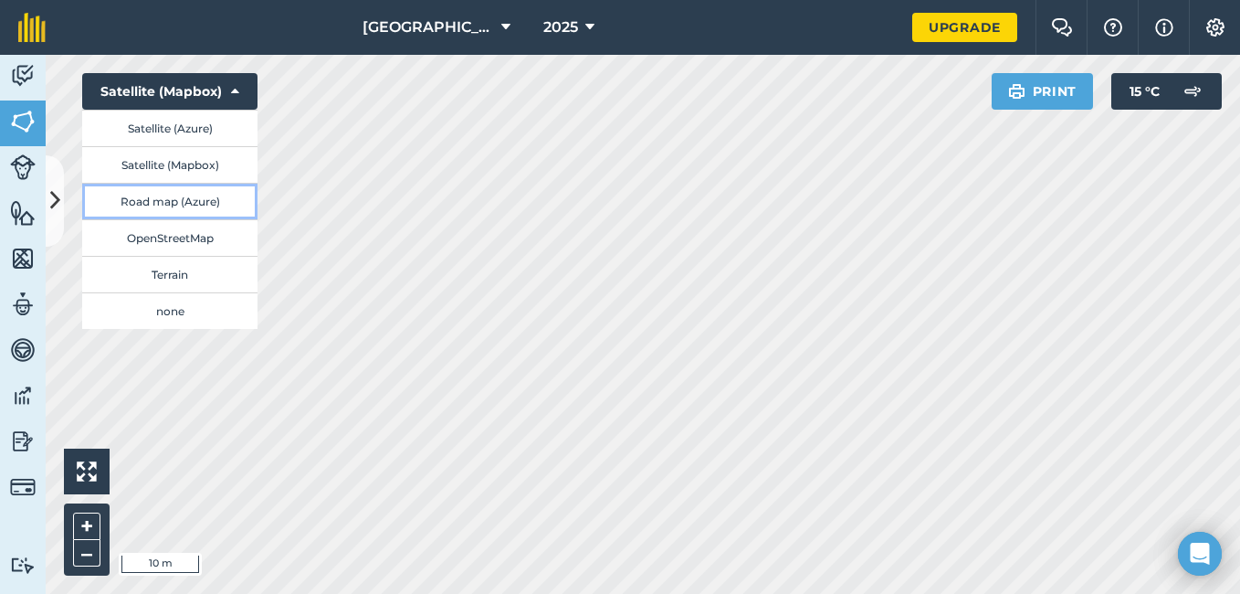
click at [167, 203] on button "Road map (Azure)" at bounding box center [169, 201] width 175 height 37
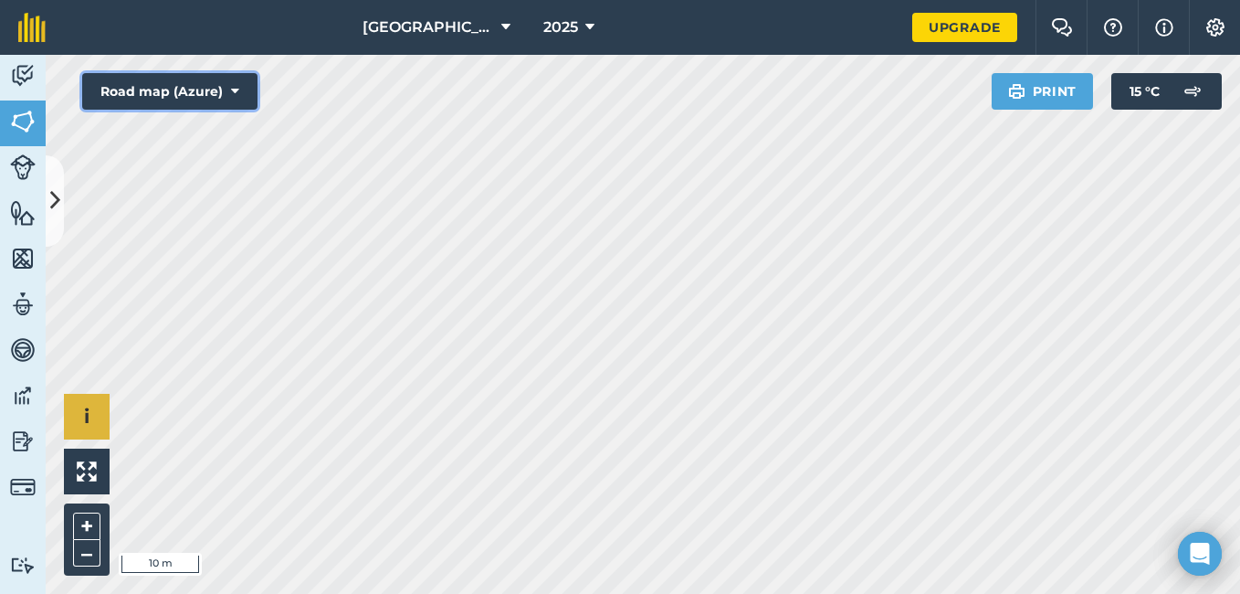
click at [235, 89] on icon at bounding box center [235, 91] width 8 height 18
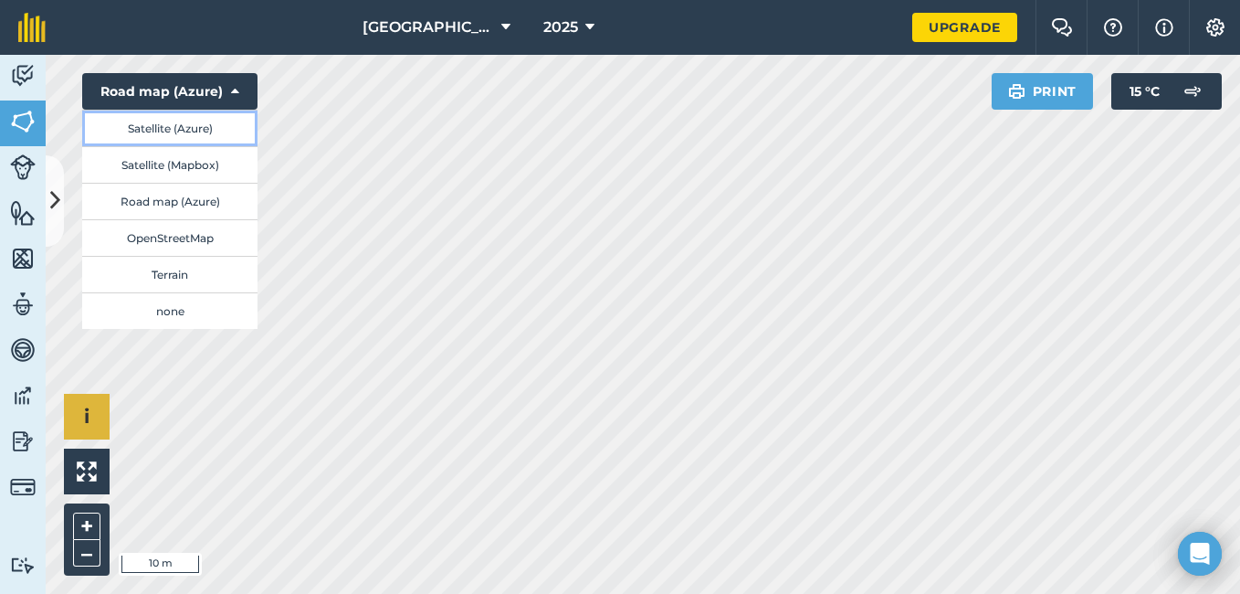
click at [172, 123] on button "Satellite (Azure)" at bounding box center [169, 128] width 175 height 37
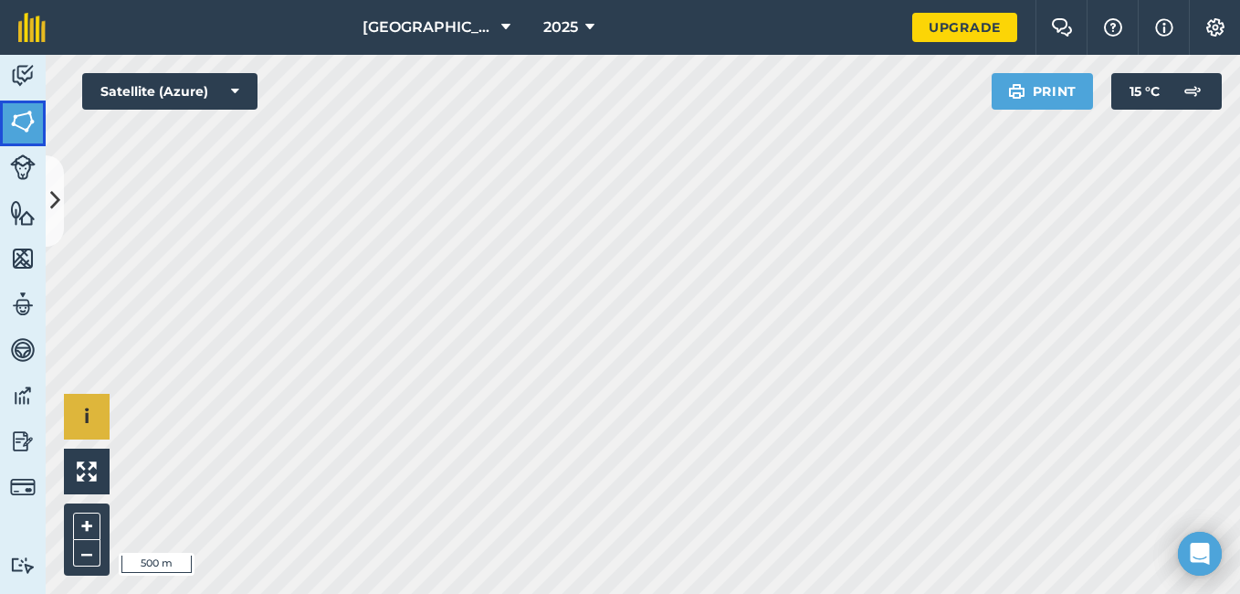
click at [25, 112] on img at bounding box center [23, 121] width 26 height 27
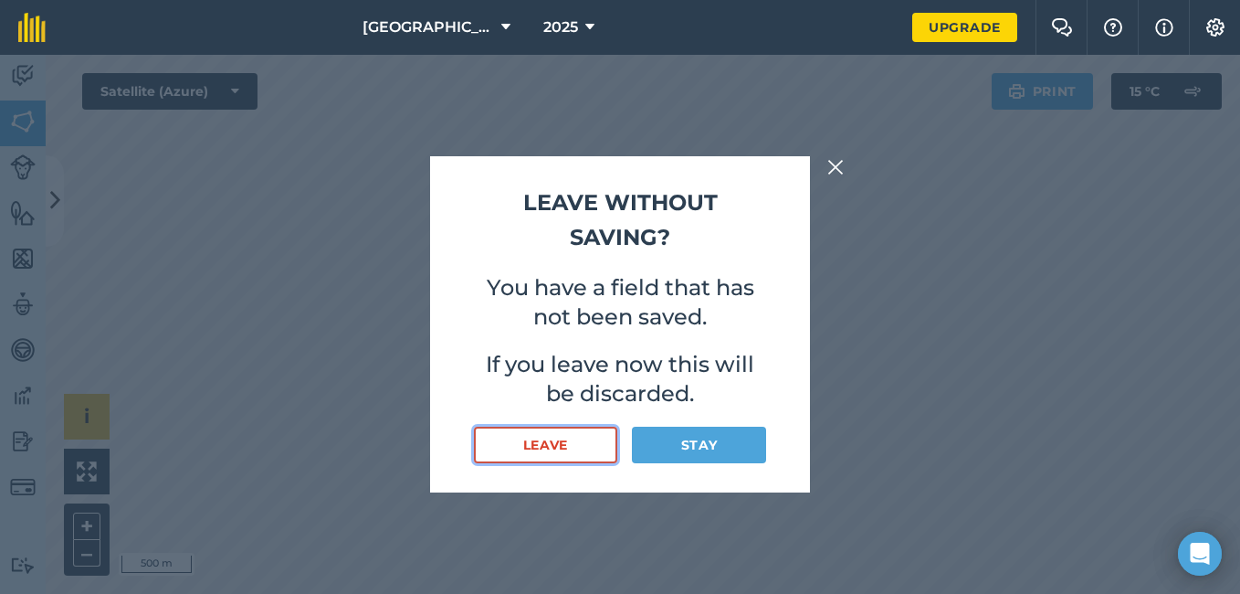
click at [541, 446] on button "Leave" at bounding box center [545, 444] width 143 height 37
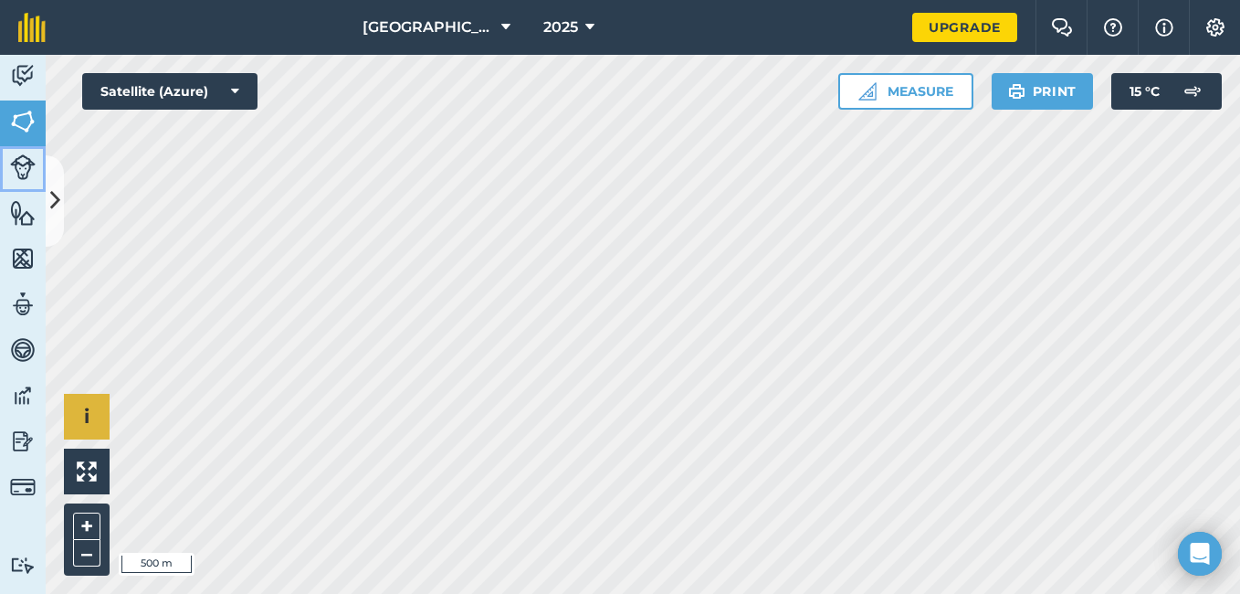
click at [23, 163] on img at bounding box center [23, 167] width 26 height 26
click at [86, 552] on button "–" at bounding box center [86, 553] width 27 height 26
click at [85, 552] on button "–" at bounding box center [86, 553] width 27 height 26
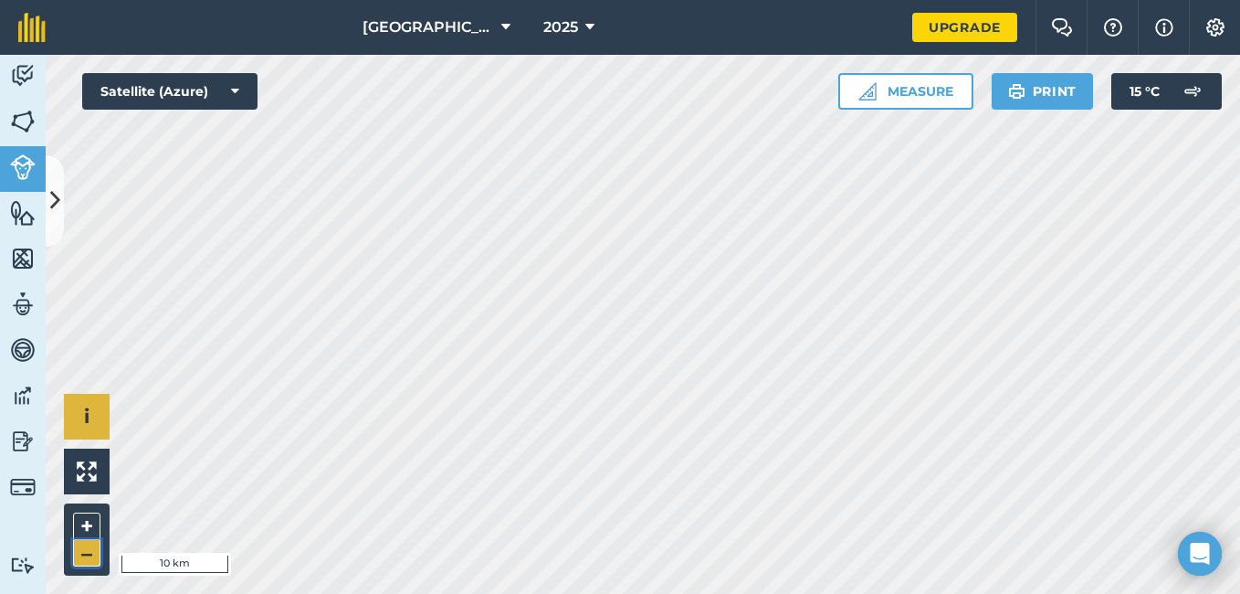
click at [85, 552] on button "–" at bounding box center [86, 553] width 27 height 26
click at [85, 550] on button "–" at bounding box center [86, 553] width 27 height 26
click at [82, 549] on button "–" at bounding box center [86, 553] width 27 height 26
click at [81, 549] on button "–" at bounding box center [86, 553] width 27 height 26
click at [80, 549] on button "–" at bounding box center [86, 553] width 27 height 26
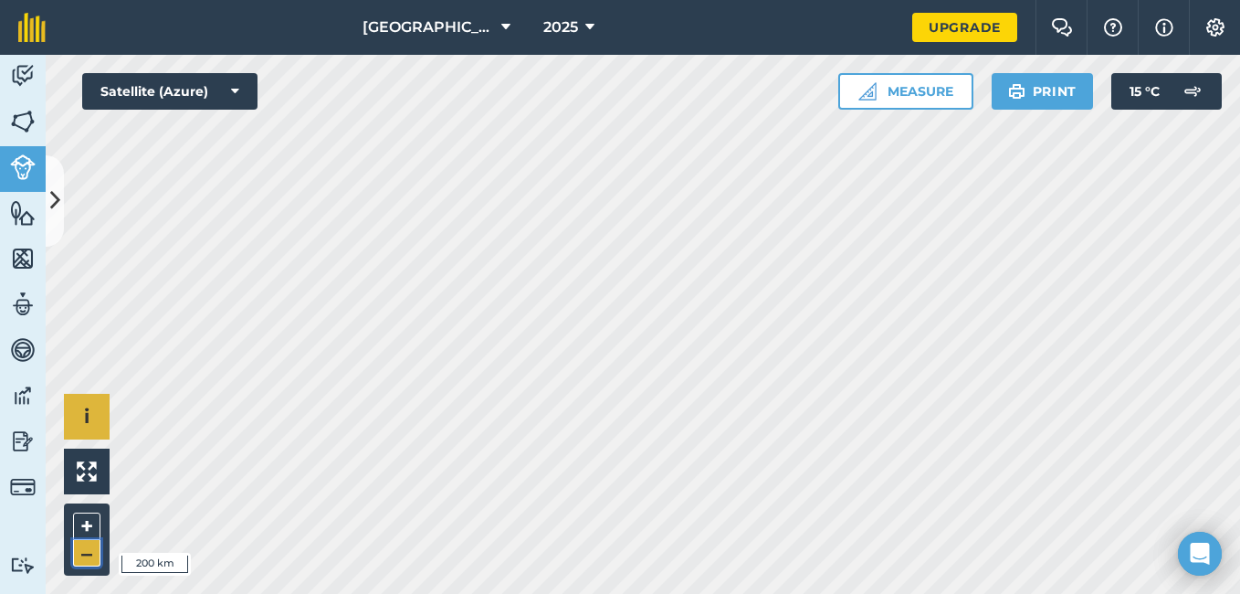
click at [80, 549] on button "–" at bounding box center [86, 553] width 27 height 26
click at [79, 548] on button "–" at bounding box center [86, 553] width 27 height 26
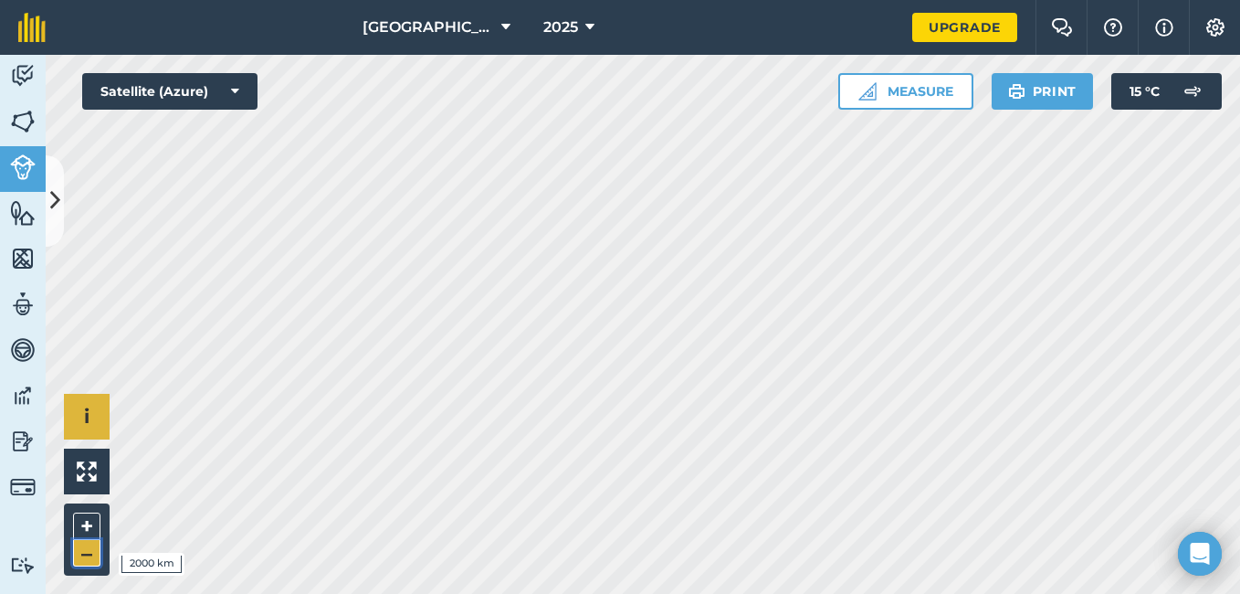
click at [79, 548] on button "–" at bounding box center [86, 553] width 27 height 26
click at [79, 547] on button "–" at bounding box center [86, 553] width 27 height 26
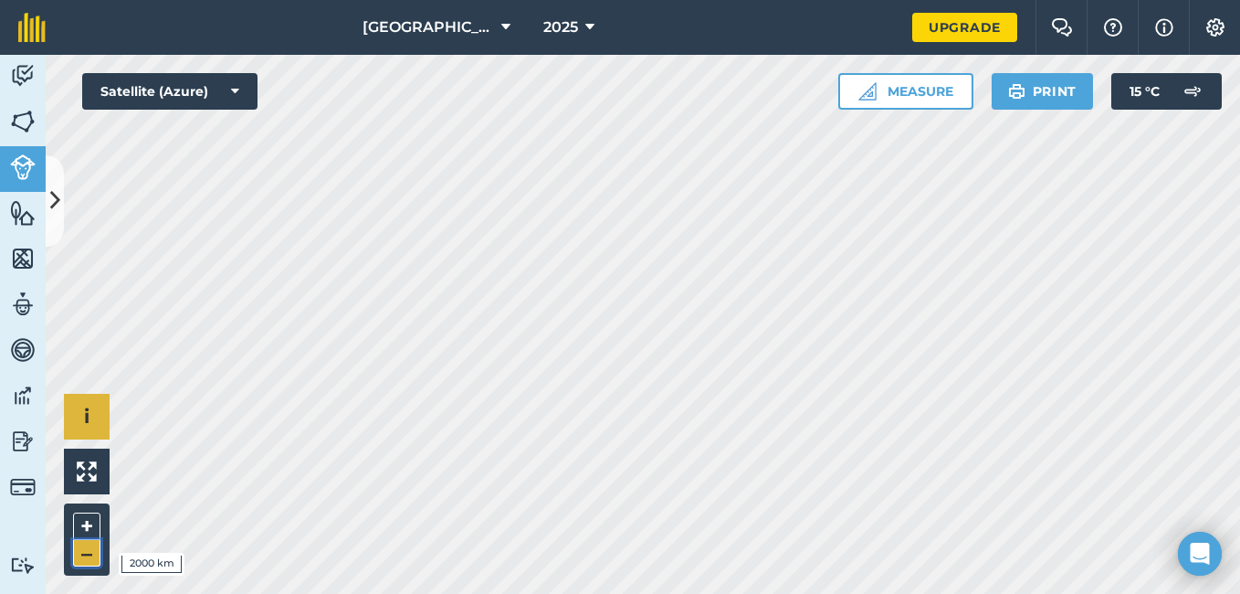
click at [79, 548] on button "–" at bounding box center [86, 553] width 27 height 26
click at [78, 548] on button "–" at bounding box center [86, 553] width 27 height 26
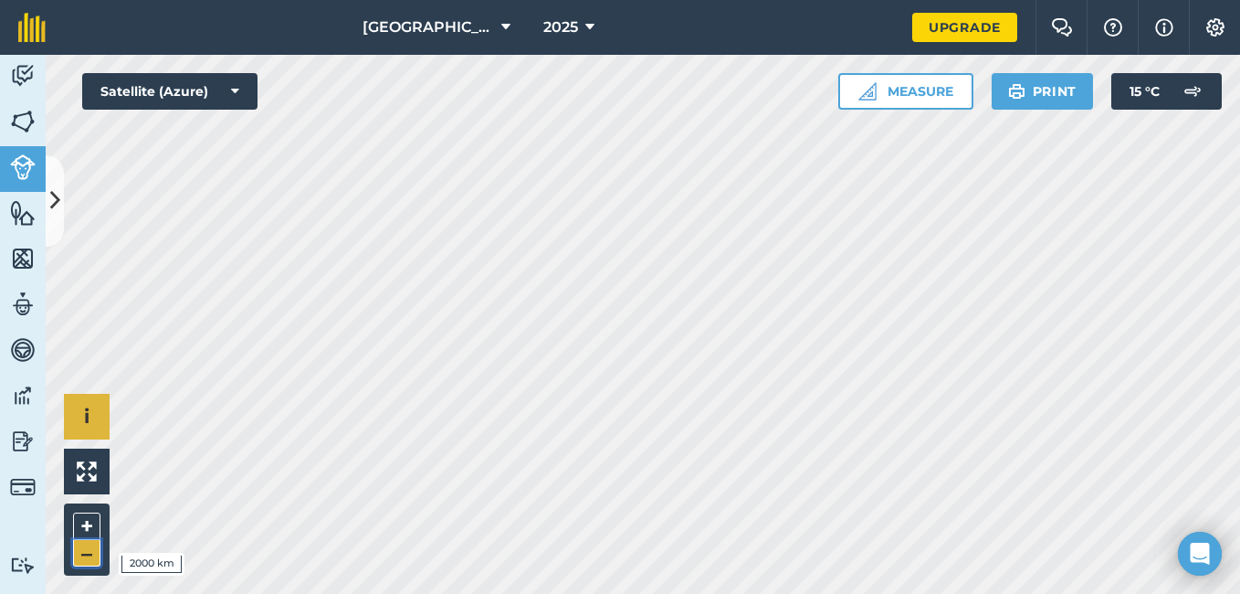
click at [78, 548] on button "–" at bounding box center [86, 553] width 27 height 26
click at [57, 194] on icon at bounding box center [55, 200] width 10 height 32
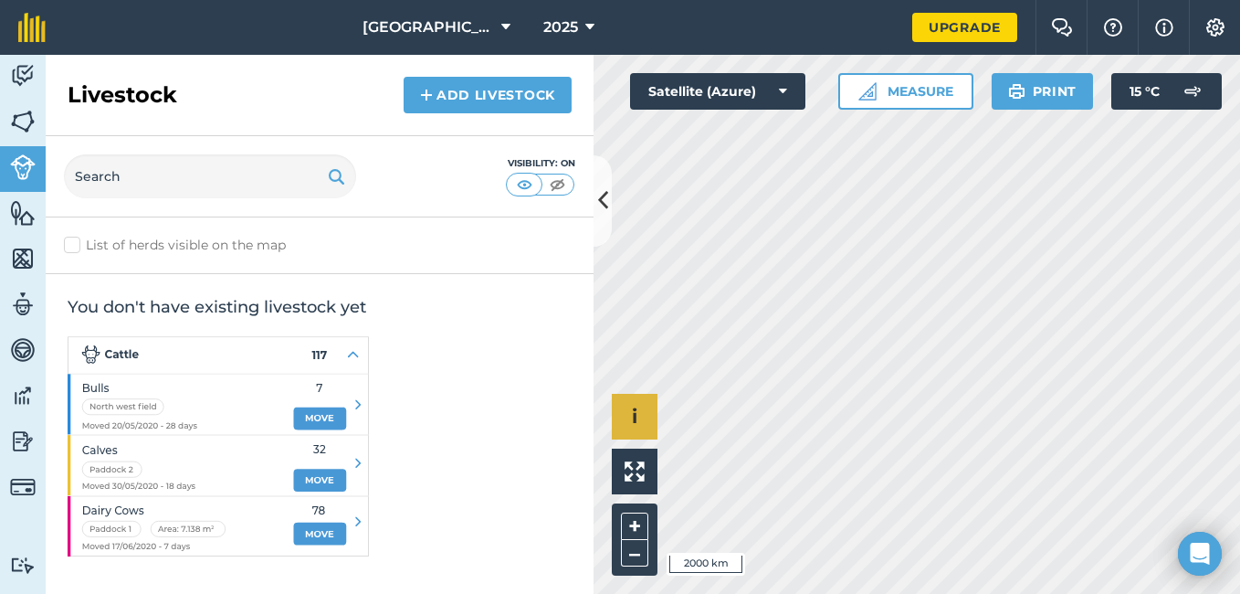
click at [71, 249] on label "List of herds visible on the map" at bounding box center [319, 245] width 511 height 19
click at [71, 247] on input "List of herds visible on the map" at bounding box center [70, 242] width 12 height 12
checkbox input "true"
click at [202, 178] on input "text" at bounding box center [210, 176] width 292 height 44
click at [153, 88] on h2 "Livestock" at bounding box center [123, 94] width 110 height 29
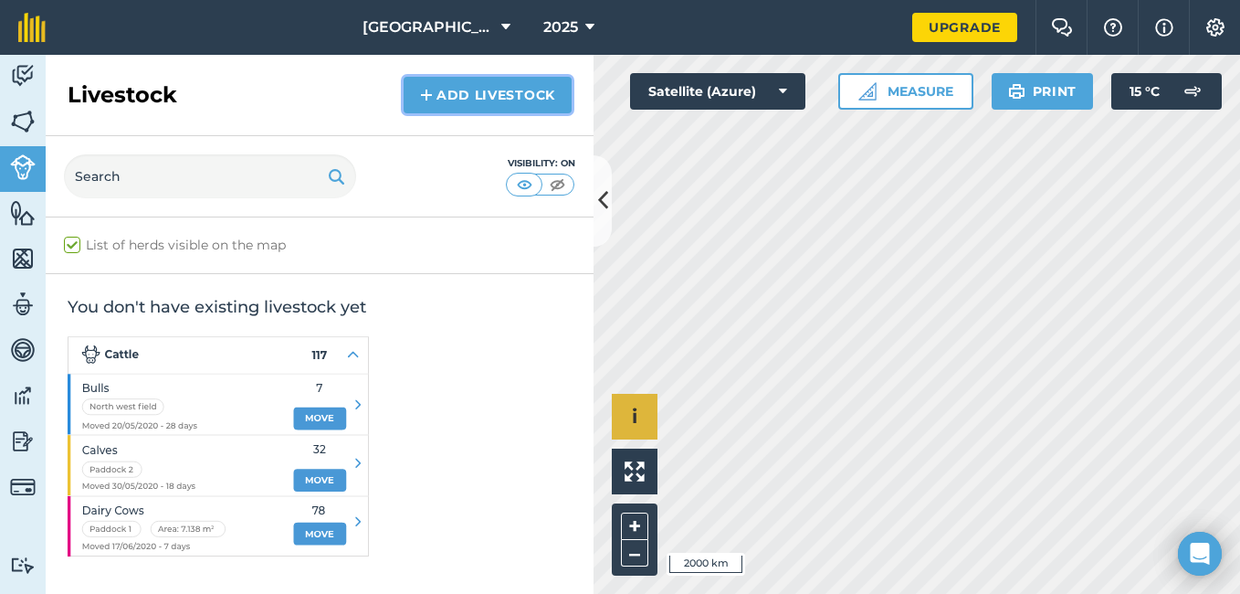
click at [505, 88] on link "Add Livestock" at bounding box center [488, 95] width 168 height 37
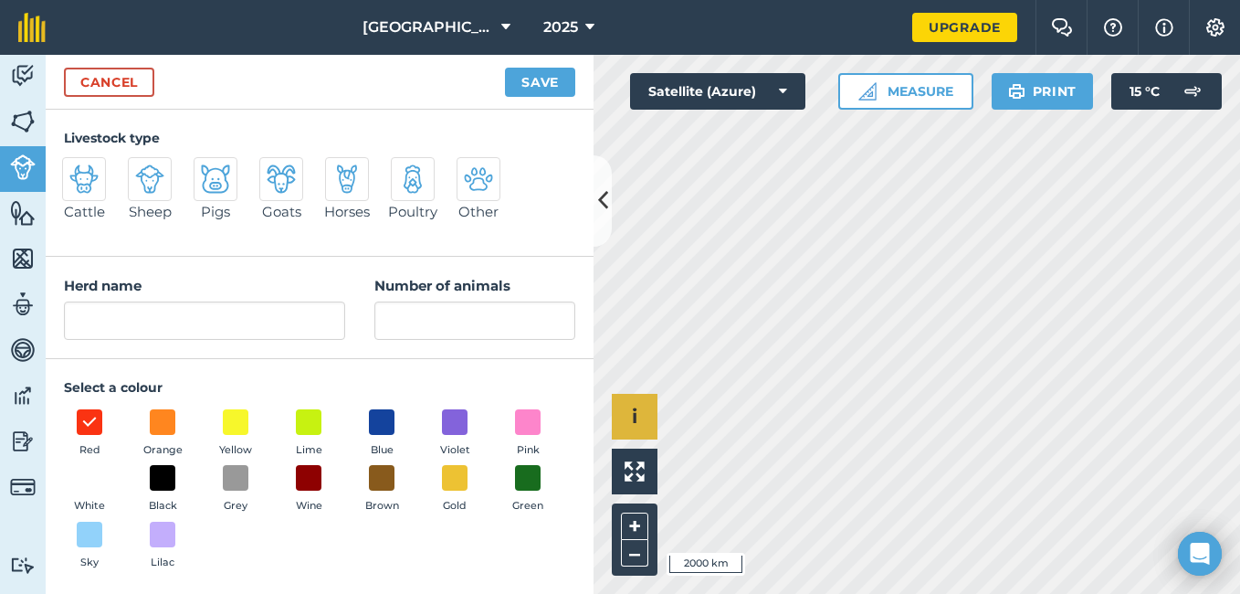
scroll to position [4, 0]
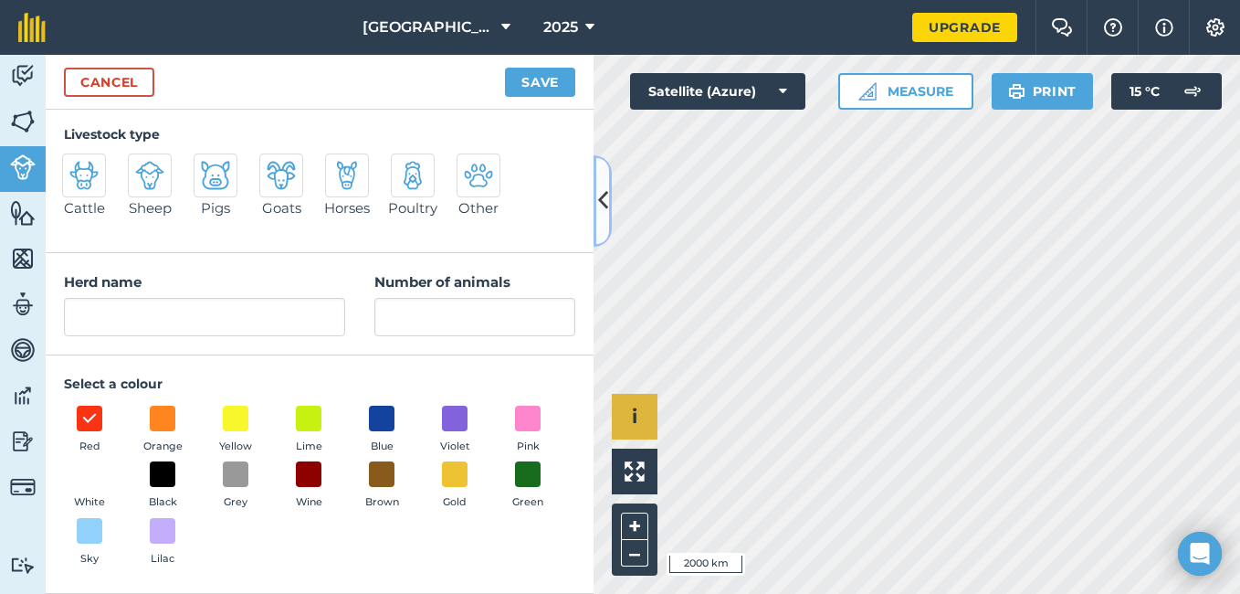
click at [600, 208] on icon at bounding box center [603, 200] width 10 height 32
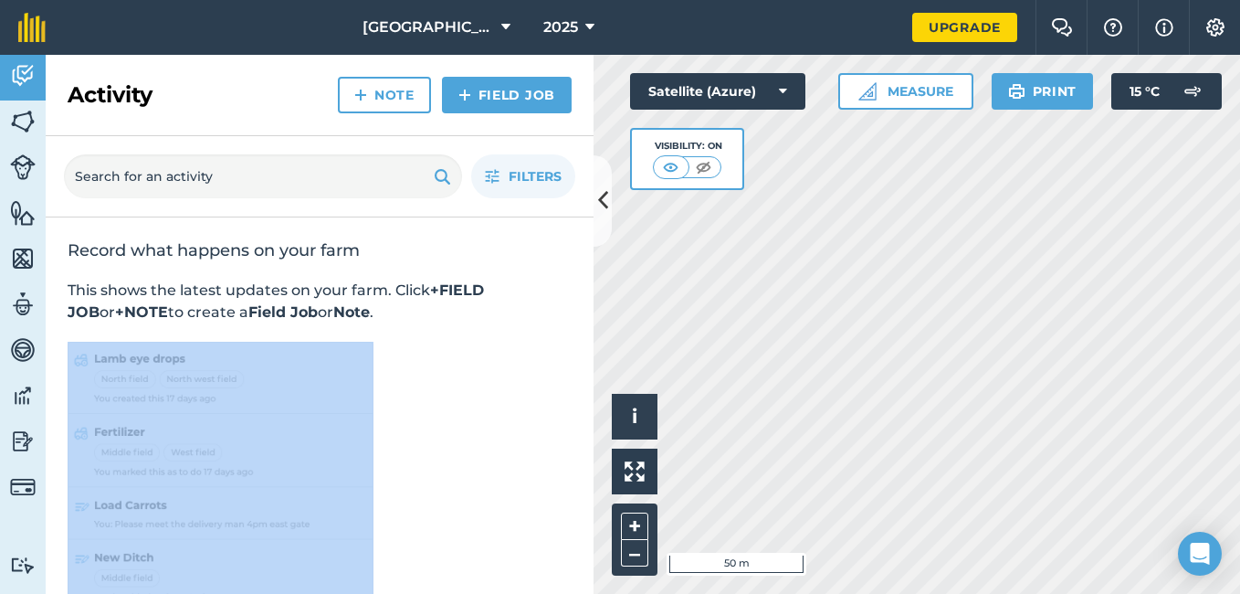
drag, startPoint x: 577, startPoint y: 321, endPoint x: 569, endPoint y: 447, distance: 126.3
click at [569, 447] on div "Record what happens on your farm This shows the latest updates on your farm. Cl…" at bounding box center [320, 424] width 548 height 415
click at [450, 343] on div "Record what happens on your farm This shows the latest updates on your farm. Cl…" at bounding box center [320, 424] width 548 height 415
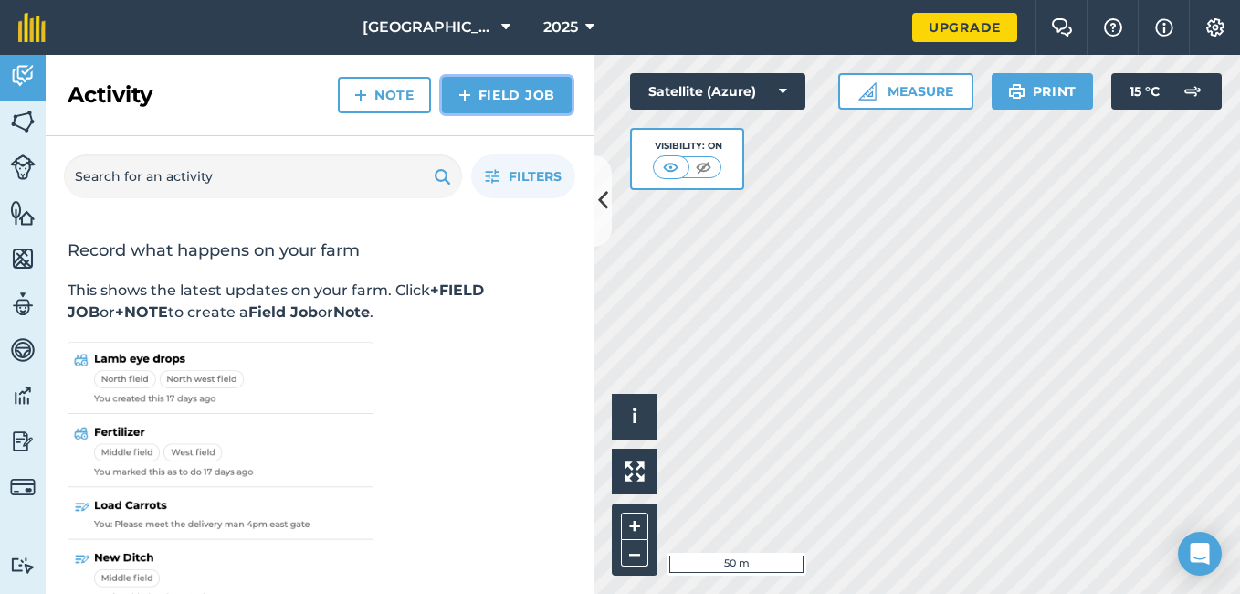
click at [510, 95] on link "Field Job" at bounding box center [507, 95] width 130 height 37
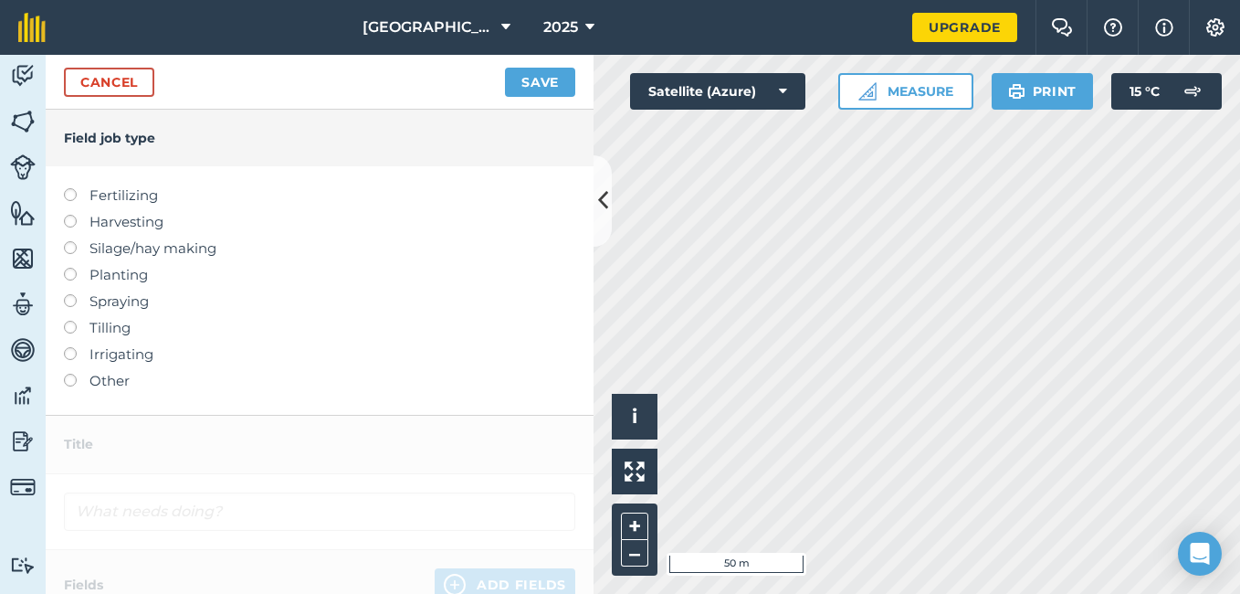
click at [135, 195] on label "Fertilizing" at bounding box center [319, 195] width 511 height 22
drag, startPoint x: 135, startPoint y: 195, endPoint x: 108, endPoint y: 198, distance: 27.5
click at [108, 198] on label "Fertilizing" at bounding box center [319, 195] width 511 height 22
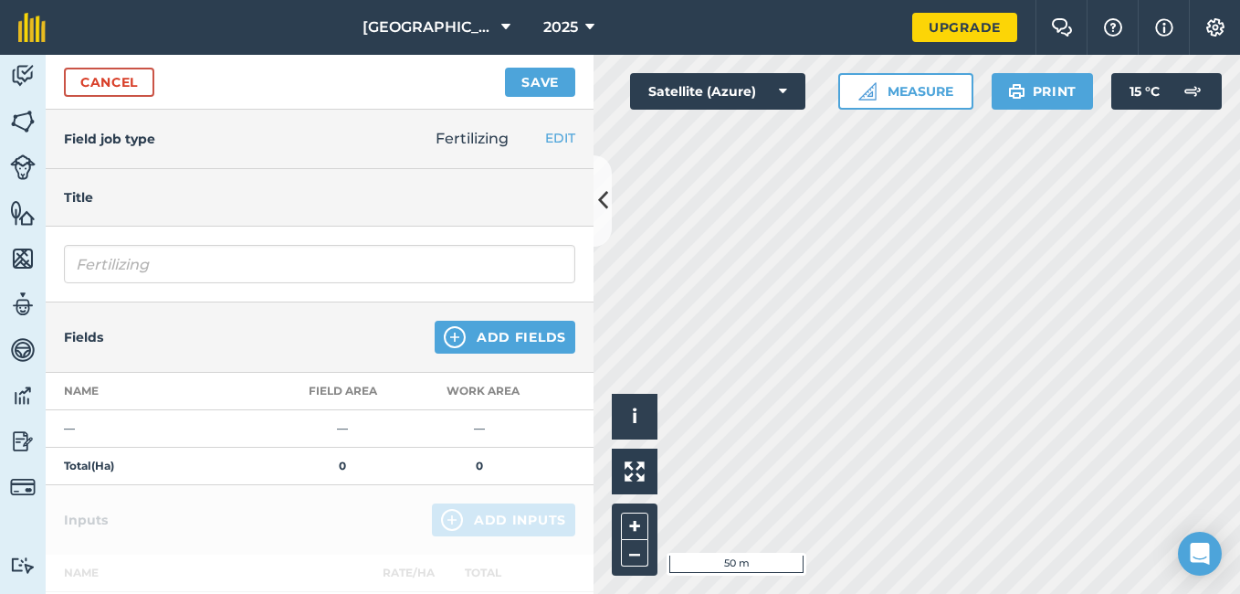
click at [189, 190] on h4 "Title" at bounding box center [319, 197] width 511 height 20
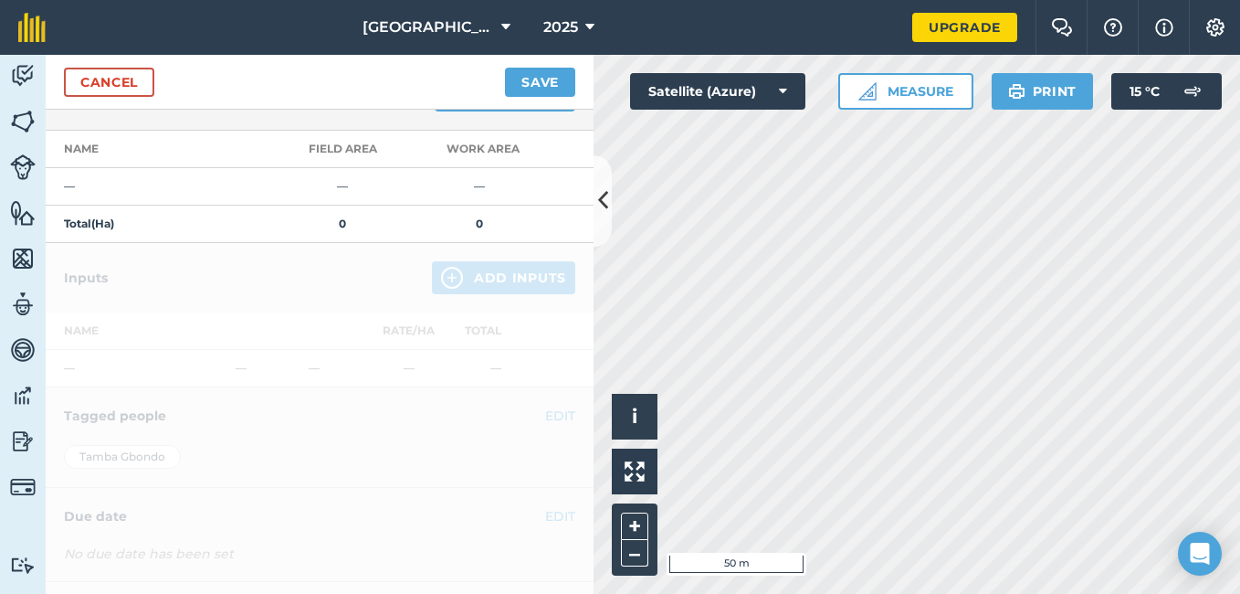
scroll to position [274, 0]
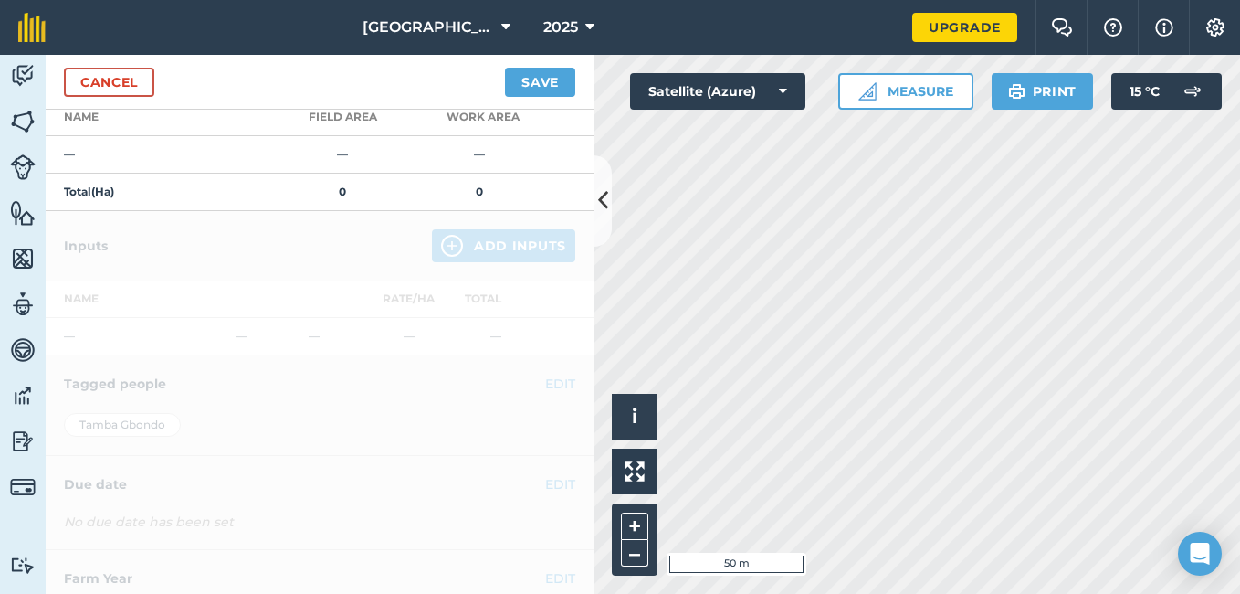
click at [342, 188] on strong "0" at bounding box center [342, 191] width 7 height 14
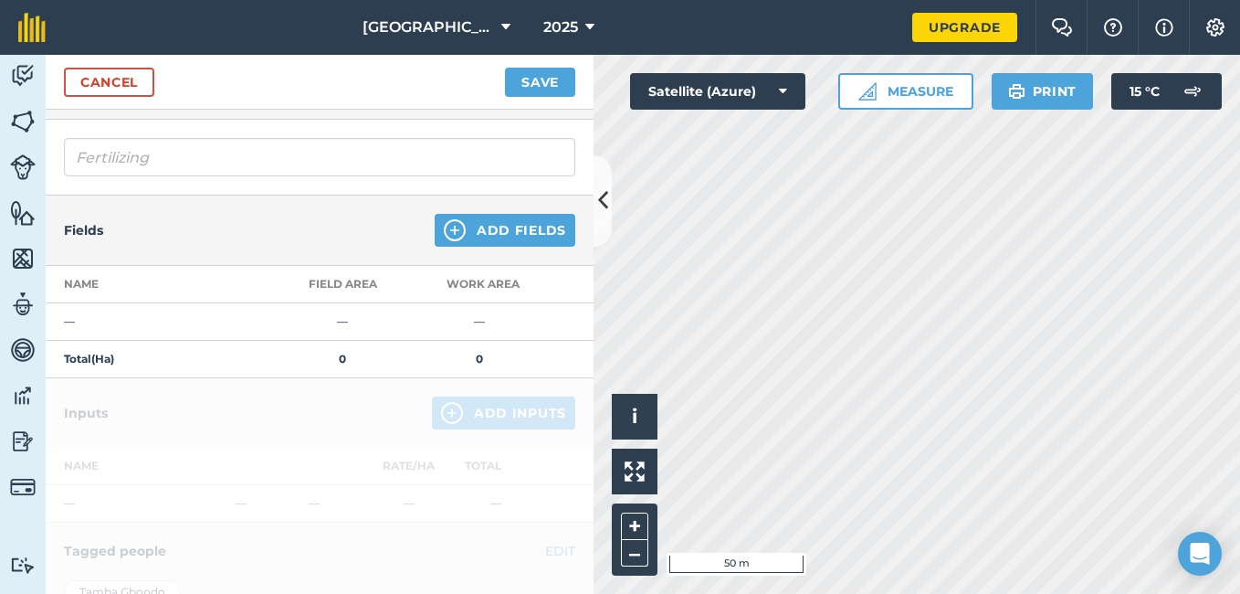
scroll to position [91, 0]
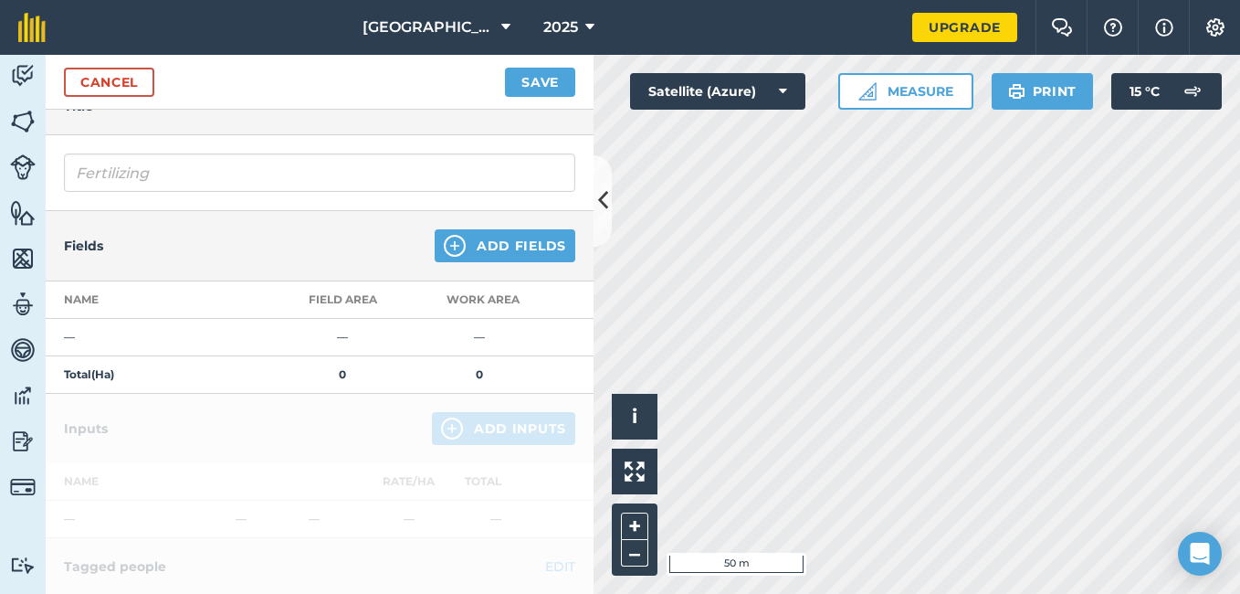
click at [350, 294] on th "Field Area" at bounding box center [342, 299] width 137 height 37
click at [505, 245] on button "Add Fields" at bounding box center [505, 245] width 141 height 33
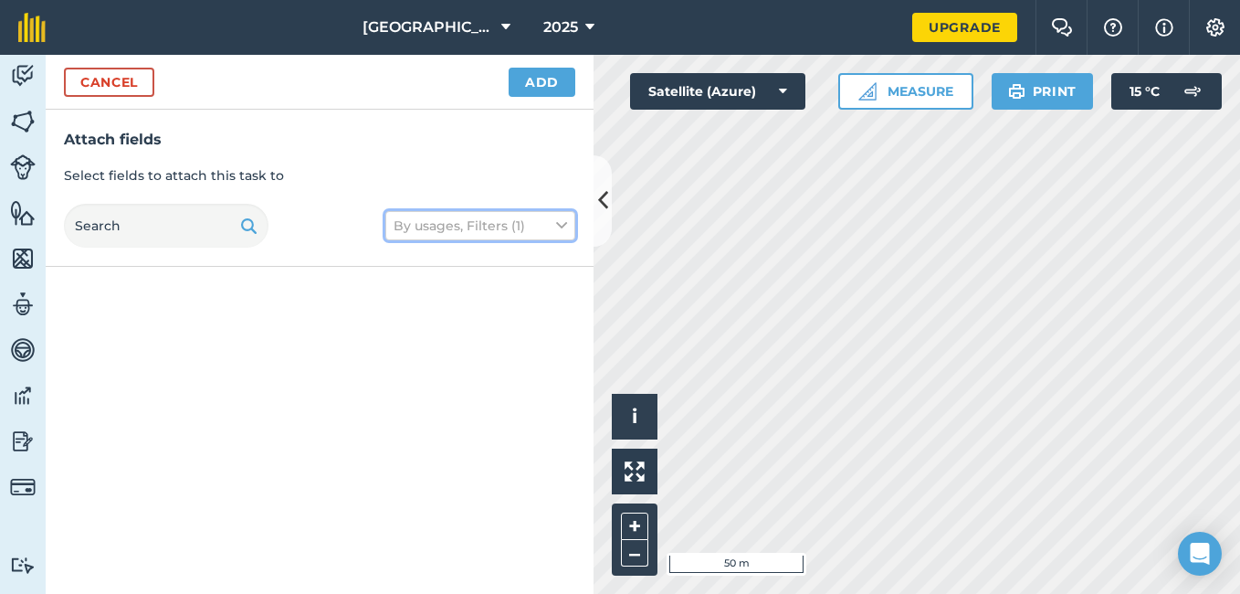
click at [459, 224] on button "By usages, Filters (1)" at bounding box center [480, 225] width 190 height 29
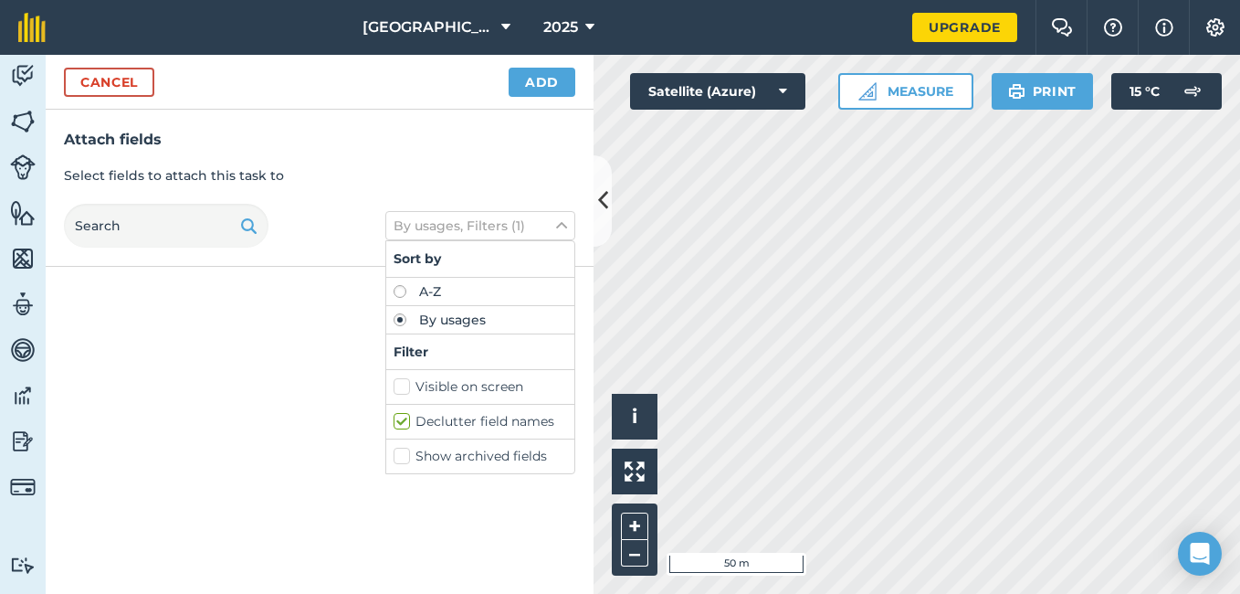
click at [324, 257] on div "Attach fields Select fields to attach this task to By usages, Filters (1) Sort …" at bounding box center [320, 188] width 548 height 157
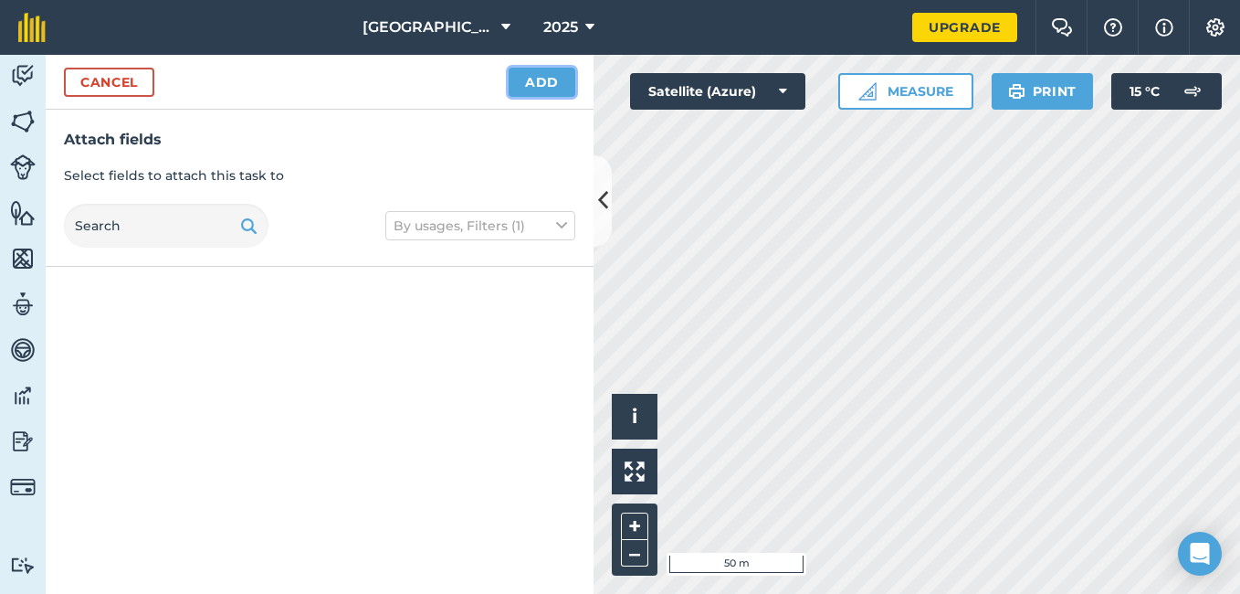
click at [534, 80] on button "Add" at bounding box center [542, 82] width 67 height 29
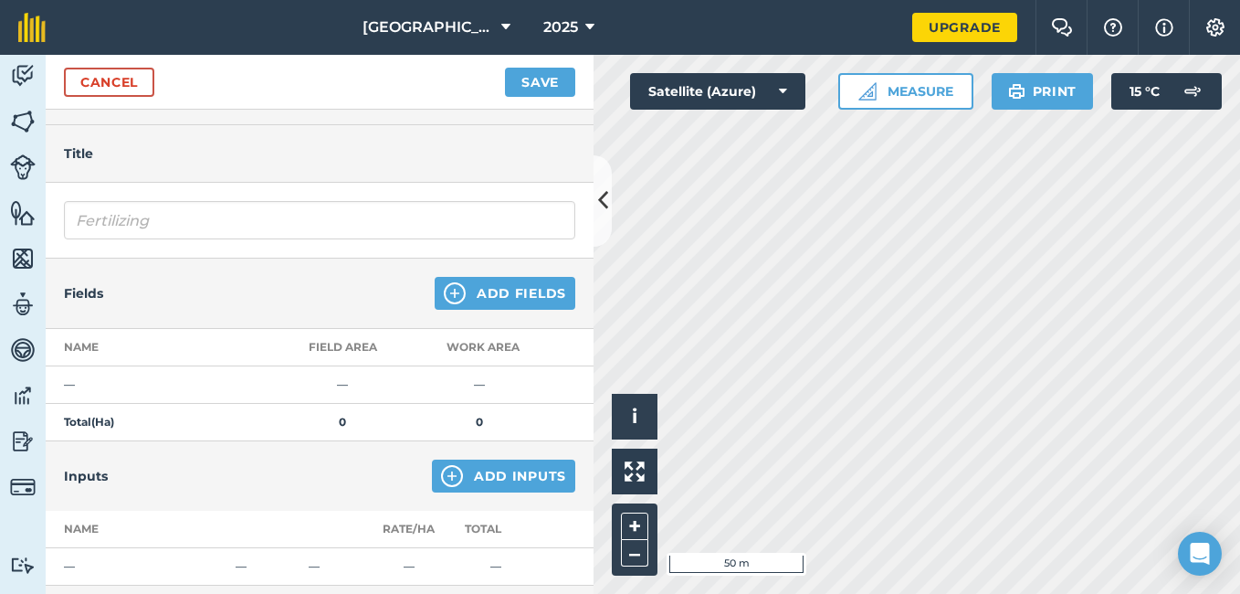
scroll to position [0, 0]
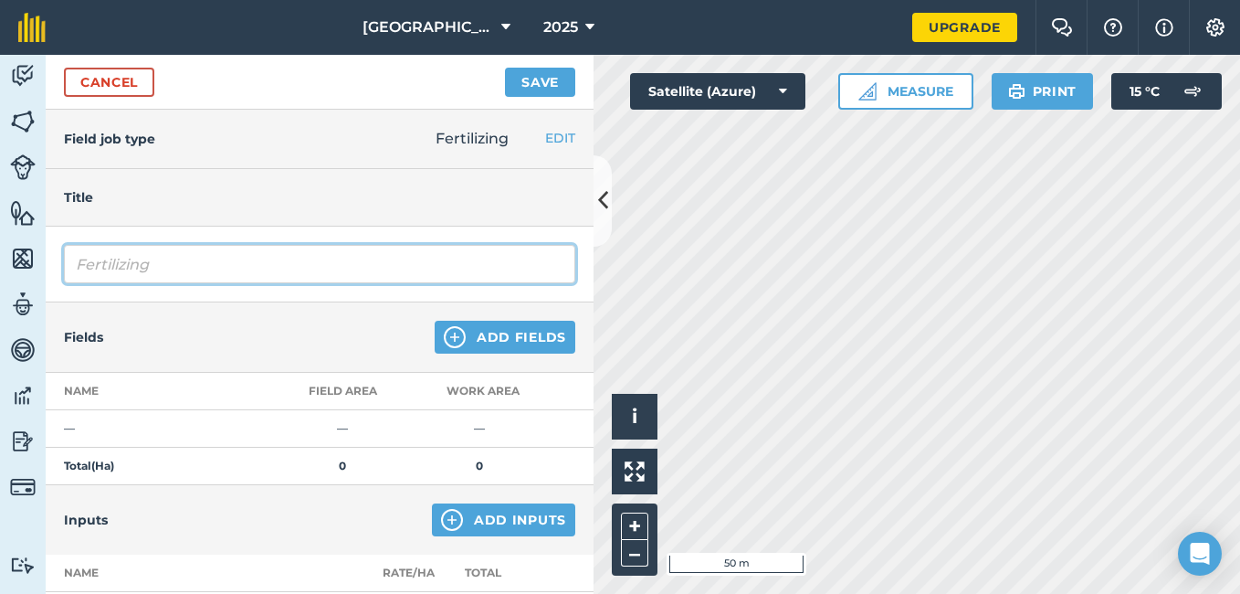
click at [194, 264] on input "Fertilizing" at bounding box center [319, 264] width 511 height 38
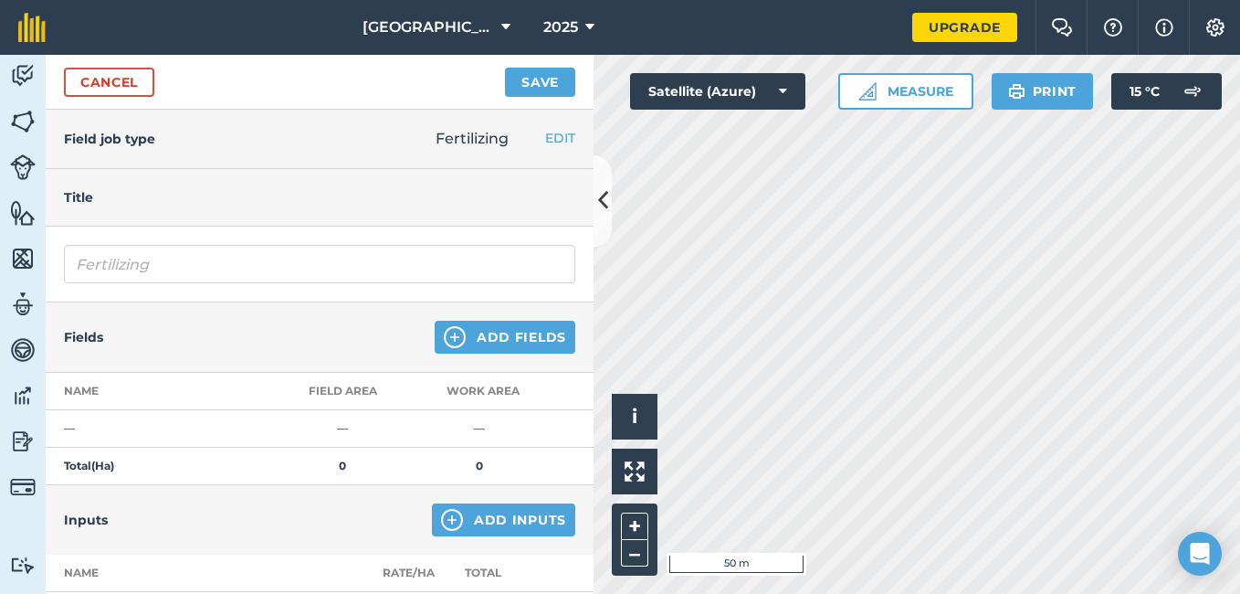
click at [103, 386] on th "Name" at bounding box center [160, 391] width 228 height 37
click at [89, 387] on th "Name" at bounding box center [160, 391] width 228 height 37
drag, startPoint x: 71, startPoint y: 387, endPoint x: 184, endPoint y: 398, distance: 112.8
click at [184, 398] on th "Name" at bounding box center [160, 391] width 228 height 37
drag, startPoint x: 184, startPoint y: 398, endPoint x: 165, endPoint y: 394, distance: 18.8
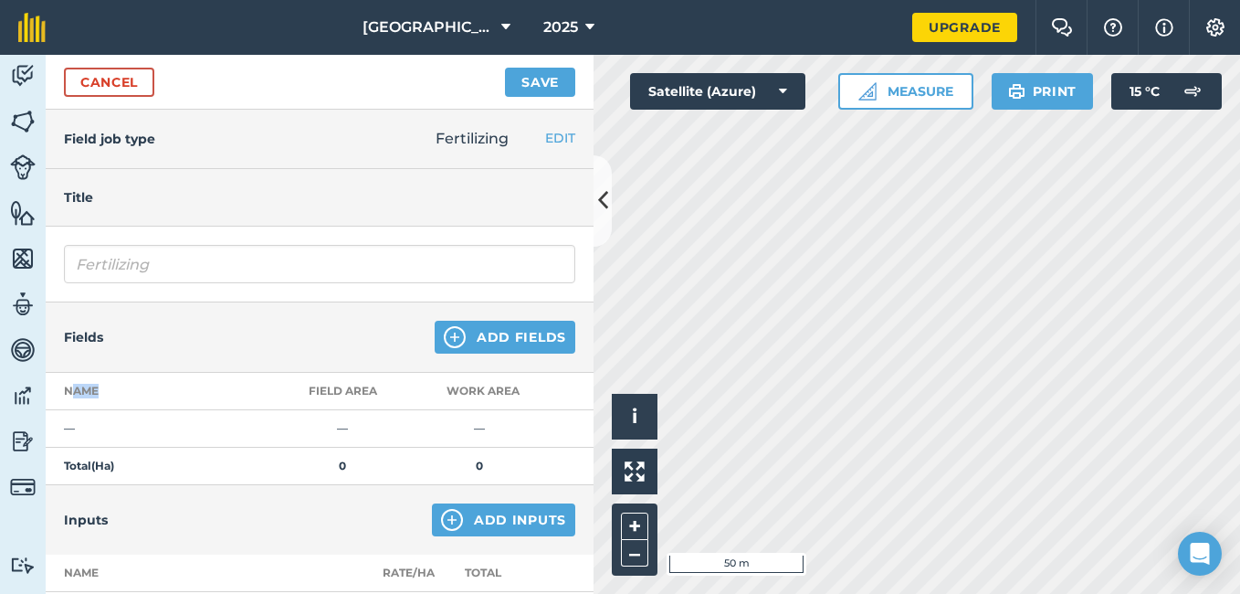
click at [183, 397] on th "Name" at bounding box center [160, 391] width 228 height 37
click at [96, 386] on th "Name" at bounding box center [160, 391] width 228 height 37
click at [82, 390] on th "Name" at bounding box center [160, 391] width 228 height 37
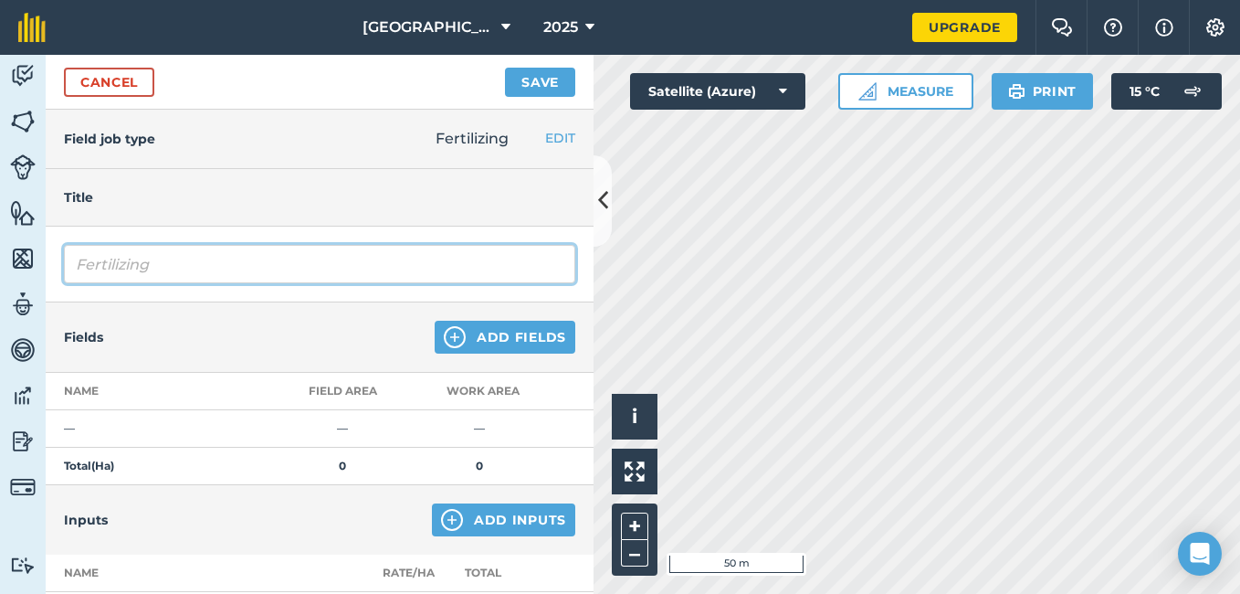
click at [205, 268] on input "Fertilizing" at bounding box center [319, 264] width 511 height 38
type input "F"
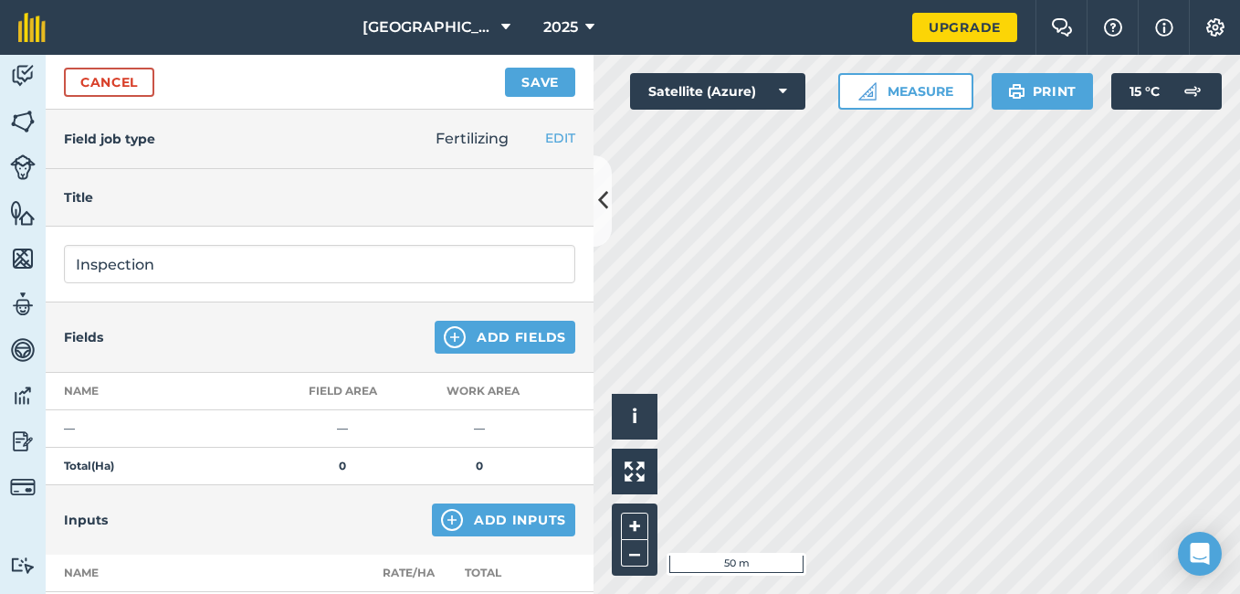
click at [318, 329] on div "Fields Add Fields" at bounding box center [320, 337] width 548 height 70
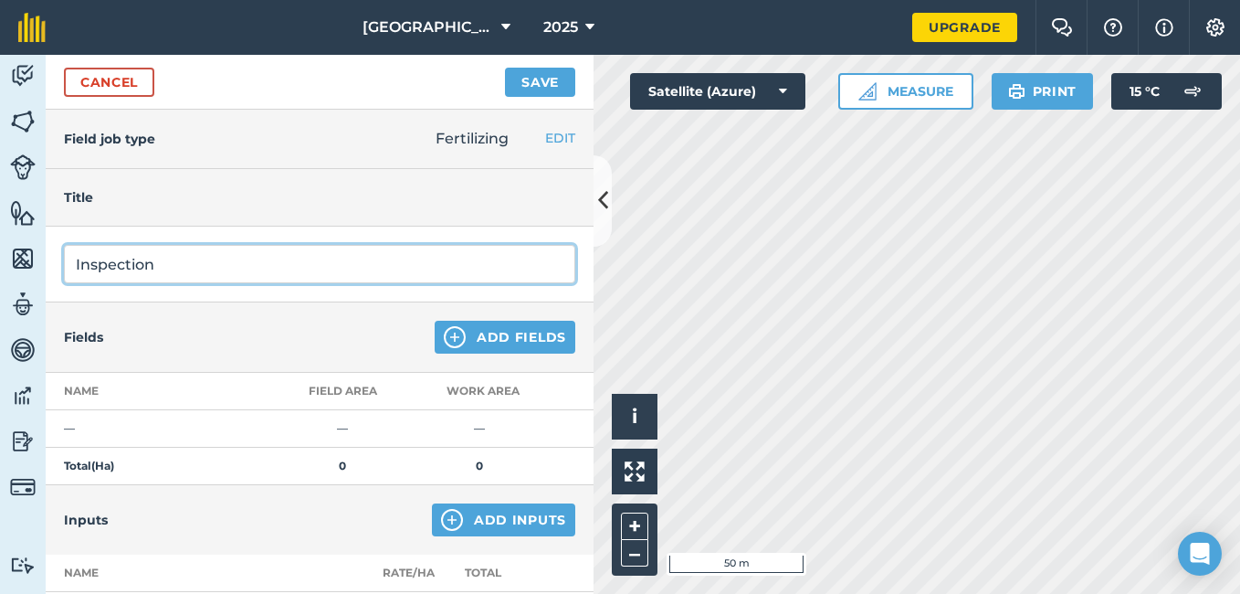
click at [244, 254] on input "Inspection" at bounding box center [319, 264] width 511 height 38
type input "I"
type input "Mapping"
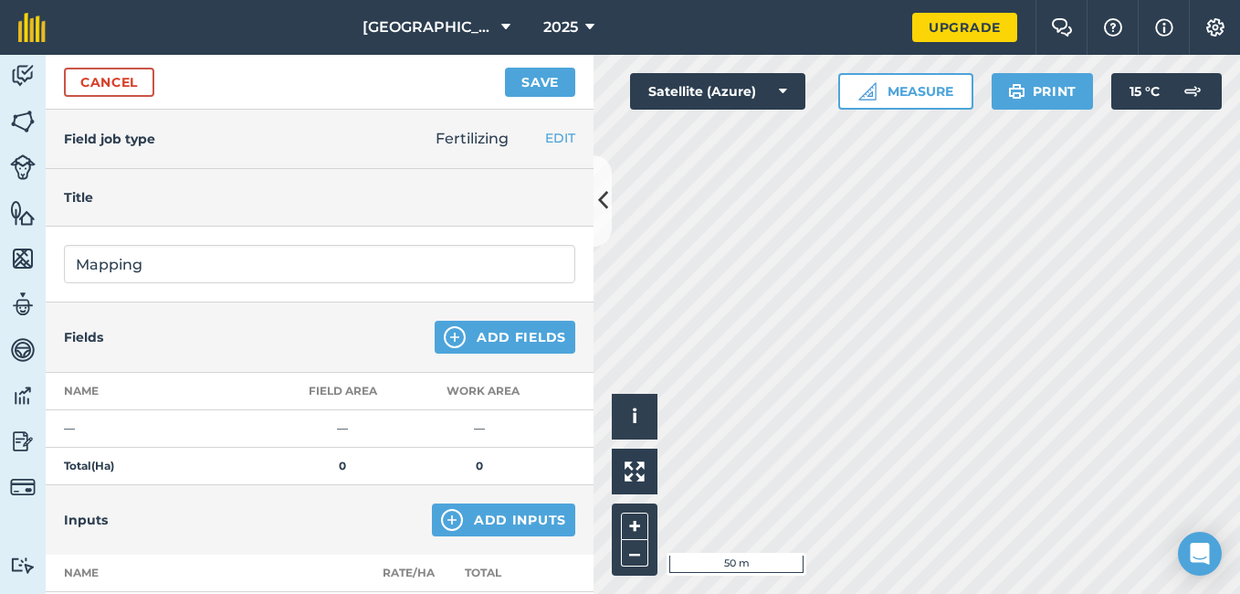
click at [85, 328] on h4 "Fields" at bounding box center [83, 337] width 39 height 20
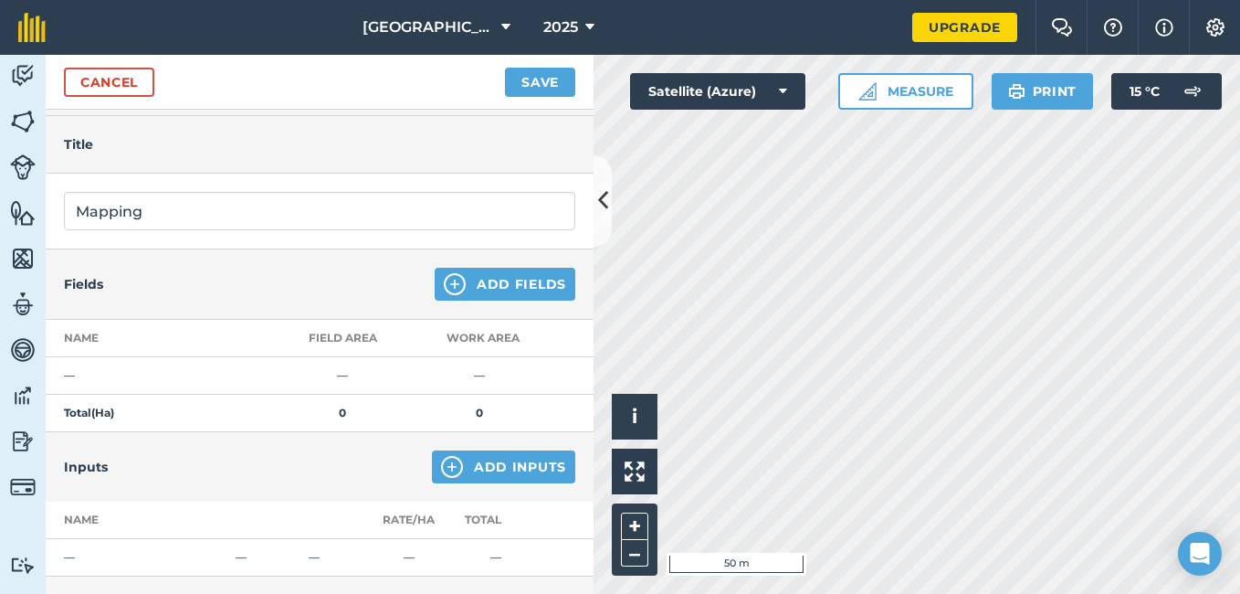
scroll to position [183, 0]
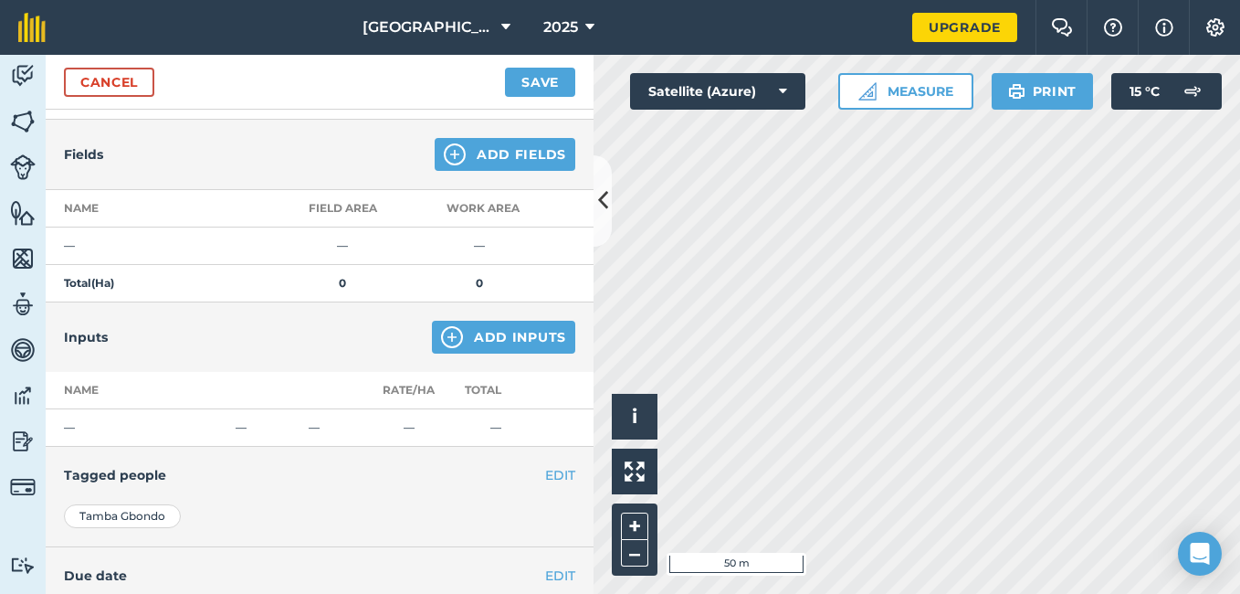
click at [110, 278] on strong "Total ( Ha )" at bounding box center [89, 283] width 50 height 14
drag, startPoint x: 98, startPoint y: 338, endPoint x: 110, endPoint y: 332, distance: 13.1
click at [110, 332] on div "Inputs Add Inputs" at bounding box center [320, 336] width 548 height 69
click at [484, 247] on td "—" at bounding box center [479, 245] width 137 height 37
click at [471, 205] on th "Work area" at bounding box center [479, 208] width 137 height 37
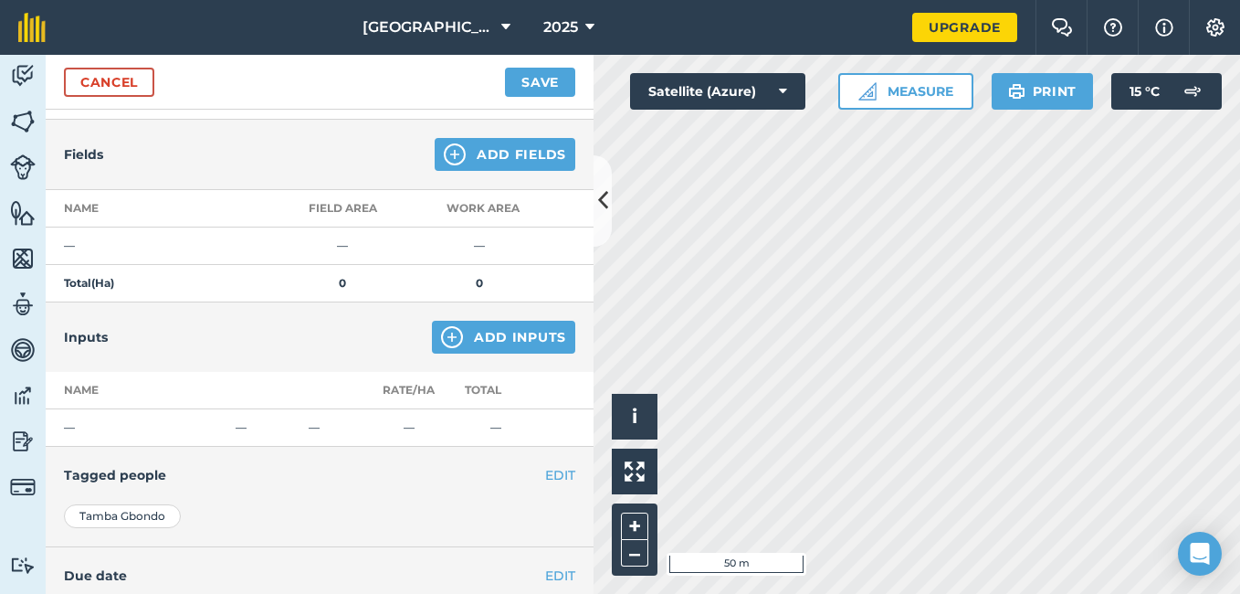
click at [515, 206] on th "Work area" at bounding box center [479, 208] width 137 height 37
click at [499, 151] on button "Add Fields" at bounding box center [505, 154] width 141 height 33
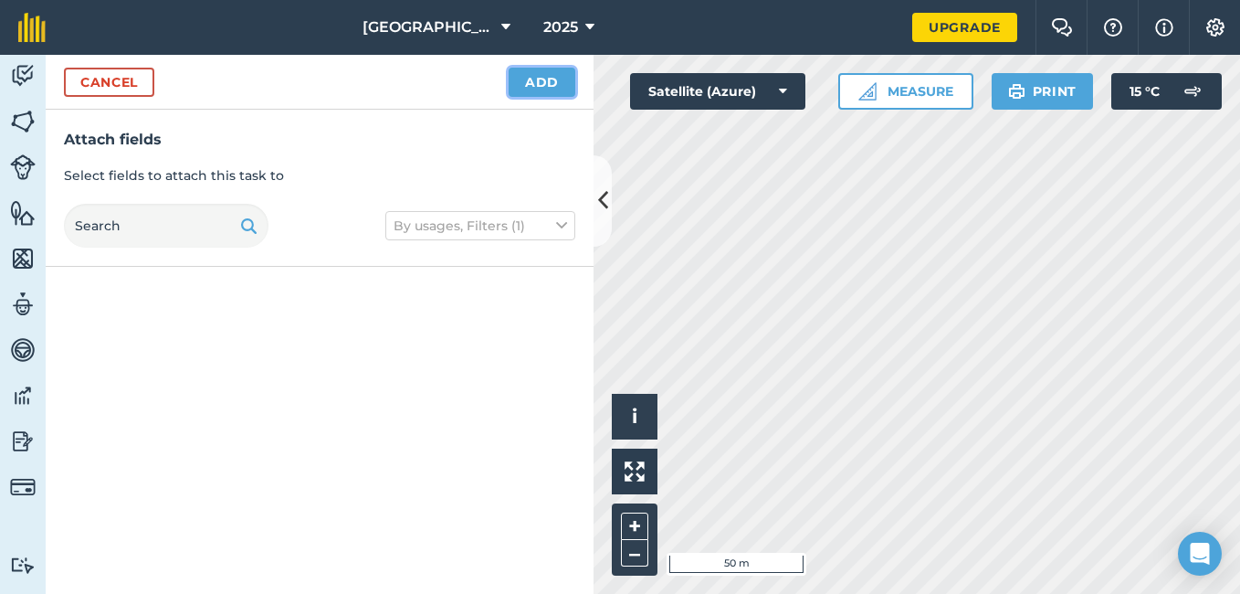
click at [551, 74] on button "Add" at bounding box center [542, 82] width 67 height 29
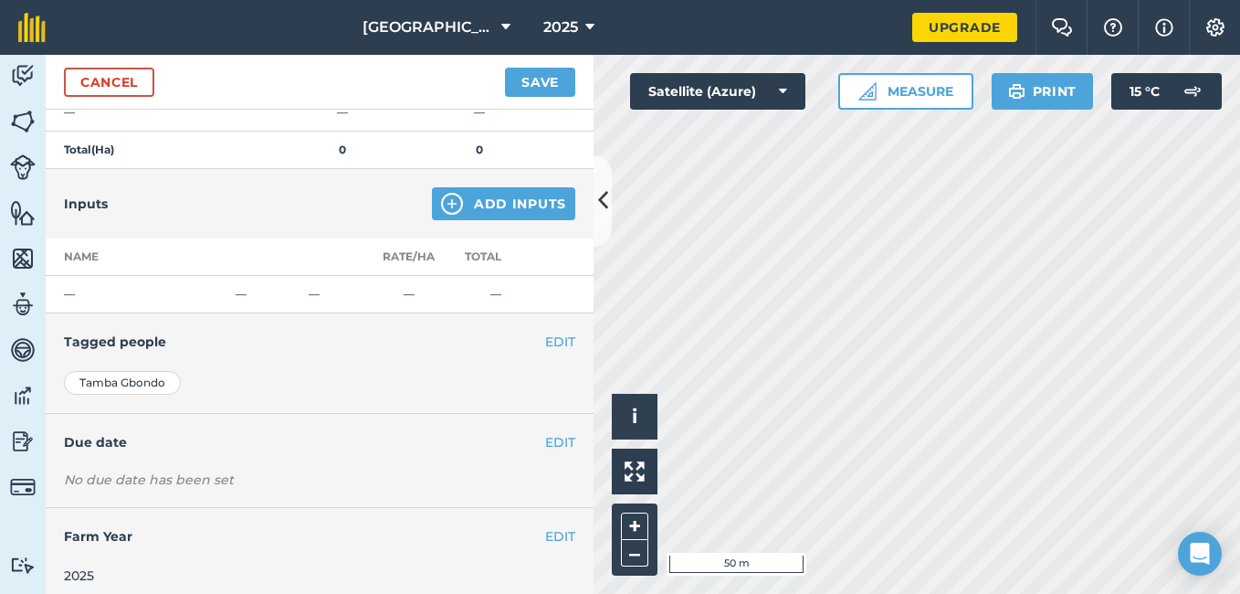
scroll to position [327, 0]
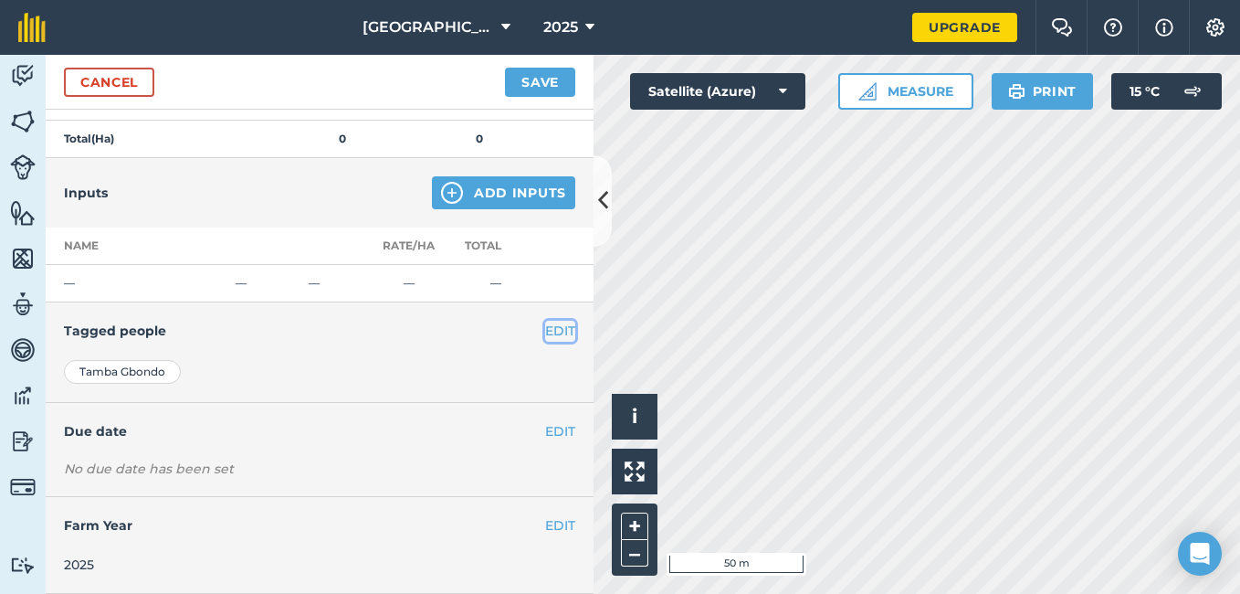
click at [545, 332] on button "EDIT" at bounding box center [560, 331] width 30 height 20
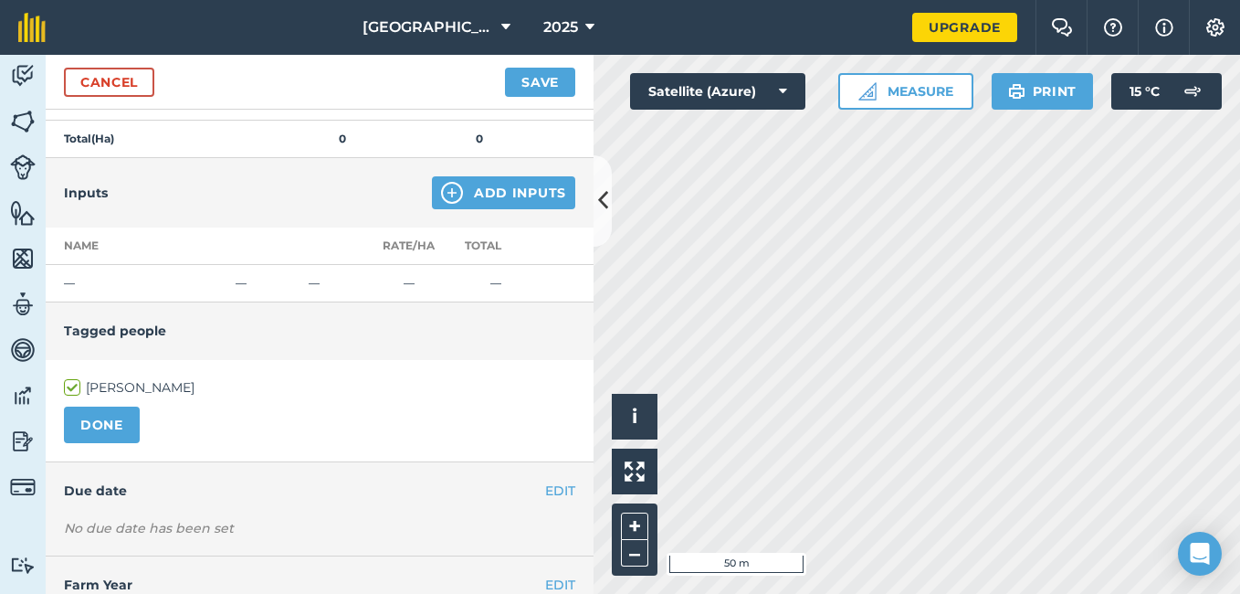
scroll to position [386, 0]
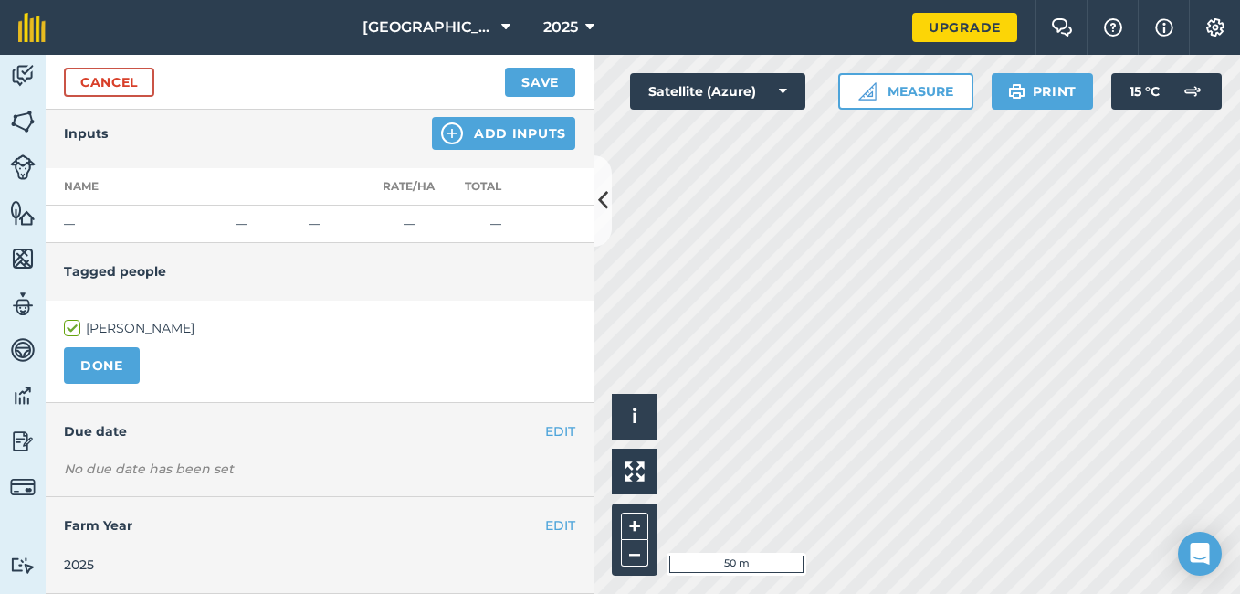
click at [151, 319] on label "Tamba Gbondo" at bounding box center [319, 328] width 511 height 19
click at [76, 319] on input "Tamba Gbondo" at bounding box center [70, 325] width 12 height 12
click at [70, 326] on label "Tamba Gbondo" at bounding box center [319, 328] width 511 height 19
click at [70, 326] on input "Tamba Gbondo" at bounding box center [70, 325] width 12 height 12
click at [118, 328] on label "Tamba Gbondo" at bounding box center [319, 328] width 511 height 19
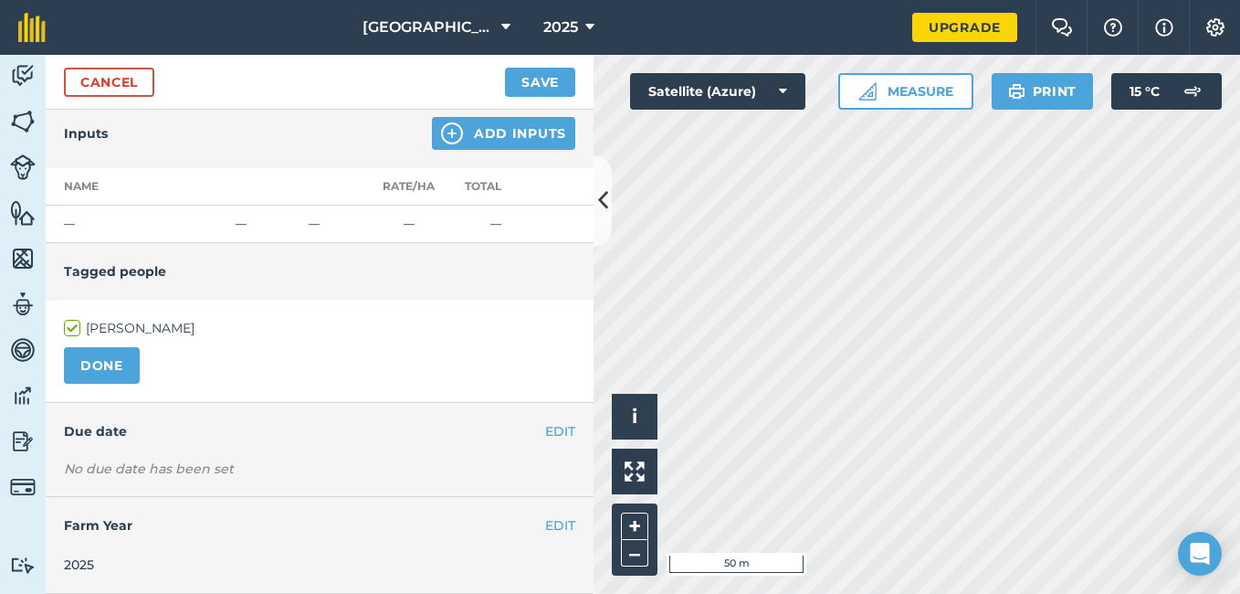
click at [76, 328] on input "Tamba Gbondo" at bounding box center [70, 325] width 12 height 12
click at [64, 330] on label "Tamba Gbondo" at bounding box center [319, 328] width 511 height 19
click at [64, 330] on input "Tamba Gbondo" at bounding box center [70, 325] width 12 height 12
checkbox input "true"
click at [557, 436] on button "EDIT" at bounding box center [560, 431] width 30 height 20
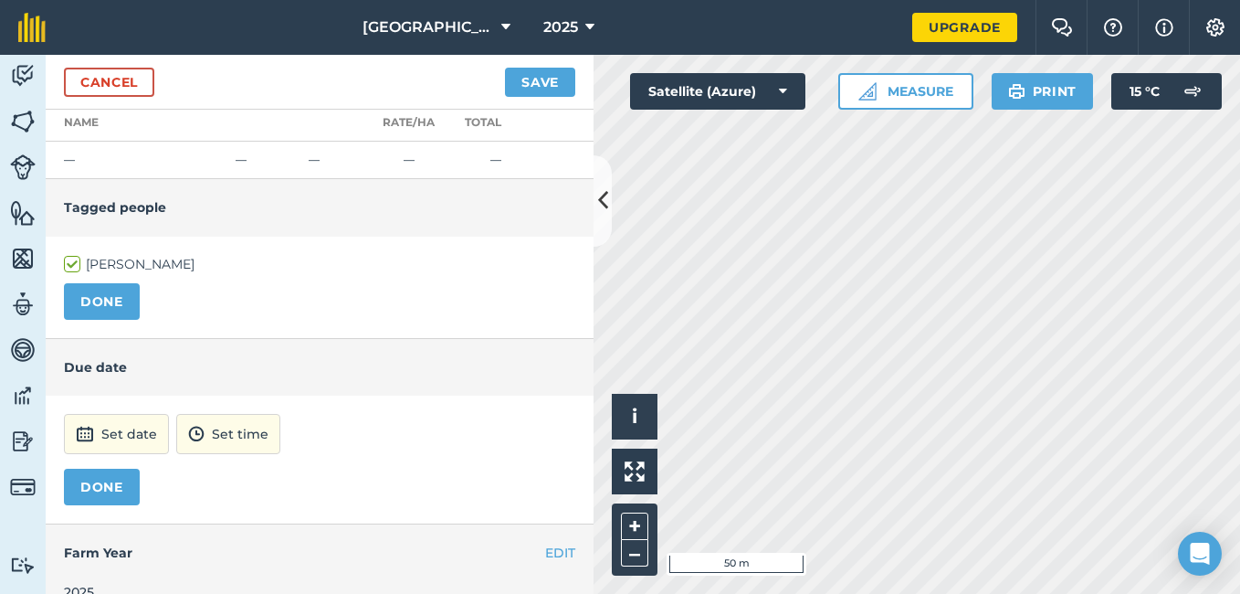
scroll to position [478, 0]
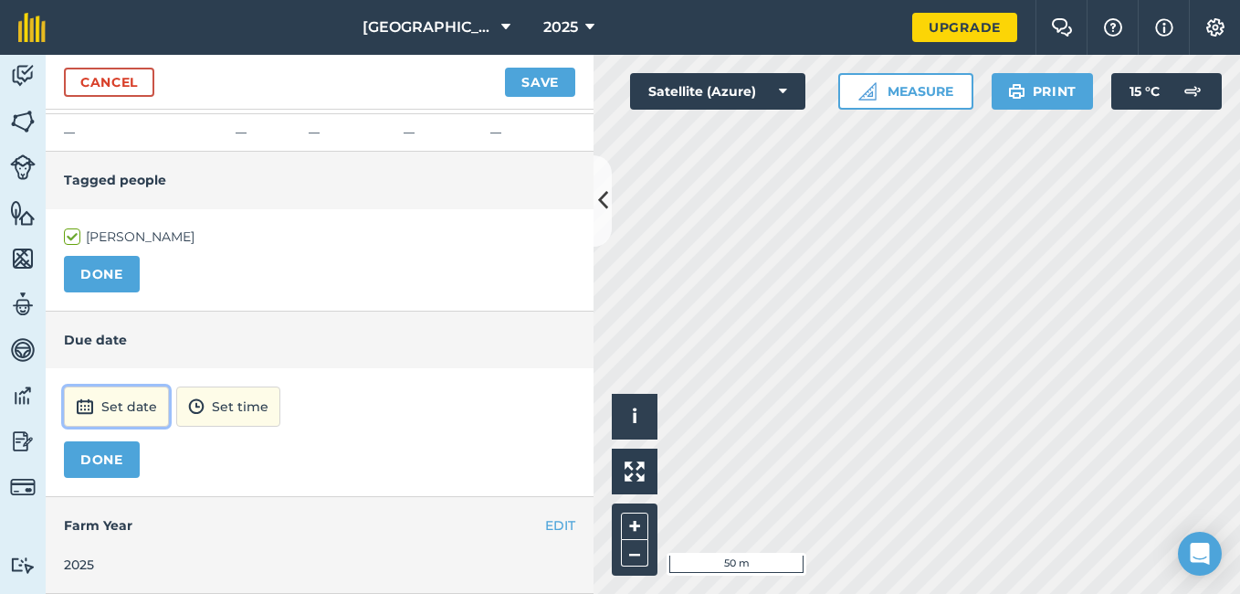
click at [131, 406] on button "Set date" at bounding box center [116, 406] width 105 height 40
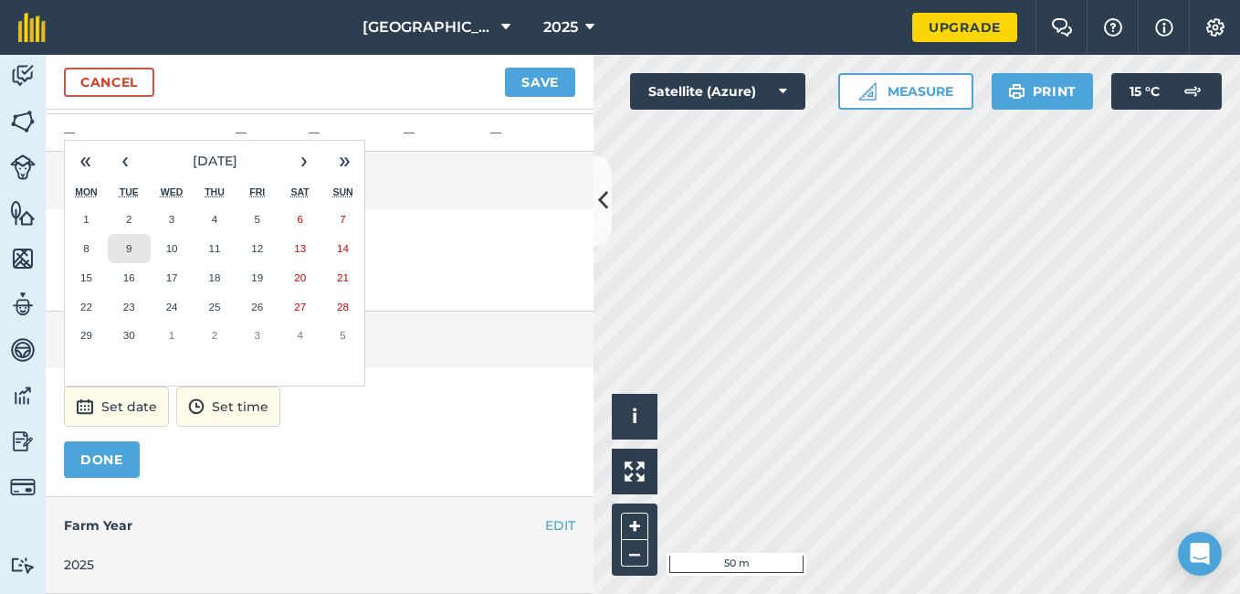
click at [127, 243] on abbr "9" at bounding box center [128, 248] width 5 height 12
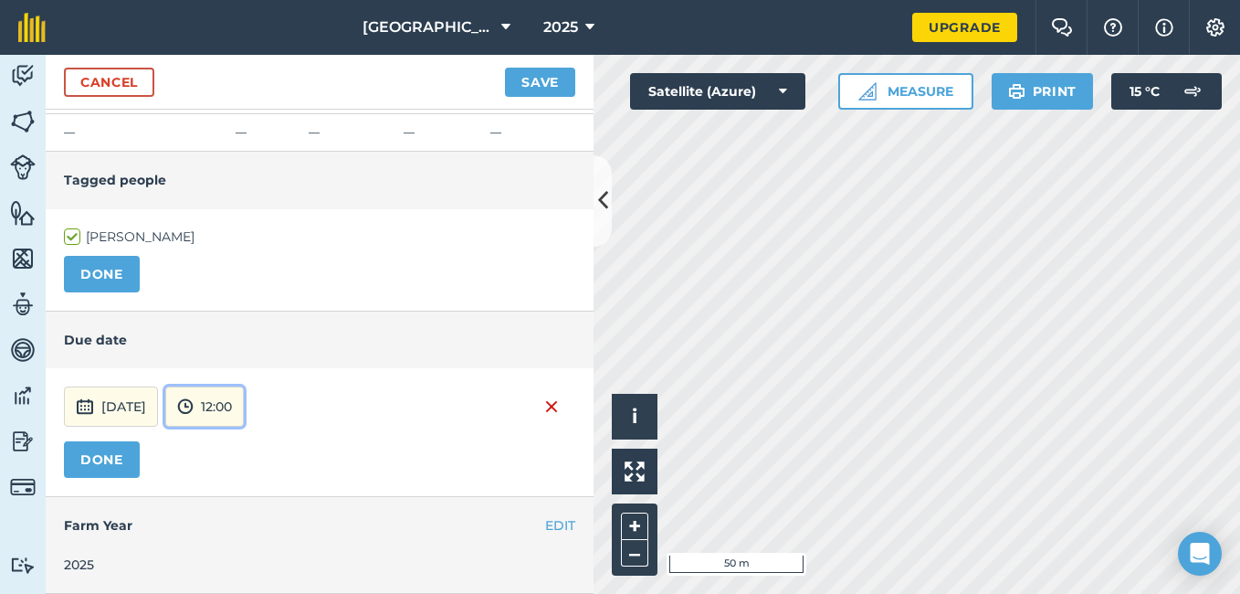
click at [244, 405] on button "12:00" at bounding box center [204, 406] width 79 height 40
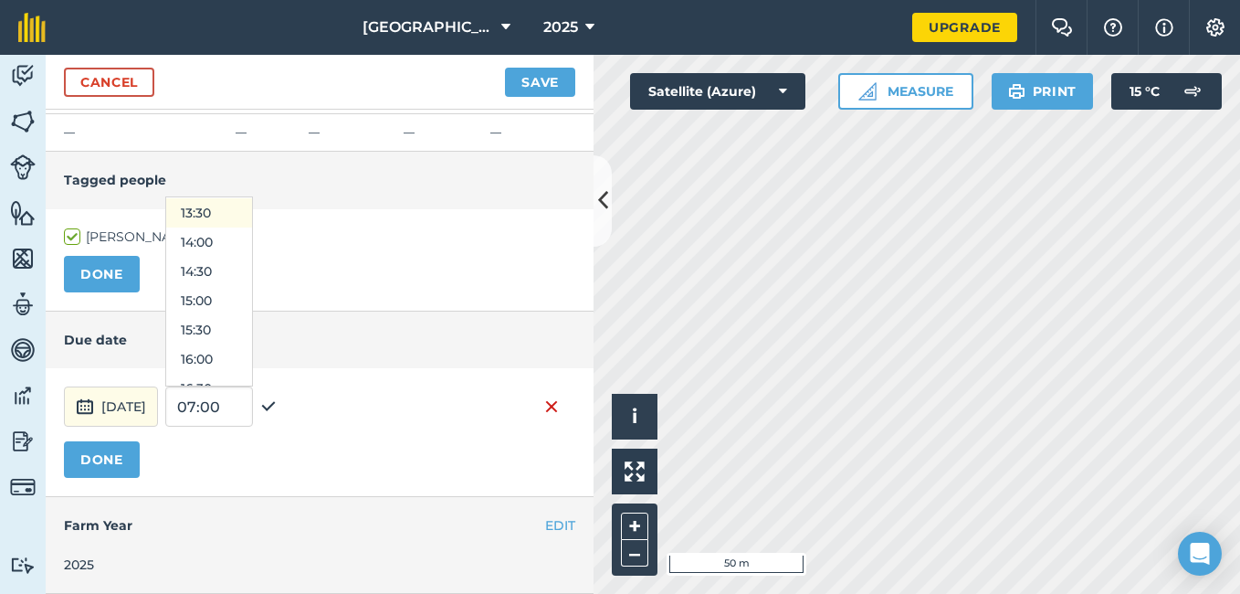
scroll to position [796, 0]
click at [240, 263] on button "14:30" at bounding box center [209, 262] width 86 height 29
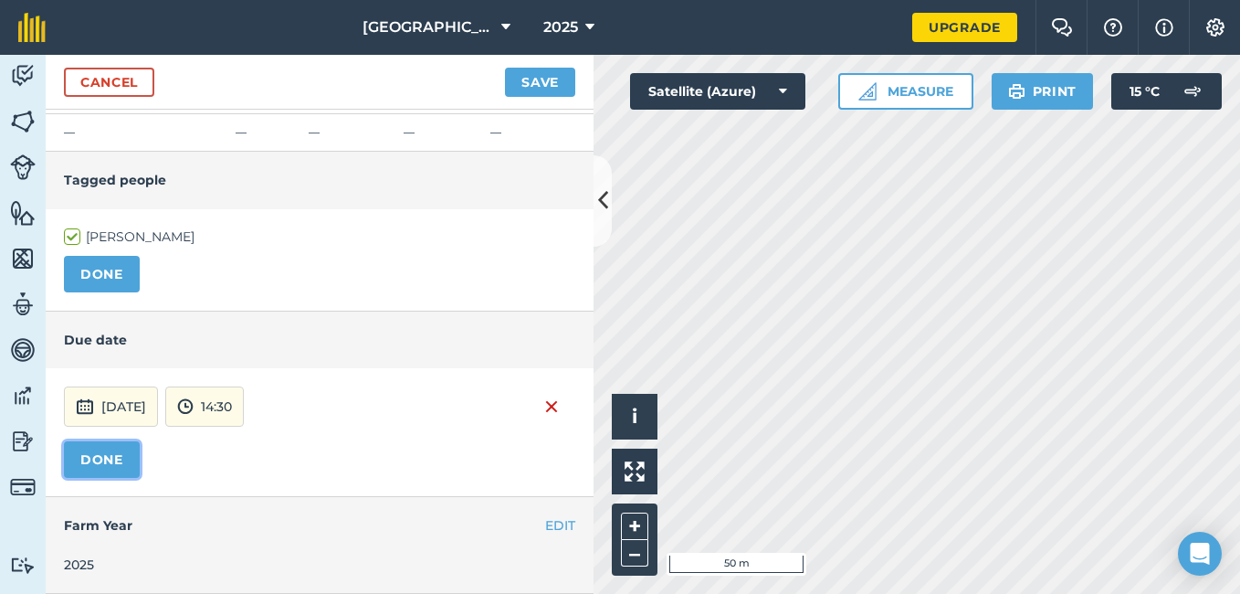
click at [97, 454] on button "DONE" at bounding box center [102, 459] width 76 height 37
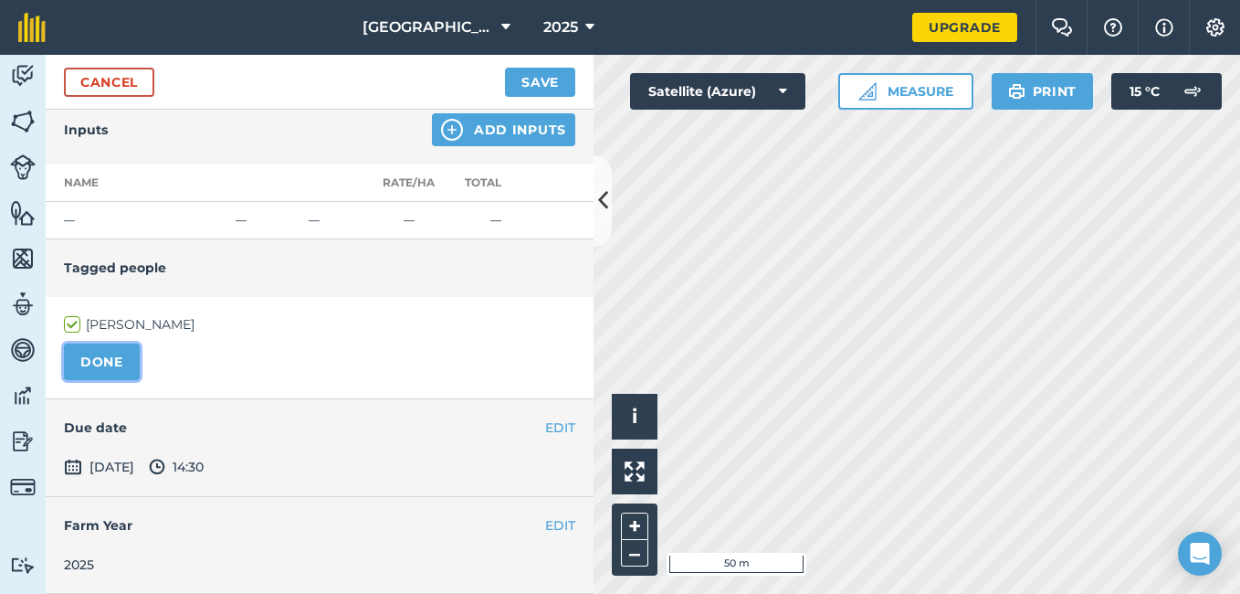
click at [98, 356] on button "DONE" at bounding box center [102, 361] width 76 height 37
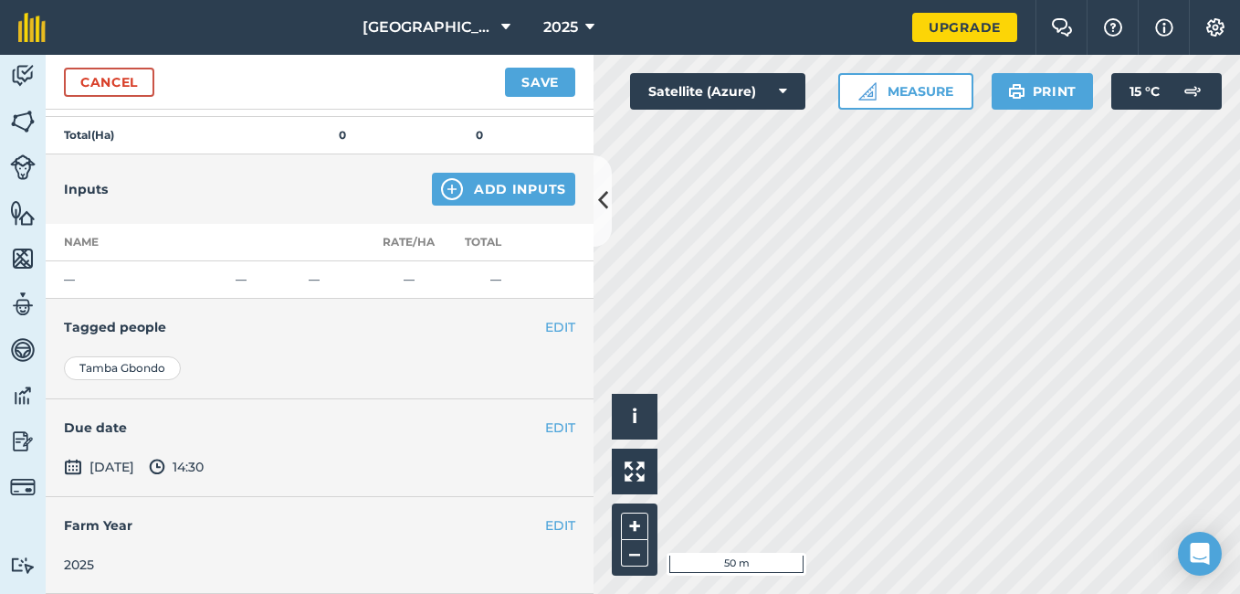
scroll to position [331, 0]
click at [545, 523] on button "EDIT" at bounding box center [560, 525] width 30 height 20
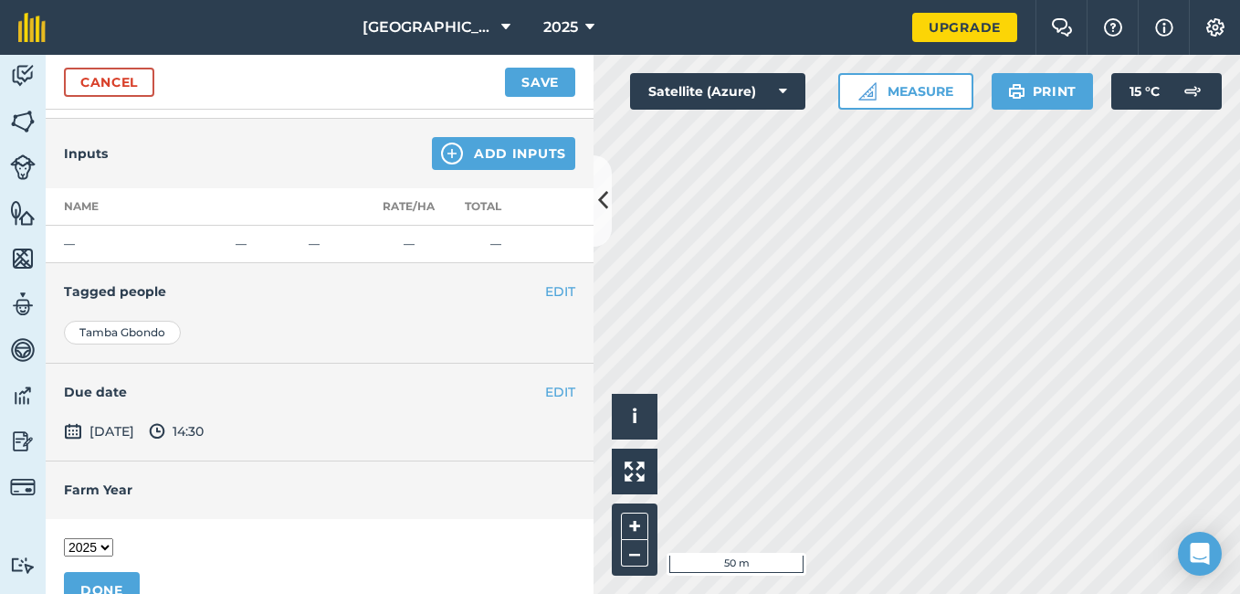
scroll to position [400, 0]
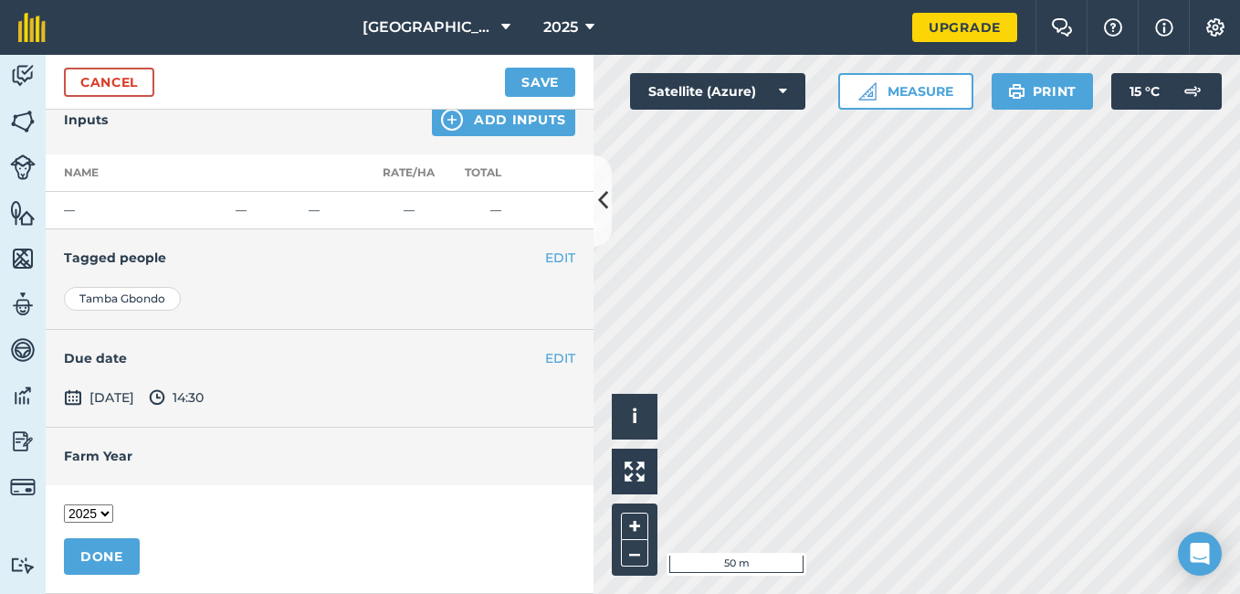
click at [102, 513] on select "2018 2019 2020 2021 2022 2023 2024 2025 2026 2027" at bounding box center [88, 513] width 49 height 18
click at [64, 504] on select "2018 2019 2020 2021 2022 2023 2024 2025 2026 2027" at bounding box center [88, 513] width 49 height 18
click at [105, 554] on button "DONE" at bounding box center [102, 556] width 76 height 37
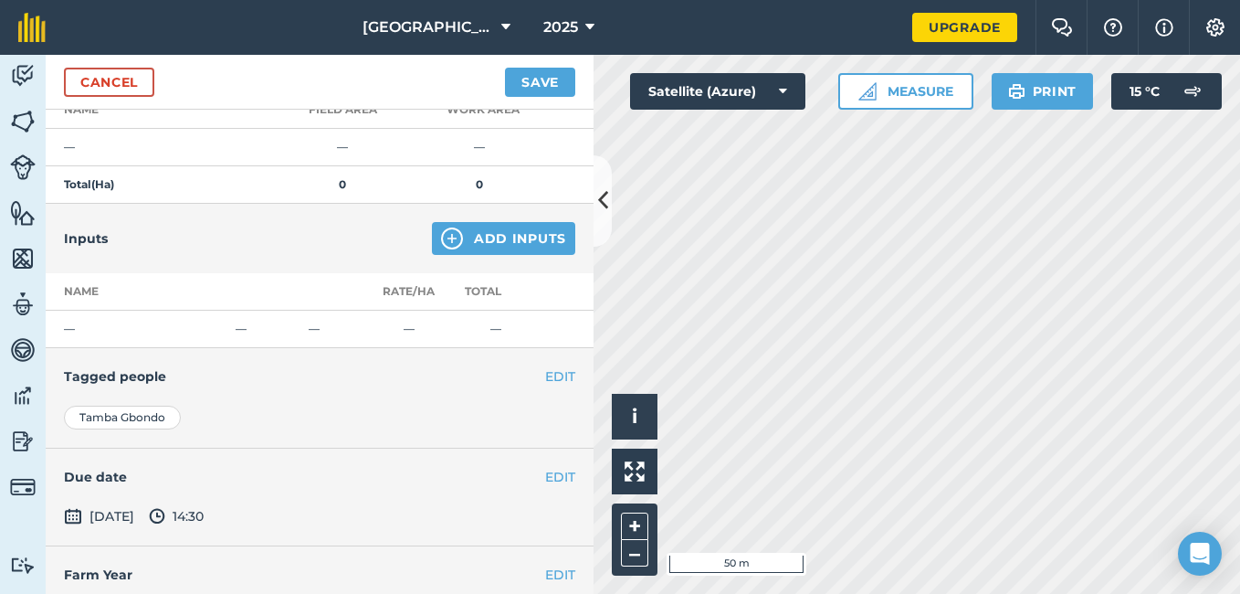
scroll to position [148, 0]
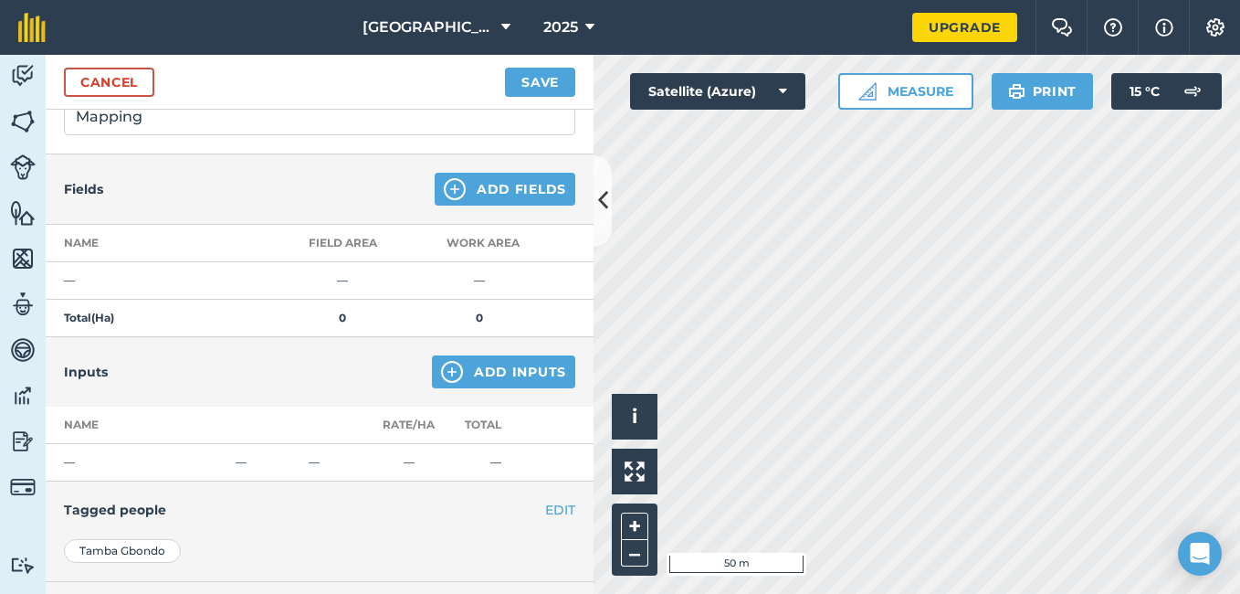
click at [343, 278] on td "—" at bounding box center [342, 280] width 137 height 37
click at [478, 188] on button "Add Fields" at bounding box center [505, 189] width 141 height 33
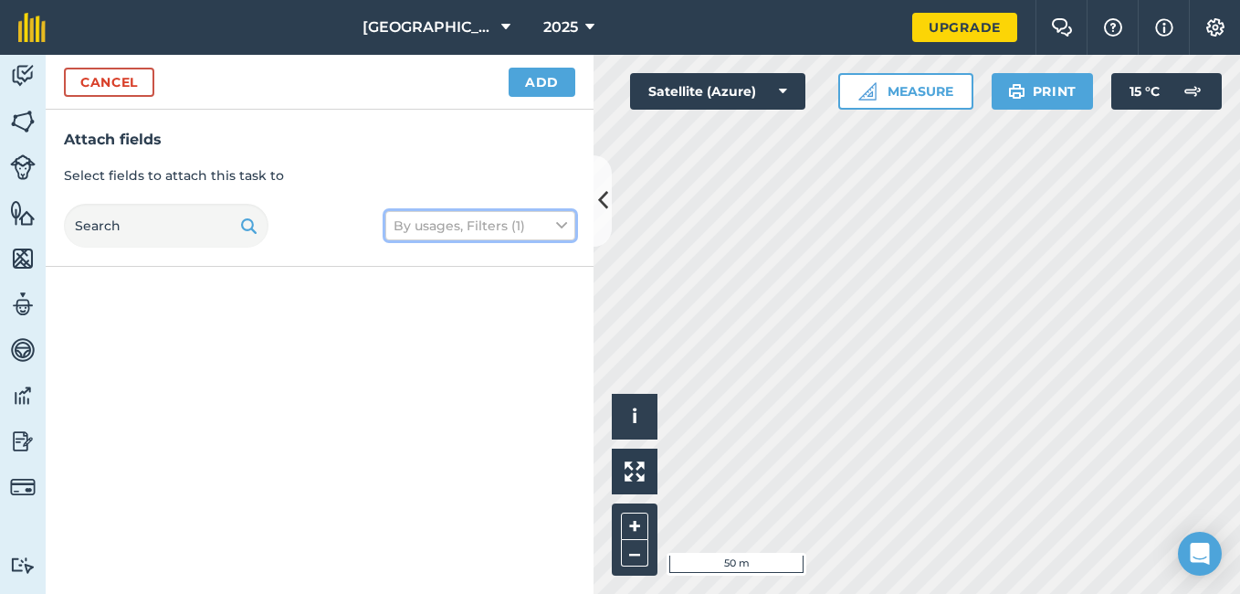
click at [559, 226] on icon at bounding box center [561, 225] width 11 height 20
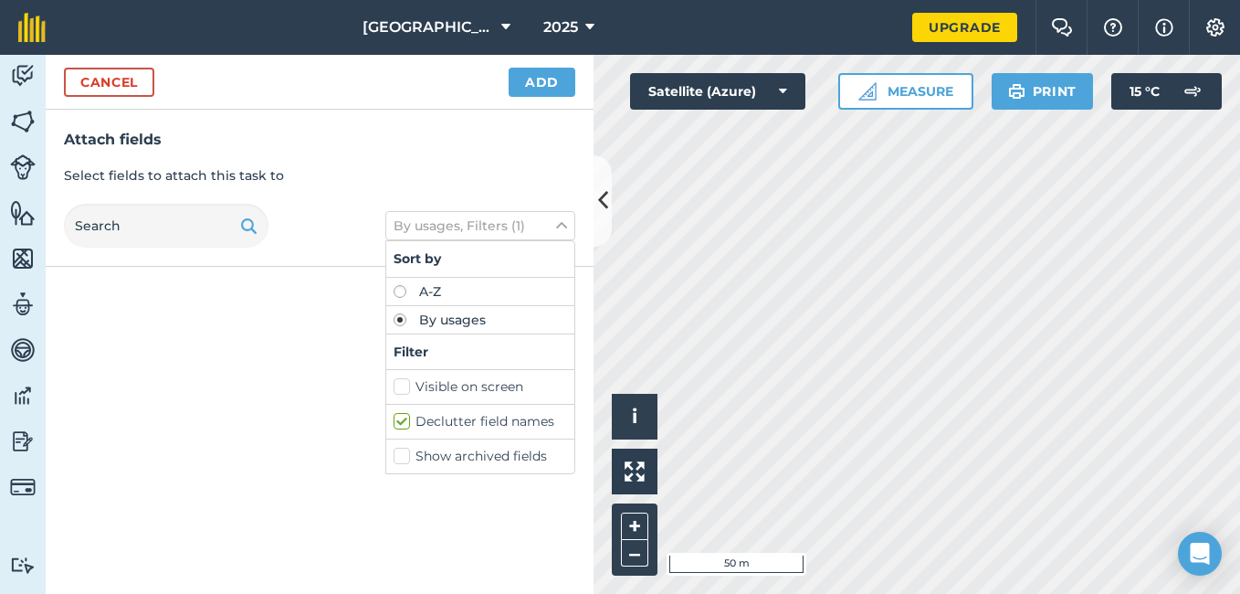
click at [398, 418] on label "Declutter field names" at bounding box center [480, 421] width 173 height 19
click at [398, 418] on input "Declutter field names" at bounding box center [400, 418] width 12 height 12
checkbox input "false"
click at [489, 168] on p "Select fields to attach this task to" at bounding box center [319, 175] width 511 height 20
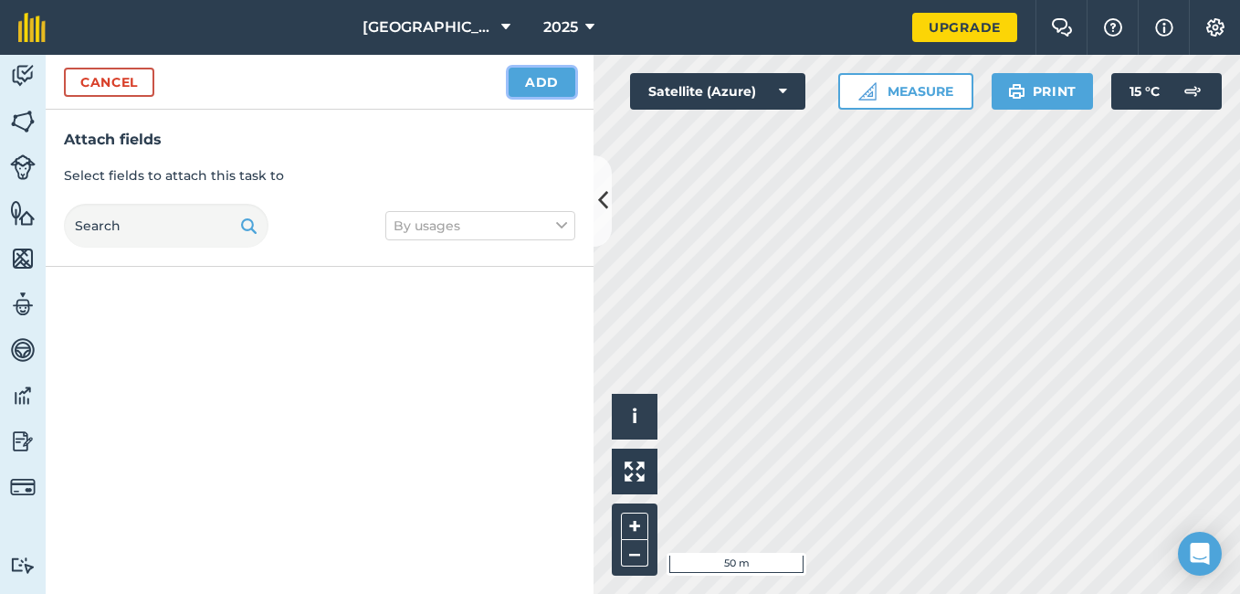
drag, startPoint x: 530, startPoint y: 77, endPoint x: 451, endPoint y: 265, distance: 203.8
click at [530, 78] on button "Add" at bounding box center [542, 82] width 67 height 29
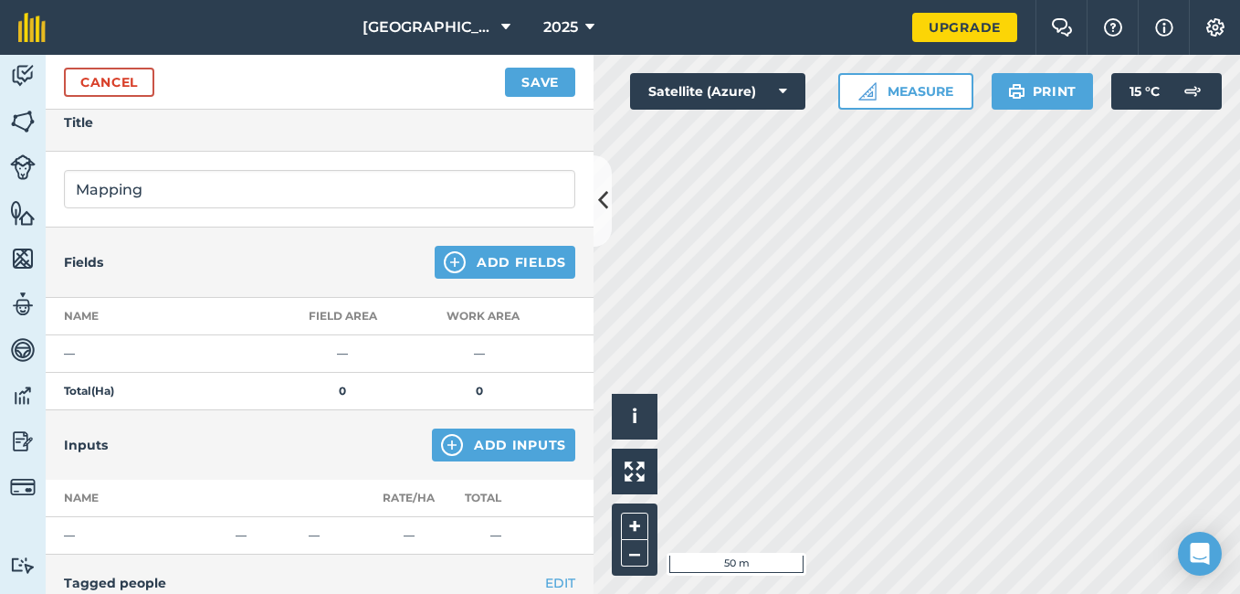
scroll to position [91, 0]
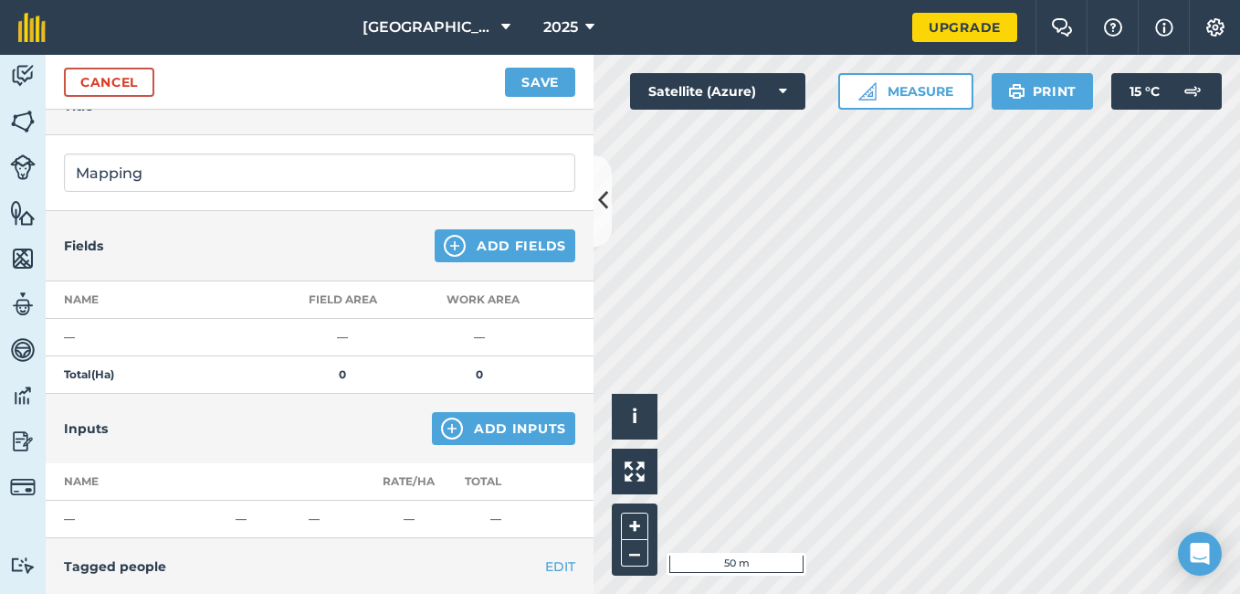
click at [112, 301] on th "Name" at bounding box center [160, 299] width 228 height 37
drag, startPoint x: 89, startPoint y: 244, endPoint x: 326, endPoint y: 249, distance: 236.6
click at [91, 244] on h4 "Fields" at bounding box center [83, 246] width 39 height 20
click at [517, 242] on button "Add Fields" at bounding box center [505, 245] width 141 height 33
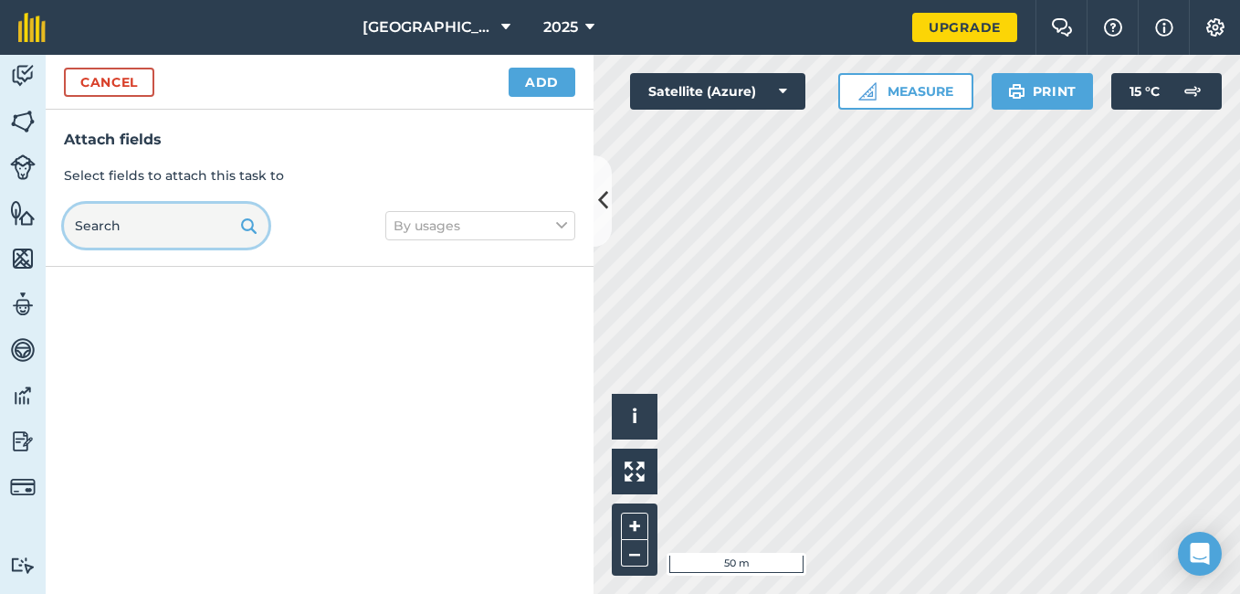
click at [182, 217] on input "text" at bounding box center [166, 226] width 205 height 44
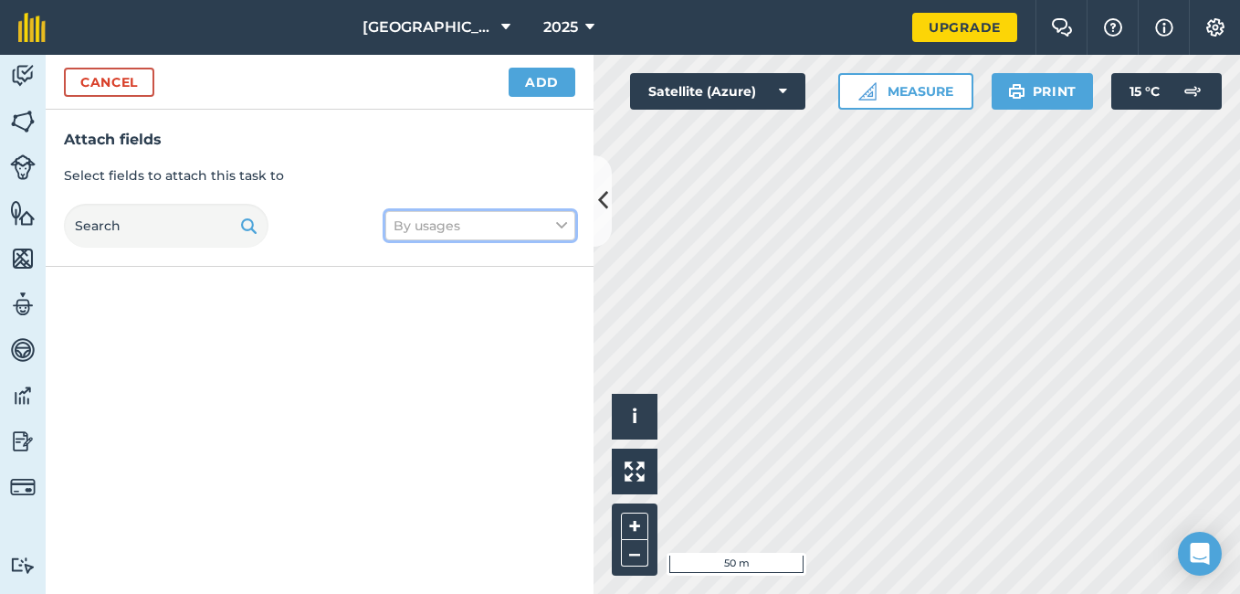
click at [563, 227] on icon at bounding box center [561, 225] width 11 height 20
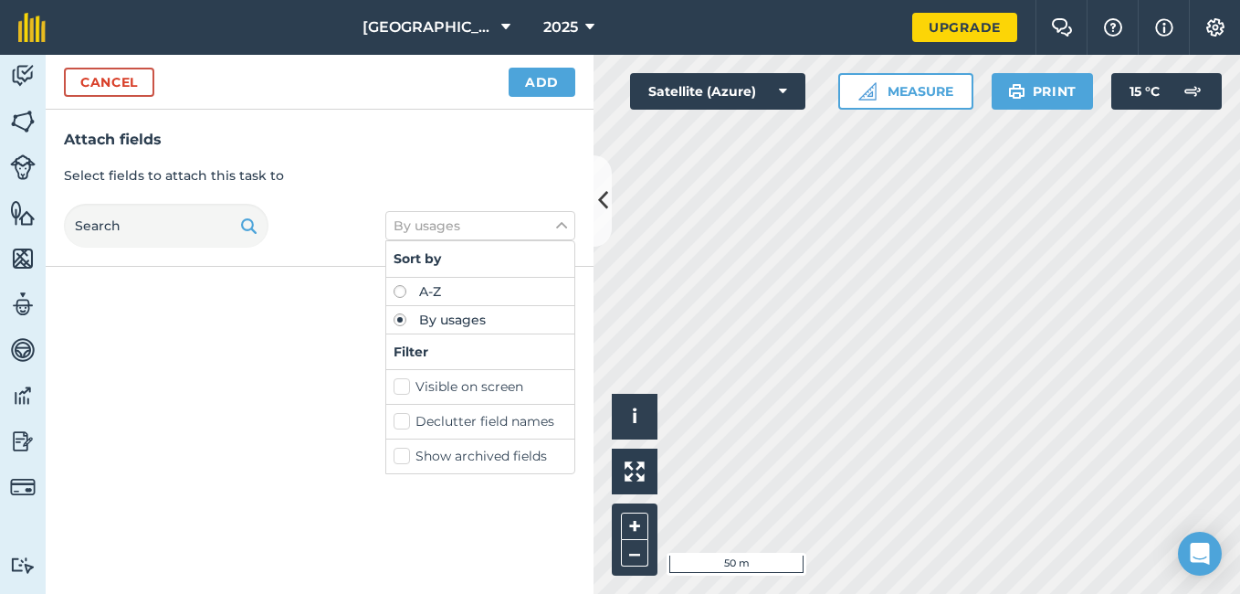
drag, startPoint x: 332, startPoint y: 379, endPoint x: 334, endPoint y: 349, distance: 30.2
click at [334, 353] on div at bounding box center [320, 430] width 548 height 327
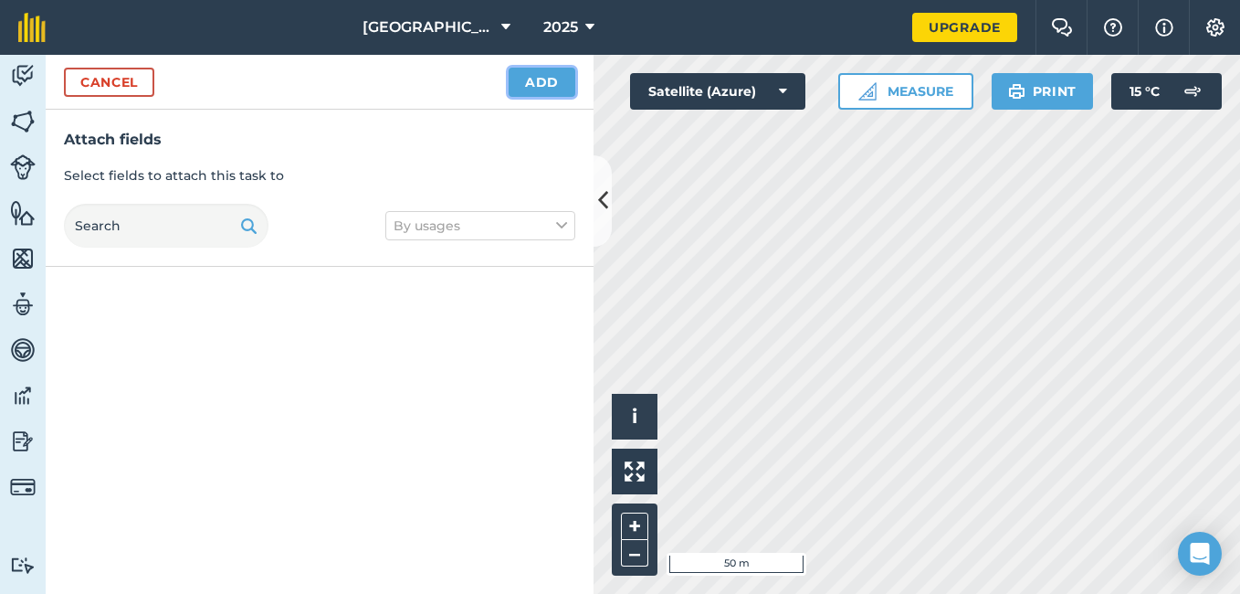
click at [537, 86] on button "Add" at bounding box center [542, 82] width 67 height 29
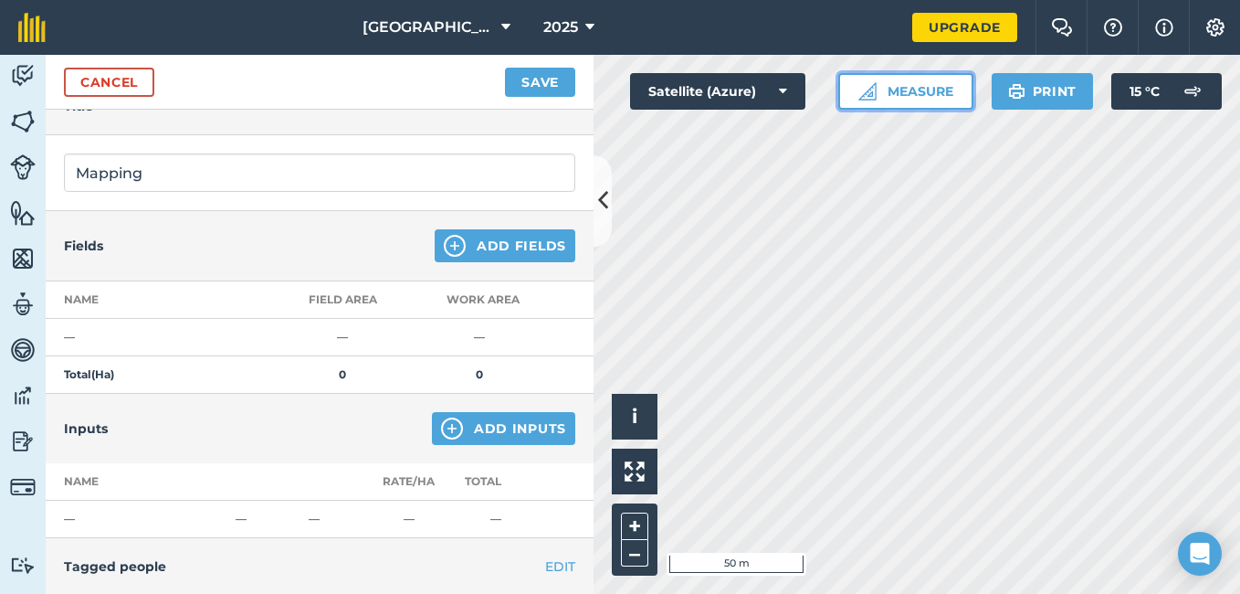
click at [908, 90] on button "Measure" at bounding box center [905, 91] width 135 height 37
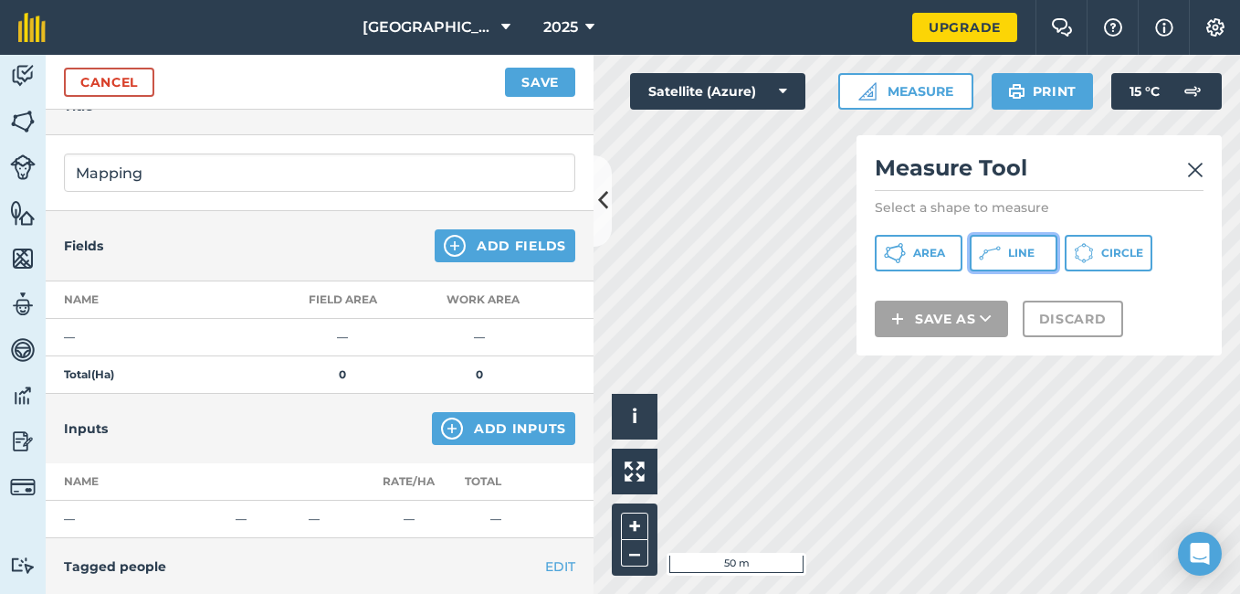
click at [1025, 248] on span "Line" at bounding box center [1021, 253] width 26 height 15
click at [606, 194] on icon at bounding box center [603, 200] width 10 height 32
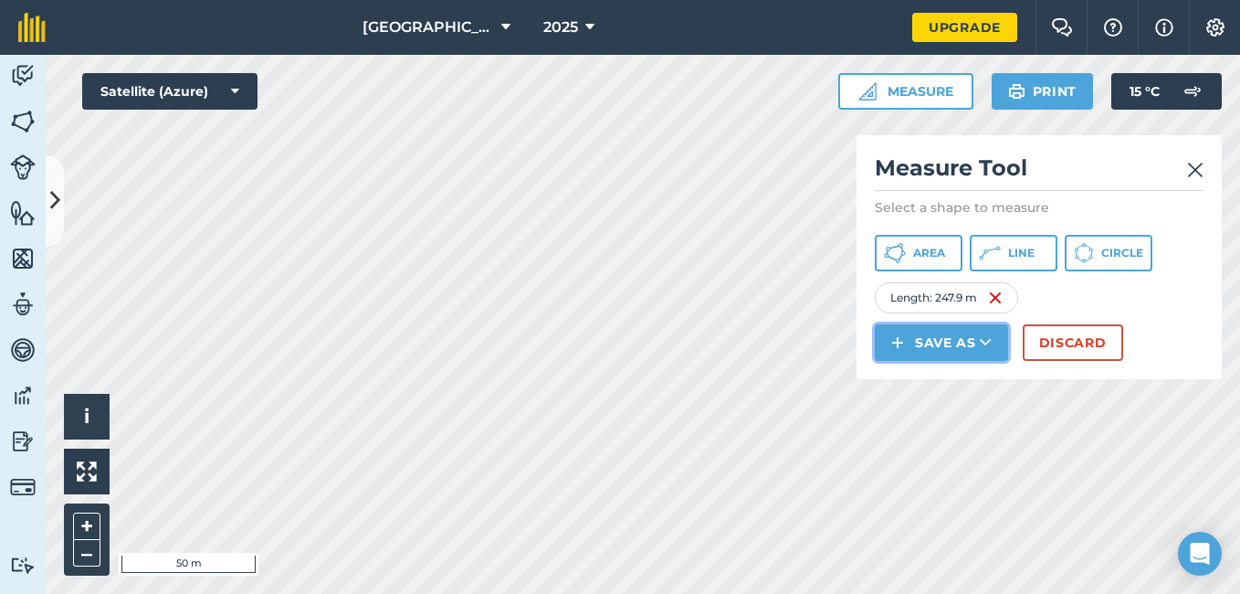
click at [950, 336] on button "Save as" at bounding box center [941, 342] width 133 height 37
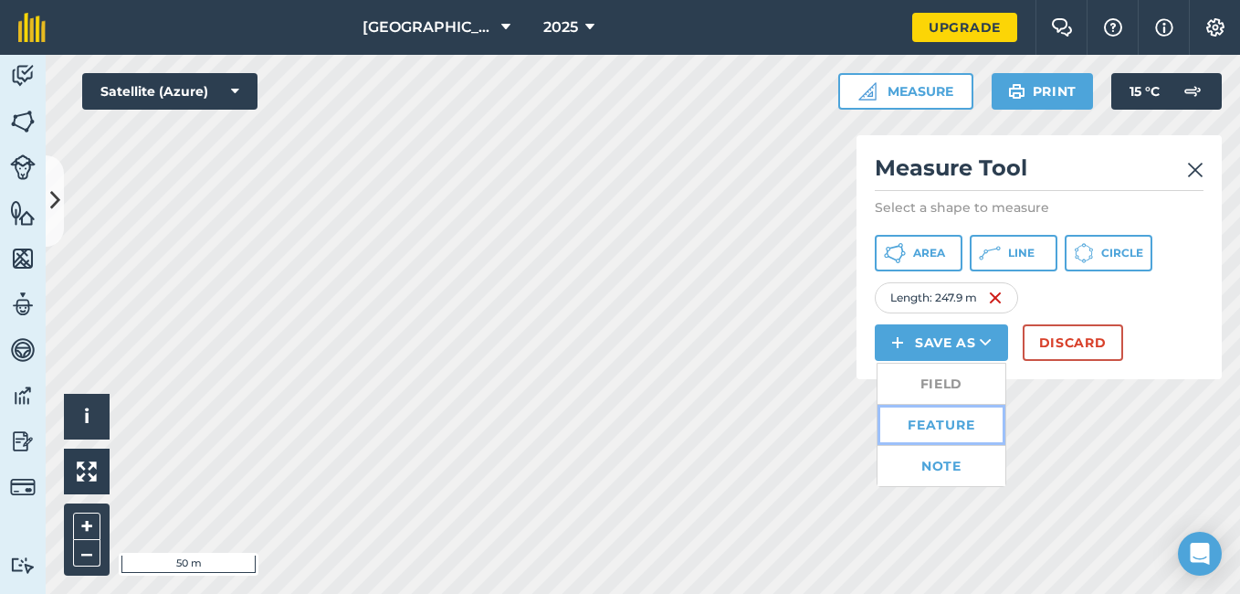
click at [929, 425] on link "Feature" at bounding box center [941, 425] width 128 height 40
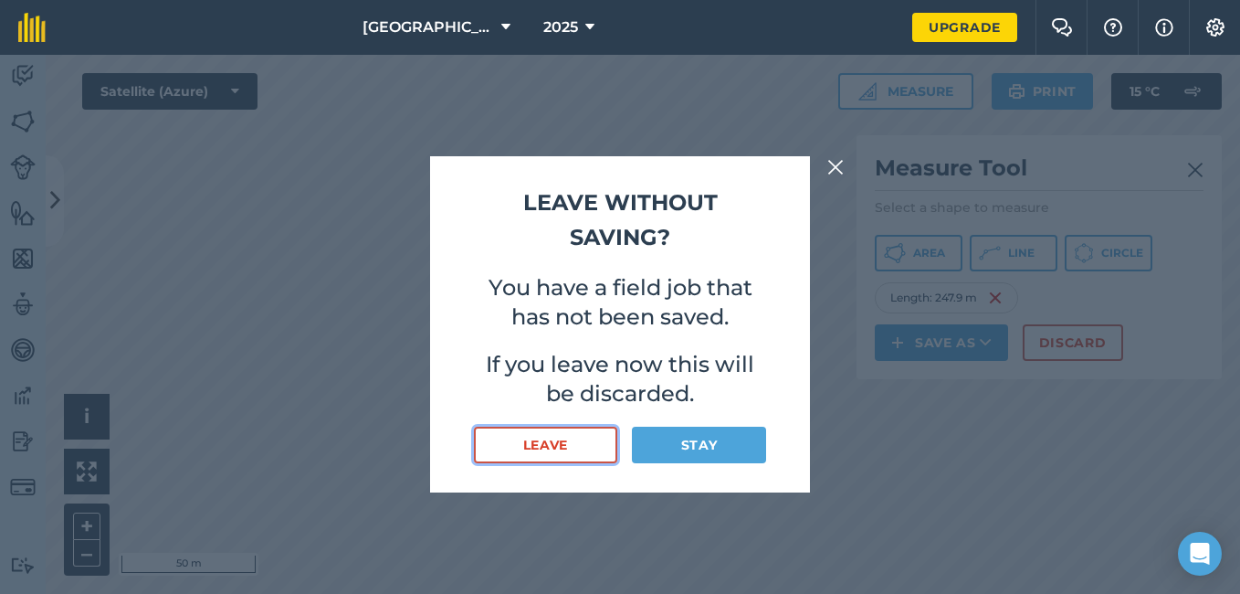
click at [566, 447] on button "Leave" at bounding box center [545, 444] width 143 height 37
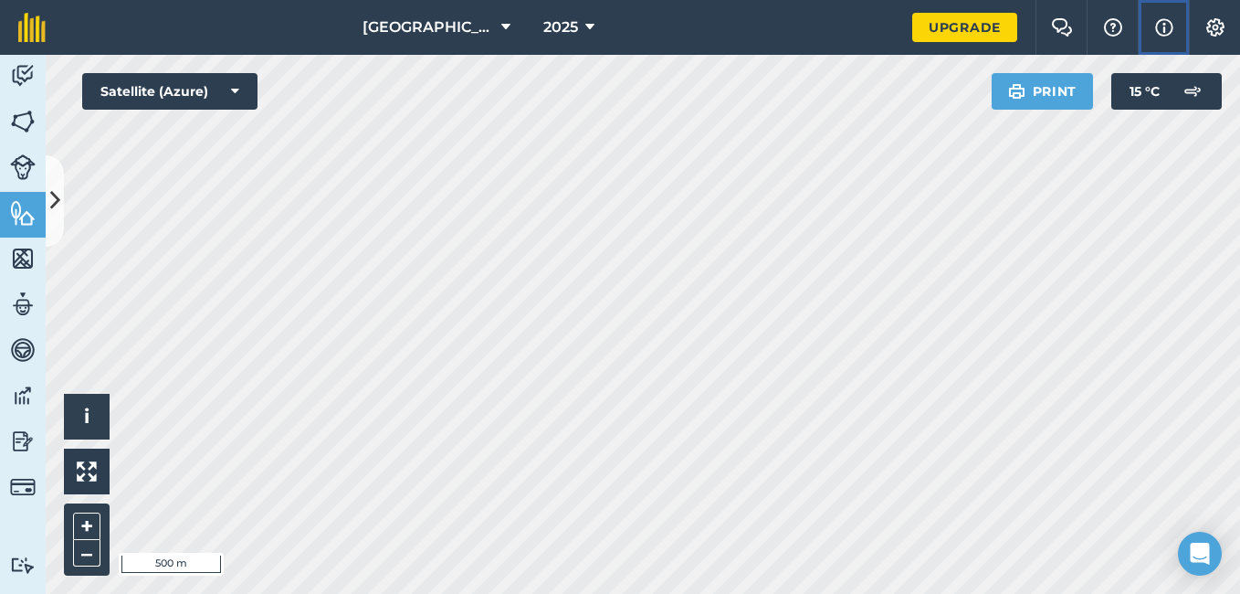
click at [1164, 27] on img at bounding box center [1164, 27] width 18 height 22
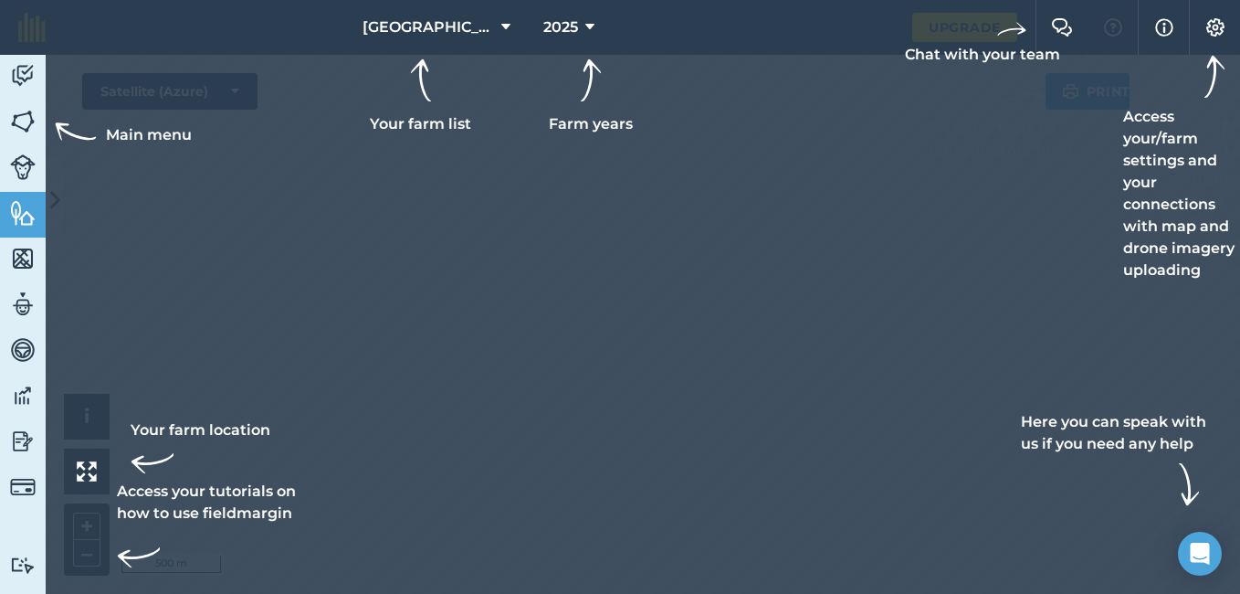
click at [465, 467] on div at bounding box center [620, 297] width 1240 height 594
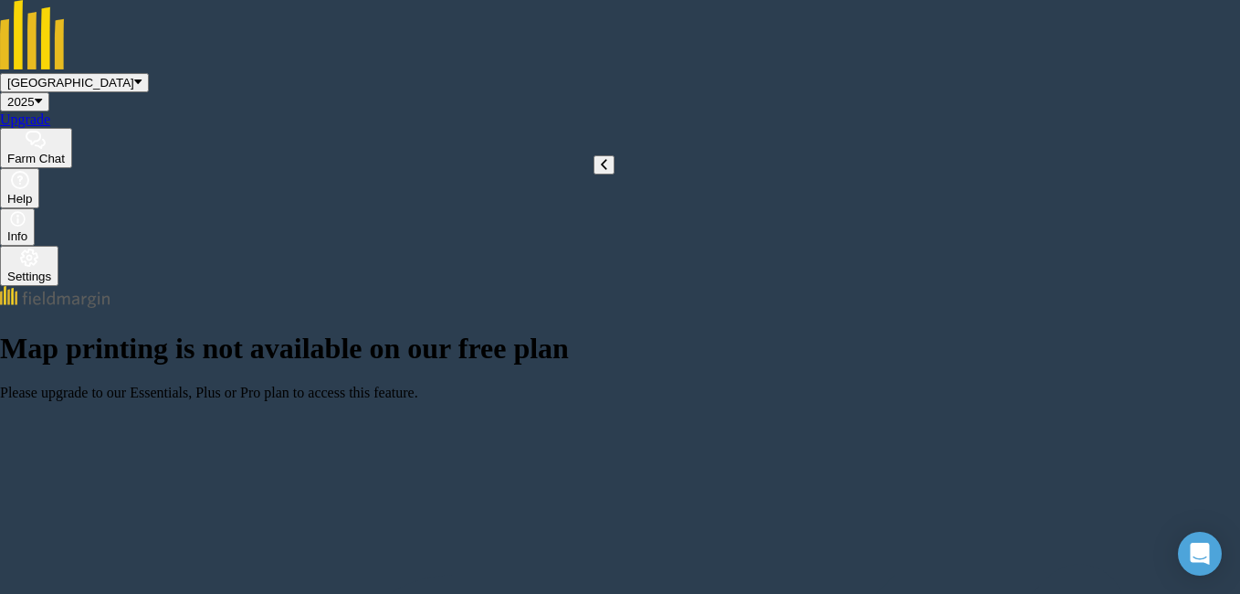
type input "Harvesting"
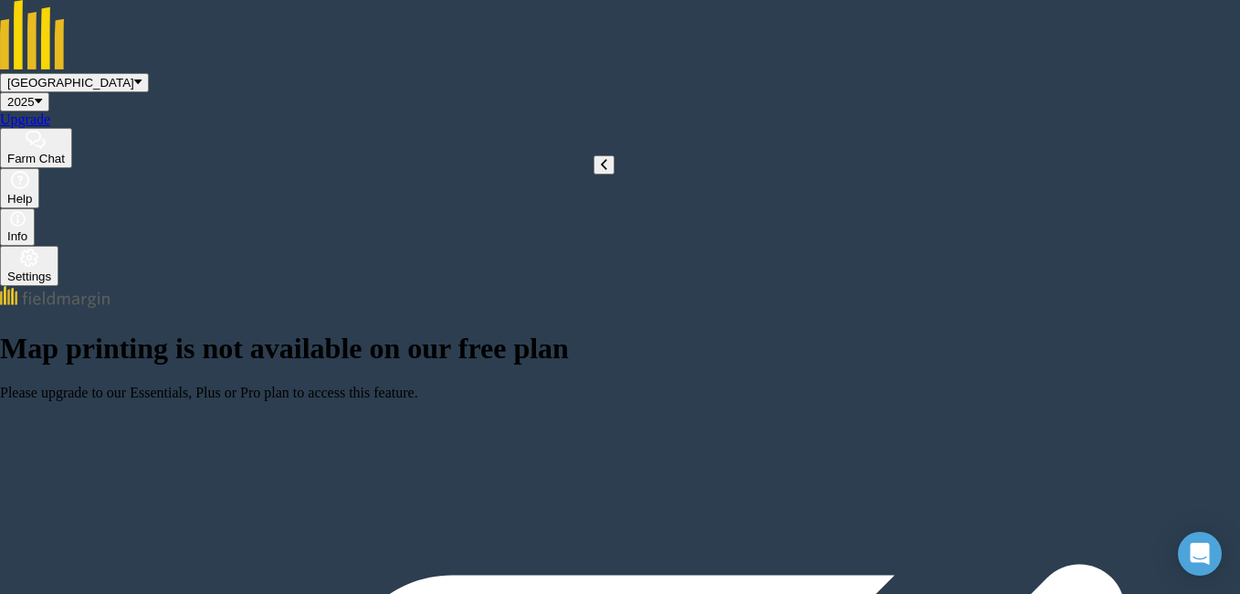
scroll to position [18, 0]
